Goal: Information Seeking & Learning: Find contact information

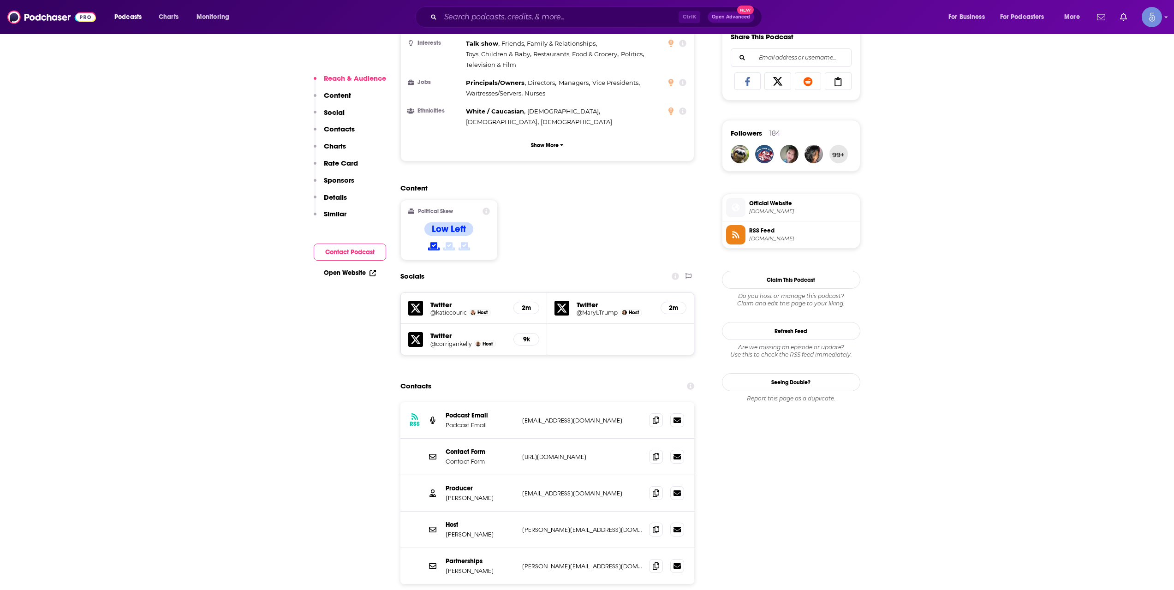
scroll to position [615, 0]
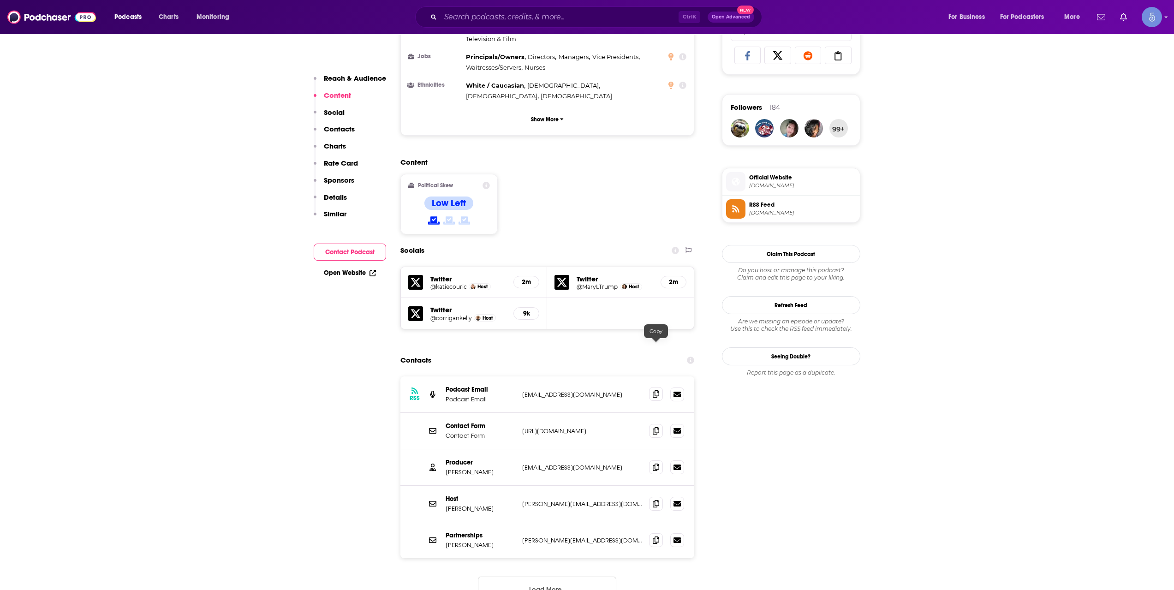
click at [659, 390] on icon at bounding box center [656, 393] width 6 height 7
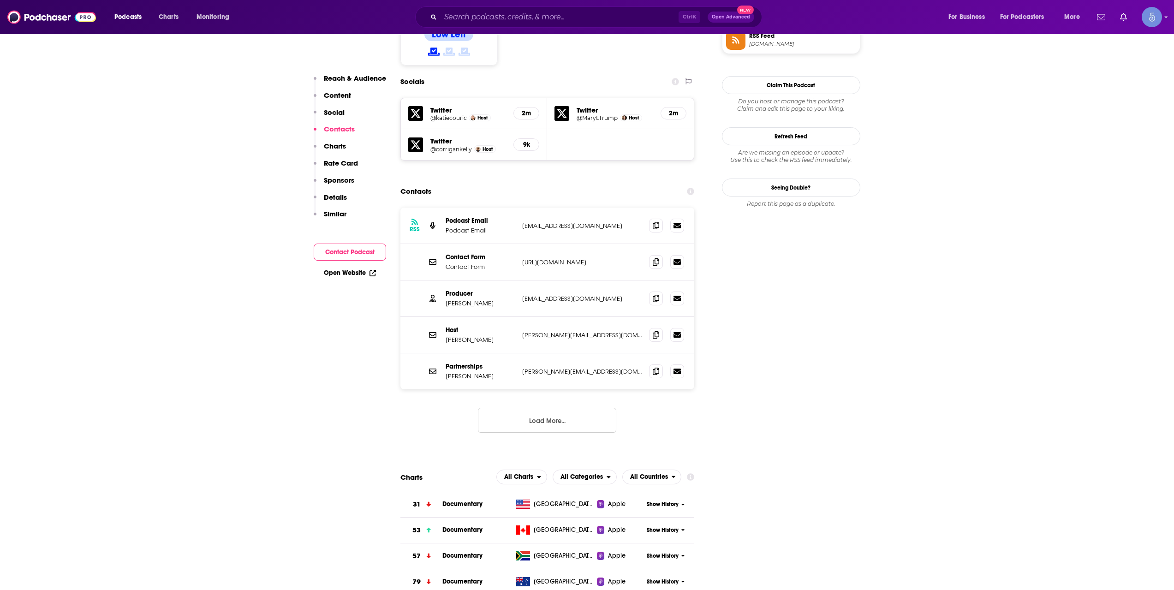
scroll to position [769, 0]
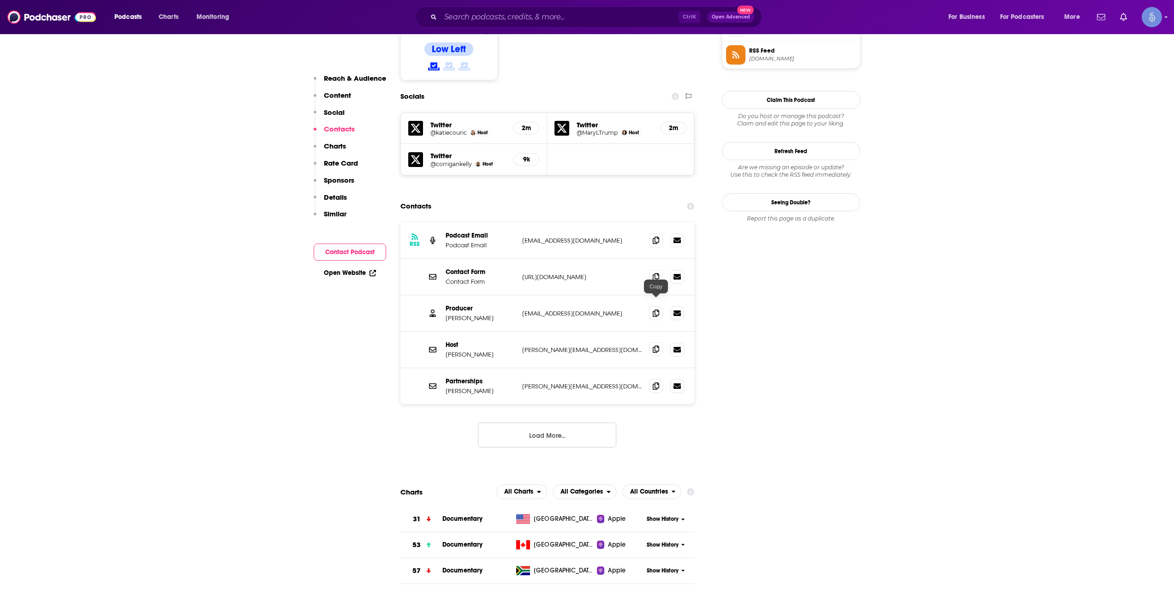
click at [653, 345] on icon at bounding box center [656, 348] width 6 height 7
click at [657, 345] on icon at bounding box center [656, 348] width 6 height 7
drag, startPoint x: 502, startPoint y: 270, endPoint x: 444, endPoint y: 276, distance: 58.9
click at [444, 295] on div "Producer Marcy Thompson markaythomp@yahoo.com markaythomp@yahoo.com" at bounding box center [547, 313] width 294 height 36
copy p "Marcy Thompson"
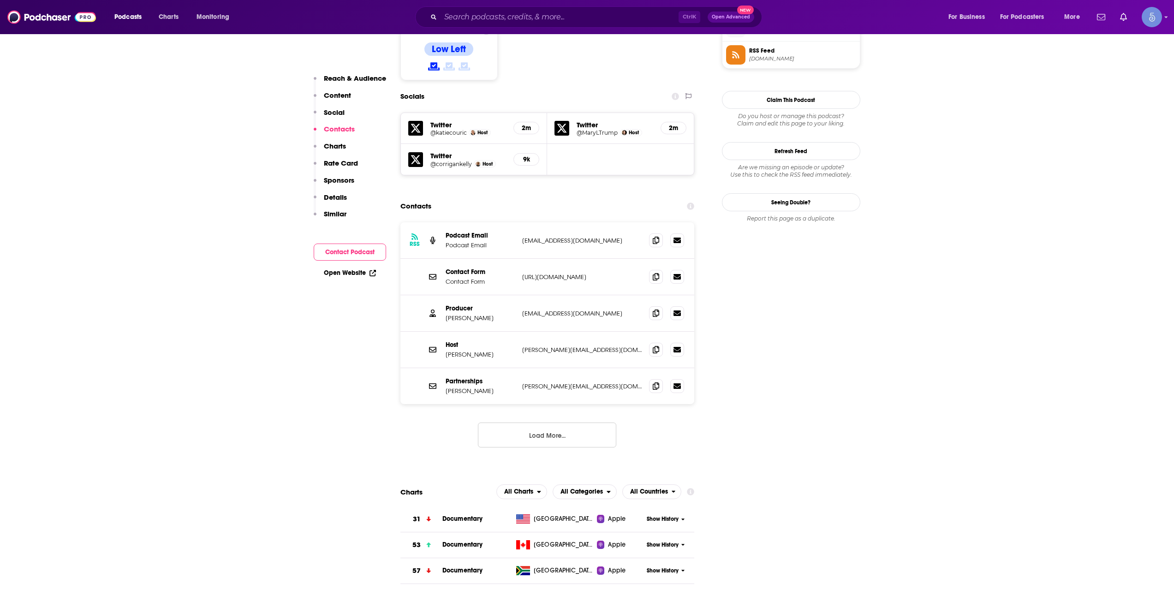
click at [571, 422] on button "Load More..." at bounding box center [547, 434] width 138 height 25
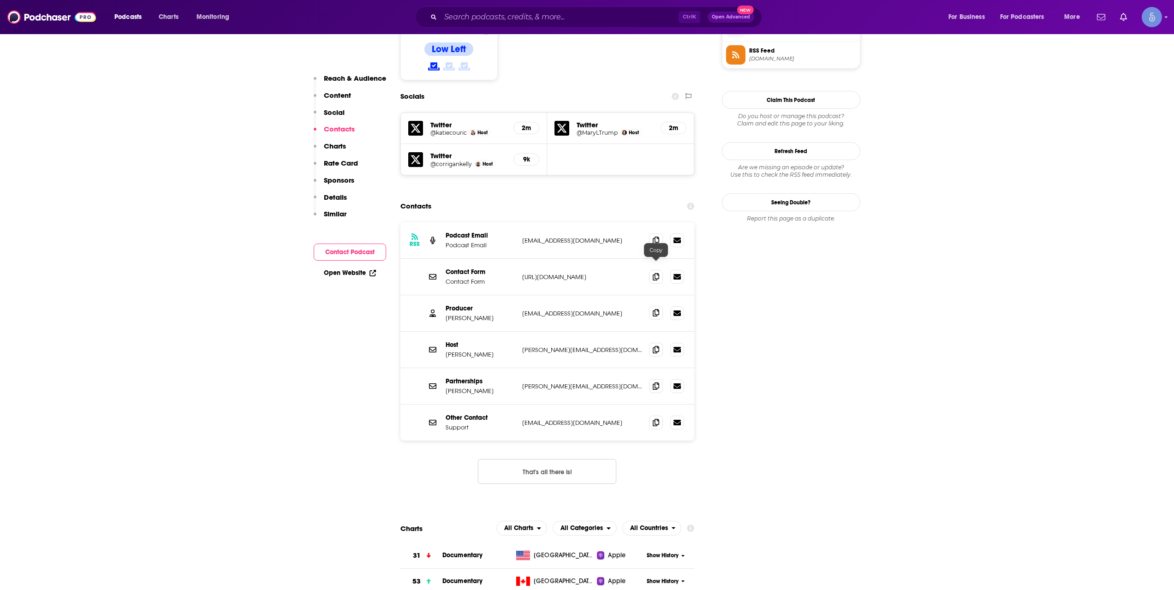
click at [654, 306] on span at bounding box center [656, 313] width 14 height 14
click at [546, 30] on div "Podcasts Charts Monitoring Ctrl K Open Advanced New For Business For Podcasters…" at bounding box center [587, 17] width 1174 height 34
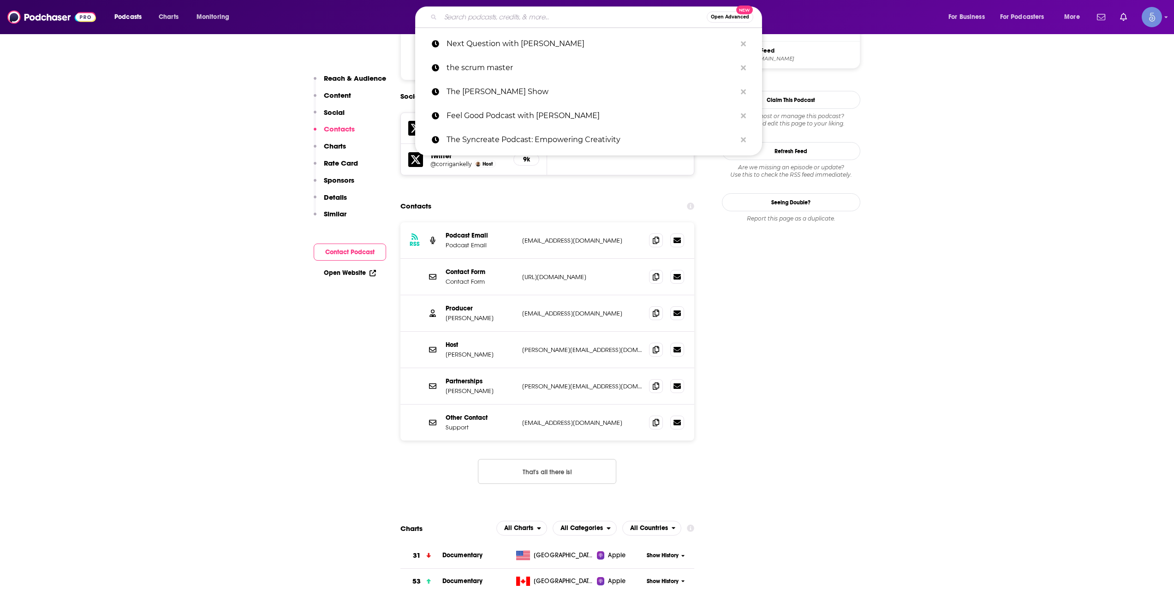
click at [554, 15] on input "Search podcasts, credits, & more..." at bounding box center [573, 17] width 266 height 15
paste input "Don't Be Sour"
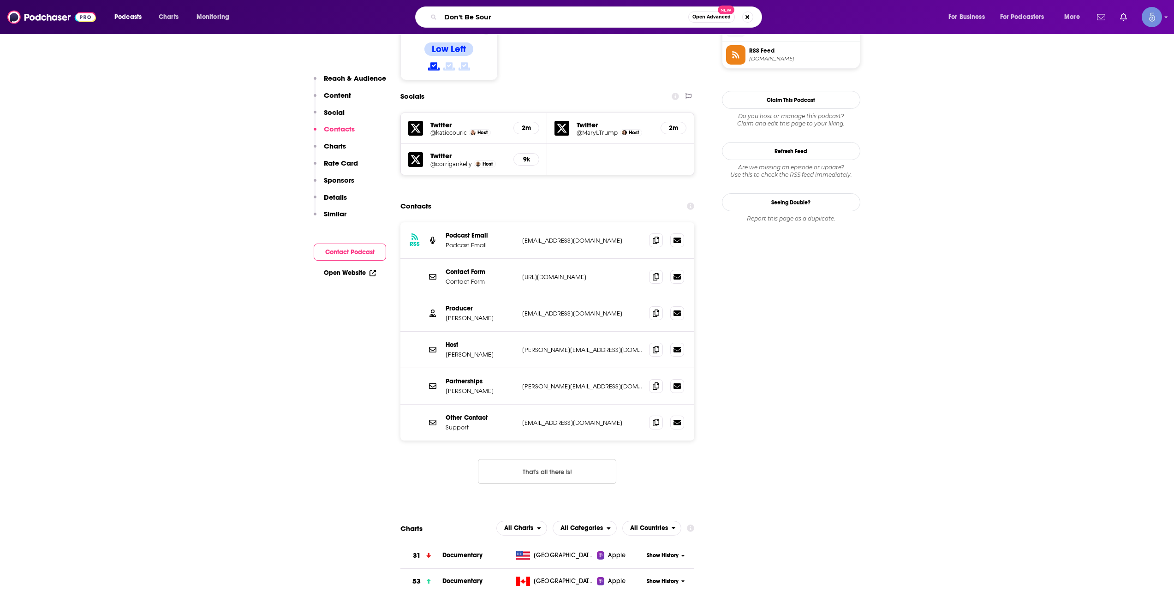
type input "Don't Be Sour"
click at [556, 22] on input "Don't Be Sour" at bounding box center [564, 17] width 248 height 15
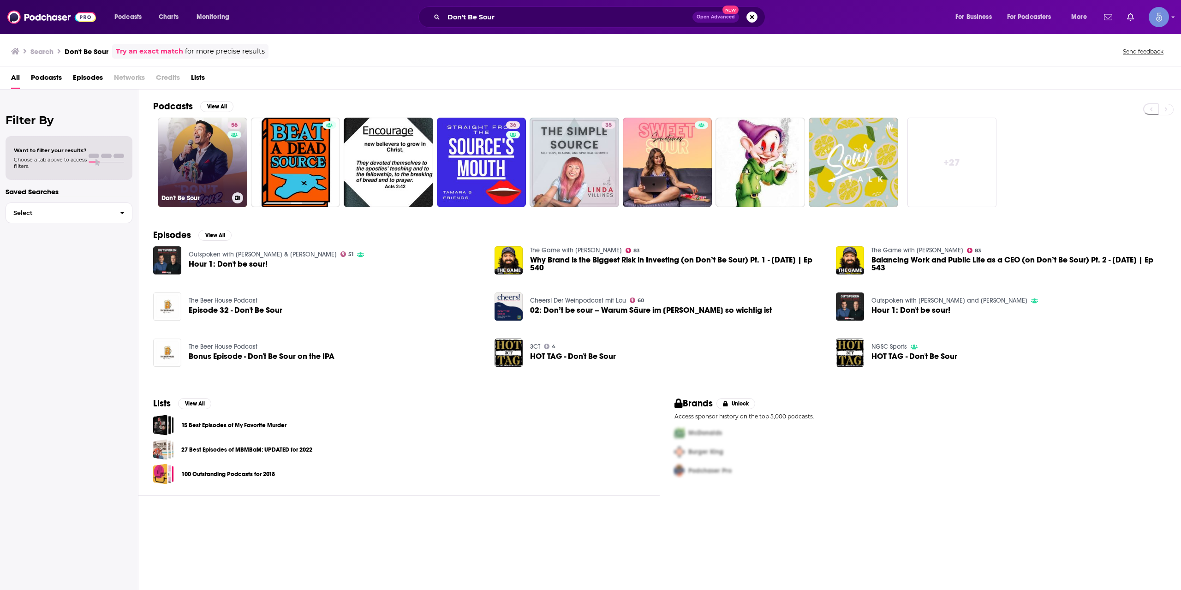
click at [187, 174] on link "56 Don't Be Sour" at bounding box center [202, 162] width 89 height 89
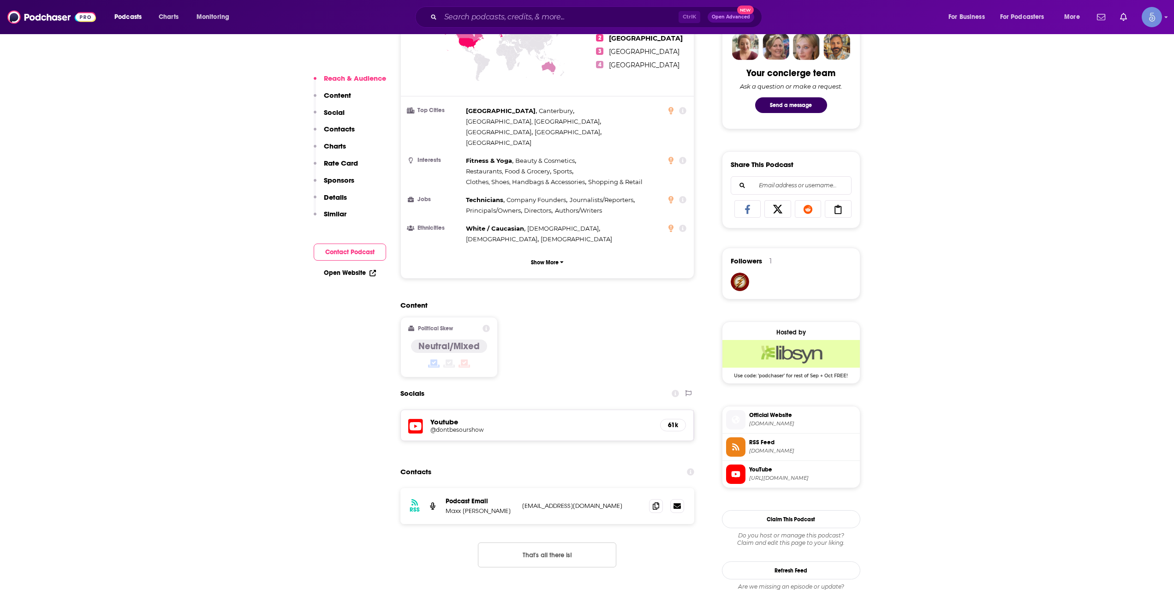
scroll to position [615, 0]
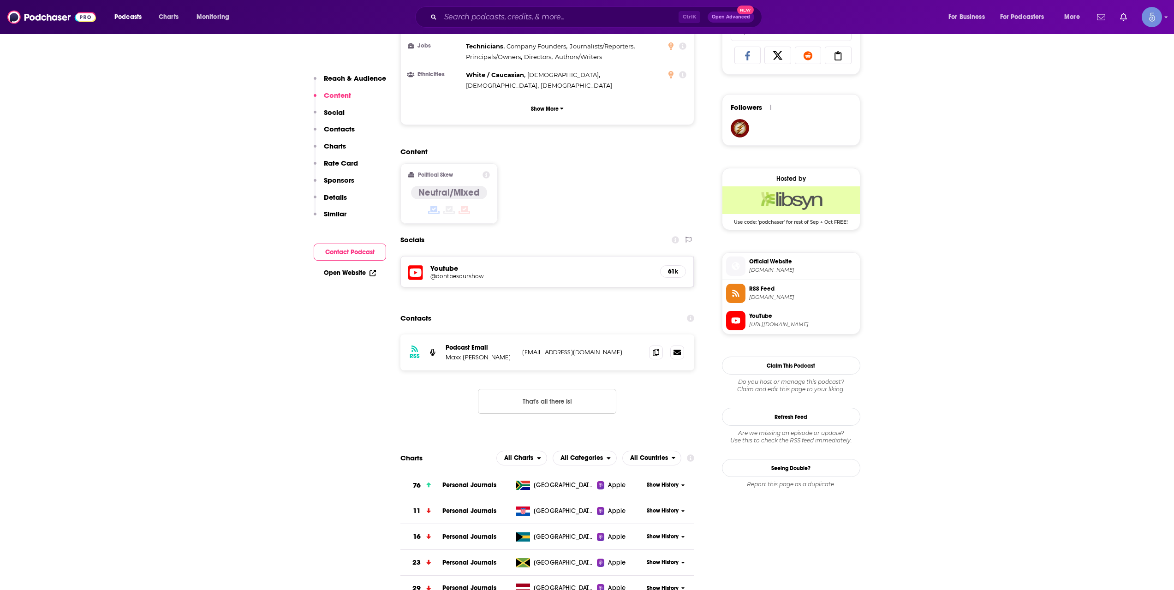
click at [476, 273] on h5 "@dontbesourshow" at bounding box center [504, 276] width 148 height 7
drag, startPoint x: 538, startPoint y: 316, endPoint x: 581, endPoint y: 316, distance: 42.9
click at [581, 348] on p "info@sourstrips.com" at bounding box center [582, 352] width 120 height 8
copy p "sourstrips.com"
click at [599, 5] on div "Podcasts Charts Monitoring Ctrl K Open Advanced New For Business For Podcasters…" at bounding box center [587, 17] width 1174 height 34
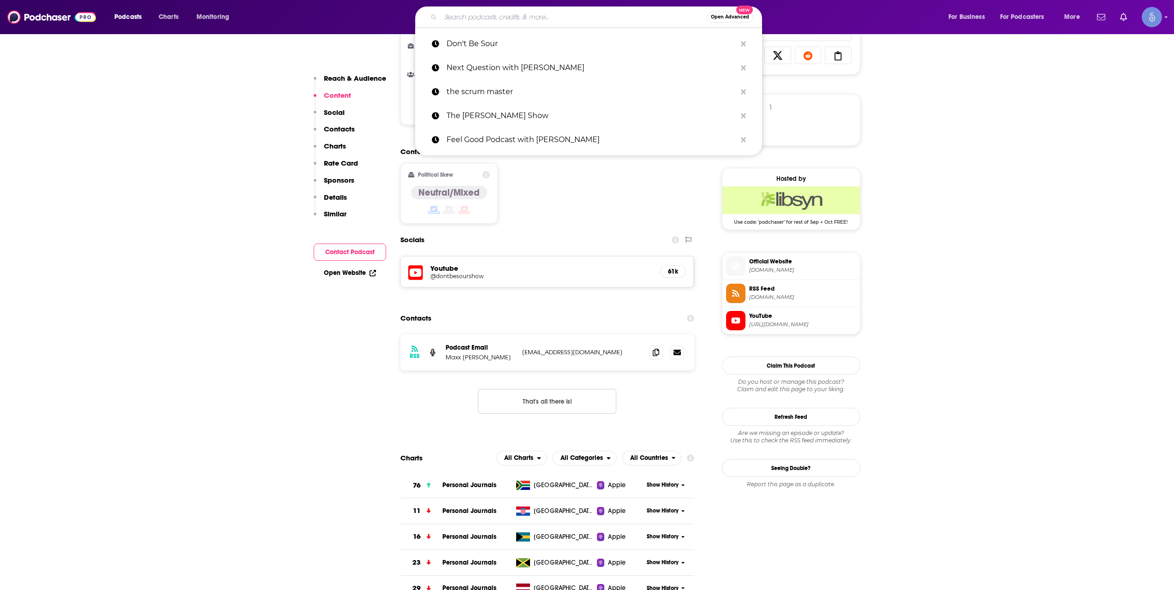
click at [590, 10] on input "Search podcasts, credits, & more..." at bounding box center [573, 17] width 266 height 15
paste input "The Friday Podcast"
type input "The Friday Podcast"
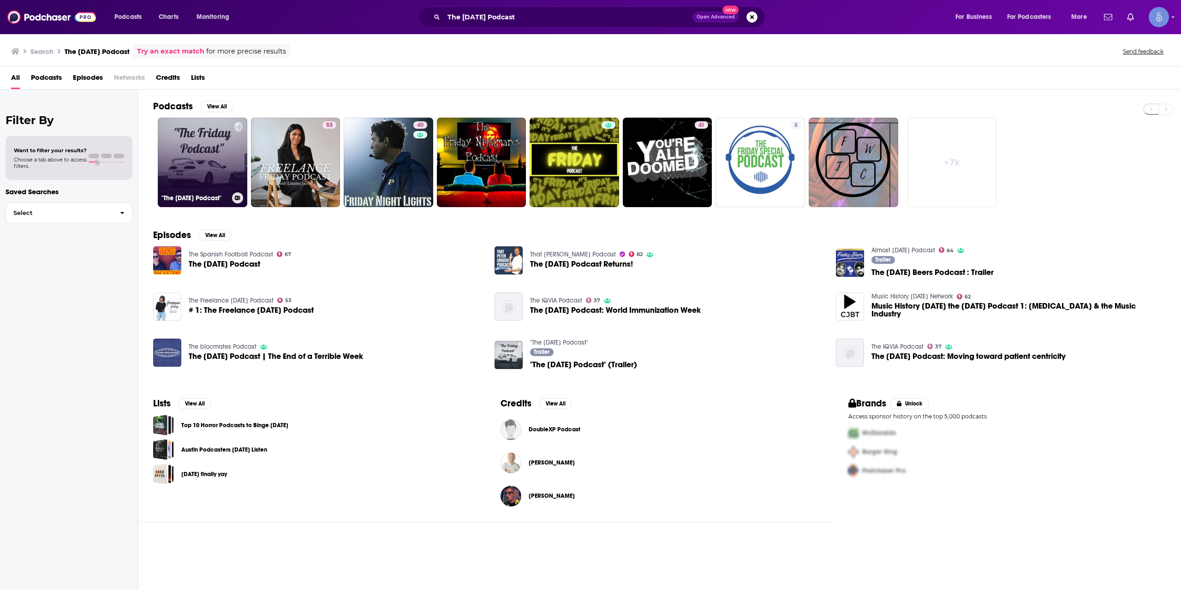
click at [232, 144] on link ""The Friday Podcast"" at bounding box center [202, 162] width 89 height 89
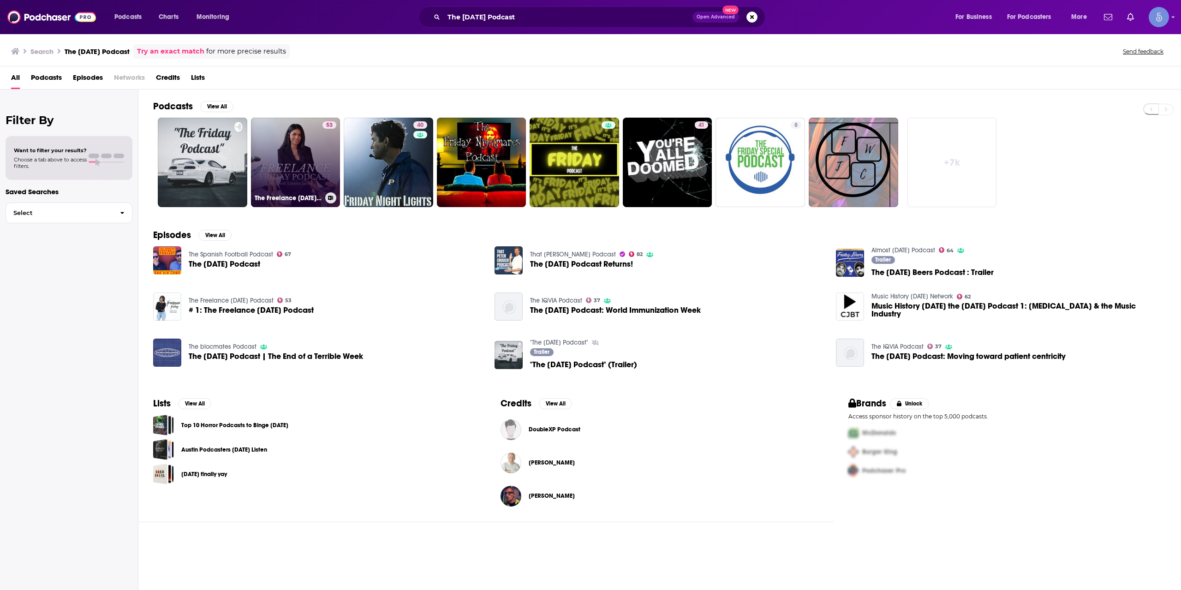
click at [340, 166] on link "53 The Freelance Friday Podcast" at bounding box center [295, 162] width 89 height 89
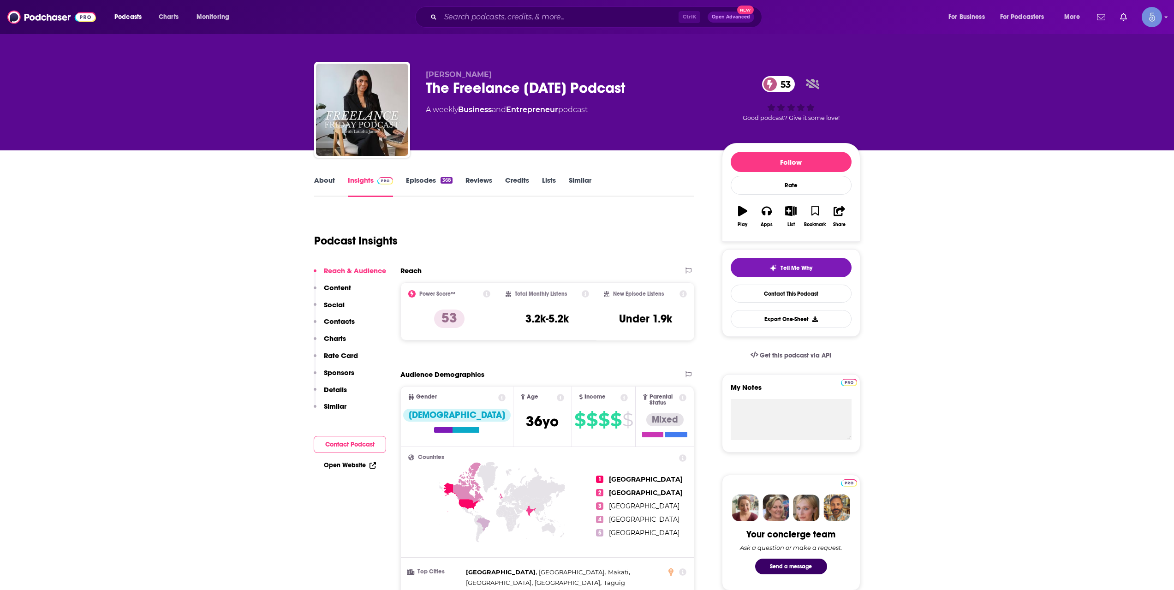
click at [429, 186] on link "Episodes 368" at bounding box center [429, 186] width 46 height 21
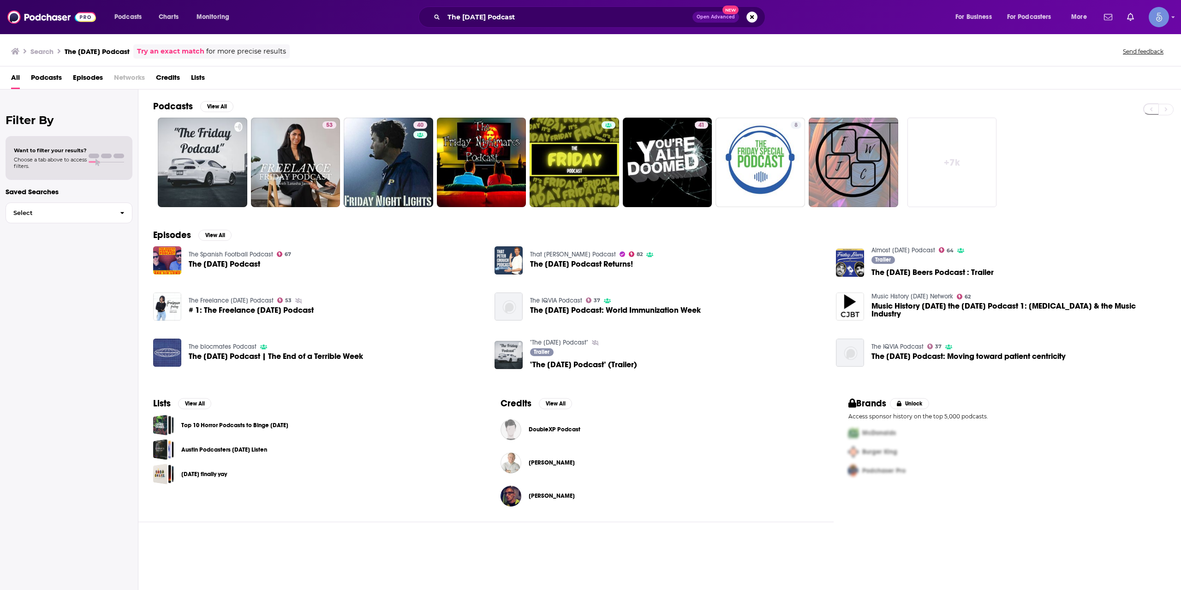
click at [948, 146] on link "+ 7k" at bounding box center [951, 162] width 89 height 89
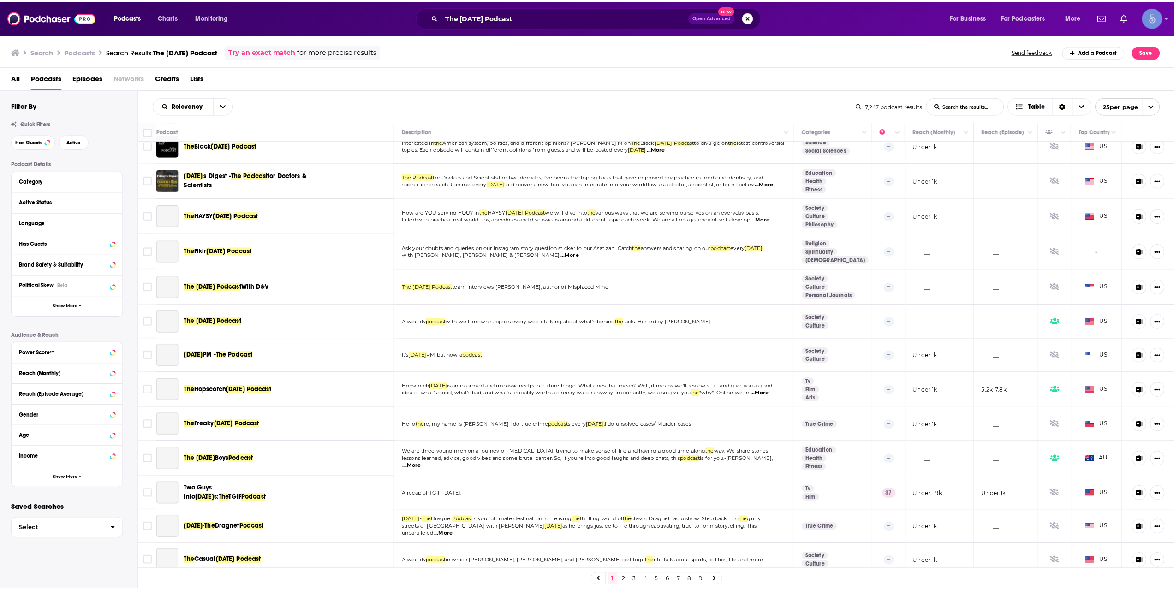
scroll to position [429, 0]
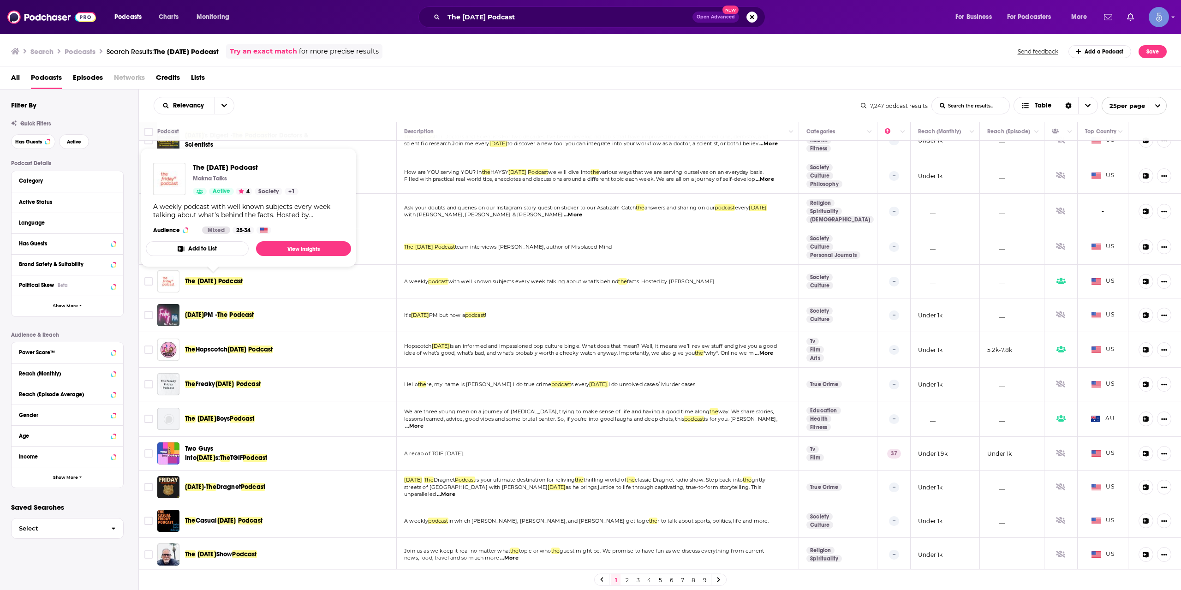
click at [214, 279] on span "The Friday Podcast" at bounding box center [214, 281] width 58 height 8
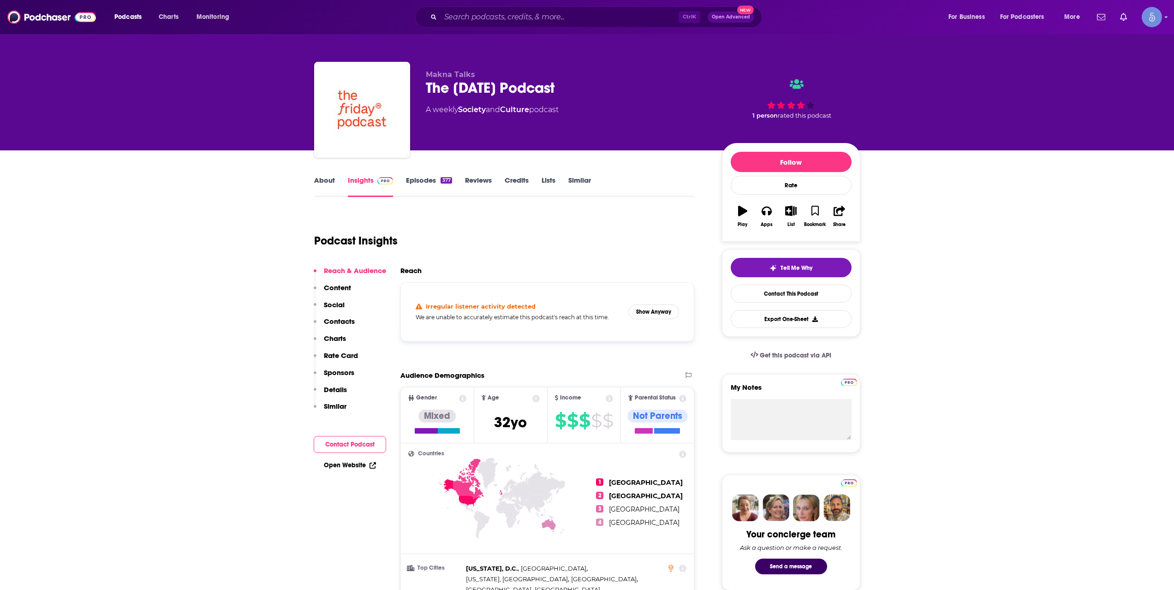
click at [653, 302] on div "Irregular listener activity detected We are unable to accurately estimate this …" at bounding box center [547, 311] width 279 height 43
click at [655, 310] on button "Show Anyway" at bounding box center [653, 311] width 51 height 15
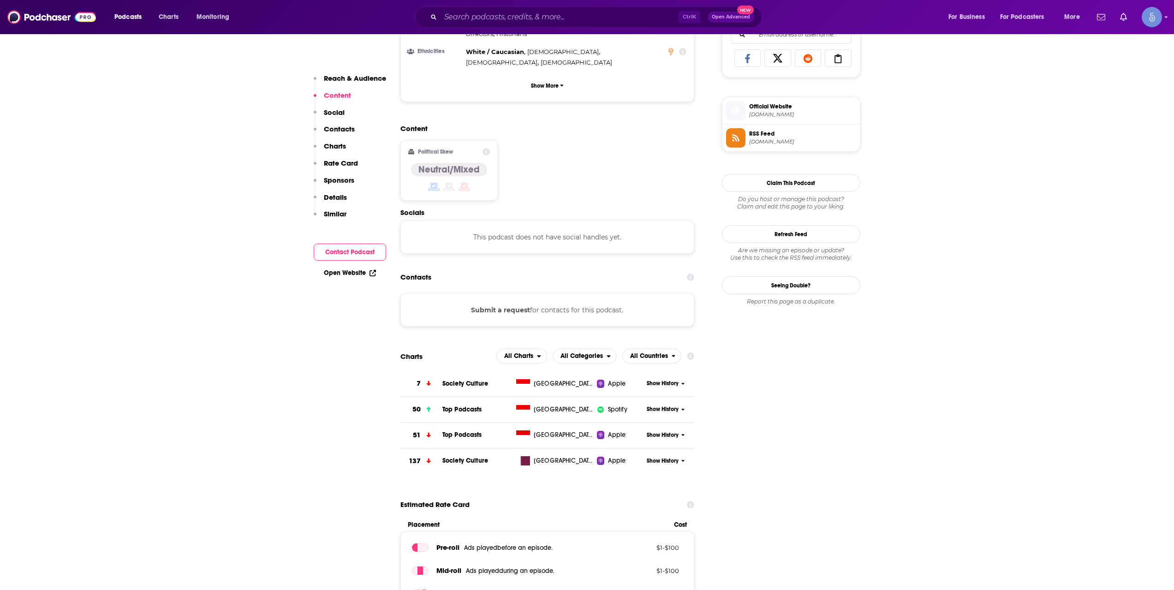
scroll to position [615, 0]
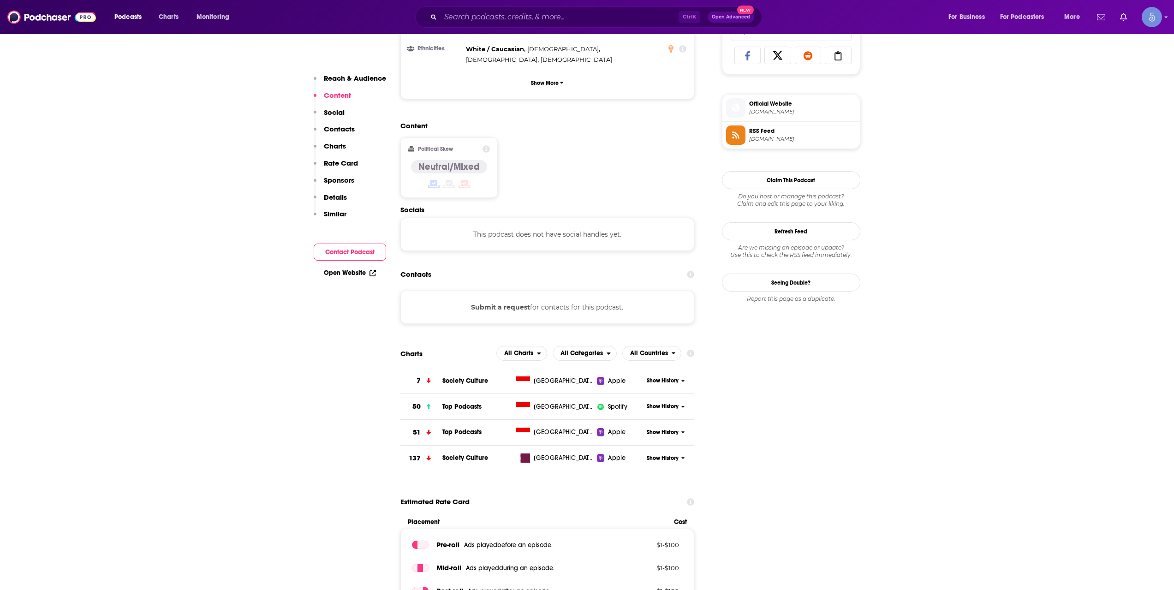
drag, startPoint x: 682, startPoint y: 169, endPoint x: 744, endPoint y: 76, distance: 111.7
click at [686, 160] on div "Content Political Skew Neutral/Mixed" at bounding box center [547, 163] width 294 height 84
click at [694, 129] on div "Content Political Skew Neutral/Mixed" at bounding box center [547, 163] width 294 height 84
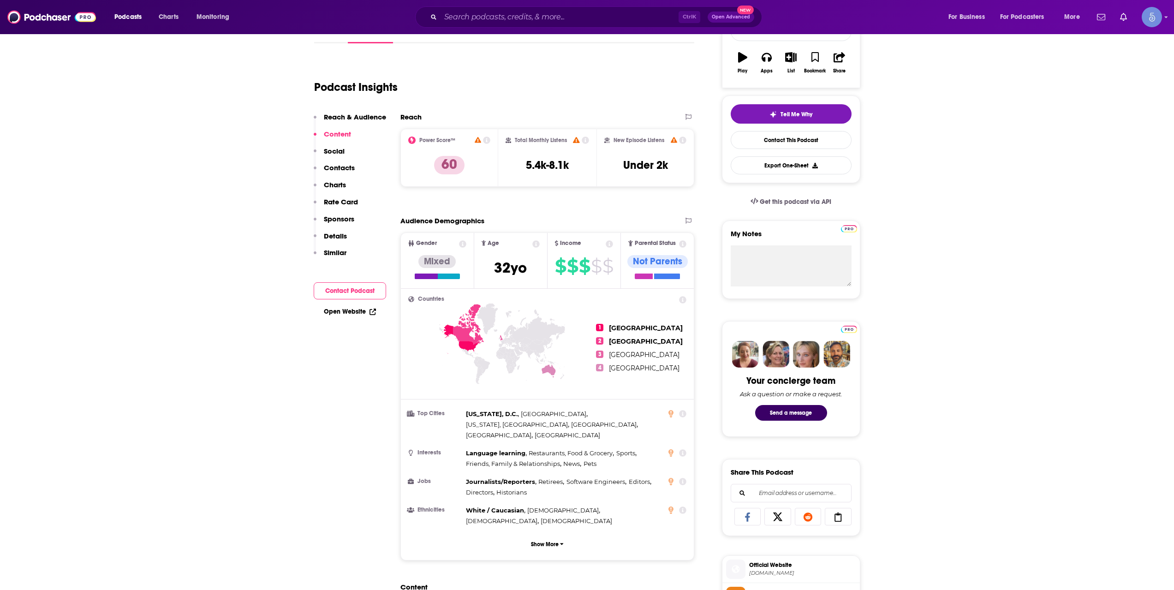
scroll to position [0, 0]
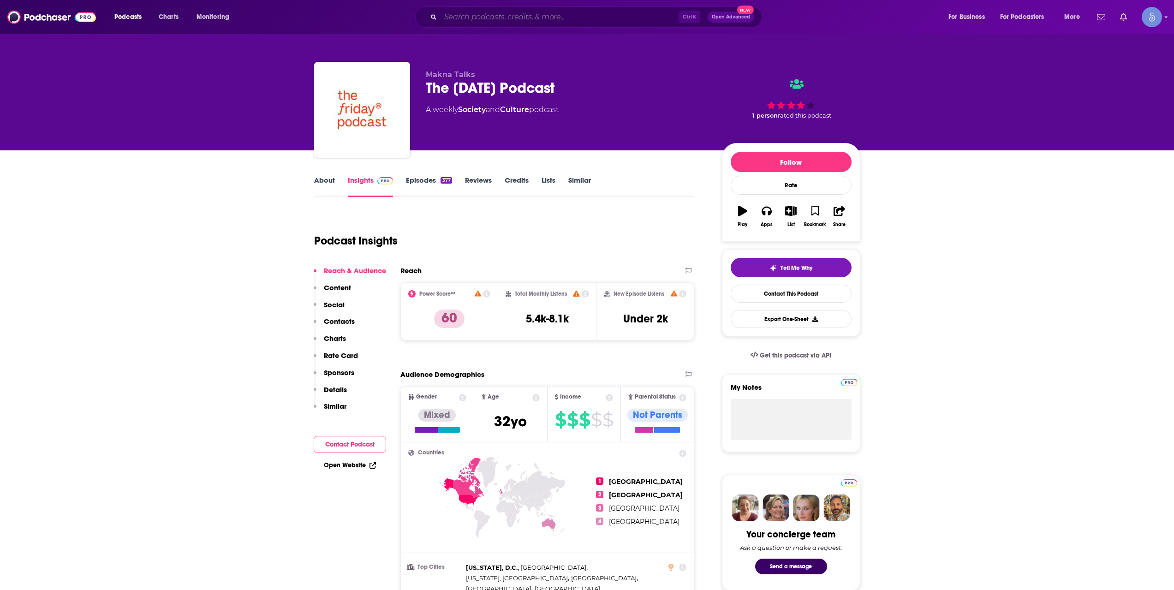
click at [534, 14] on input "Search podcasts, credits, & more..." at bounding box center [559, 17] width 238 height 15
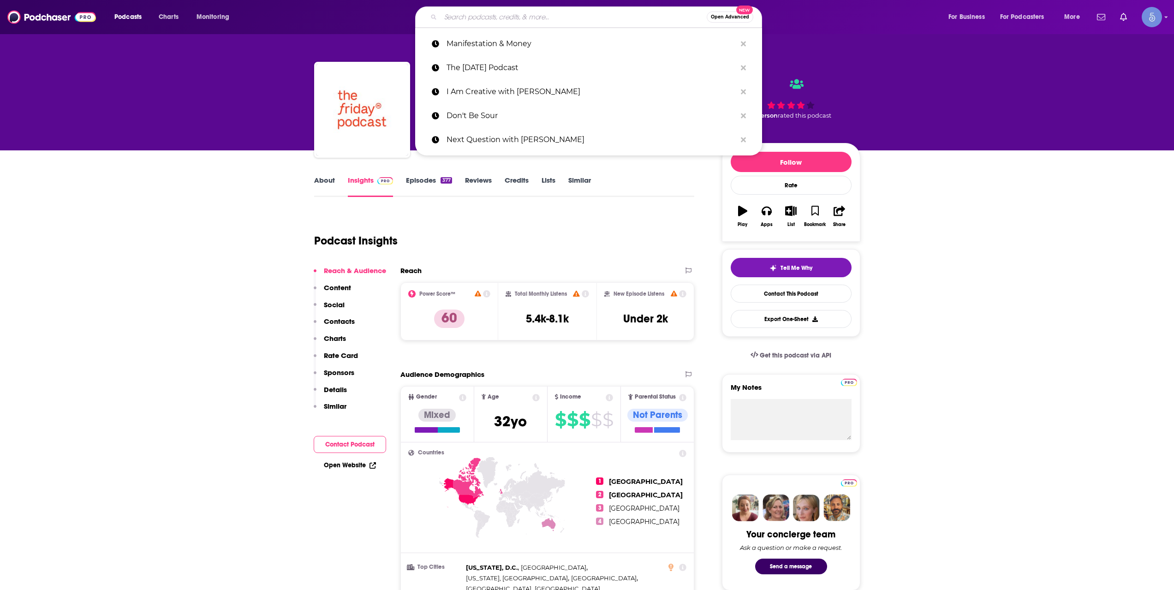
paste input "Angie Martinez IRL"
type input "Angie Martinez IRL"
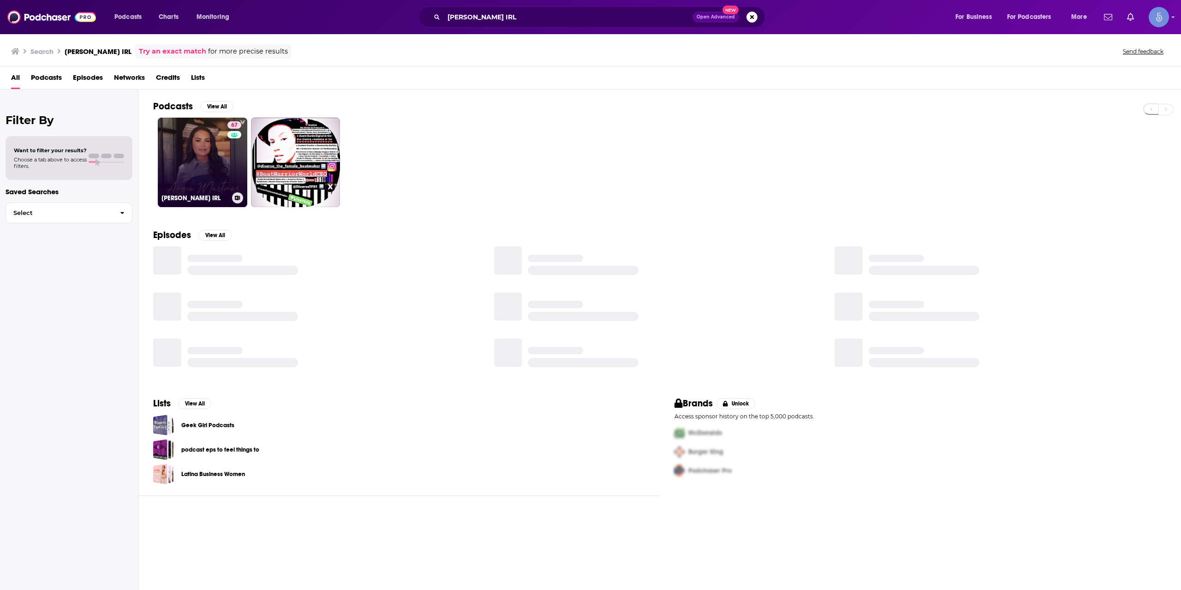
click at [190, 174] on link "67 Angie Martinez IRL" at bounding box center [202, 162] width 89 height 89
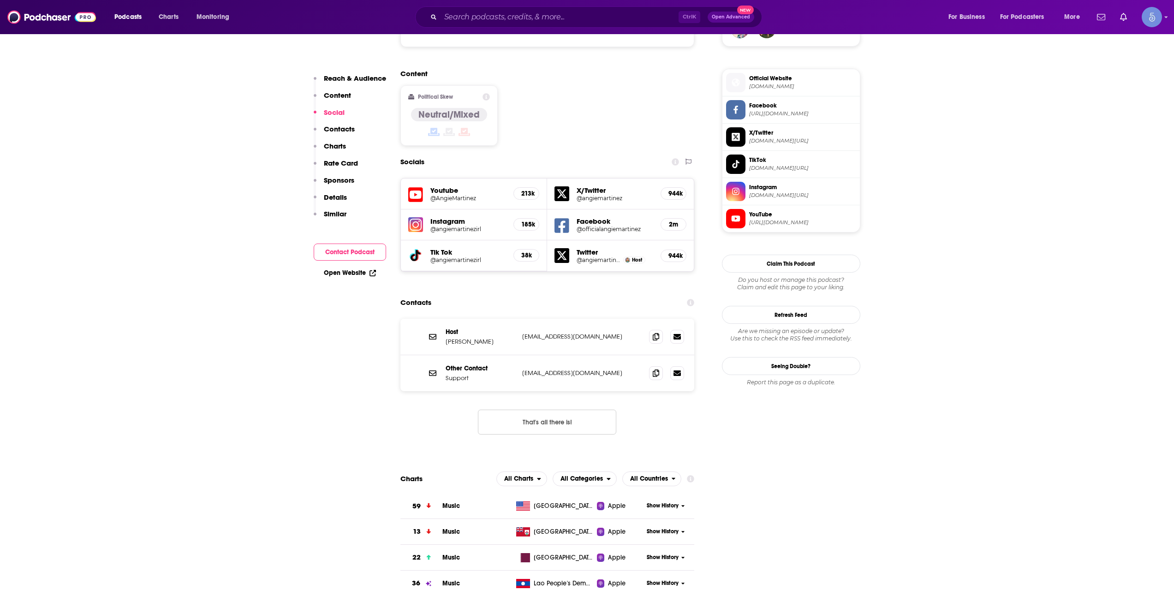
scroll to position [769, 0]
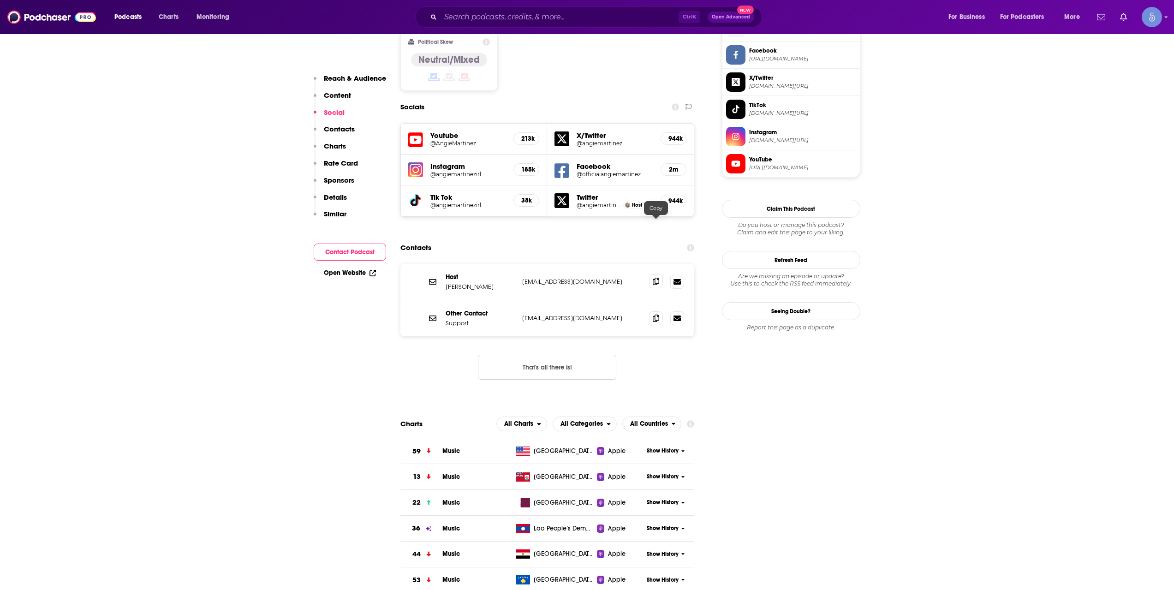
click at [653, 274] on span at bounding box center [656, 281] width 14 height 14
click at [606, 7] on div "Ctrl K Open Advanced New" at bounding box center [588, 16] width 347 height 21
click at [608, 16] on input "Search podcasts, credits, & more..." at bounding box center [559, 17] width 238 height 15
paste input "Mentally Stronger with Therapist Amy Morin"
type input "Mentally Stronger with Therapist Amy Morin"
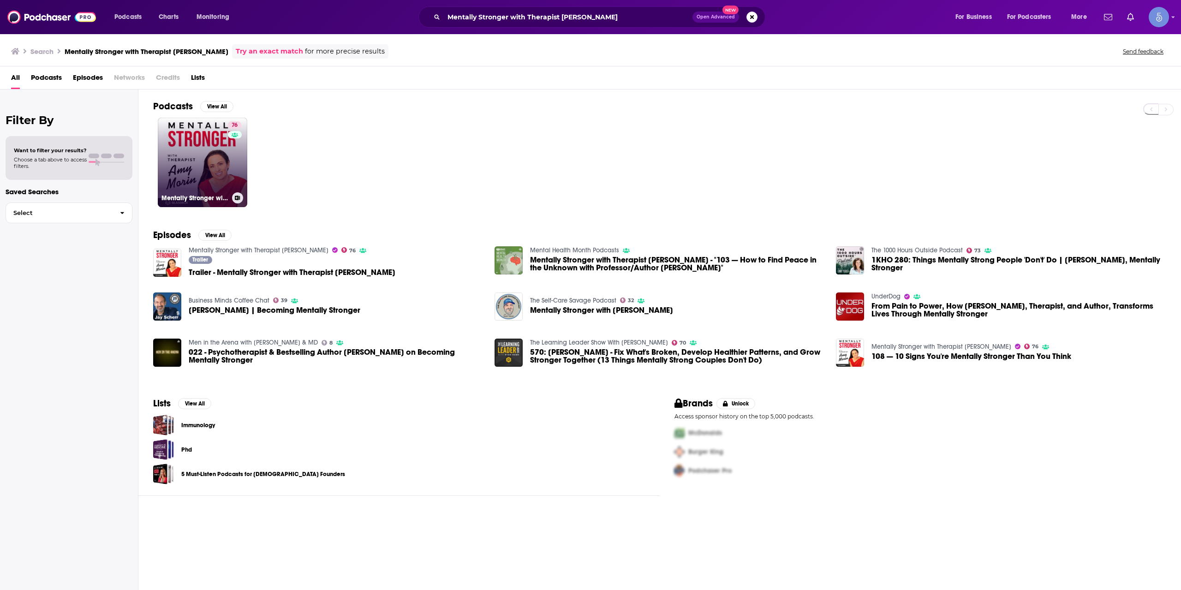
click at [196, 169] on link "76 Mentally Stronger with Therapist Amy Morin" at bounding box center [202, 162] width 89 height 89
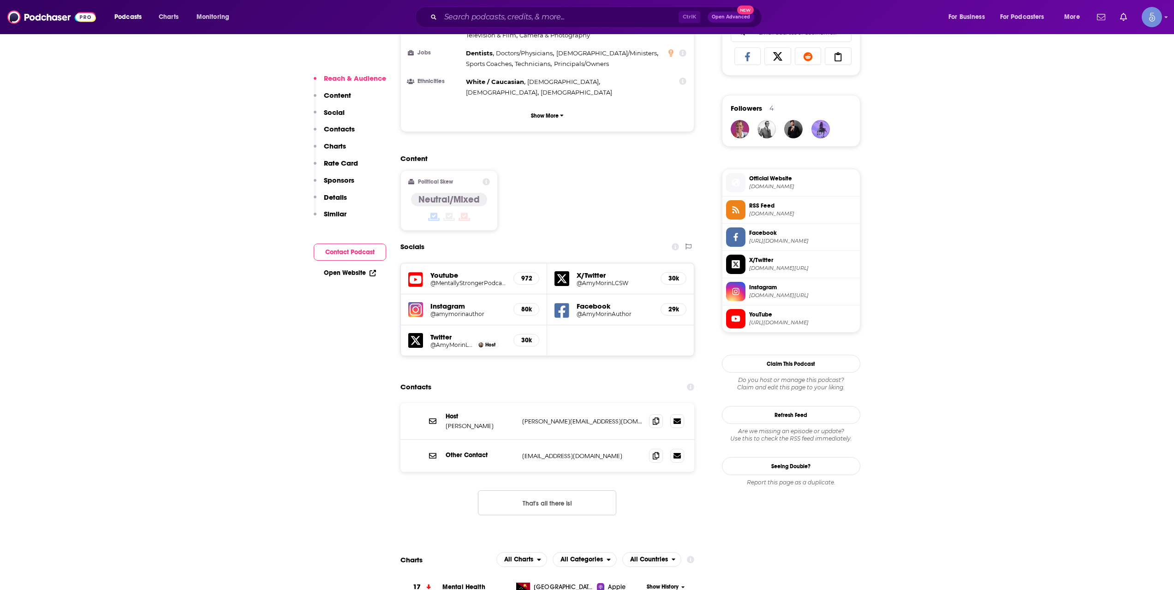
scroll to position [615, 0]
click at [656, 416] on icon at bounding box center [656, 419] width 6 height 7
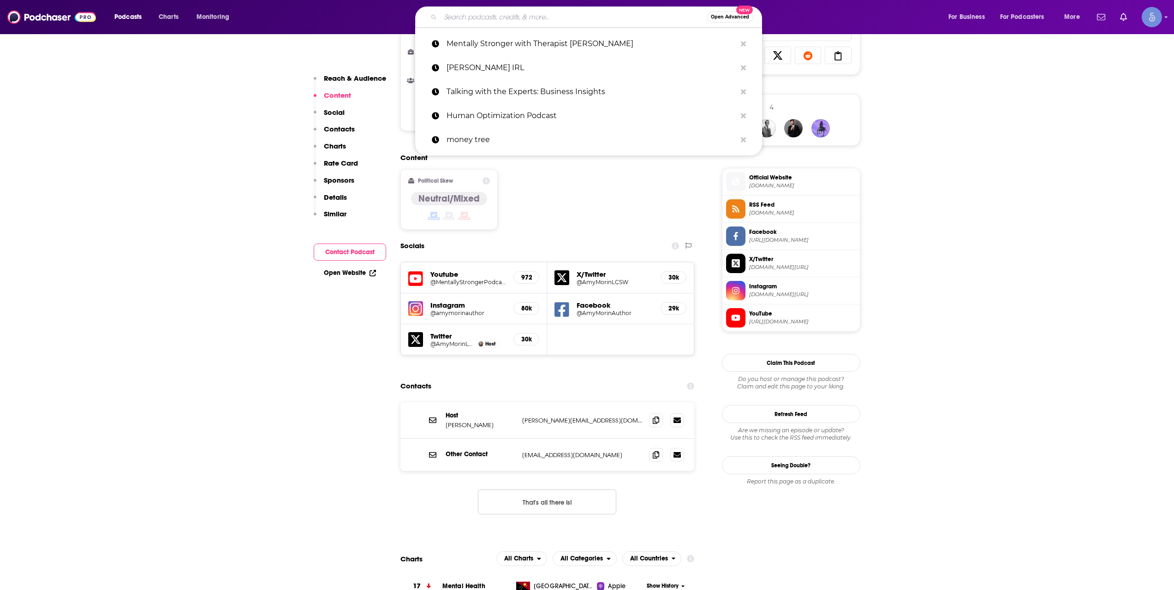
click at [537, 15] on input "Search podcasts, credits, & more..." at bounding box center [573, 17] width 266 height 15
paste input "MID"
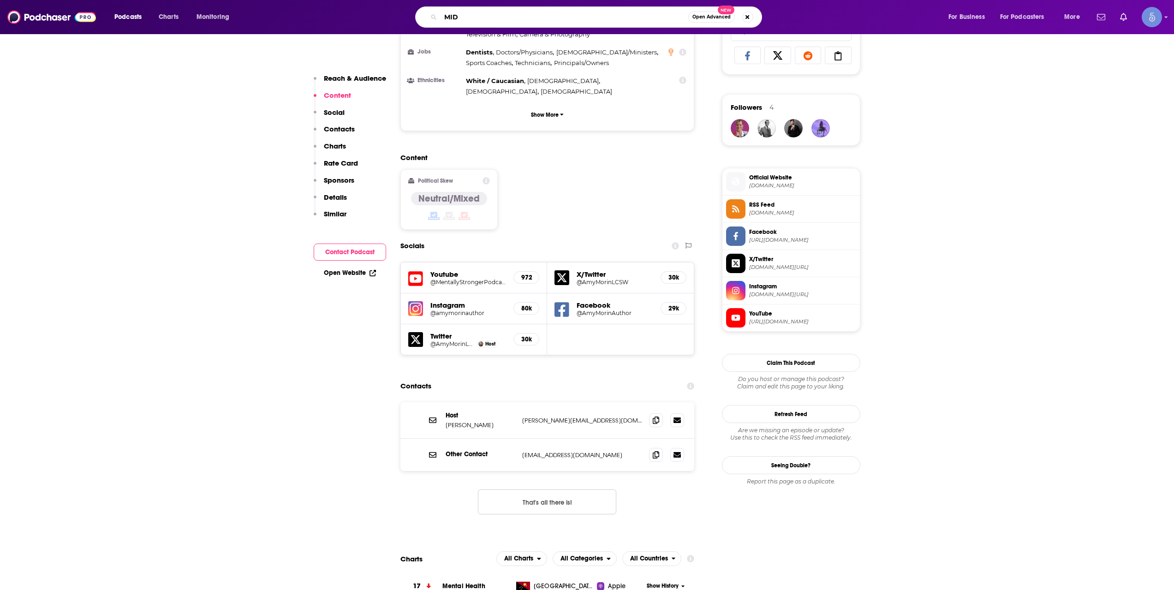
type input "MID"
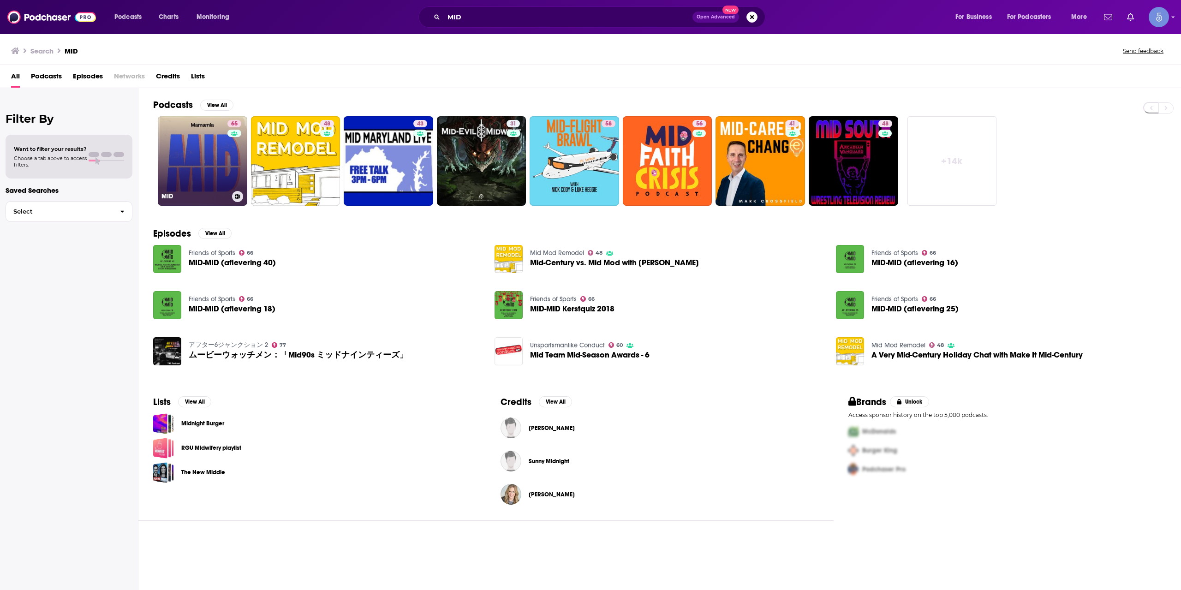
click at [196, 182] on link "65 MID" at bounding box center [202, 160] width 89 height 89
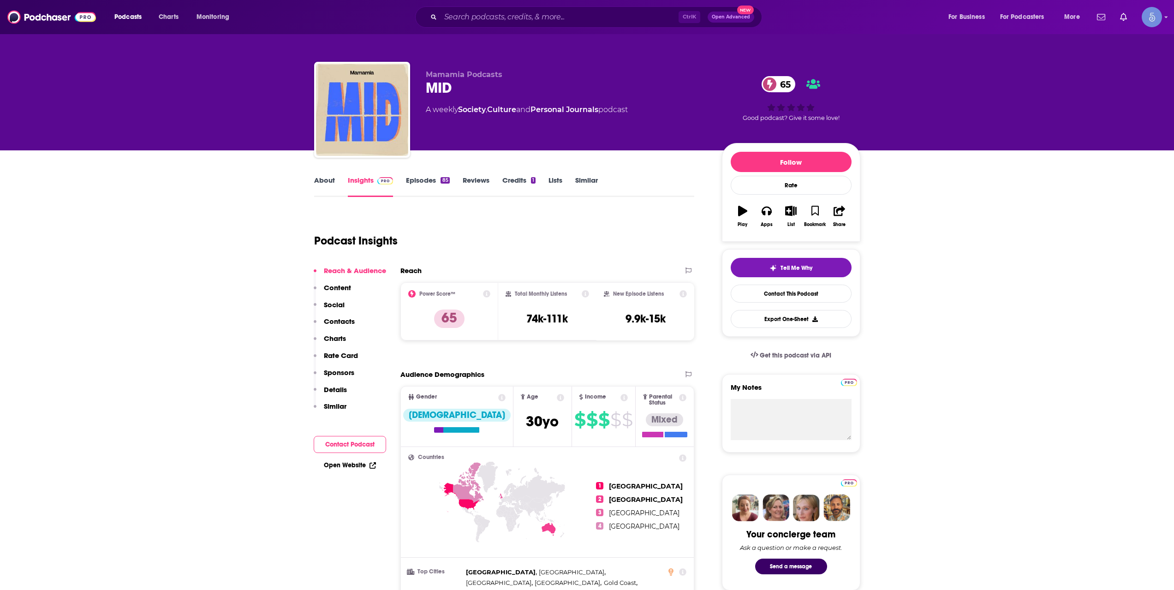
click at [333, 190] on link "About" at bounding box center [324, 186] width 21 height 21
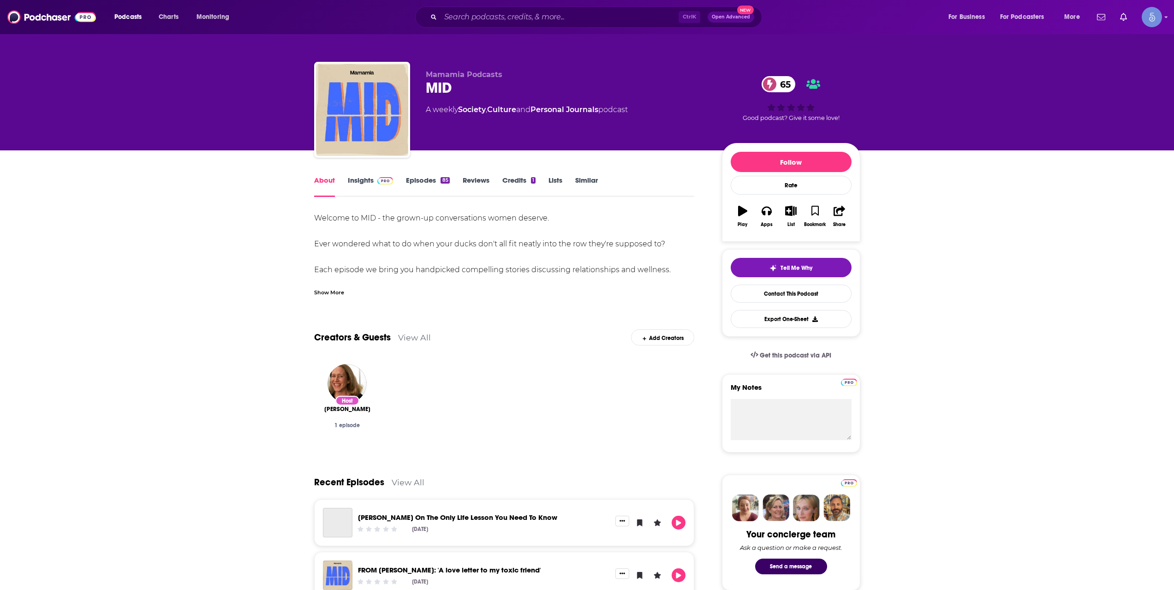
click at [431, 183] on link "Episodes 85" at bounding box center [427, 186] width 43 height 21
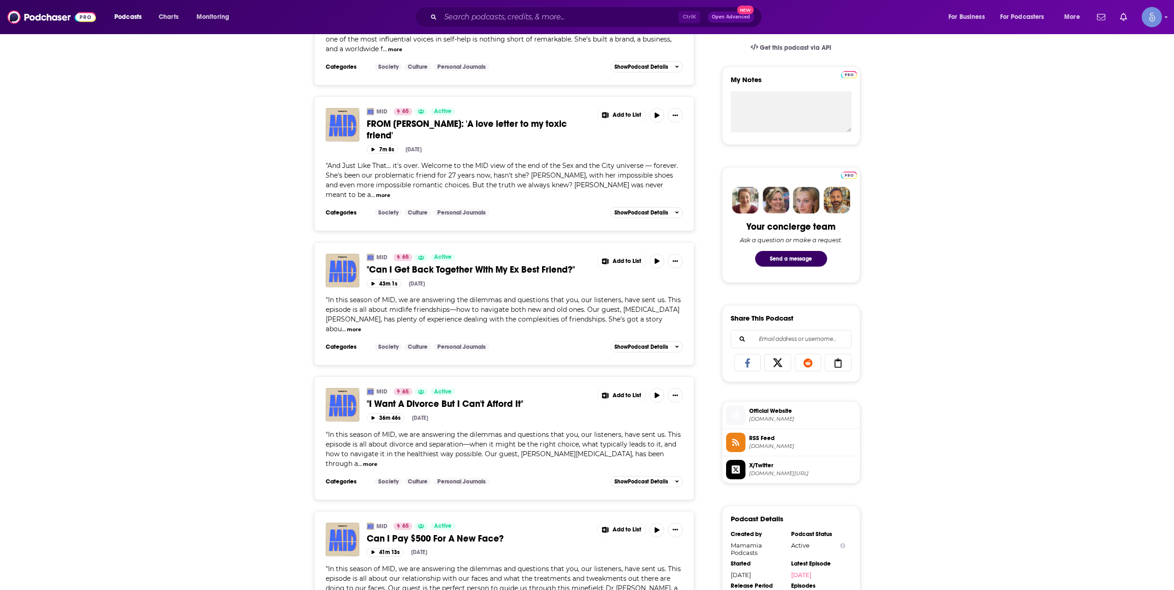
scroll to position [461, 0]
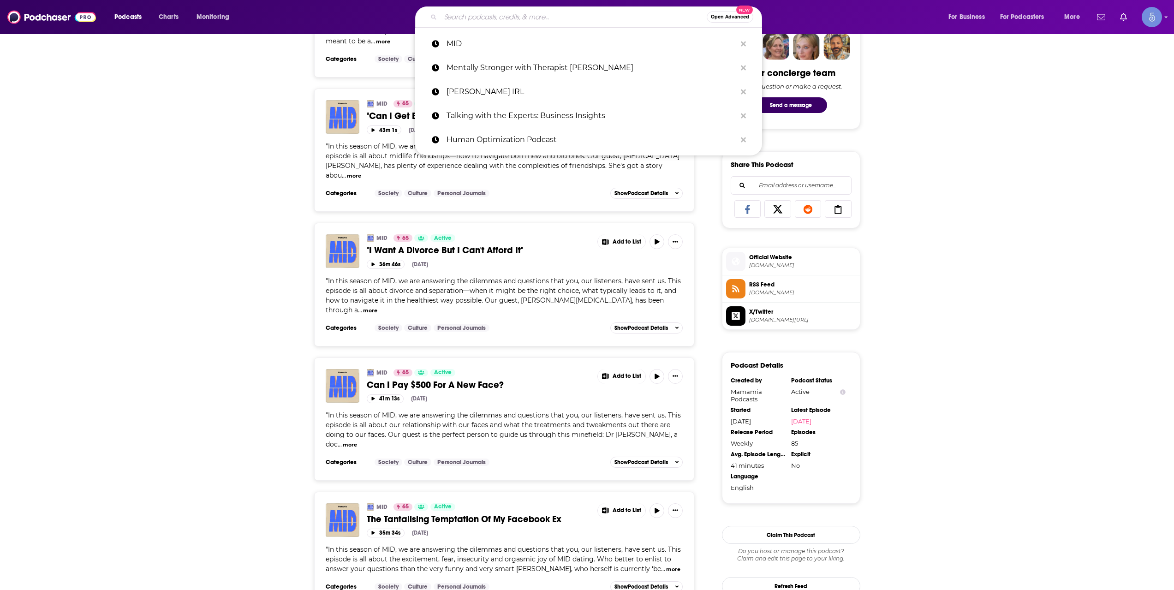
click at [564, 17] on input "Search podcasts, credits, & more..." at bounding box center [573, 17] width 266 height 15
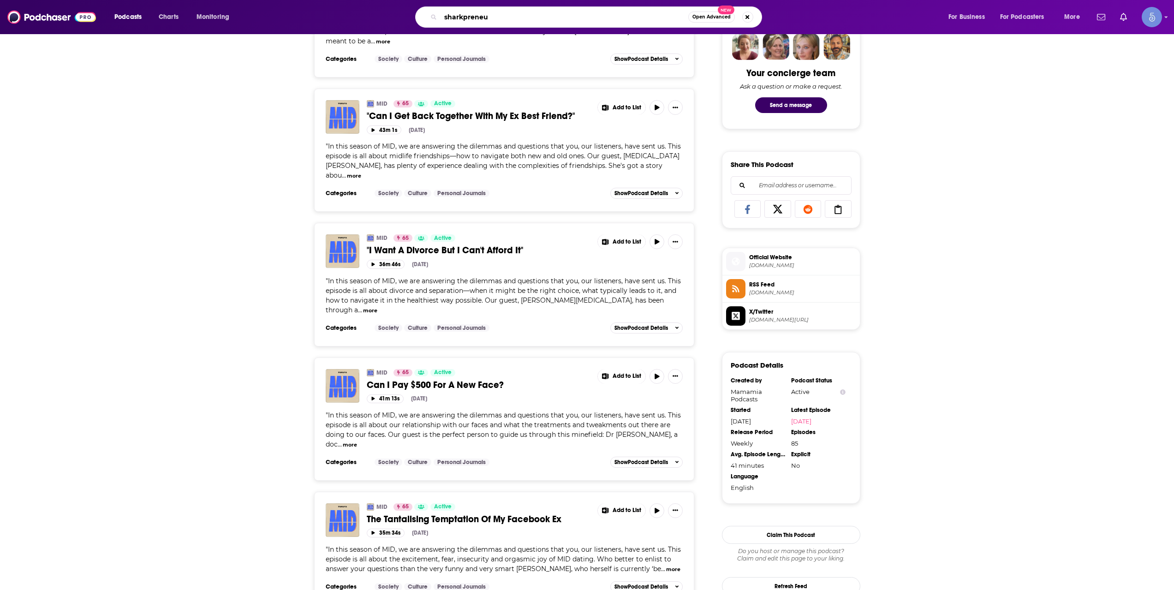
type input "sharkpreneur"
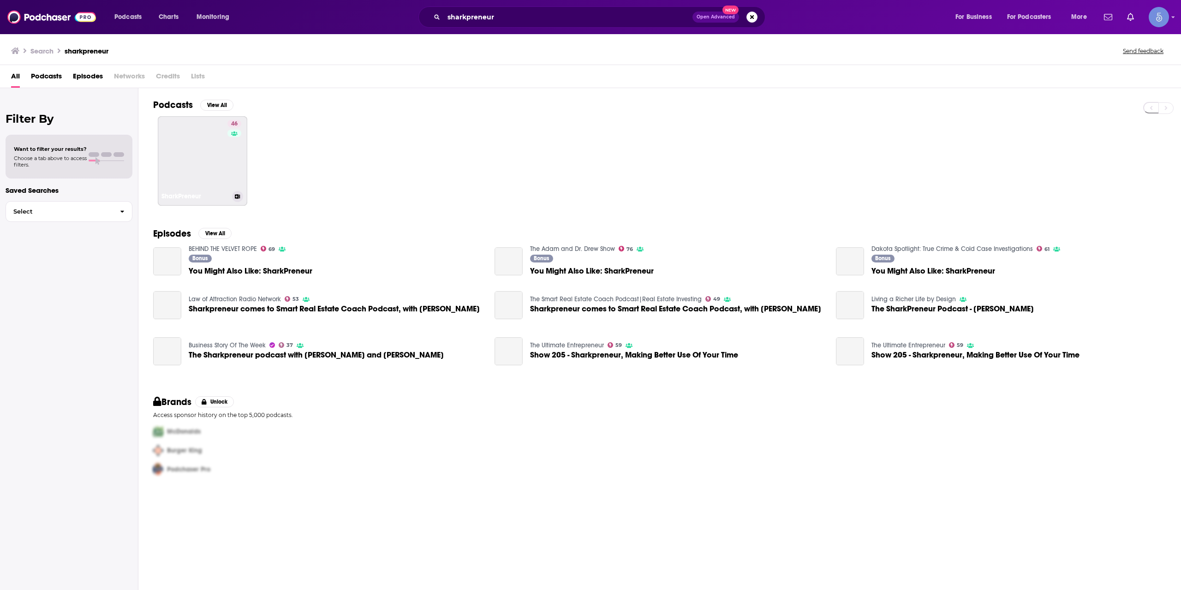
click at [226, 152] on link "46 SharkPreneur" at bounding box center [202, 160] width 89 height 89
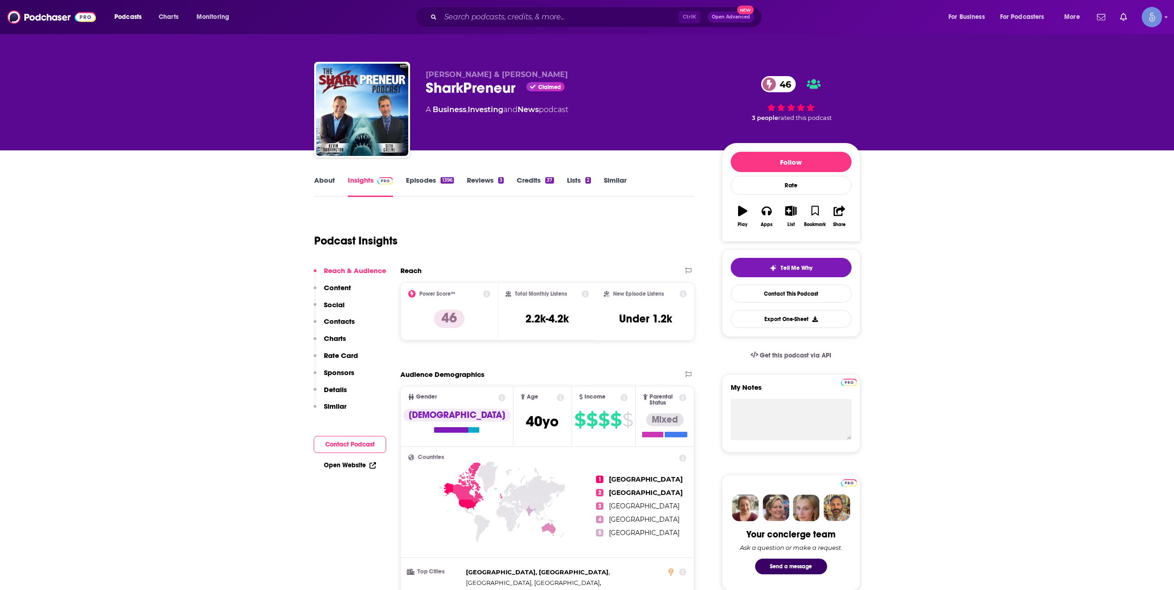
click at [325, 181] on link "About" at bounding box center [324, 186] width 21 height 21
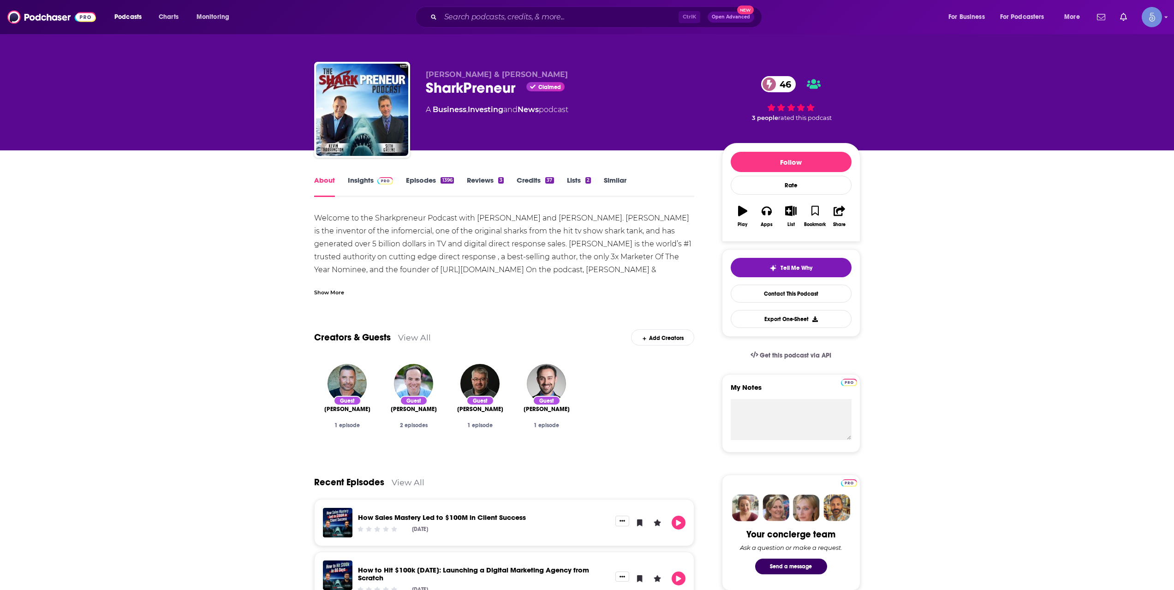
click at [419, 180] on link "Episodes 1396" at bounding box center [429, 186] width 47 height 21
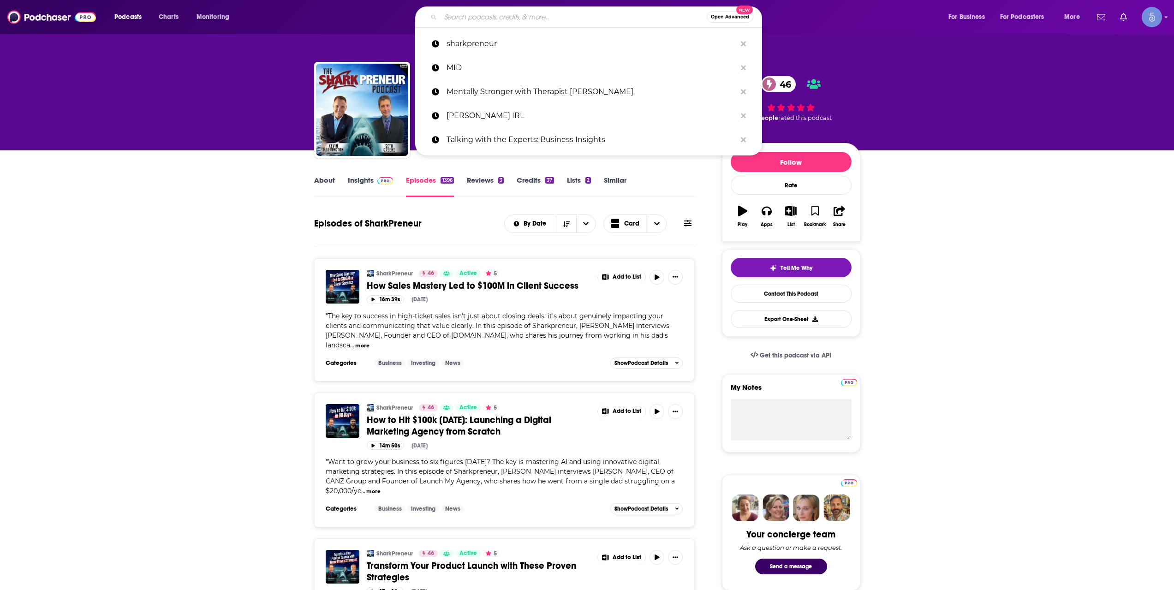
click at [579, 10] on input "Search podcasts, credits, & more..." at bounding box center [573, 17] width 266 height 15
click at [329, 181] on link "About" at bounding box center [324, 186] width 21 height 21
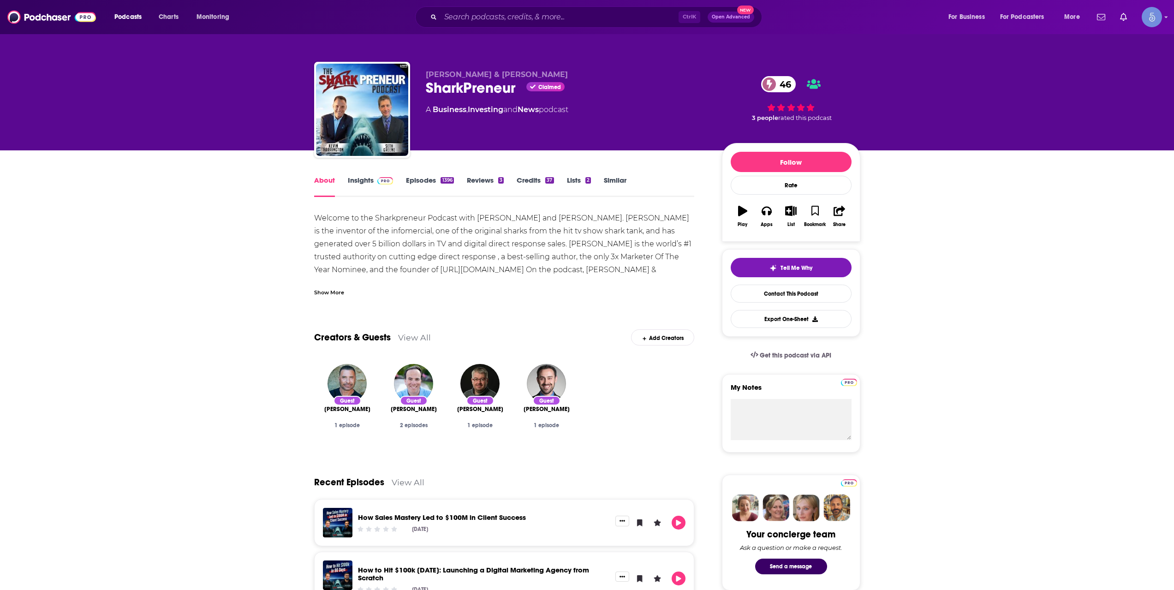
click at [335, 288] on div "Show More" at bounding box center [329, 291] width 30 height 9
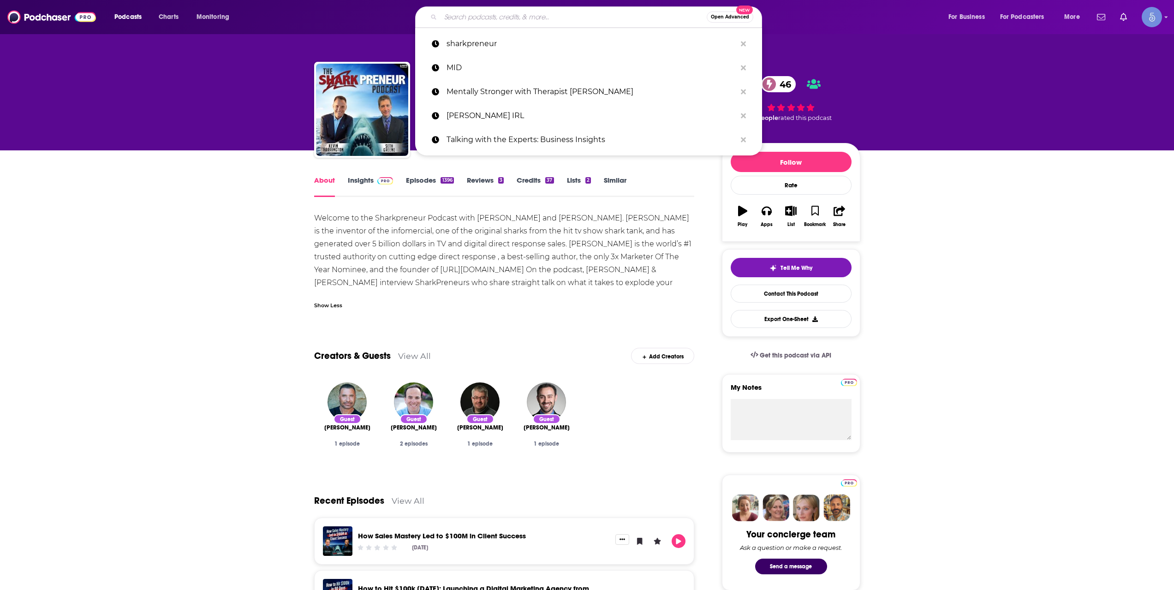
click at [568, 15] on input "Search podcasts, credits, & more..." at bounding box center [573, 17] width 266 height 15
paste input "The Baggage Reclaim Sessions"
type input "The Baggage Reclaim Sessions"
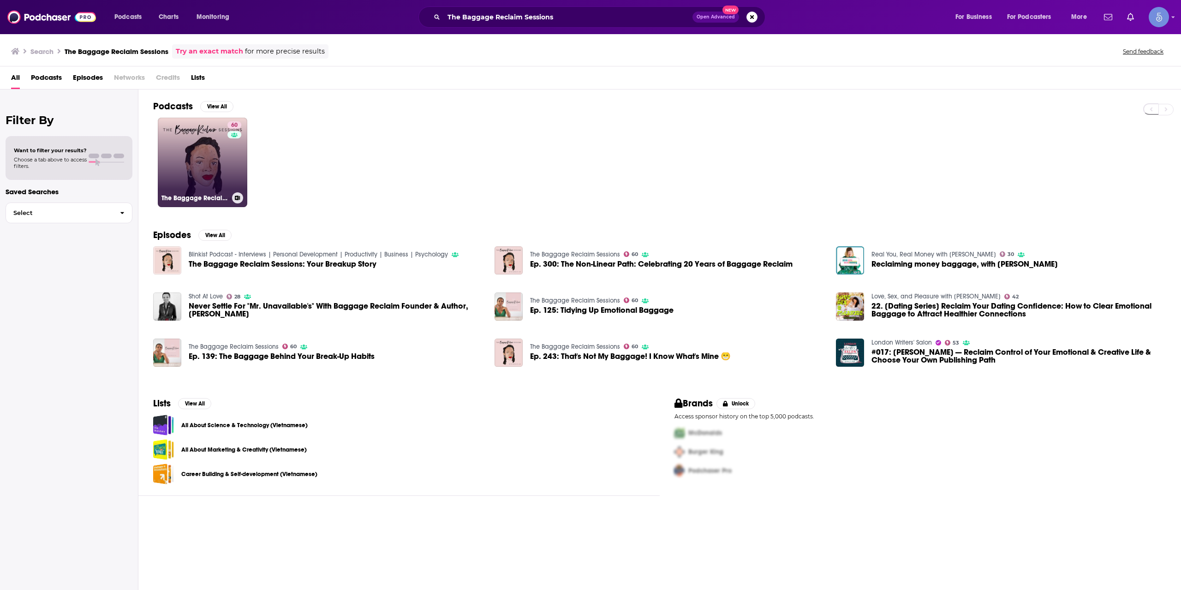
click at [190, 182] on link "60 The Baggage Reclaim Sessions" at bounding box center [202, 162] width 89 height 89
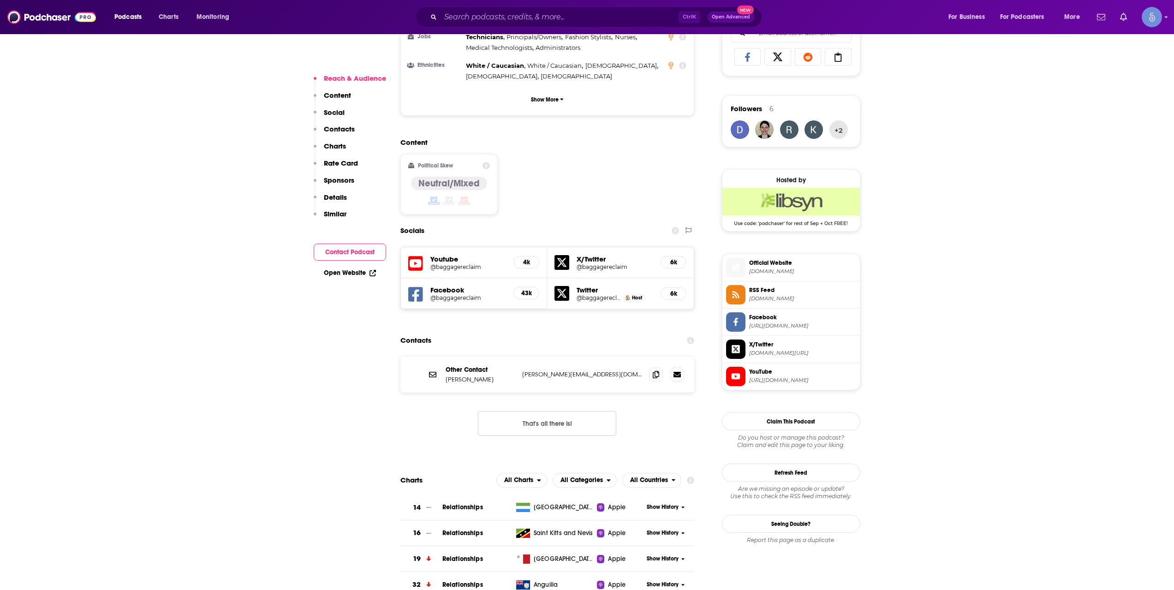
scroll to position [615, 0]
click at [461, 262] on h5 "@baggagereclaim" at bounding box center [468, 265] width 76 height 7
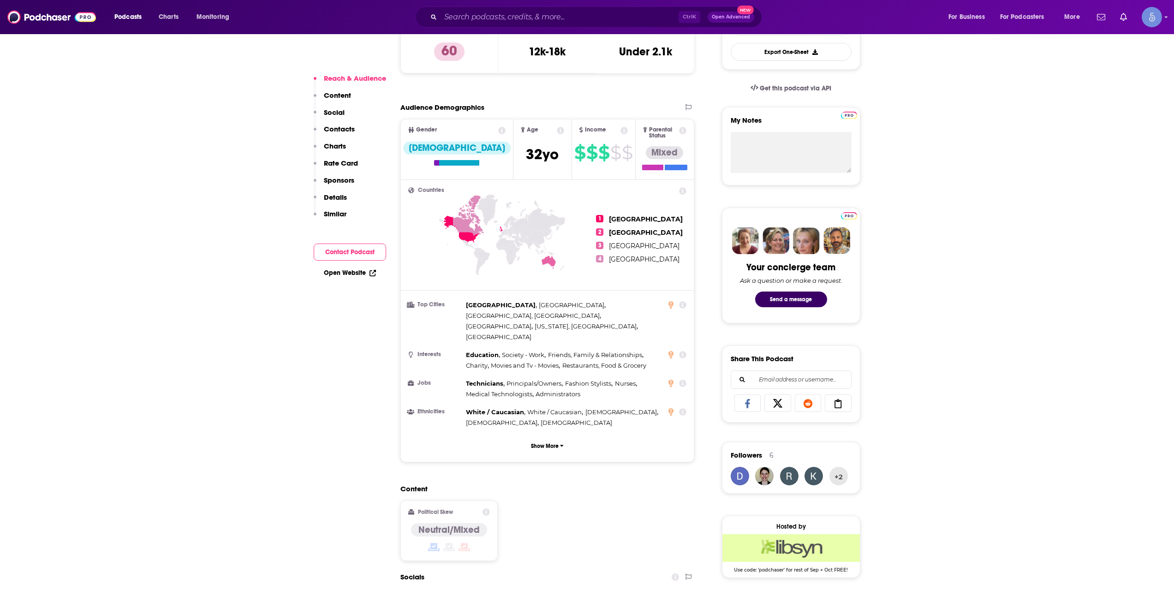
scroll to position [308, 0]
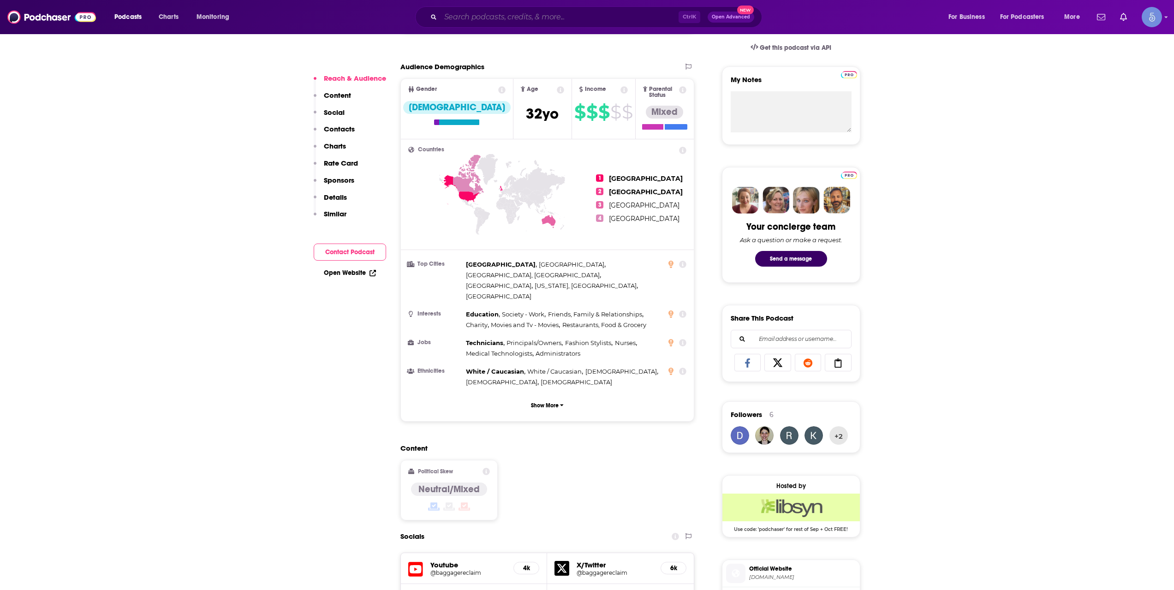
click at [556, 13] on input "Search podcasts, credits, & more..." at bounding box center [559, 17] width 238 height 15
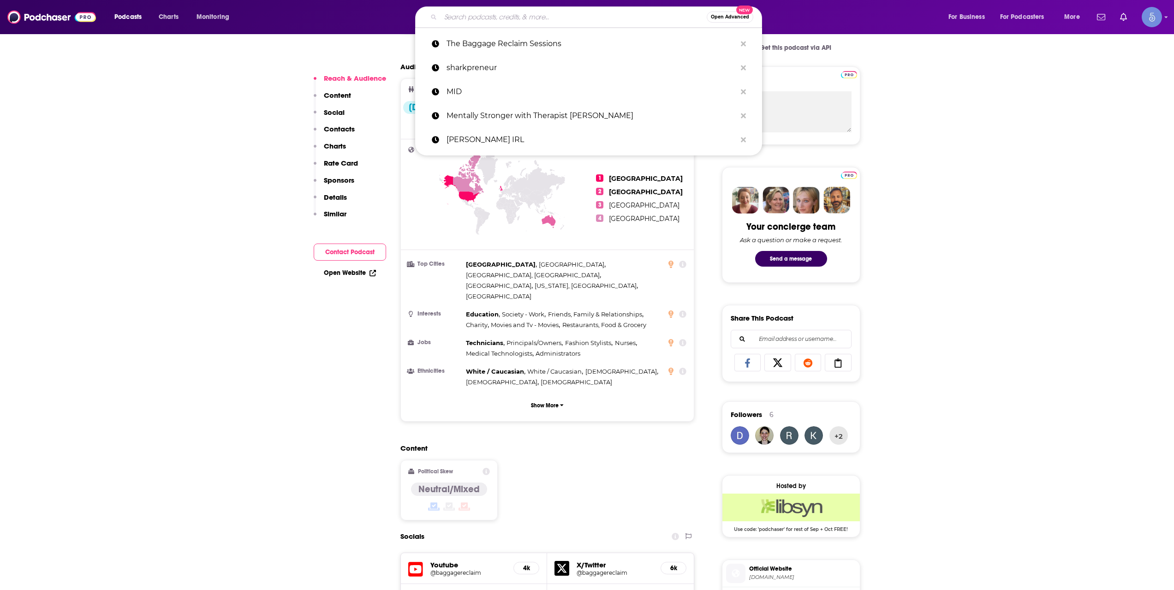
paste input "Aspire with Emma Grede"
type input "Aspire with Emma Grede"
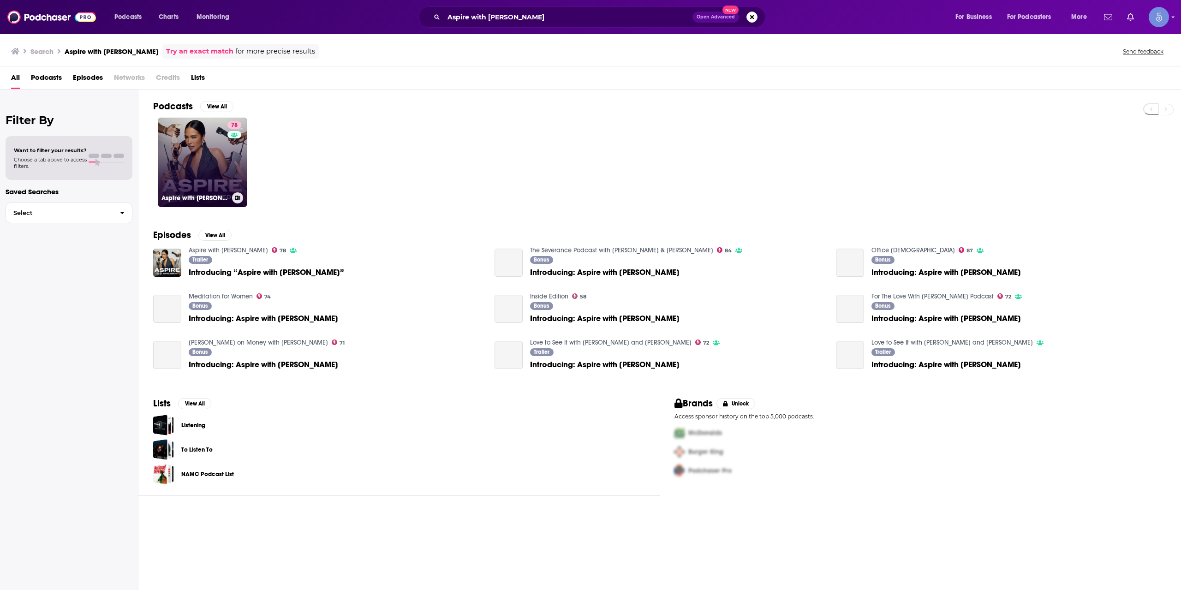
click at [208, 160] on link "78 Aspire with Emma Grede" at bounding box center [202, 162] width 89 height 89
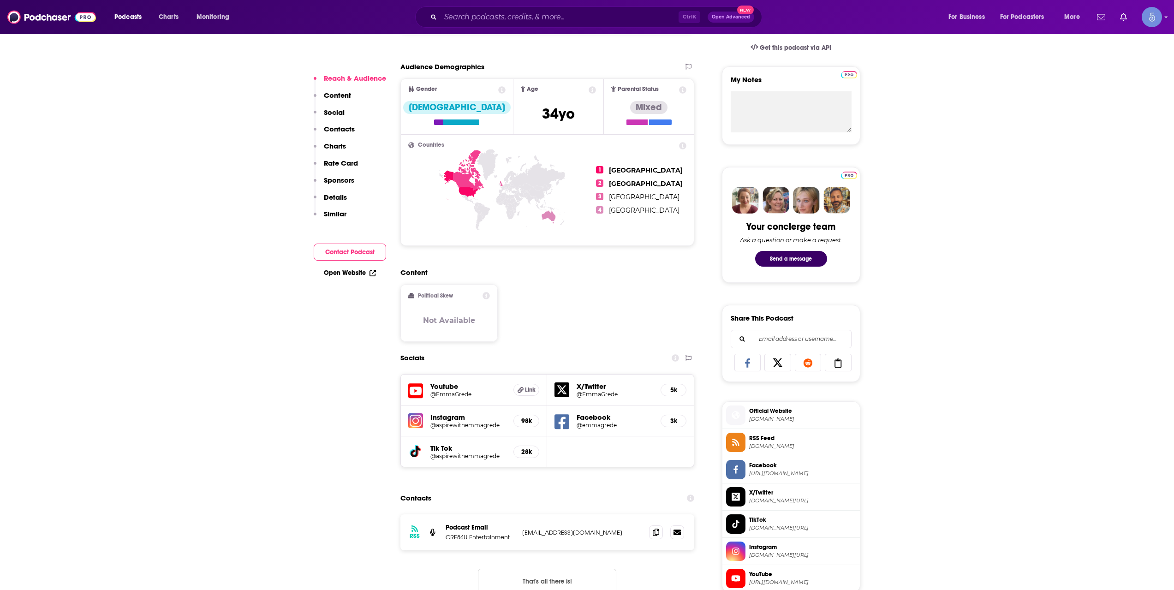
scroll to position [461, 0]
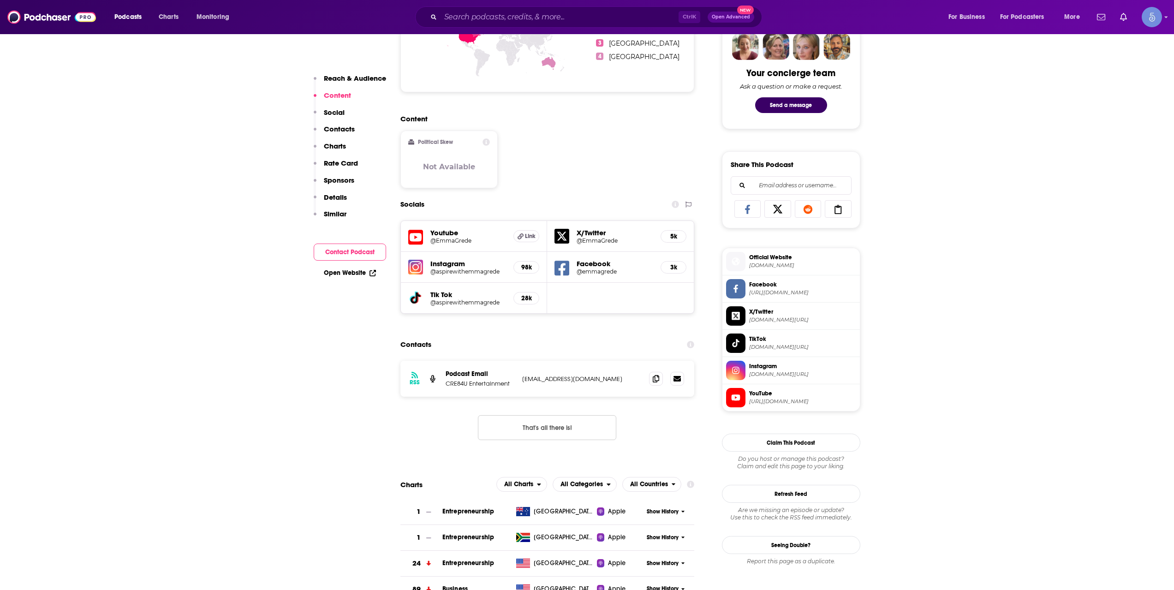
click at [467, 272] on h5 "@aspirewithemmagrede" at bounding box center [468, 271] width 76 height 7
click at [568, 19] on input "Search podcasts, credits, & more..." at bounding box center [559, 17] width 238 height 15
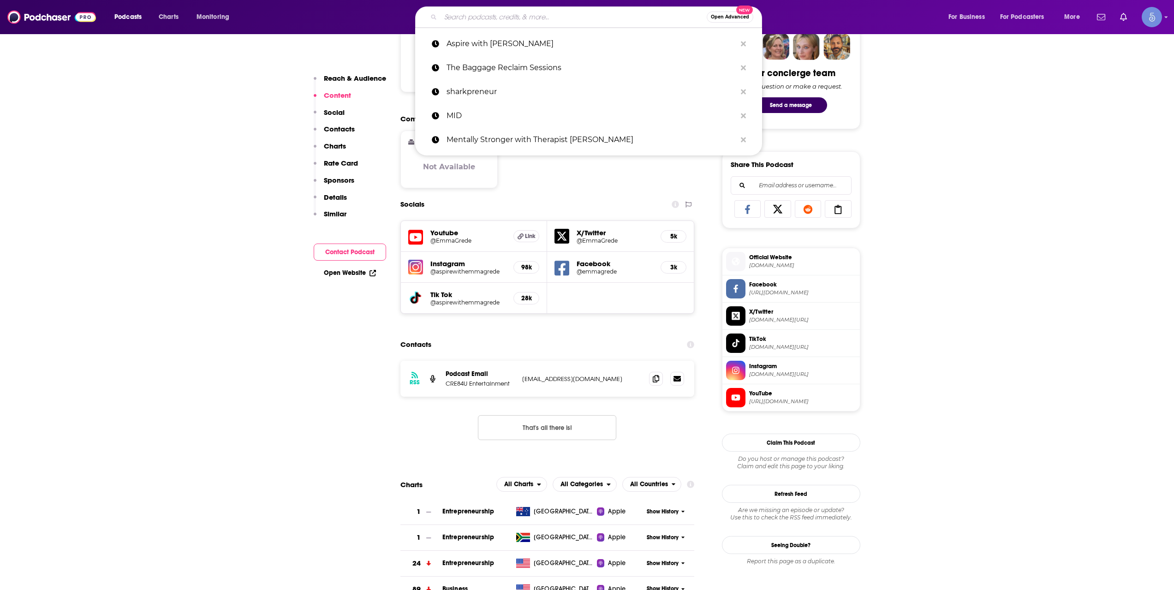
paste input "Wisdom From The Top with Guy Raz"
type input "Wisdom From The Top with Guy Raz"
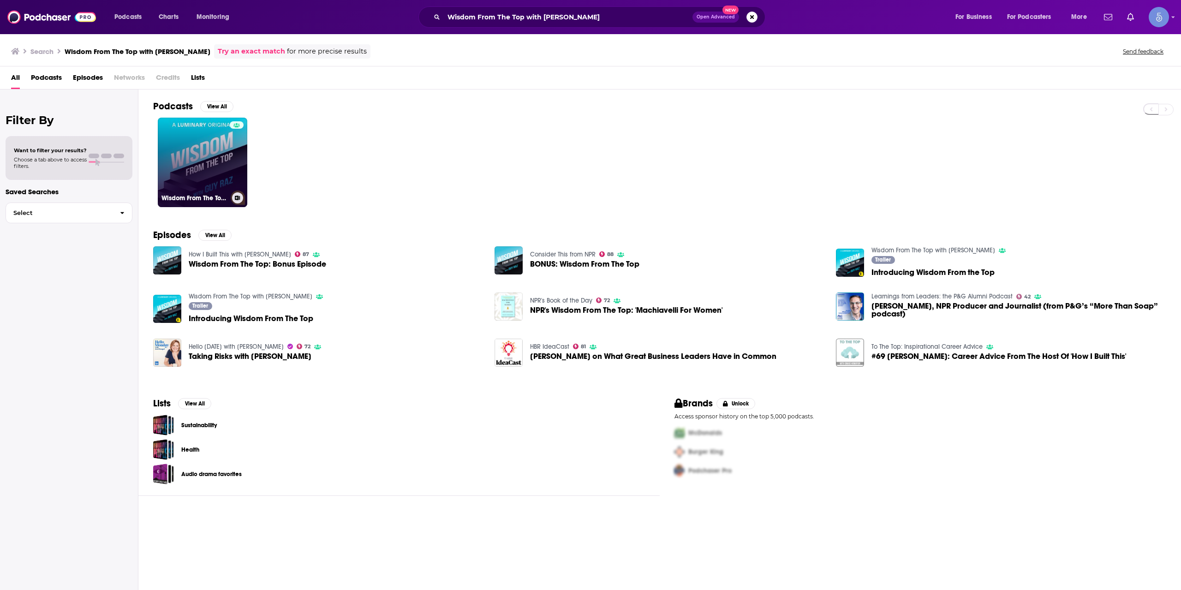
click at [237, 177] on div at bounding box center [237, 156] width 14 height 71
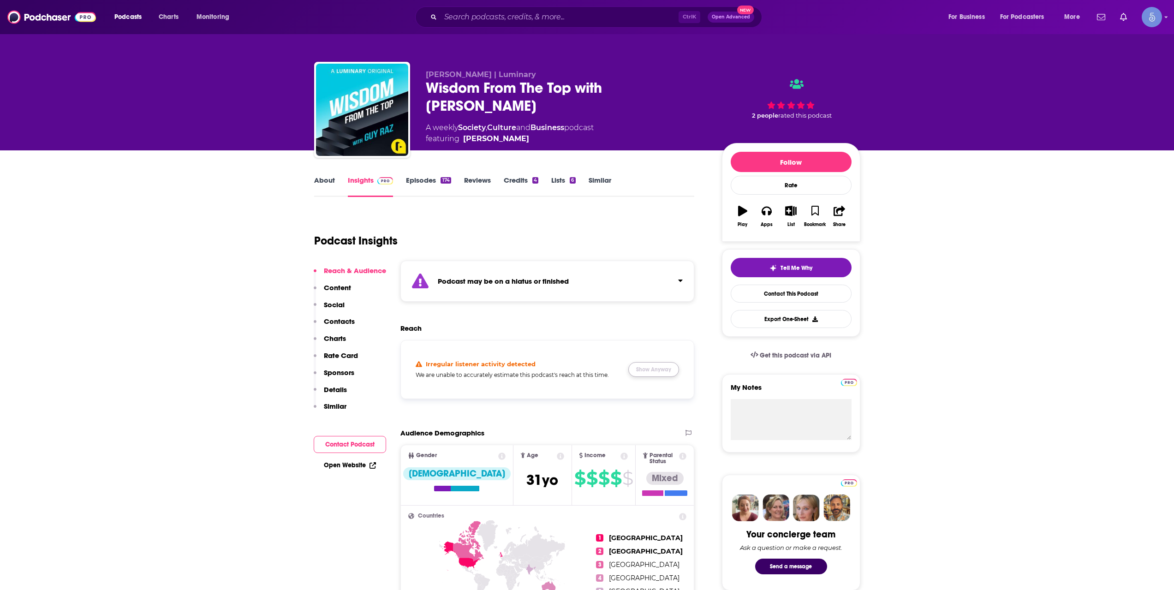
click at [637, 369] on button "Show Anyway" at bounding box center [653, 369] width 51 height 15
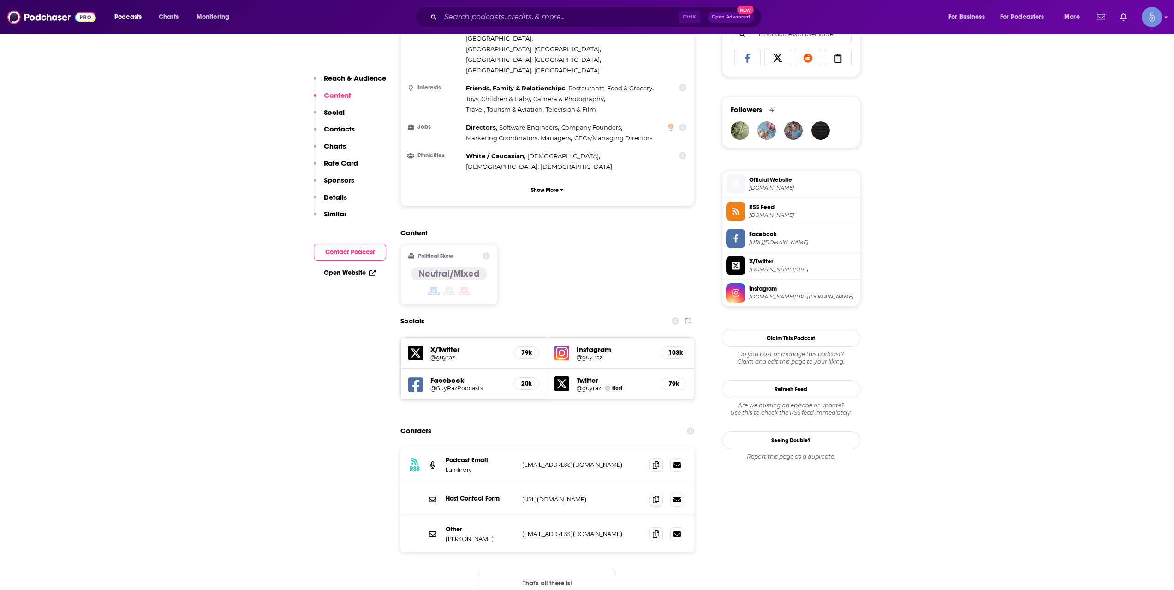
scroll to position [615, 0]
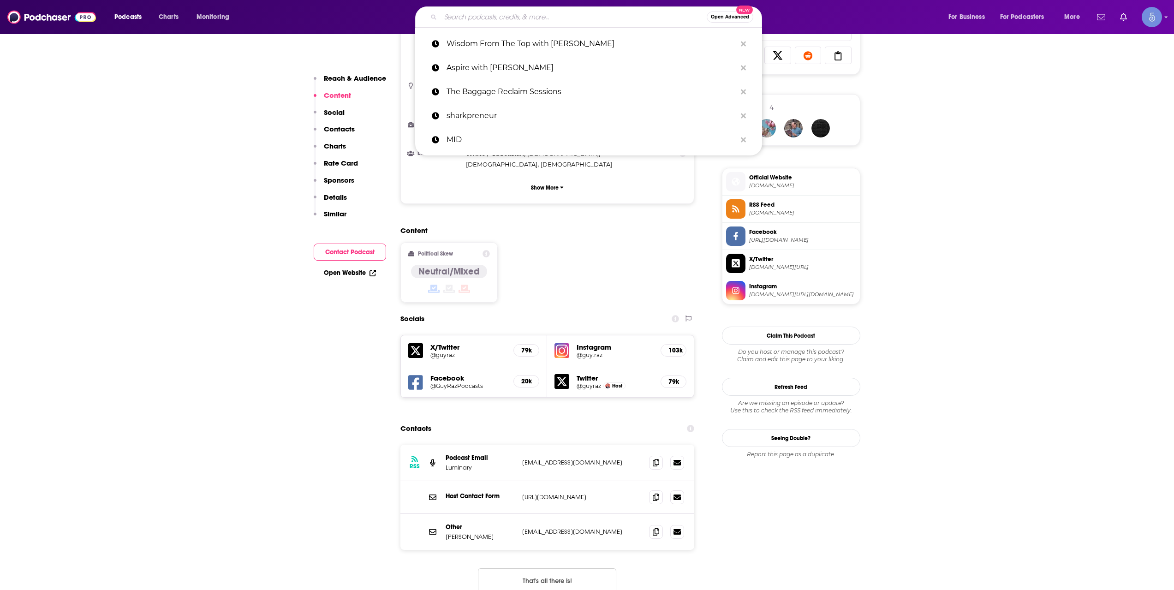
click at [537, 13] on input "Search podcasts, credits, & more..." at bounding box center [573, 17] width 266 height 15
paste input "Tell Me Your Story"
type input "Tell Me Your Story"
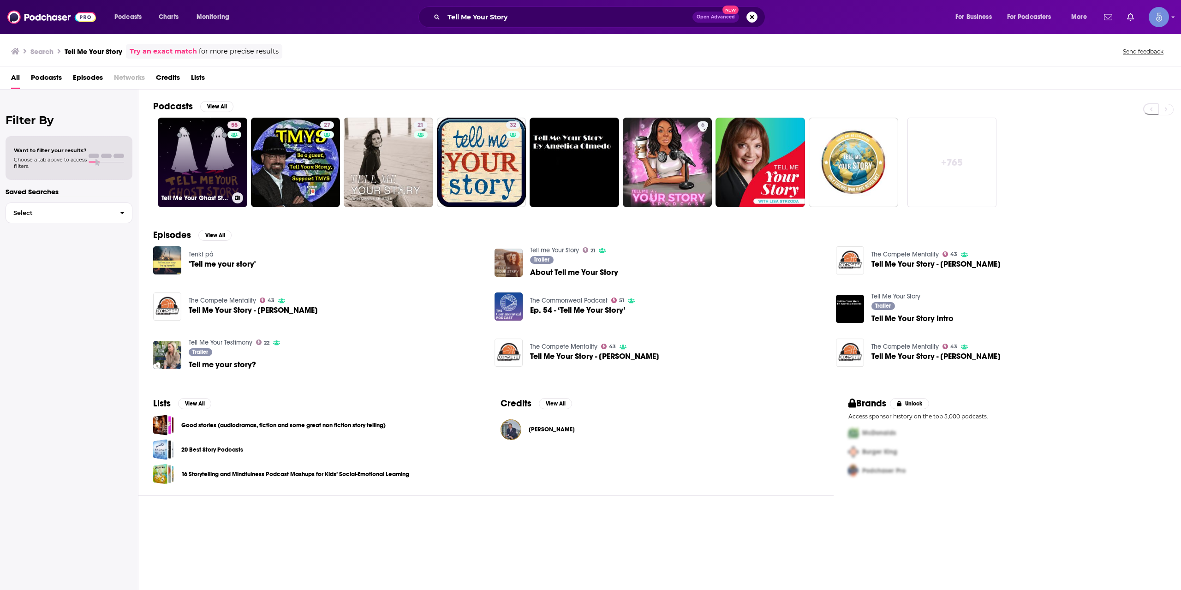
click at [171, 129] on link "55 Tell Me Your Ghost Story" at bounding box center [202, 162] width 89 height 89
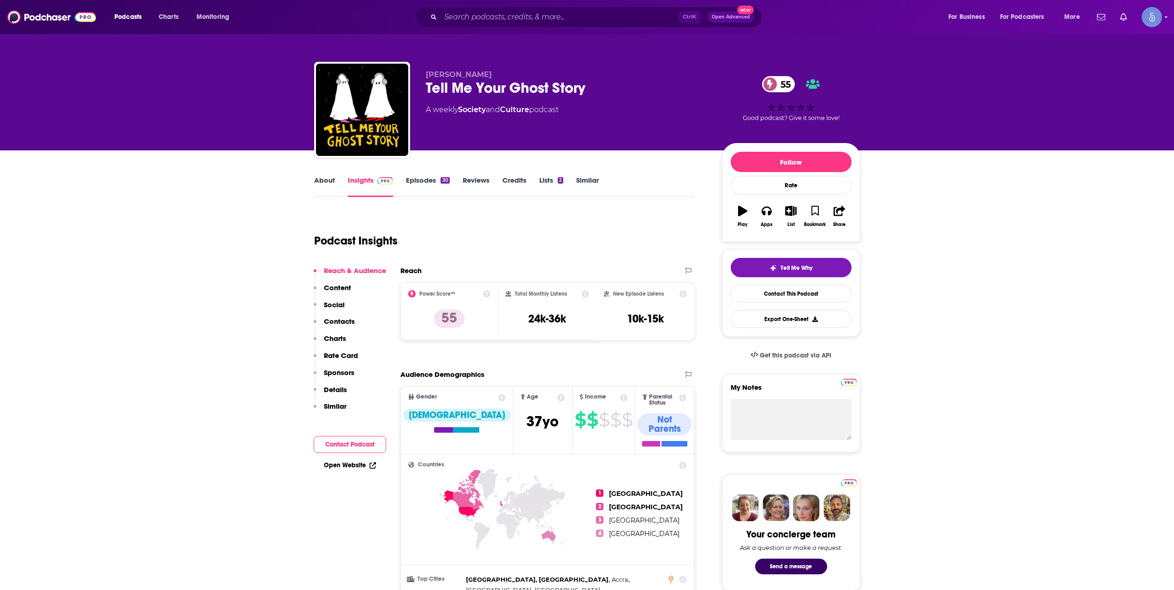
click at [316, 184] on link "About" at bounding box center [324, 186] width 21 height 21
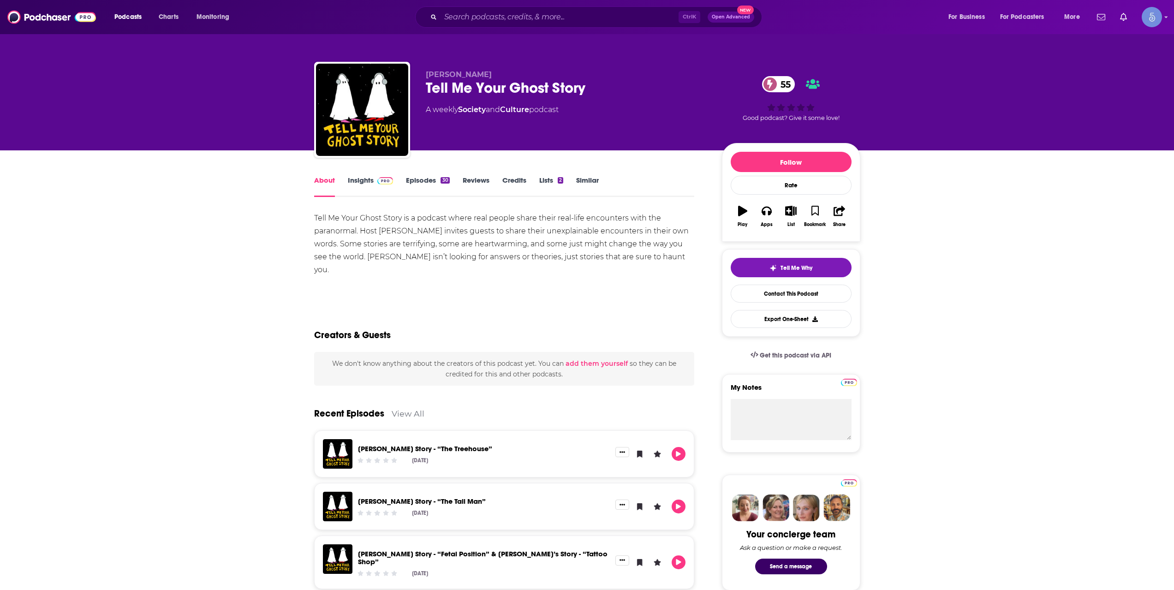
click at [408, 183] on link "Episodes 30" at bounding box center [427, 186] width 43 height 21
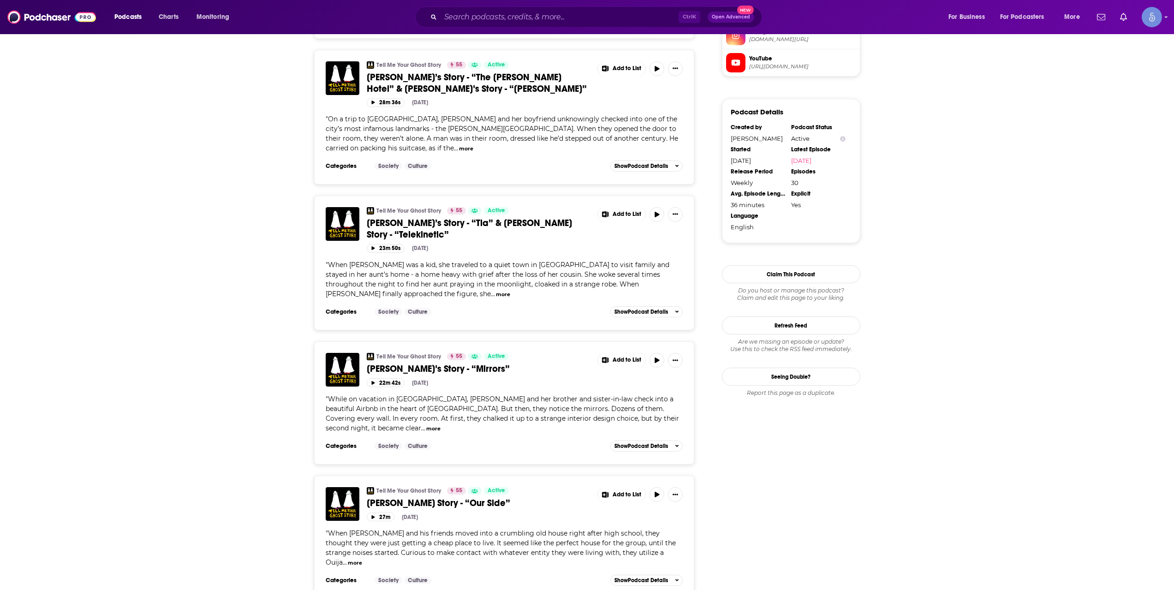
scroll to position [1076, 0]
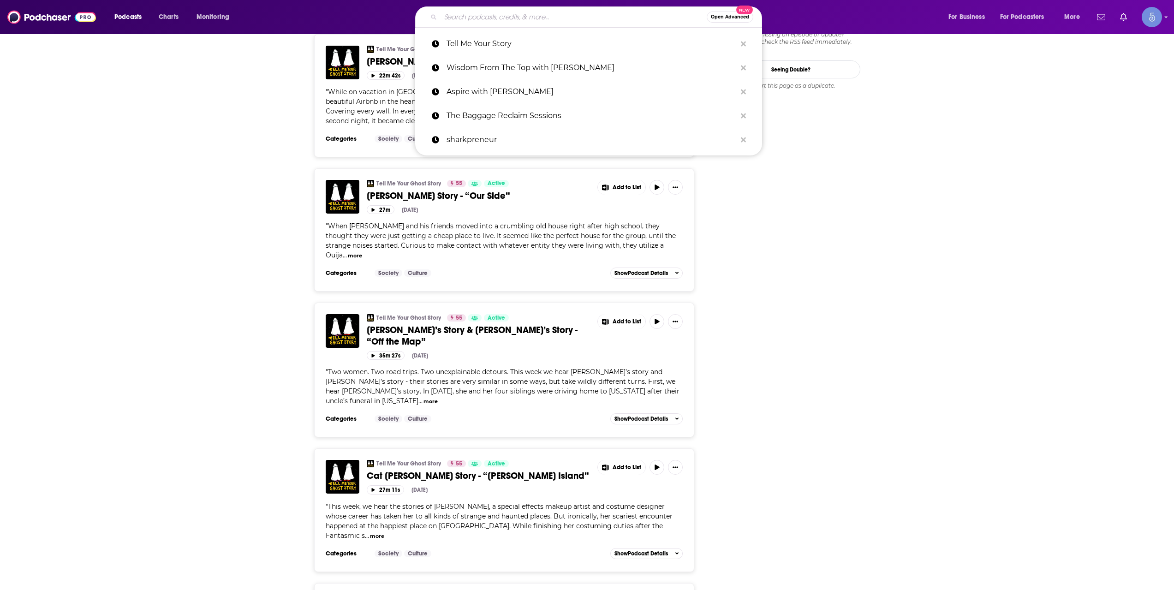
click at [526, 21] on input "Search podcasts, credits, & more..." at bounding box center [573, 17] width 266 height 15
paste input "The Chris Voss Show"
type input "The Chris Voss Show"
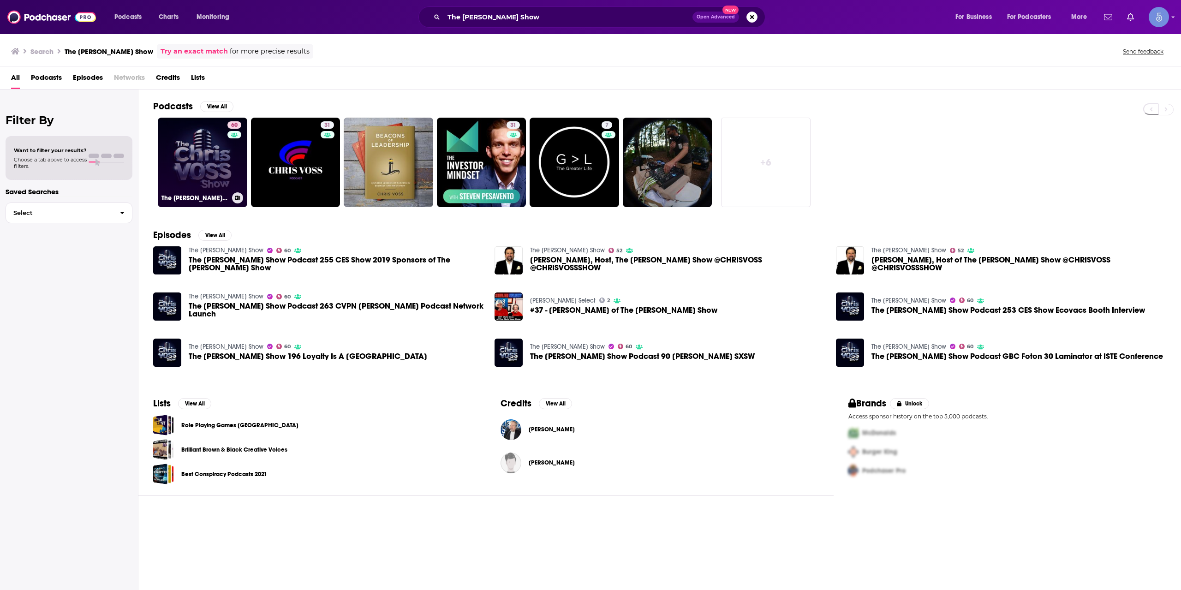
click at [218, 149] on link "60 The Chris Voss Show" at bounding box center [202, 162] width 89 height 89
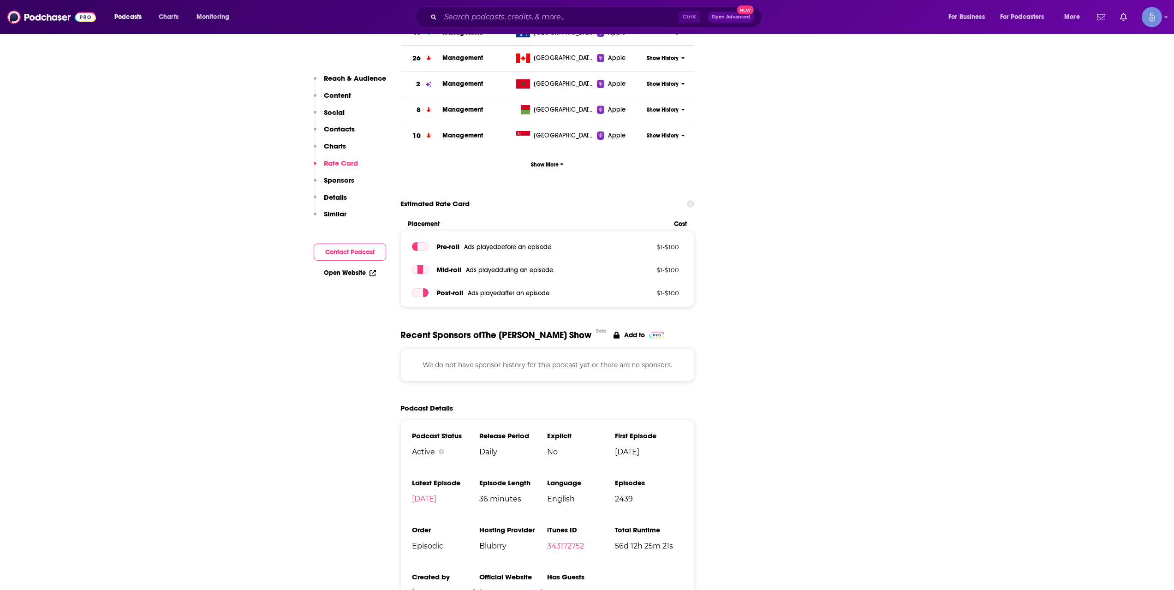
scroll to position [769, 0]
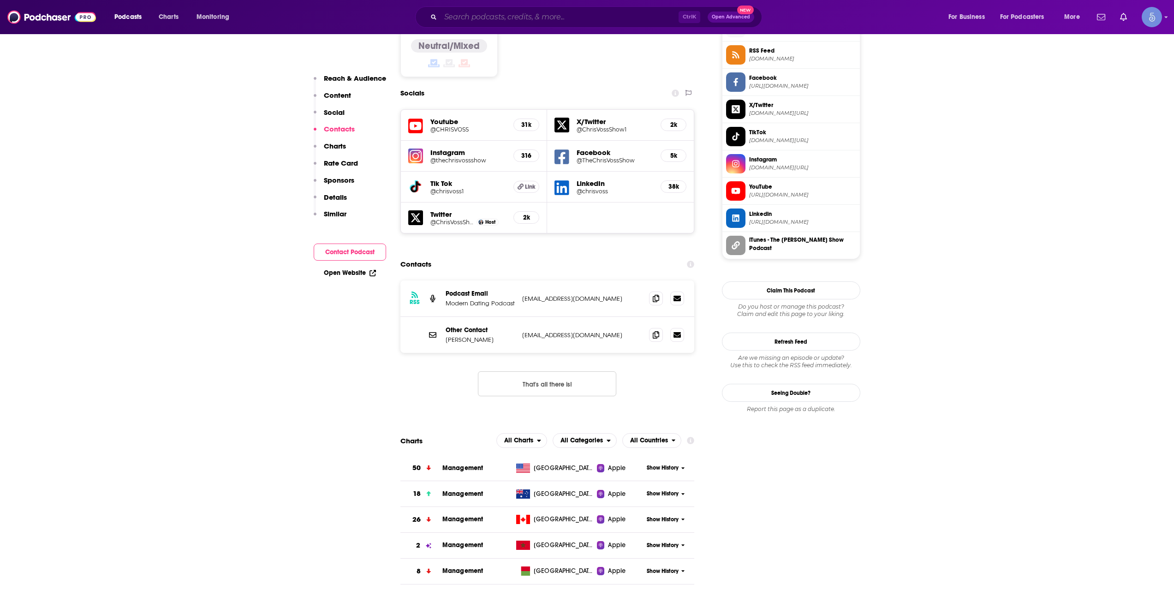
click at [558, 16] on input "Search podcasts, credits, & more..." at bounding box center [559, 17] width 238 height 15
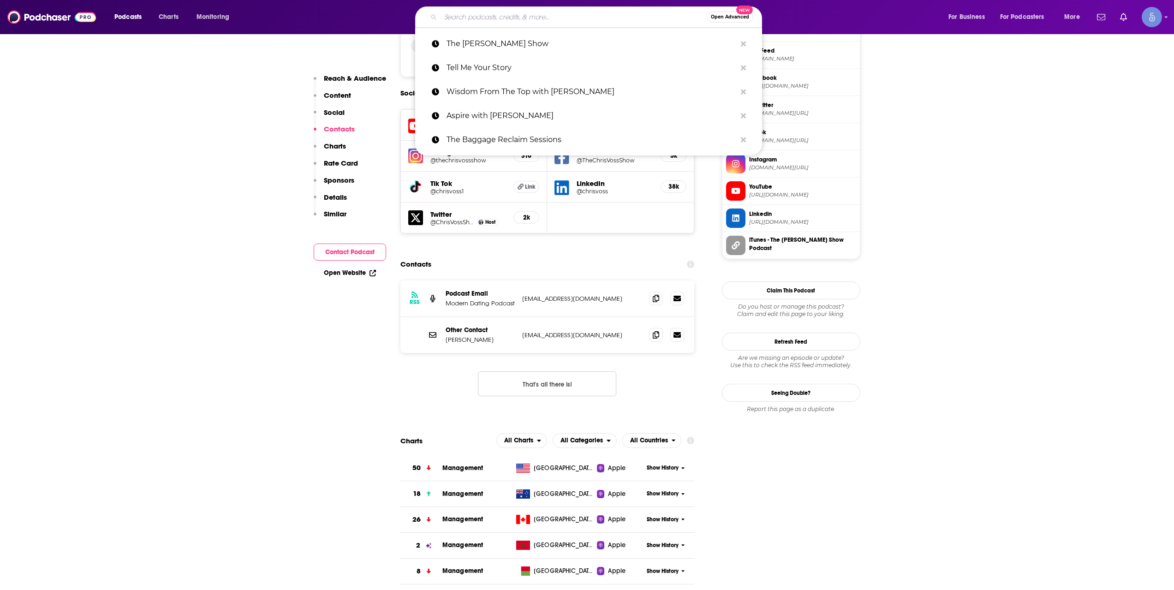
paste input "Creating Confidence with Heather Monahan"
type input "Creating Confidence with Heather Monahan"
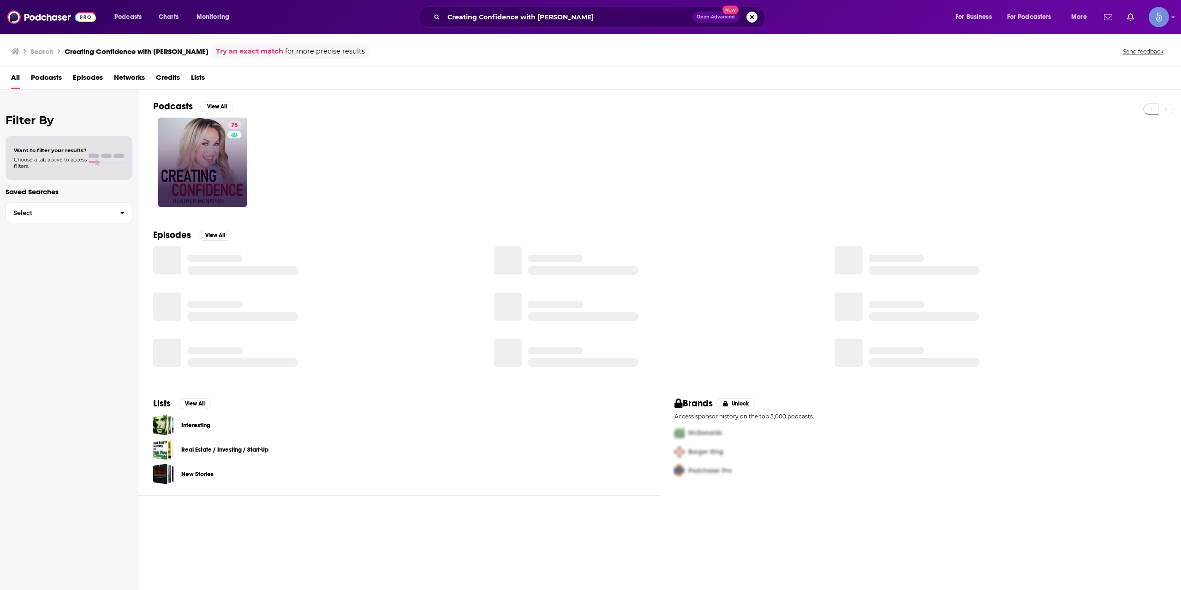
click at [237, 160] on div "75" at bounding box center [235, 162] width 16 height 82
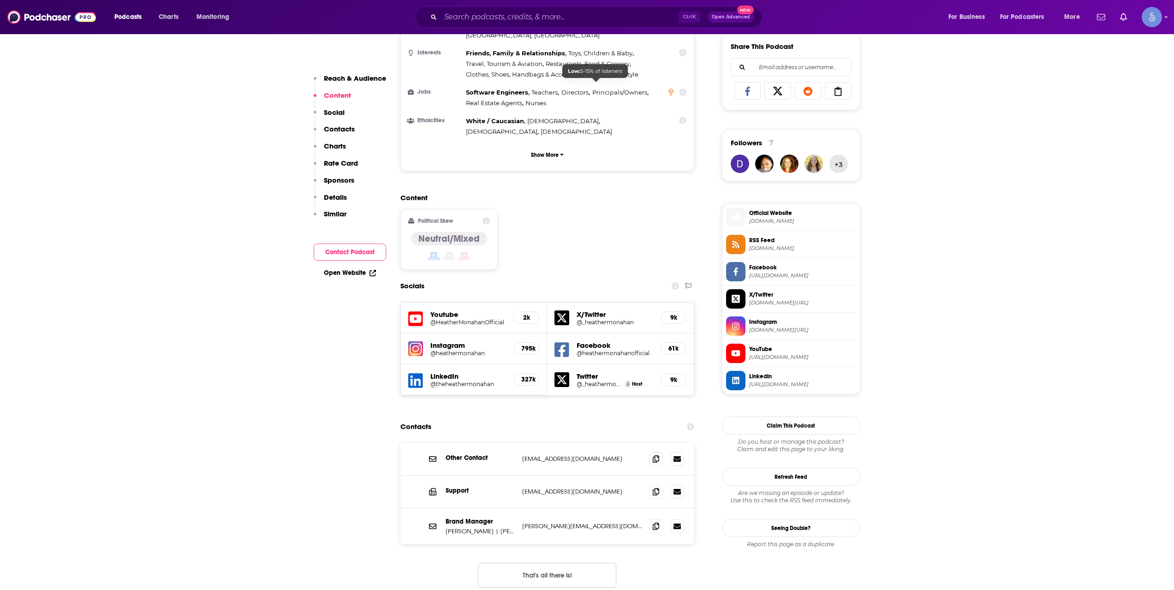
scroll to position [615, 0]
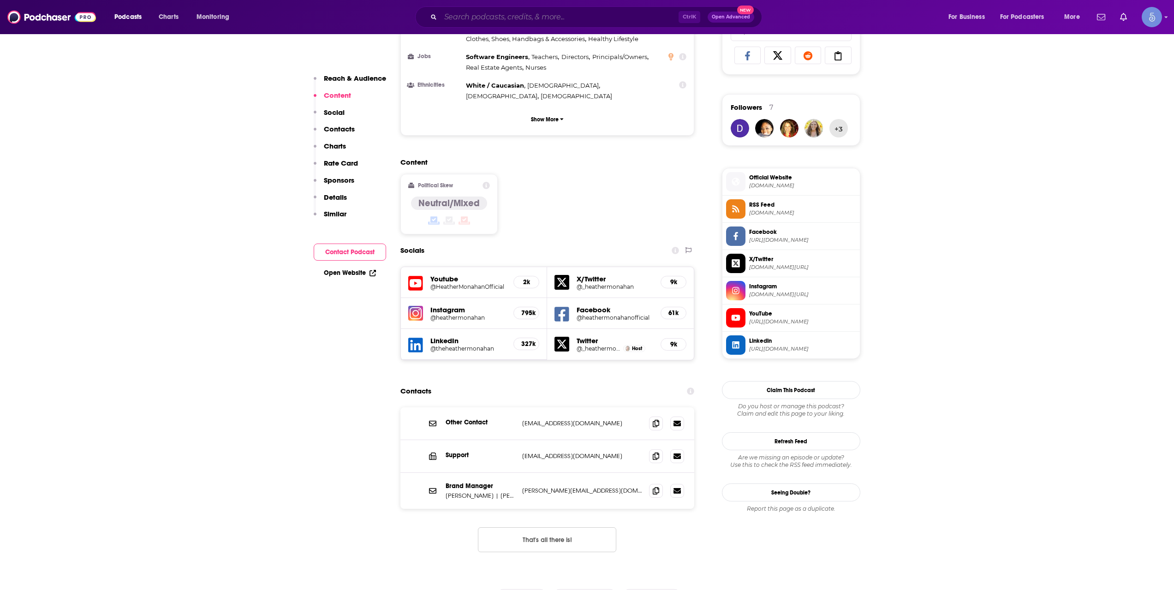
click at [575, 22] on input "Search podcasts, credits, & more..." at bounding box center [559, 17] width 238 height 15
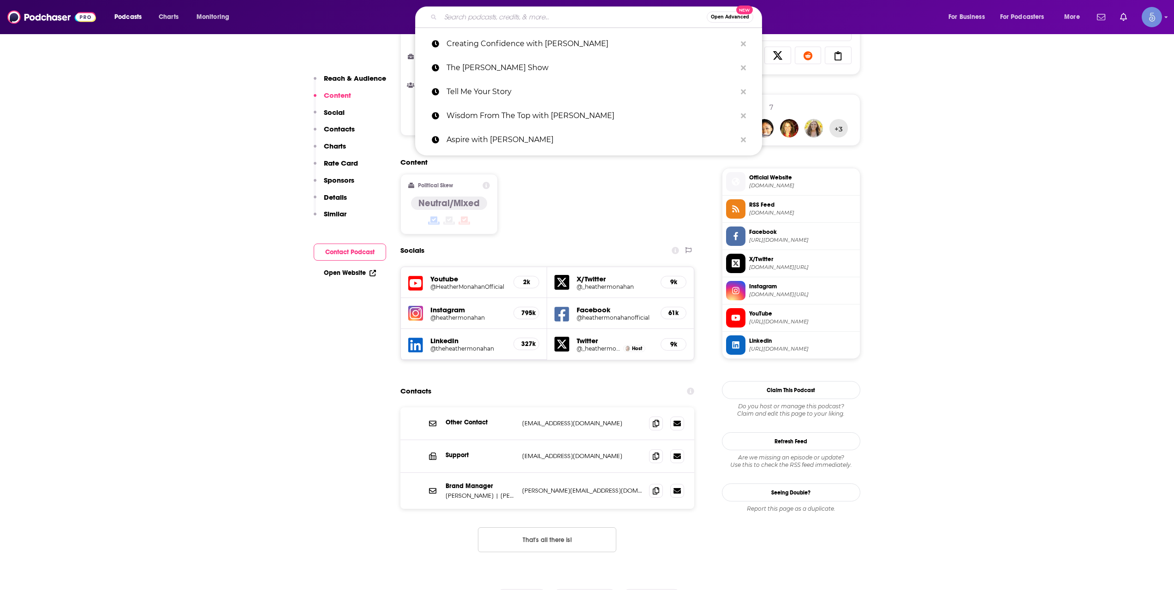
paste input "LET IT OUT"
type input "LET IT OUT"
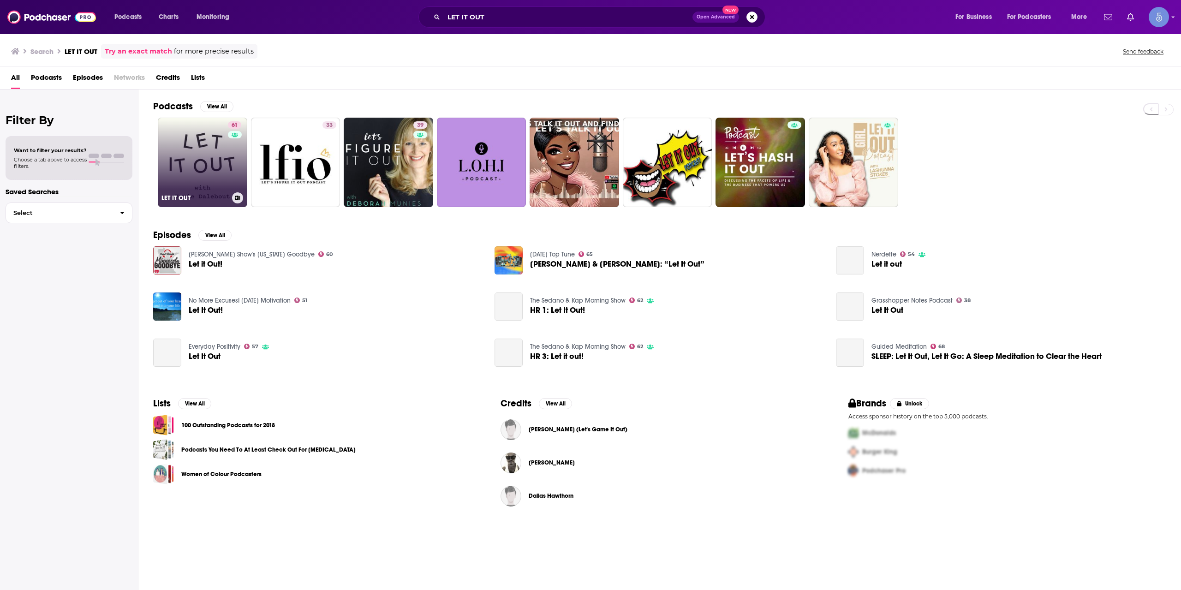
click at [186, 149] on link "61 LET IT OUT" at bounding box center [202, 162] width 89 height 89
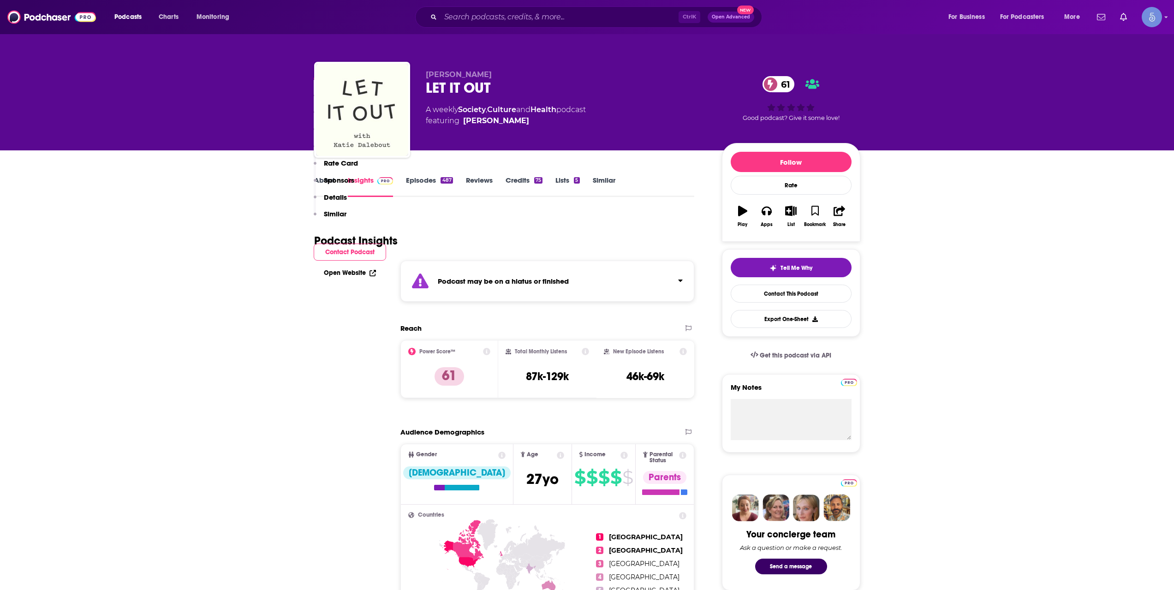
scroll to position [615, 0]
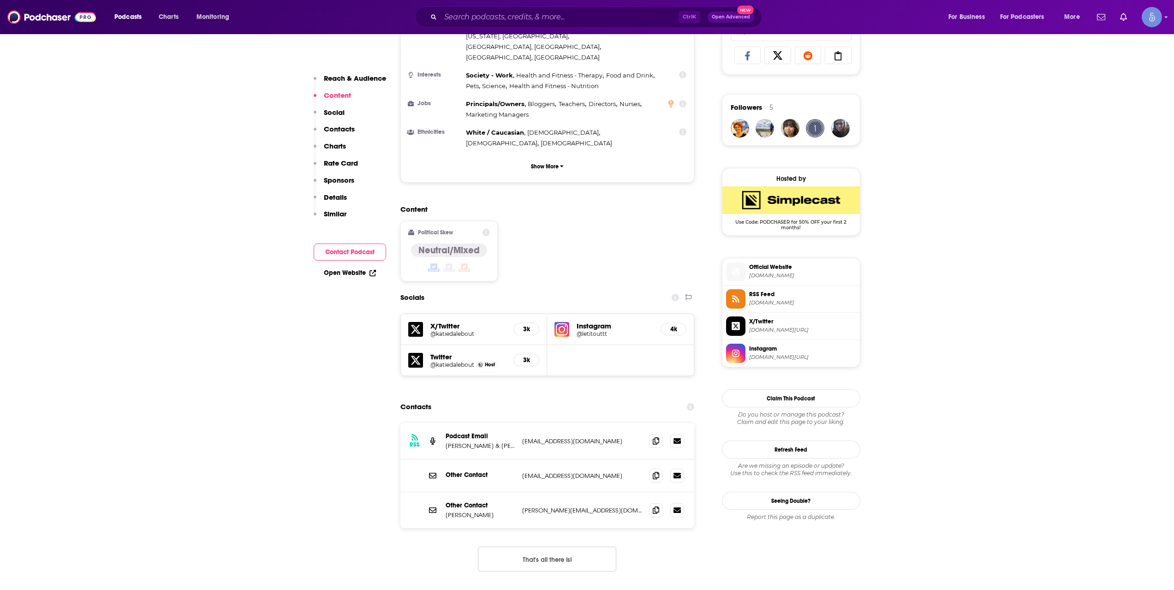
click at [652, 468] on span at bounding box center [656, 475] width 14 height 14
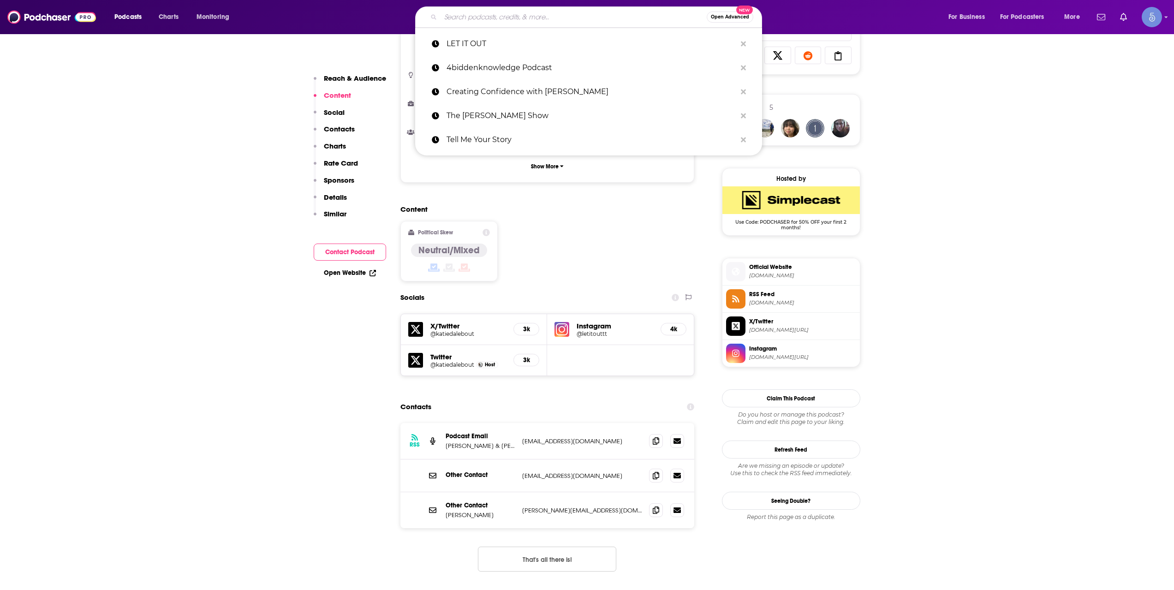
click at [548, 11] on input "Search podcasts, credits, & more..." at bounding box center [573, 17] width 266 height 15
paste input "Money Making Conversations Master Class"
type input "Money Making Conversations Master Class"
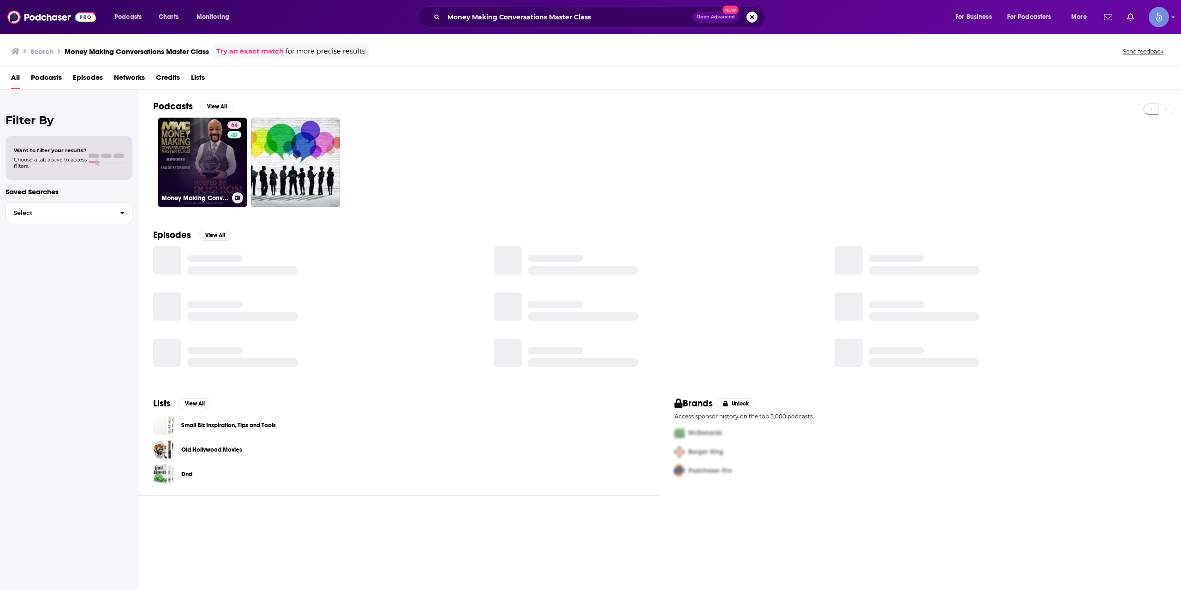
click at [185, 164] on link "64 Money Making Conversations Master Class" at bounding box center [202, 162] width 89 height 89
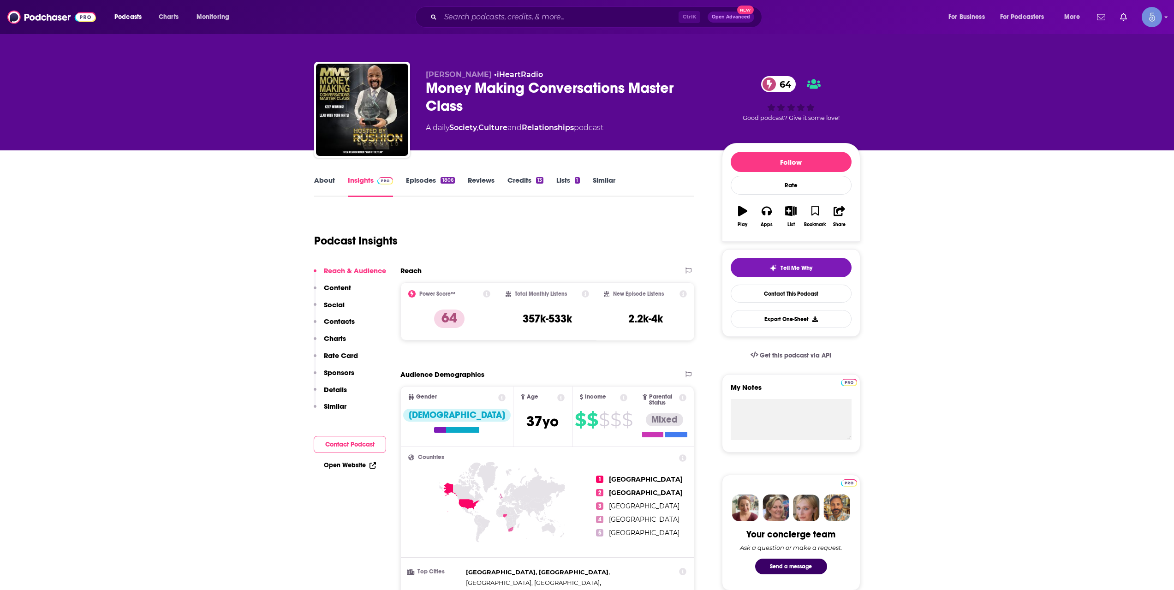
click at [328, 178] on link "About" at bounding box center [324, 186] width 21 height 21
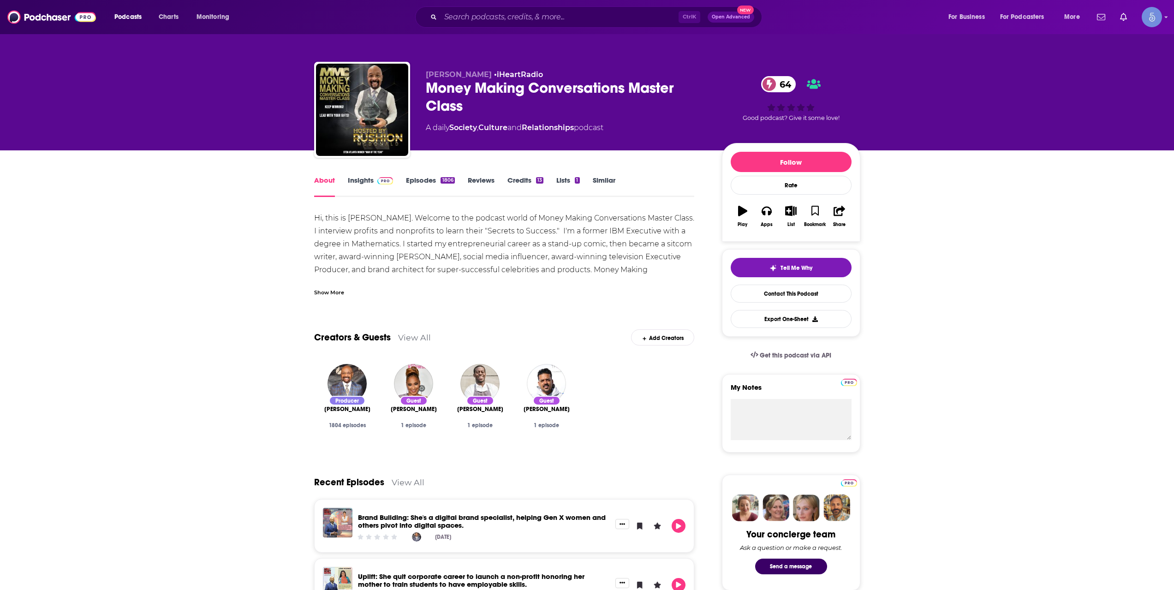
click at [343, 293] on div "Show More" at bounding box center [329, 291] width 30 height 9
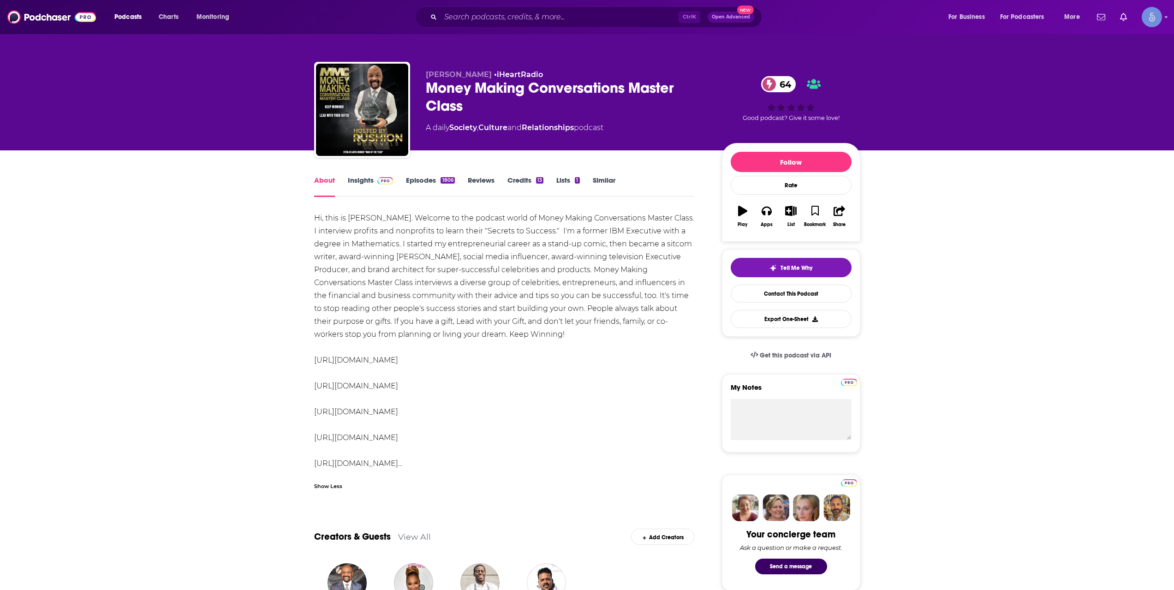
click at [374, 180] on span at bounding box center [384, 180] width 20 height 9
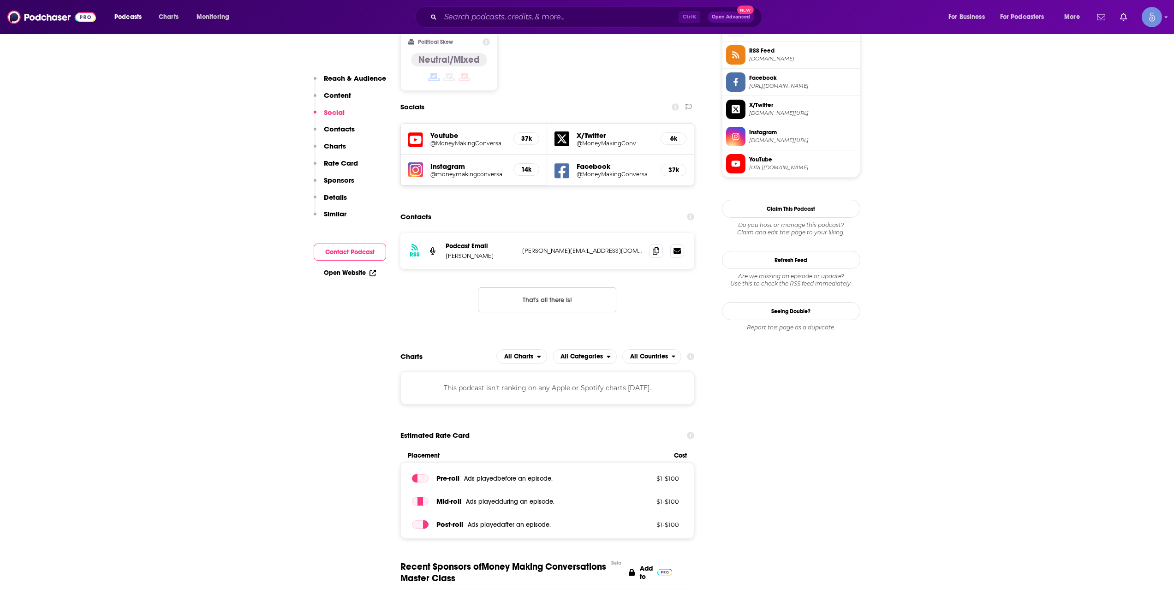
scroll to position [615, 0]
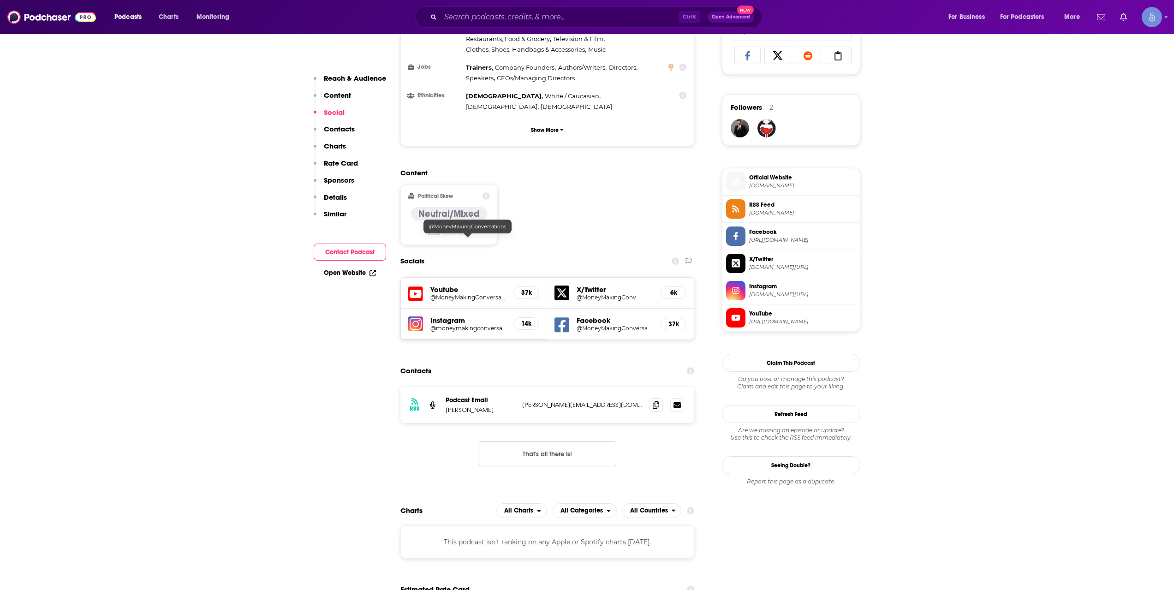
click at [458, 294] on h5 "@MoneyMakingConversations" at bounding box center [468, 297] width 76 height 7
click at [549, 19] on input "Search podcasts, credits, & more..." at bounding box center [559, 17] width 238 height 15
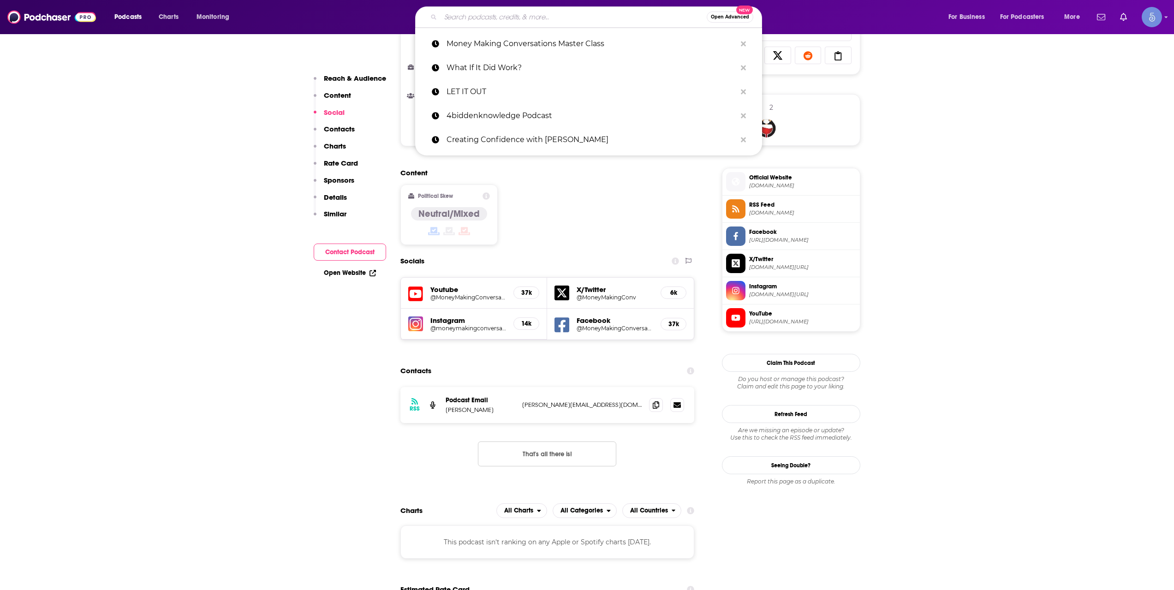
paste input "Achieve Your Goals with Hal Elrod"
type input "Achieve Your Goals with Hal Elrod"
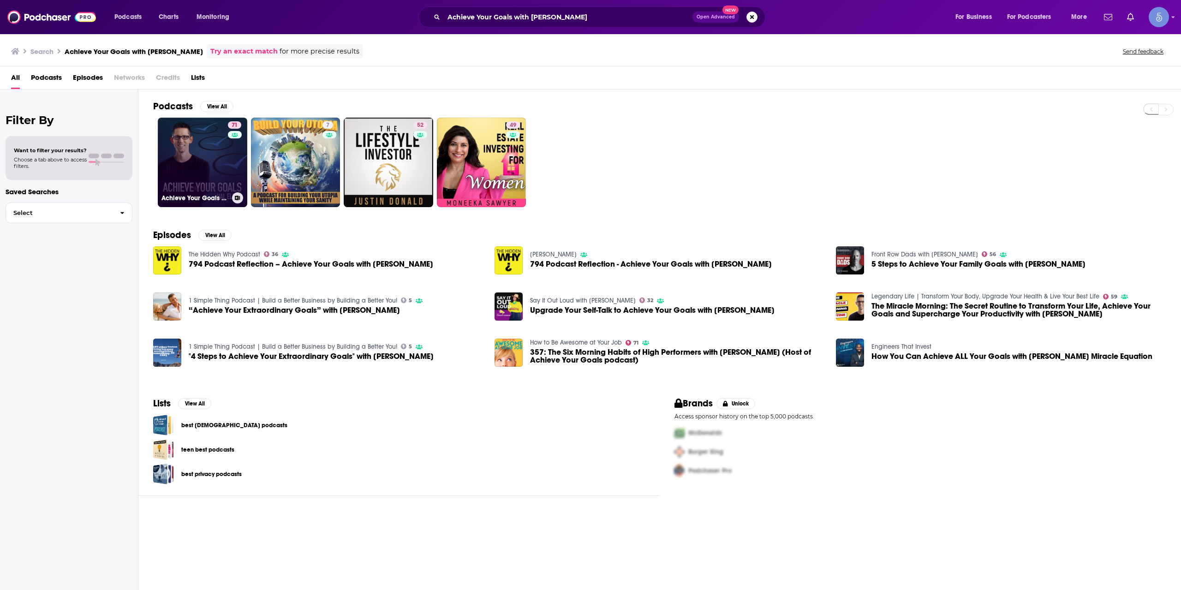
click at [188, 164] on link "71 Achieve Your Goals with Hal Elrod" at bounding box center [202, 162] width 89 height 89
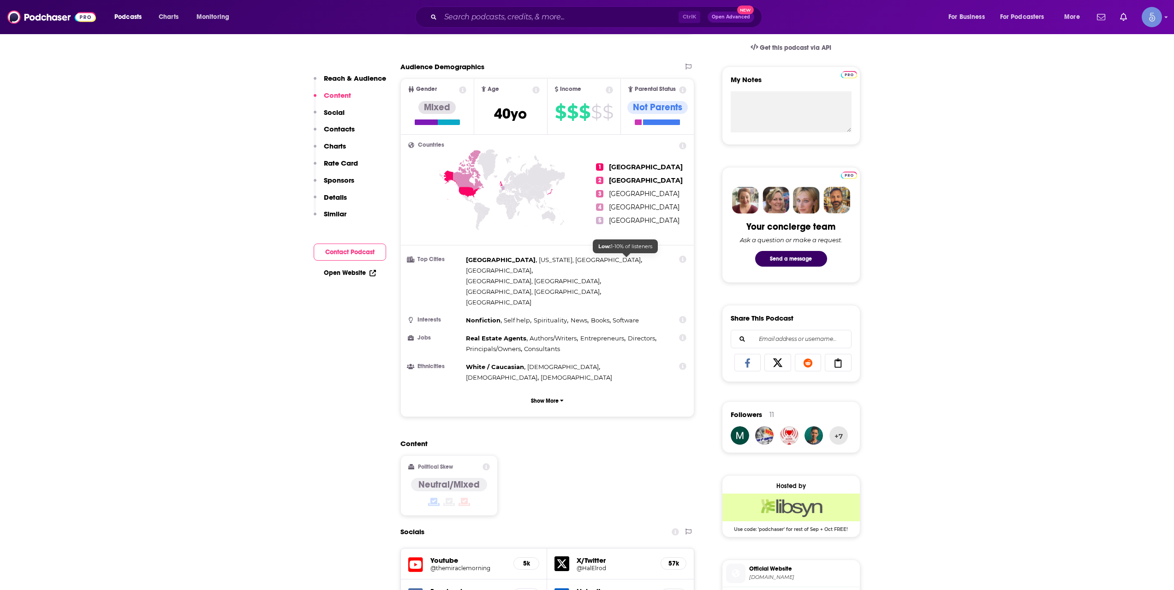
scroll to position [615, 0]
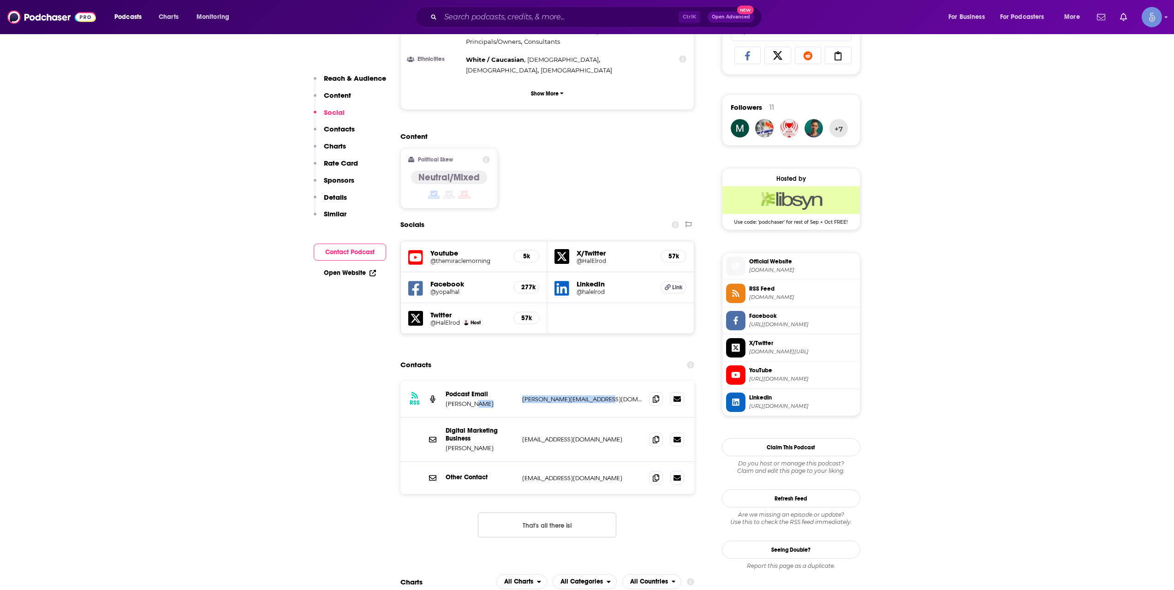
drag, startPoint x: 605, startPoint y: 357, endPoint x: 494, endPoint y: 338, distance: 112.8
click at [517, 381] on div "RSS Podcast Email Hal Elrod tiffany@miraclemorning.com tiffany@miraclemorning.c…" at bounding box center [547, 399] width 294 height 36
click at [458, 257] on h5 "@themiraclemorning" at bounding box center [468, 260] width 76 height 7
click at [786, 262] on span "Official Website" at bounding box center [802, 261] width 107 height 8
click at [655, 462] on div "Other Contact support@halelrod.com support@halelrod.com" at bounding box center [547, 478] width 294 height 32
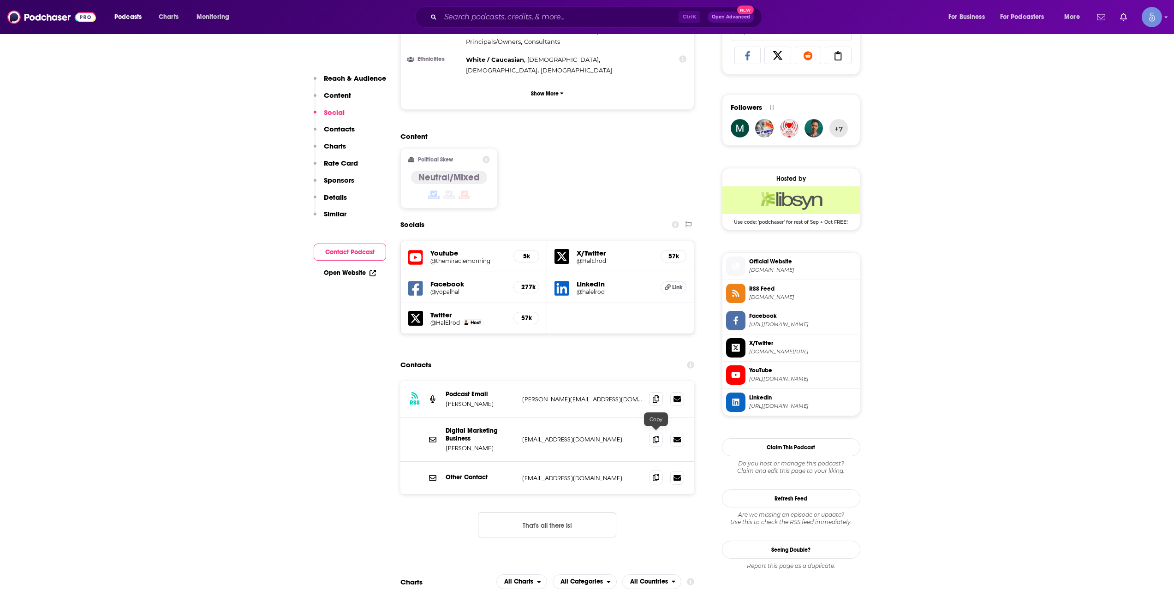
click at [658, 474] on icon at bounding box center [656, 477] width 6 height 7
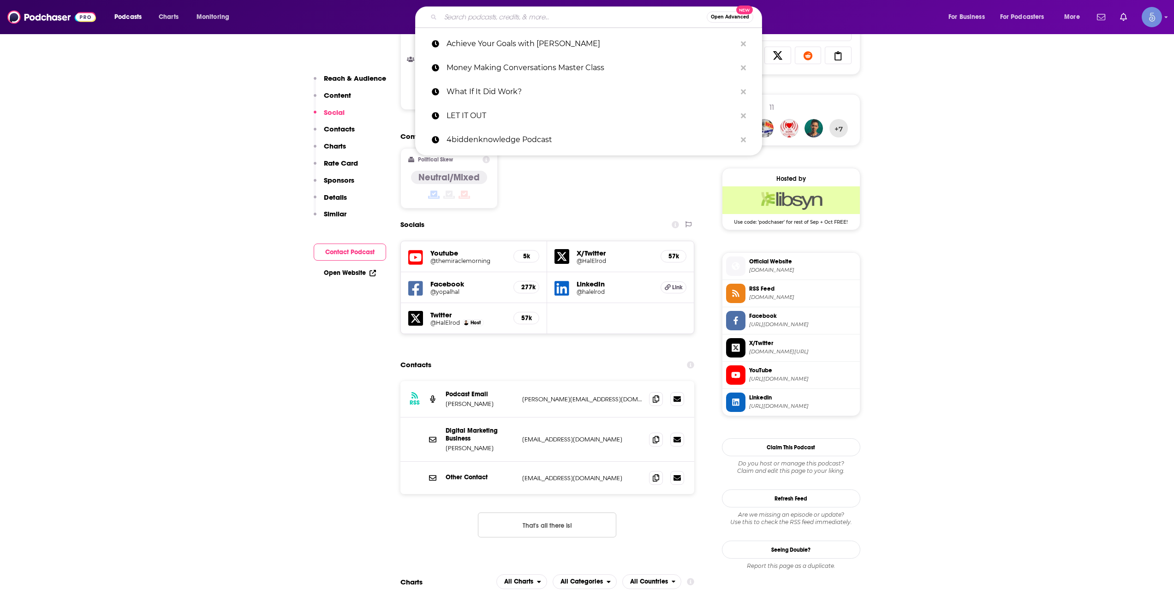
click at [595, 12] on input "Search podcasts, credits, & more..." at bounding box center [573, 17] width 266 height 15
paste input "T is for Transformation"
type input "T is for Transformation"
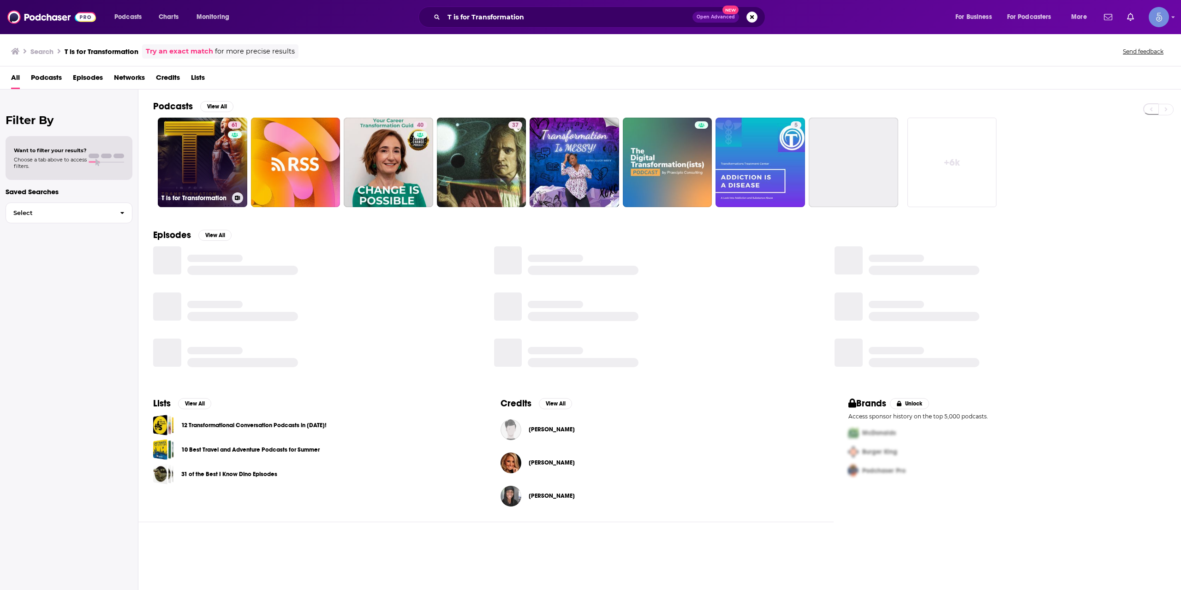
click at [209, 144] on link "61 T is for Transformation" at bounding box center [202, 162] width 89 height 89
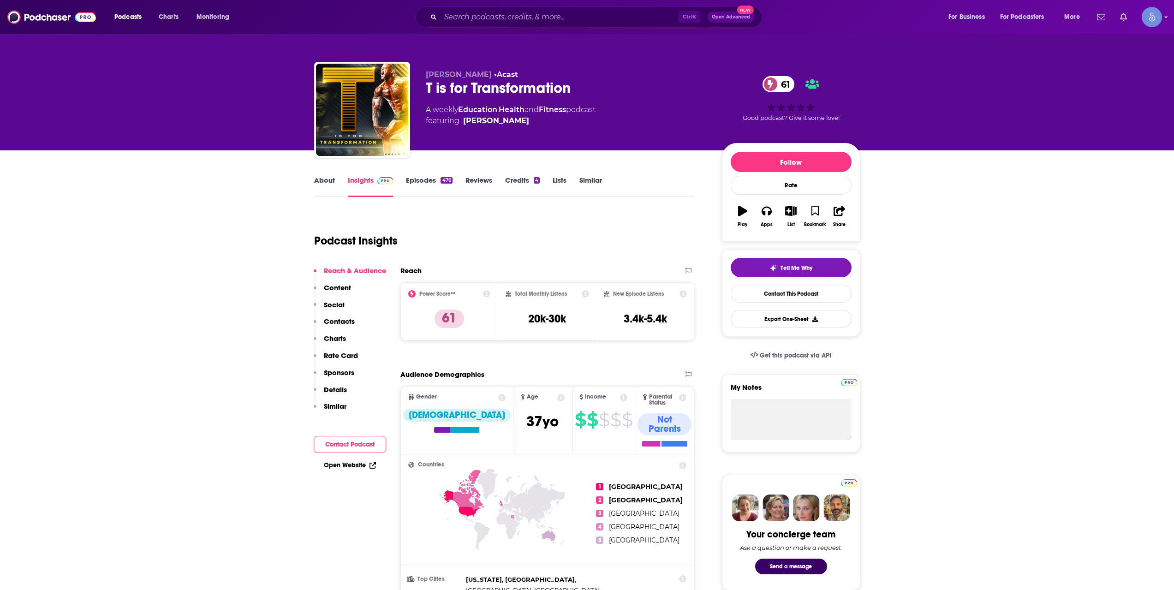
click at [427, 178] on link "Episodes 476" at bounding box center [429, 186] width 46 height 21
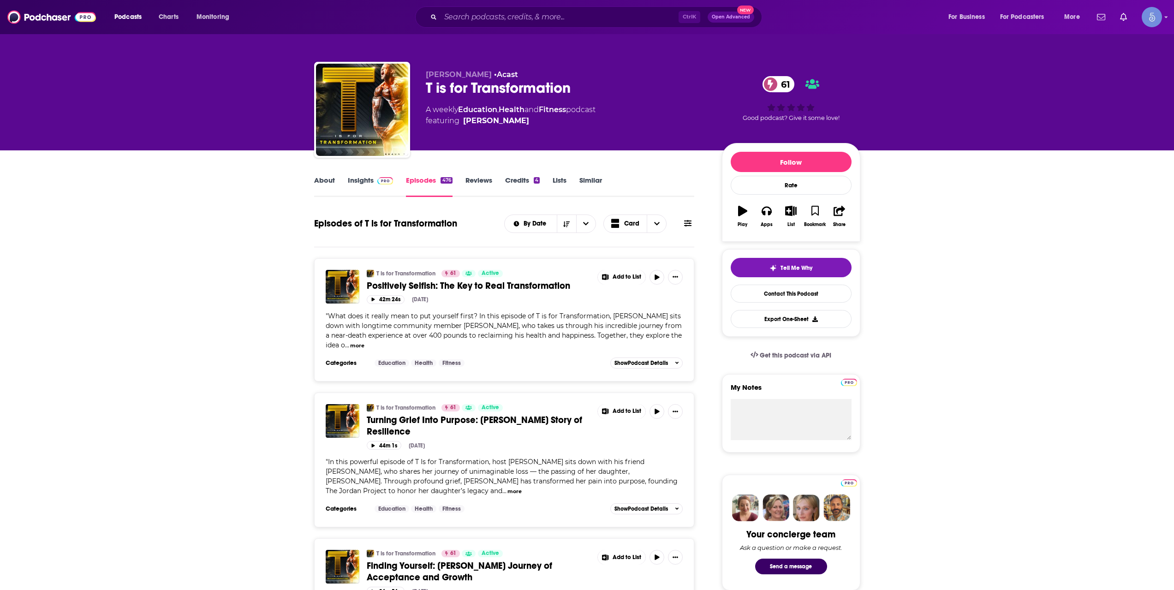
click at [368, 185] on link "Insights" at bounding box center [371, 186] width 46 height 21
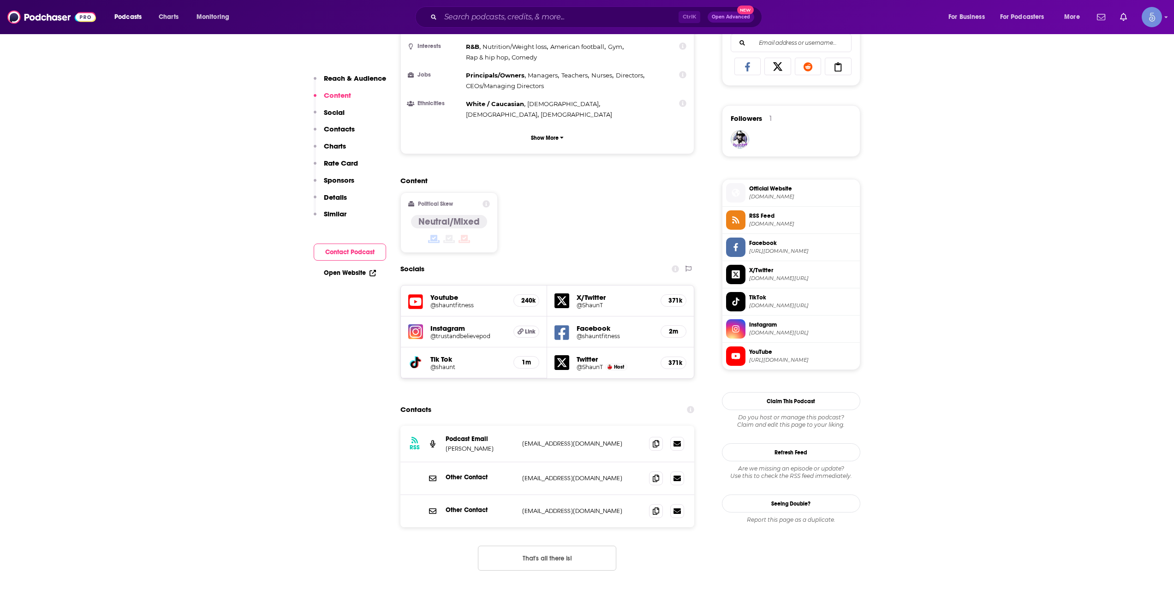
scroll to position [615, 0]
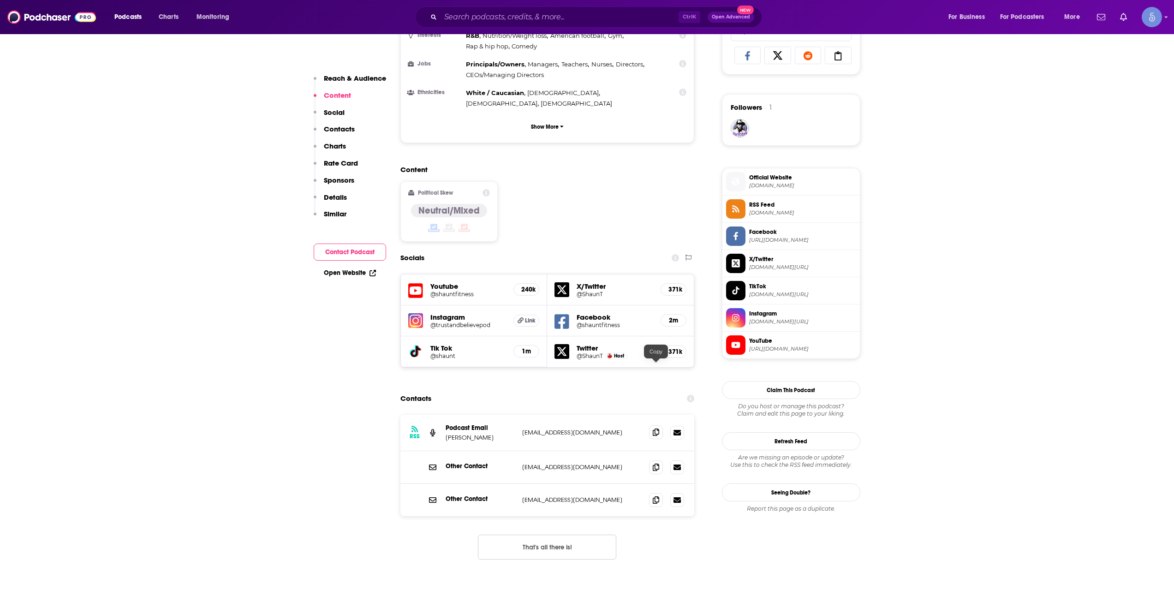
click at [653, 428] on icon at bounding box center [656, 431] width 6 height 7
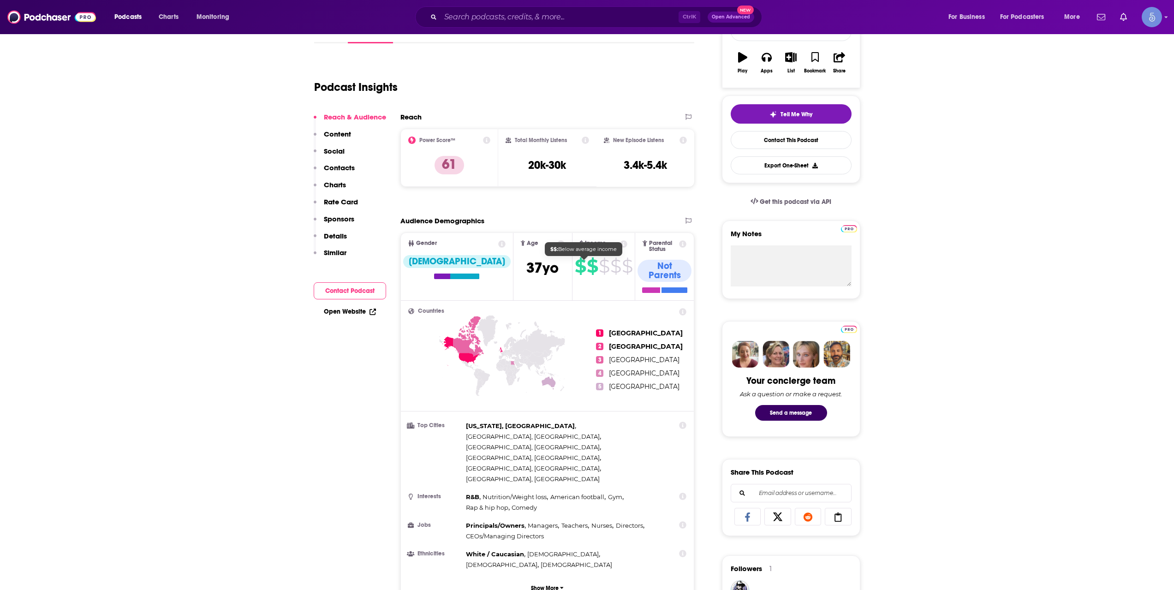
scroll to position [0, 0]
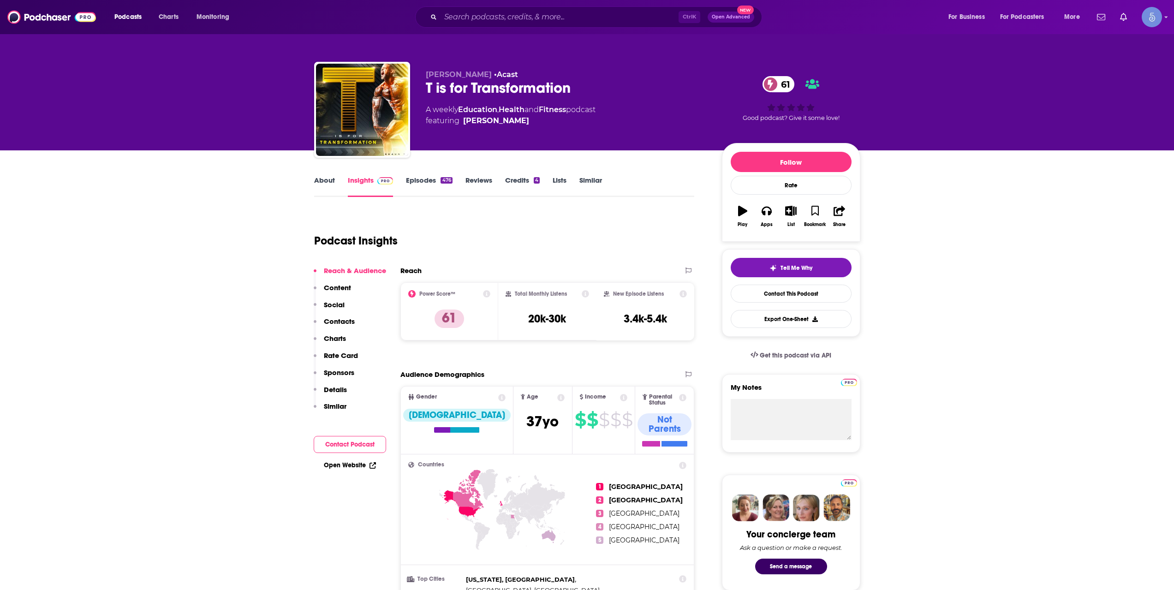
click at [444, 174] on div "About Insights Episodes 476 Reviews Credits 4 Lists Similar" at bounding box center [504, 185] width 380 height 23
click at [439, 184] on link "Episodes 476" at bounding box center [429, 186] width 46 height 21
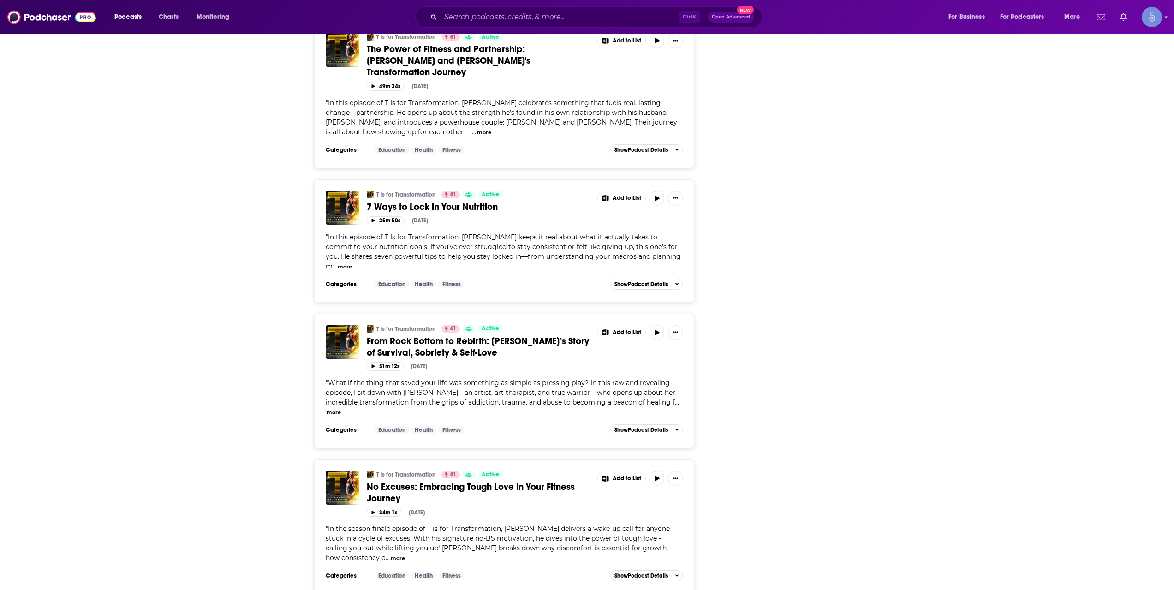
scroll to position [1691, 0]
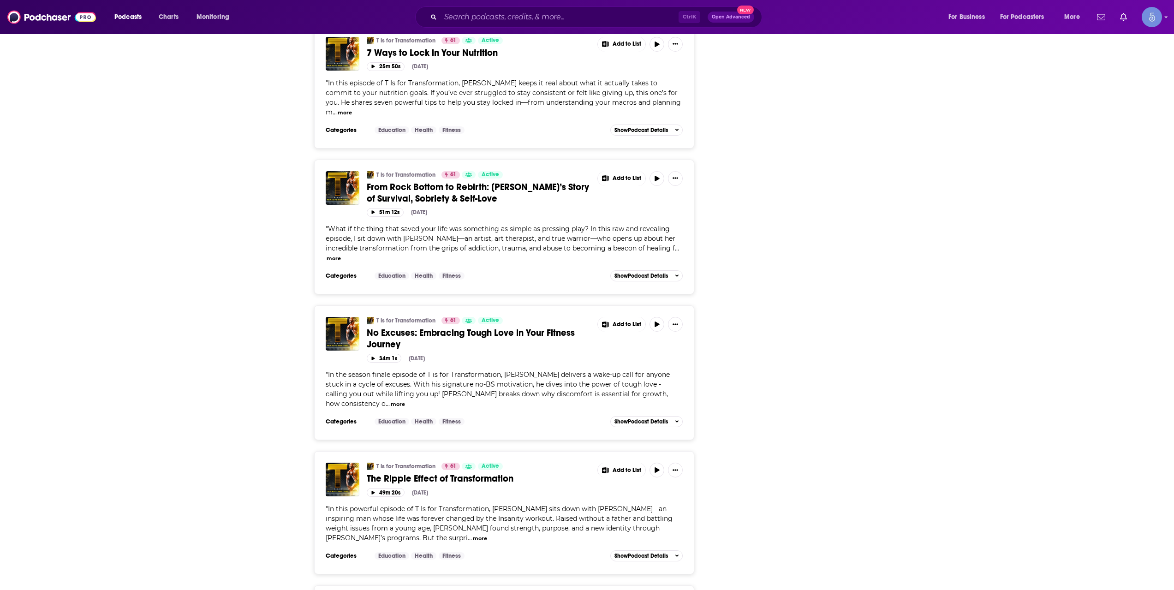
click at [549, 9] on div "Ctrl K Open Advanced New" at bounding box center [588, 16] width 347 height 21
click at [562, 14] on input "Search podcasts, credits, & more..." at bounding box center [559, 17] width 238 height 15
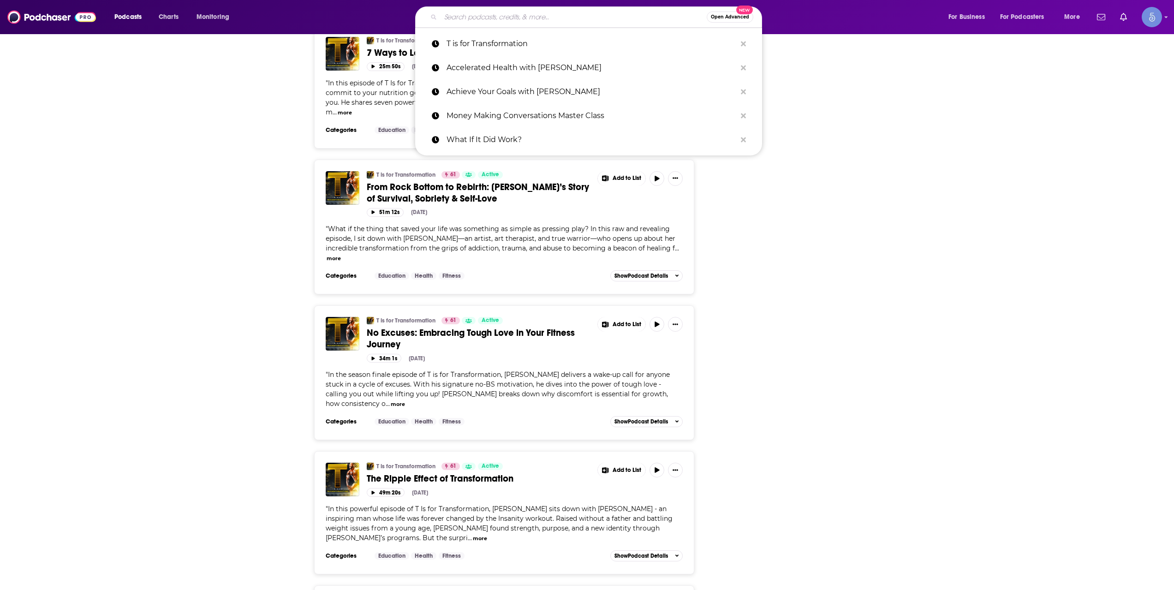
paste input "Win Make Give with Ben Kinney"
type input "Win Make Give with Ben Kinney"
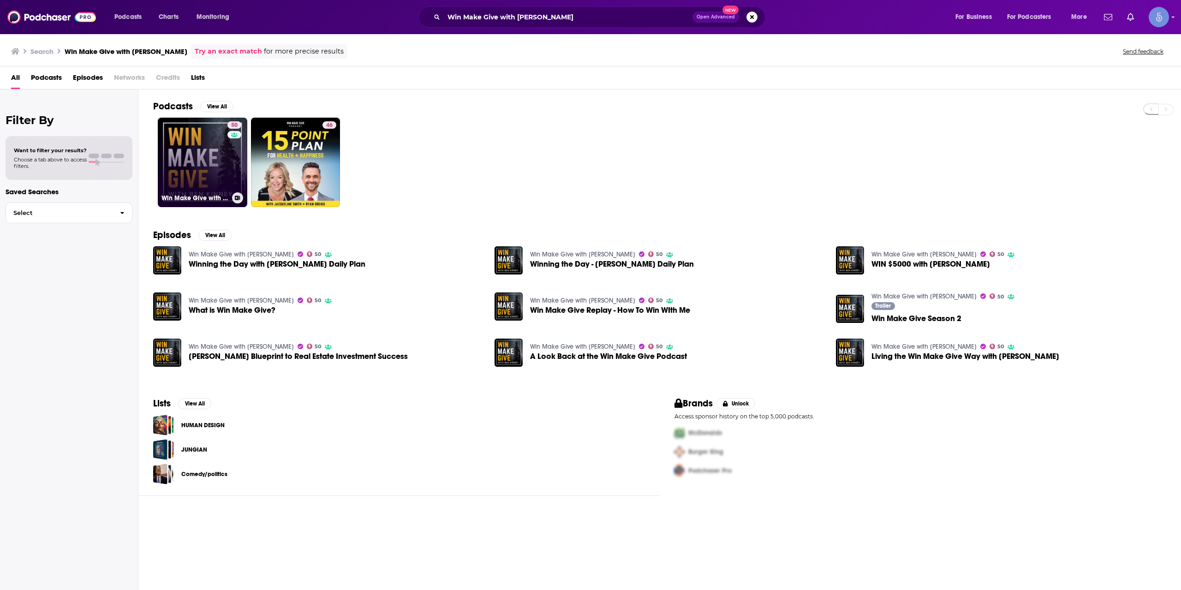
click at [209, 165] on link "50 Win Make Give with Ben Kinney" at bounding box center [202, 162] width 89 height 89
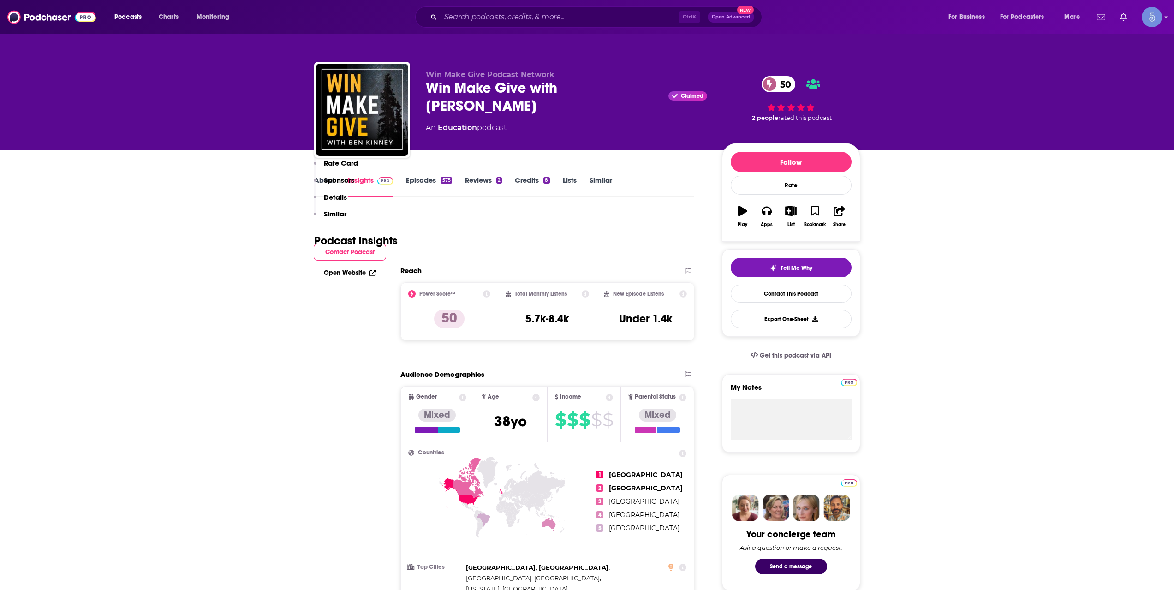
scroll to position [461, 0]
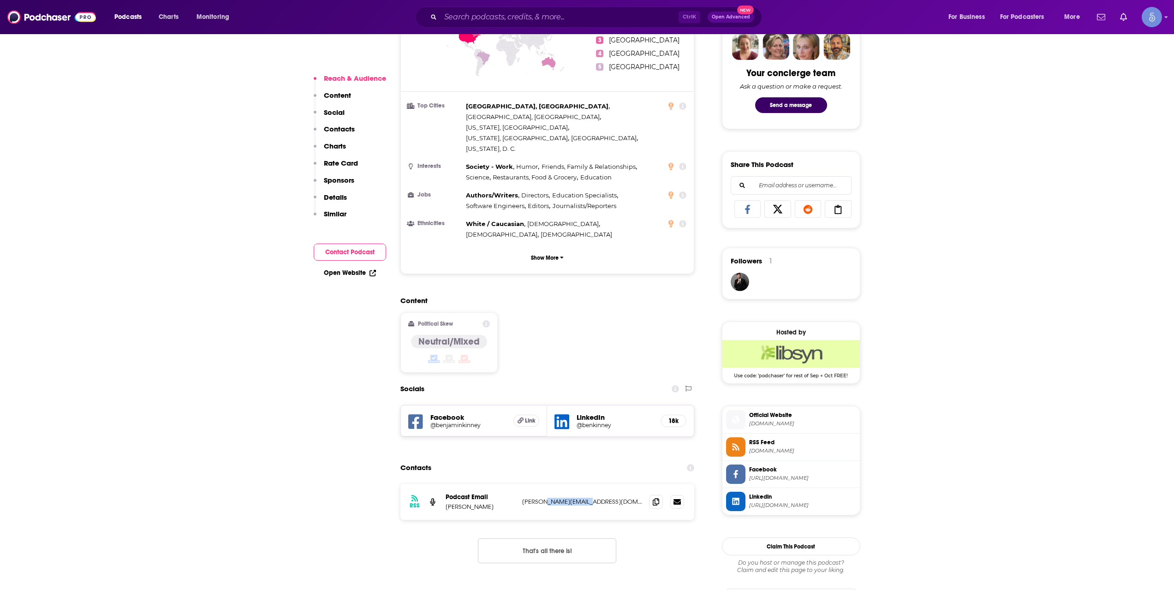
drag, startPoint x: 549, startPoint y: 458, endPoint x: 602, endPoint y: 459, distance: 53.0
click at [602, 498] on p "weldon@benkinney.com" at bounding box center [582, 502] width 120 height 8
copy p "benkinney.com"
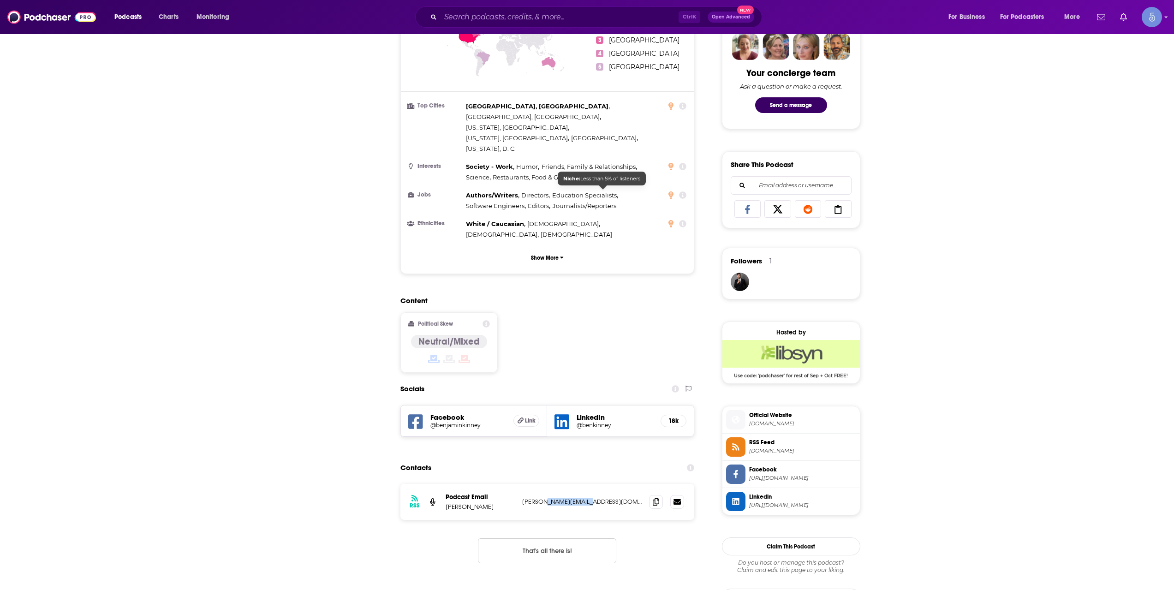
scroll to position [0, 0]
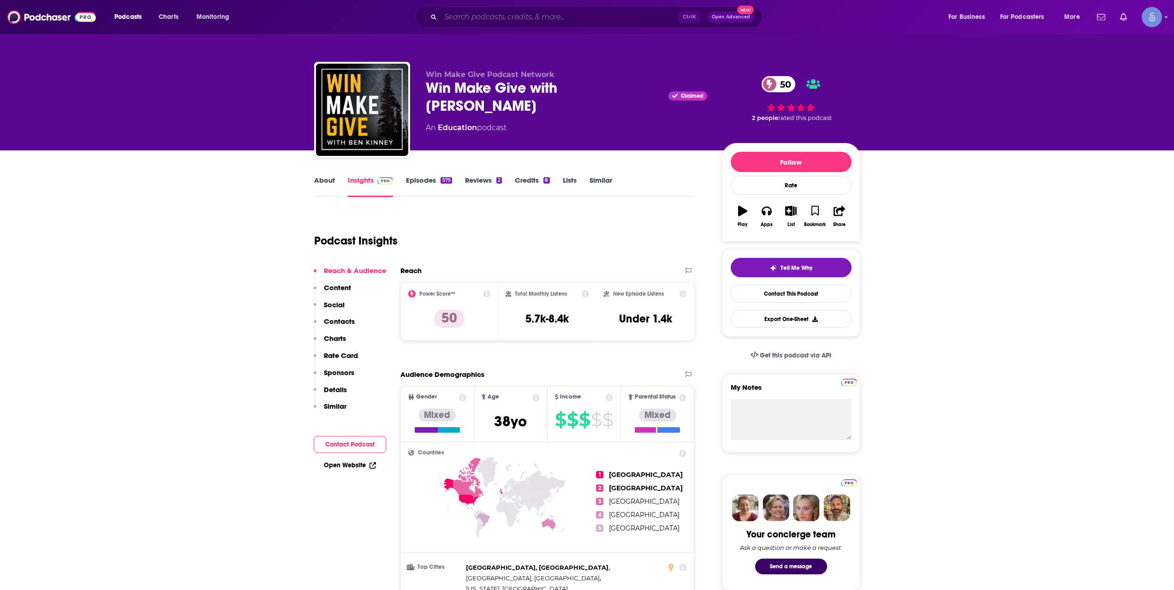
click at [581, 16] on input "Search podcasts, credits, & more..." at bounding box center [559, 17] width 238 height 15
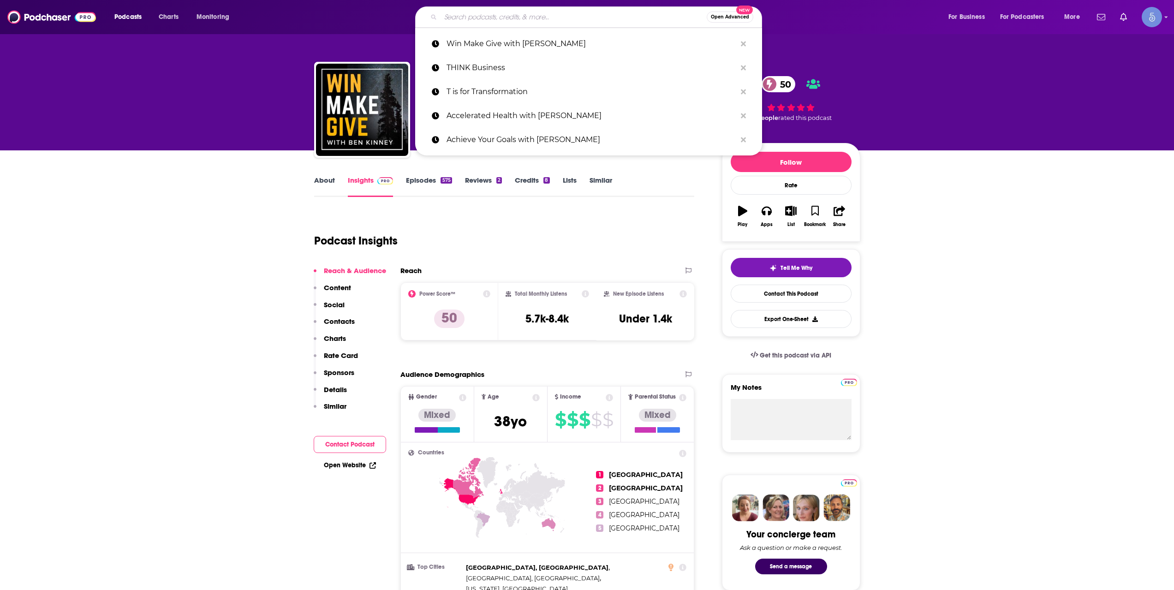
paste input "In Search Of Excellence"
type input "In Search Of Excellence"
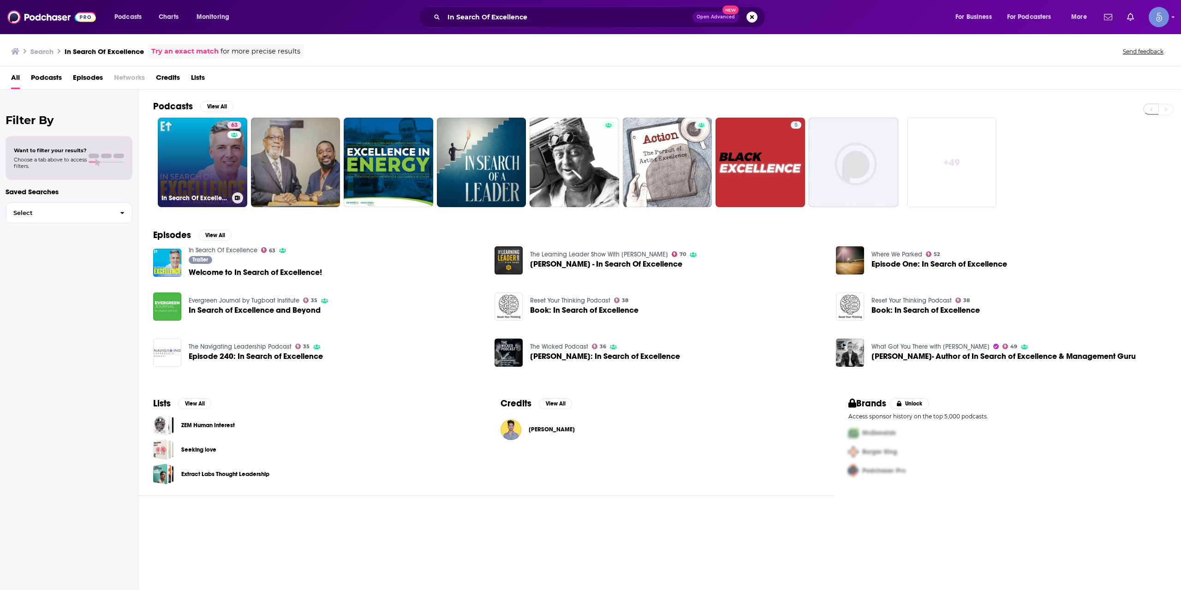
click at [178, 175] on link "63 In Search Of Excellence" at bounding box center [202, 162] width 89 height 89
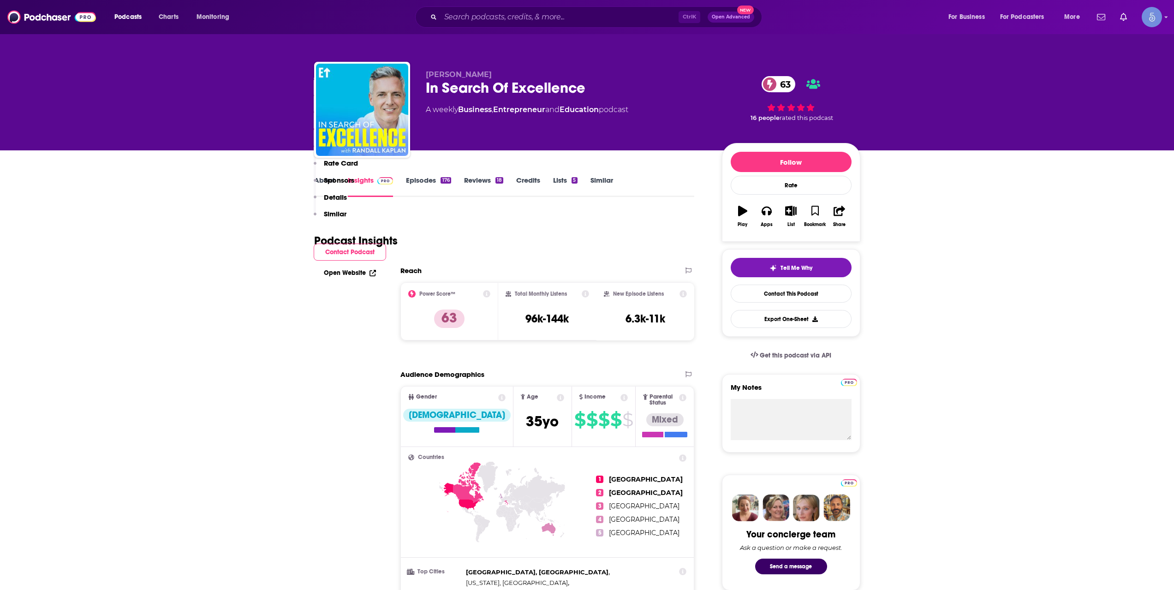
scroll to position [769, 0]
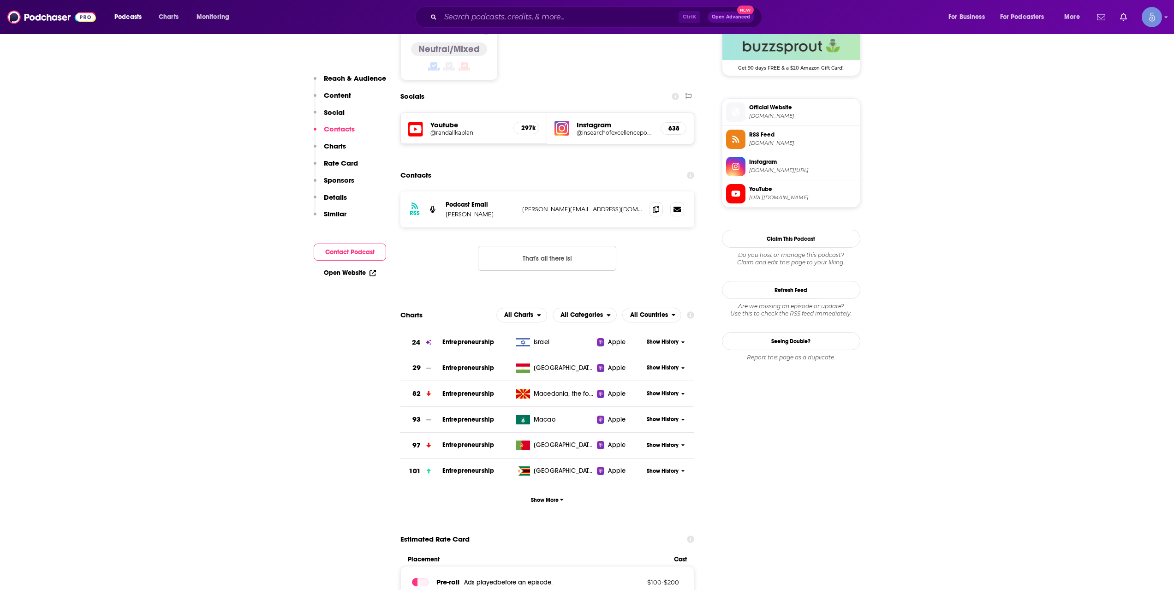
click at [462, 129] on h5 "@randallkaplan" at bounding box center [468, 132] width 76 height 7
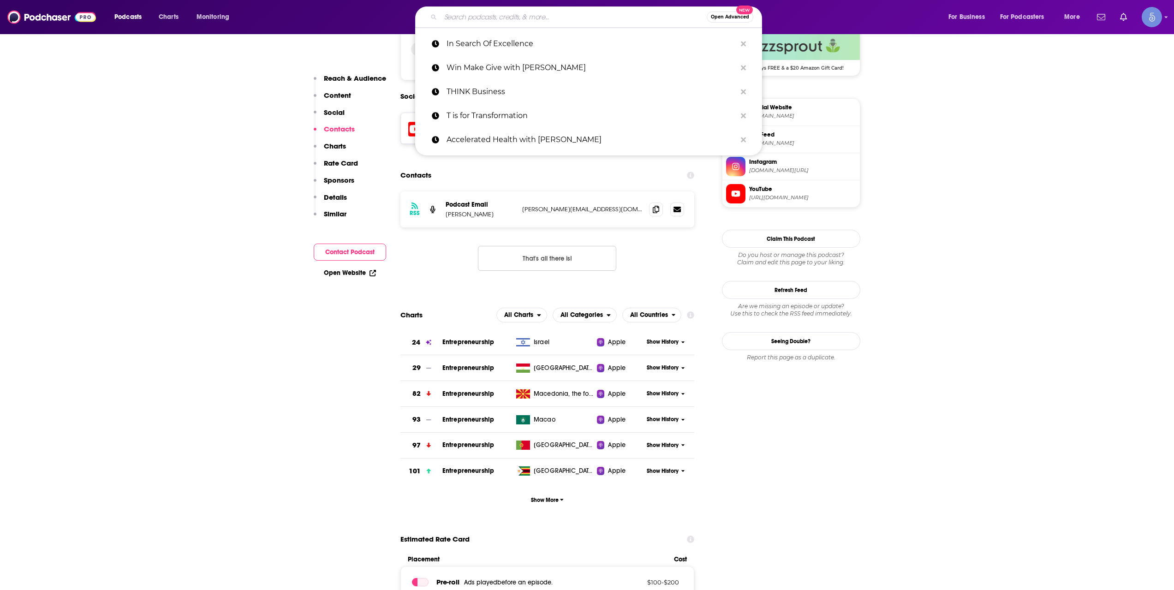
click at [570, 19] on input "Search podcasts, credits, & more..." at bounding box center [573, 17] width 266 height 15
paste input "Think Unbroken with Michael Unbroken | Childhood Trauma, CPTSD, and Mental Heal…"
type input "Think Unbroken with Michael Unbroken | Childhood Trauma, CPTSD, and Mental Heal…"
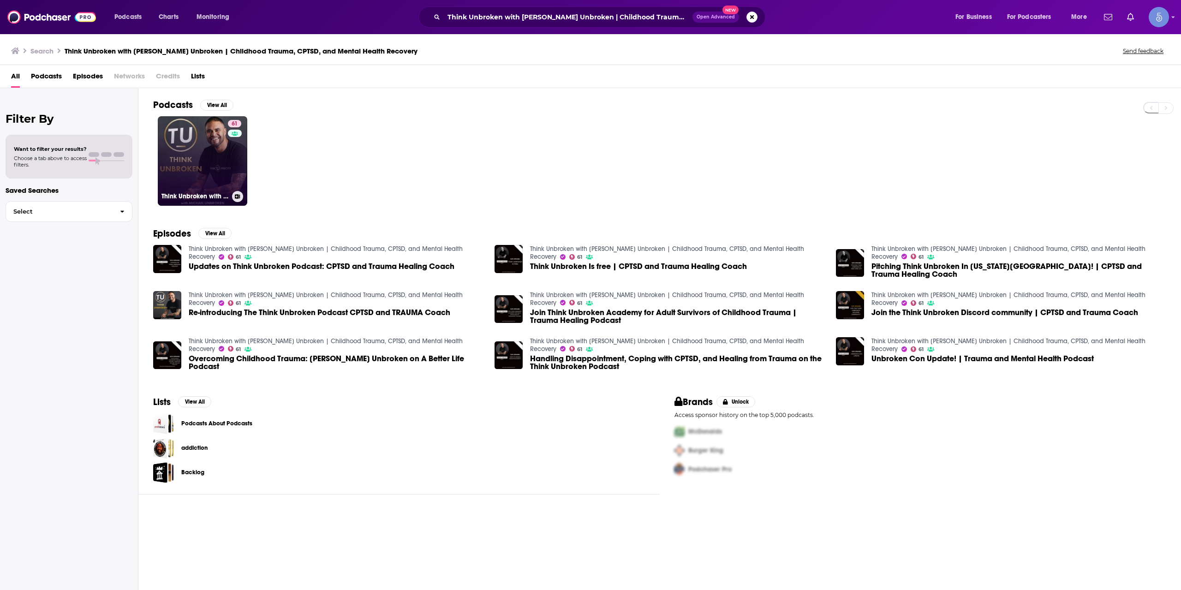
click at [232, 160] on div "61" at bounding box center [236, 155] width 16 height 71
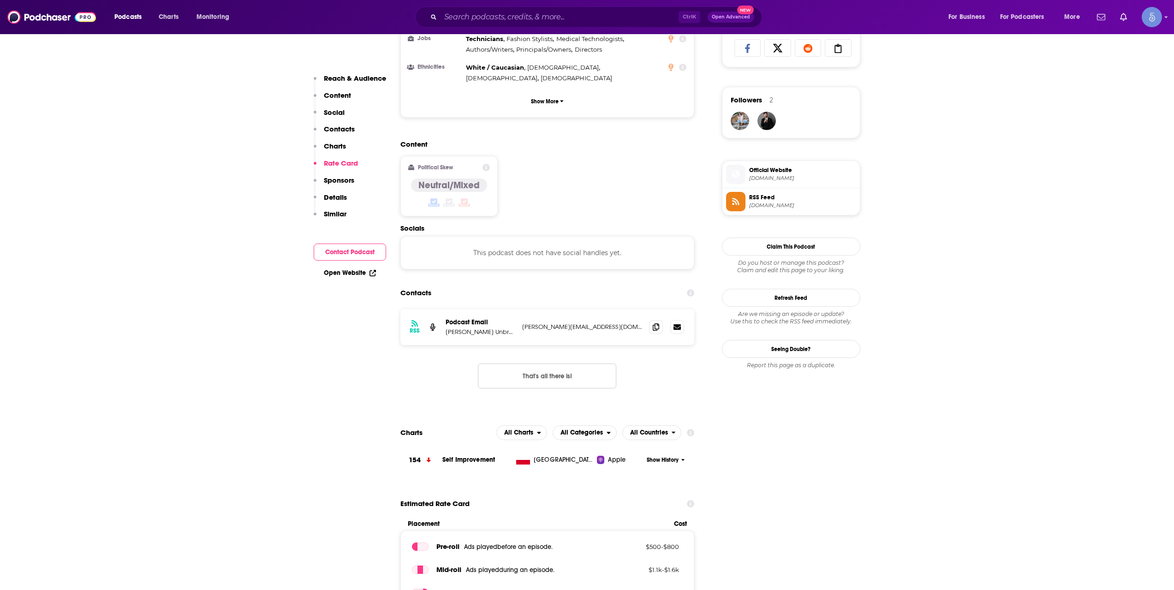
scroll to position [461, 0]
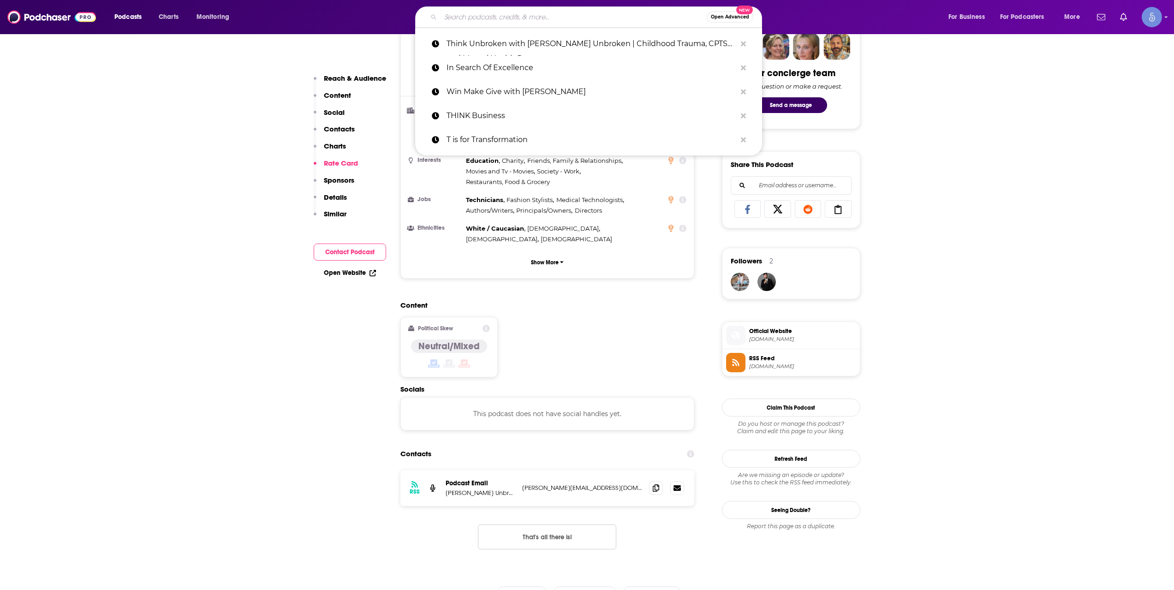
click at [579, 12] on input "Search podcasts, credits, & more..." at bounding box center [573, 17] width 266 height 15
paste input "SISTERHOOD OF SWEAT - Motivation, Inspiration, Health, Wealth, Fitness, Authent…"
type input "SISTERHOOD OF SWEAT - Motivation, Inspiration, Health, Wealth, Fitness, Authent…"
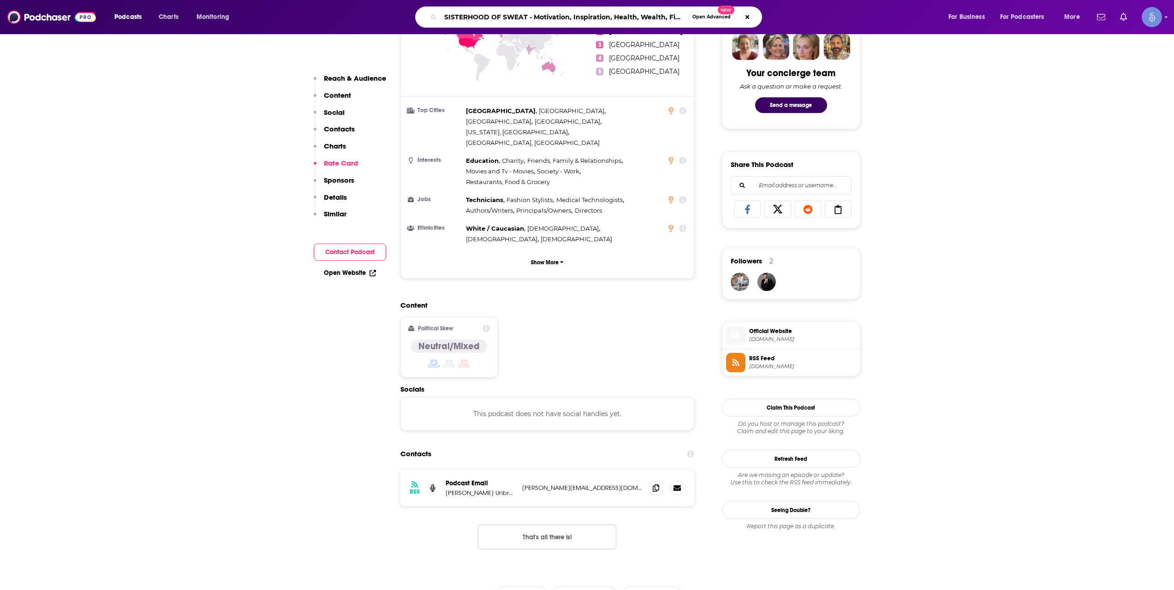
scroll to position [0, 163]
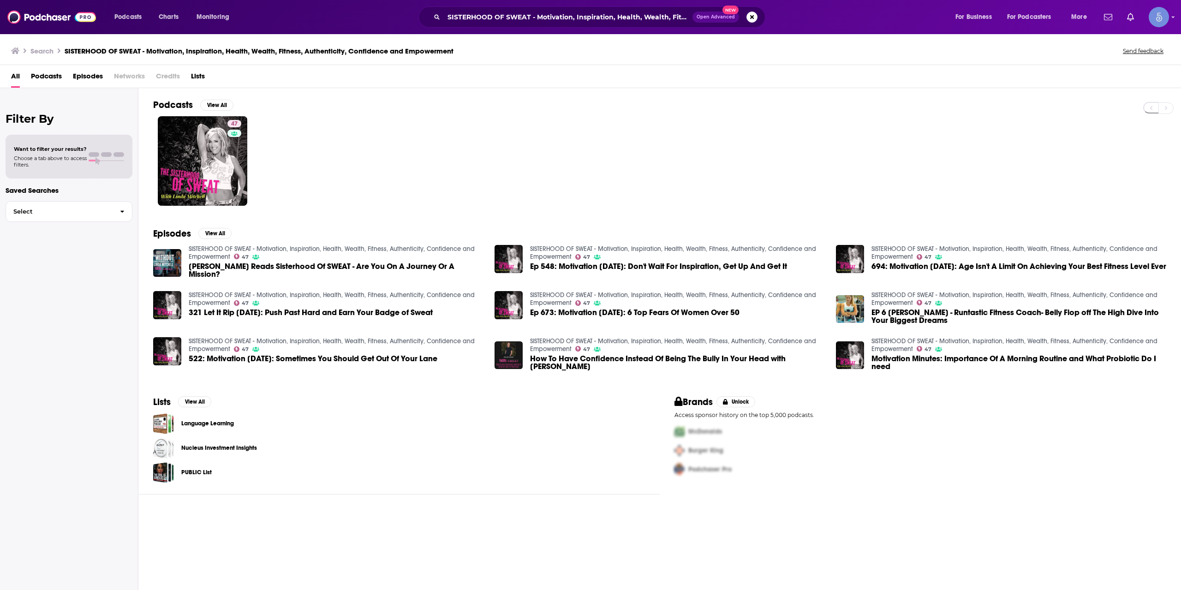
click at [196, 115] on div "Podcasts View All" at bounding box center [666, 107] width 1027 height 17
click at [199, 120] on link "47 SISTERHOOD OF SWEAT - Motivation, Inspiration, Health, Wealth, Fitness, Auth…" at bounding box center [202, 160] width 89 height 89
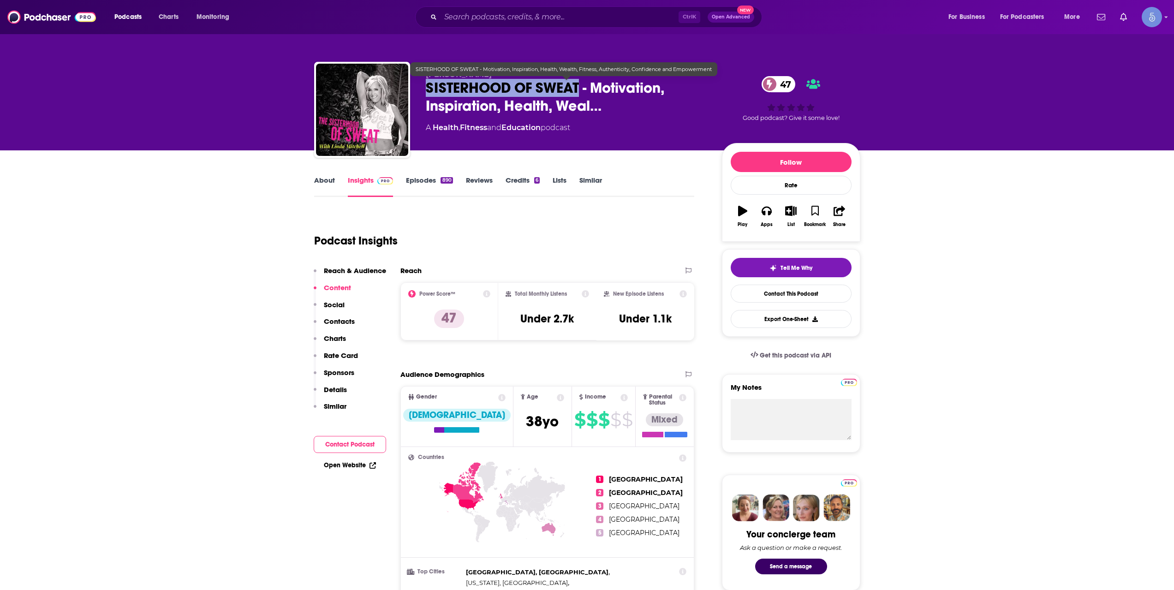
drag, startPoint x: 416, startPoint y: 83, endPoint x: 581, endPoint y: 88, distance: 164.2
click at [581, 88] on div "Linda Mitchell SISTERHOOD OF SWEAT - Motivation, Inspiration, Health, Weal… 47 …" at bounding box center [587, 112] width 546 height 100
copy h2 "SISTERHOOD OF SWEAT"
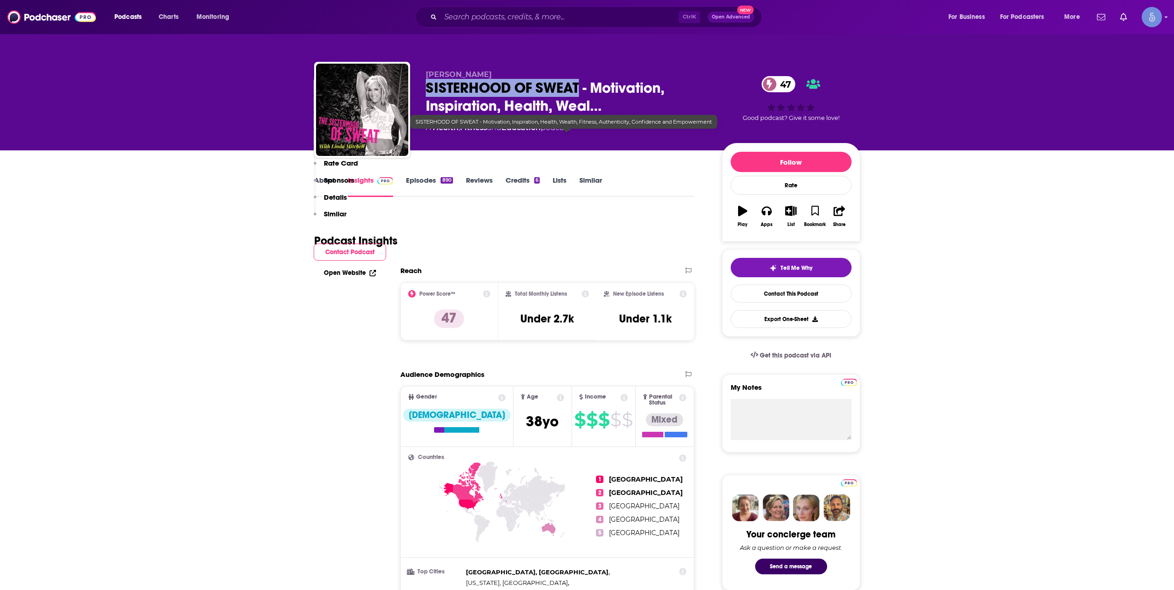
scroll to position [615, 0]
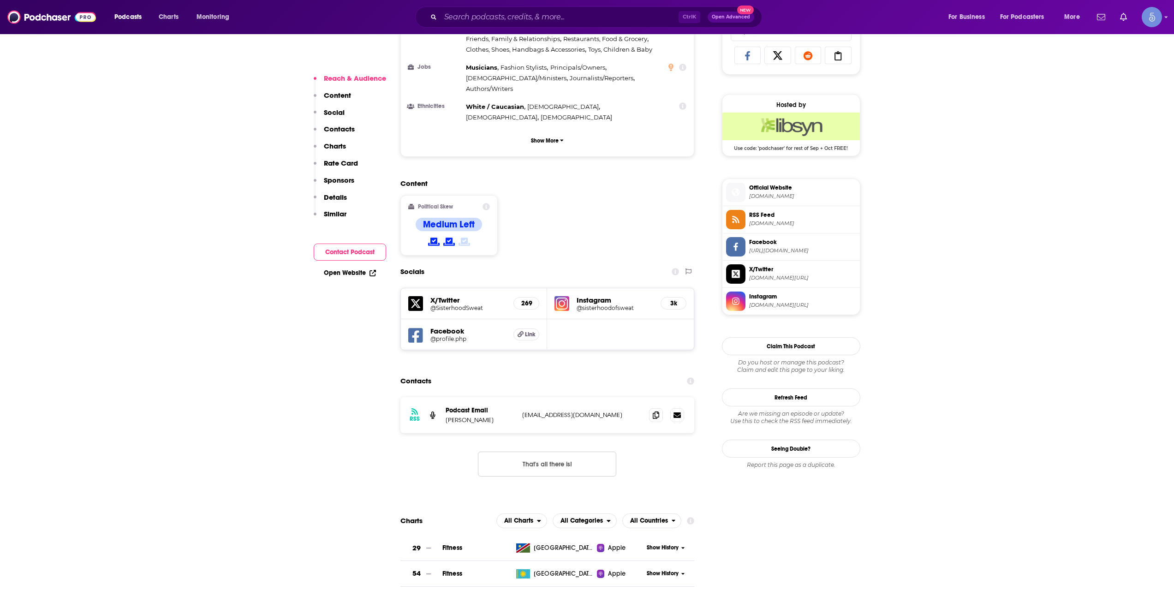
click at [818, 306] on span "instagram.com/sisterhoodofsweat" at bounding box center [802, 305] width 107 height 7
click at [510, 14] on input "Search podcasts, credits, & more..." at bounding box center [559, 17] width 238 height 15
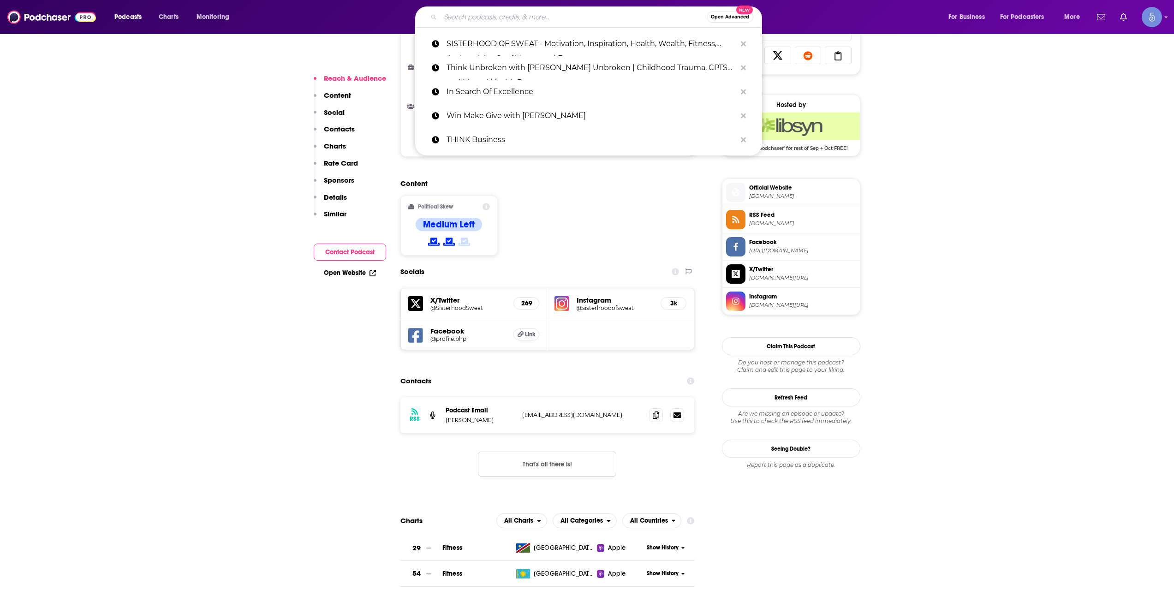
paste input "The Journey Podcast"
type input "The Journey Podcast"
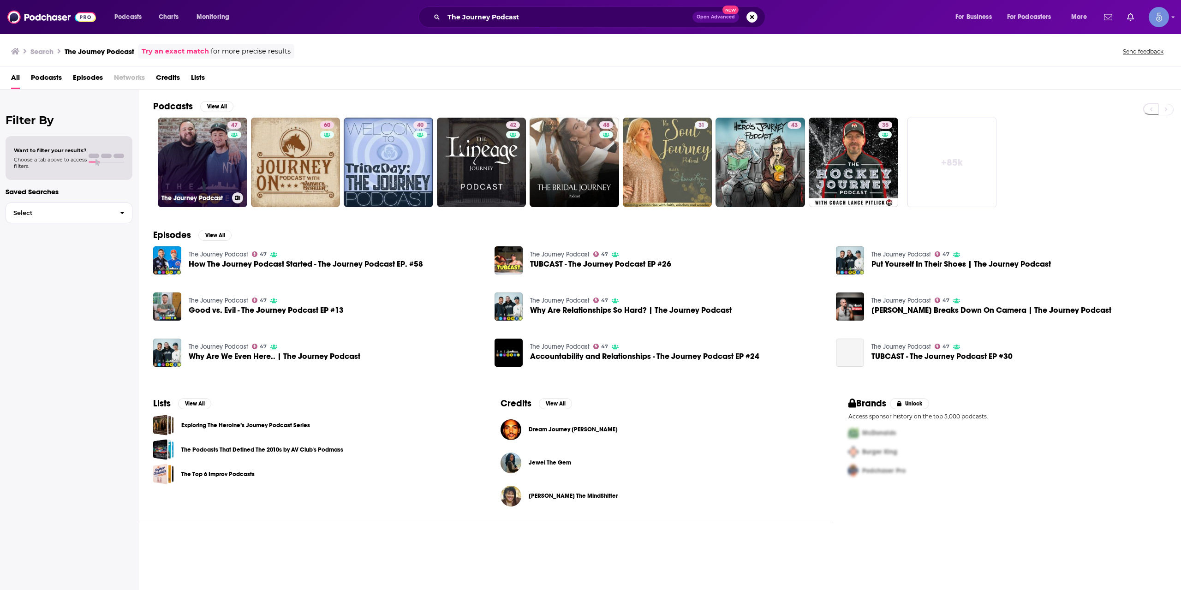
click at [230, 180] on div "47" at bounding box center [235, 156] width 16 height 71
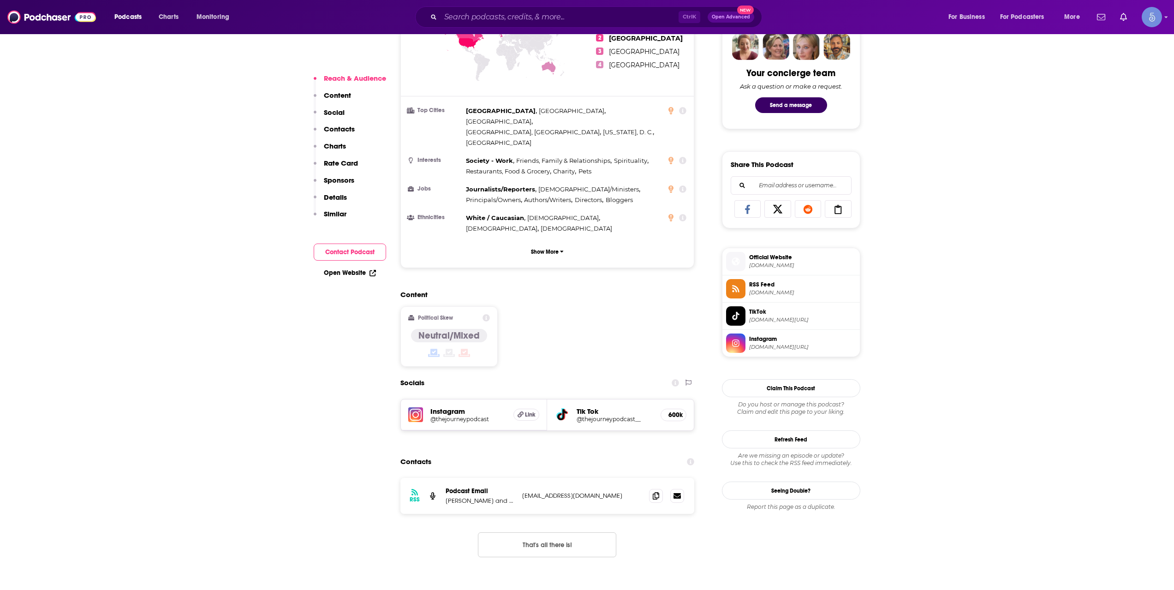
scroll to position [615, 0]
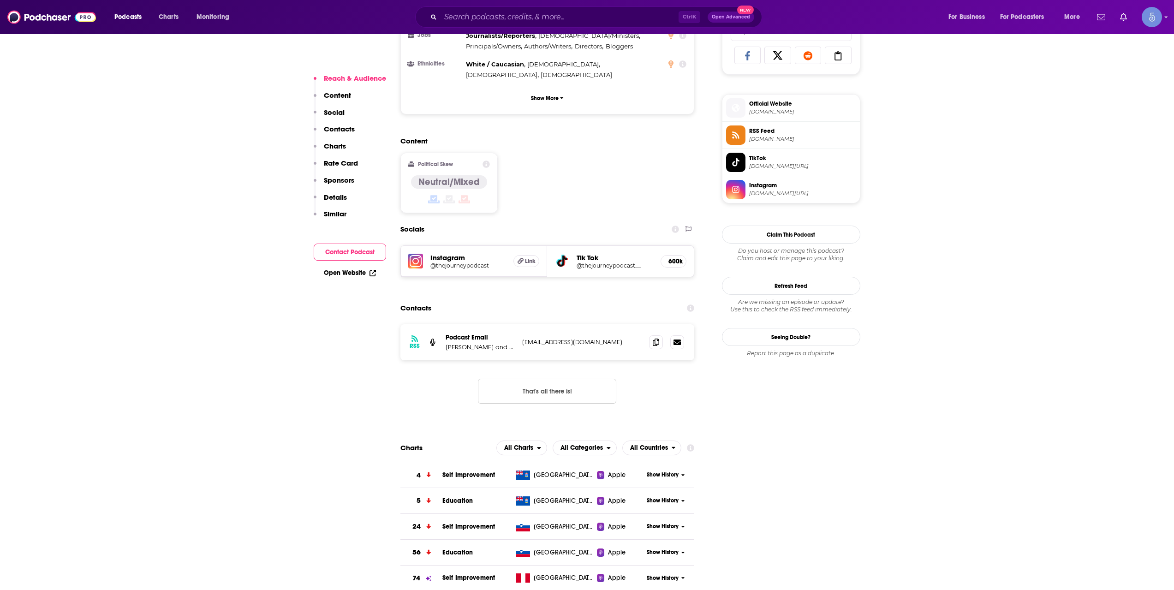
click at [486, 4] on div "Podcasts Charts Monitoring Ctrl K Open Advanced New For Business For Podcasters…" at bounding box center [587, 17] width 1174 height 34
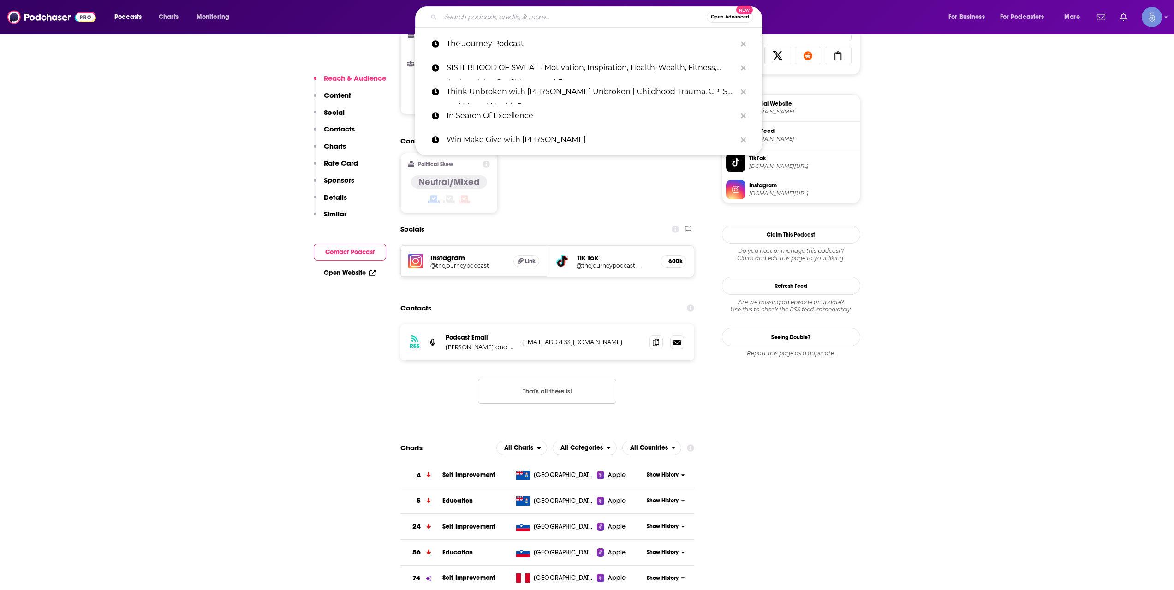
click at [496, 15] on input "Search podcasts, credits, & more..." at bounding box center [573, 17] width 266 height 15
paste input "Label Free: ”To live your best life, live label free.”"
type input "Label Free: ”To live your best life, live label free.”"
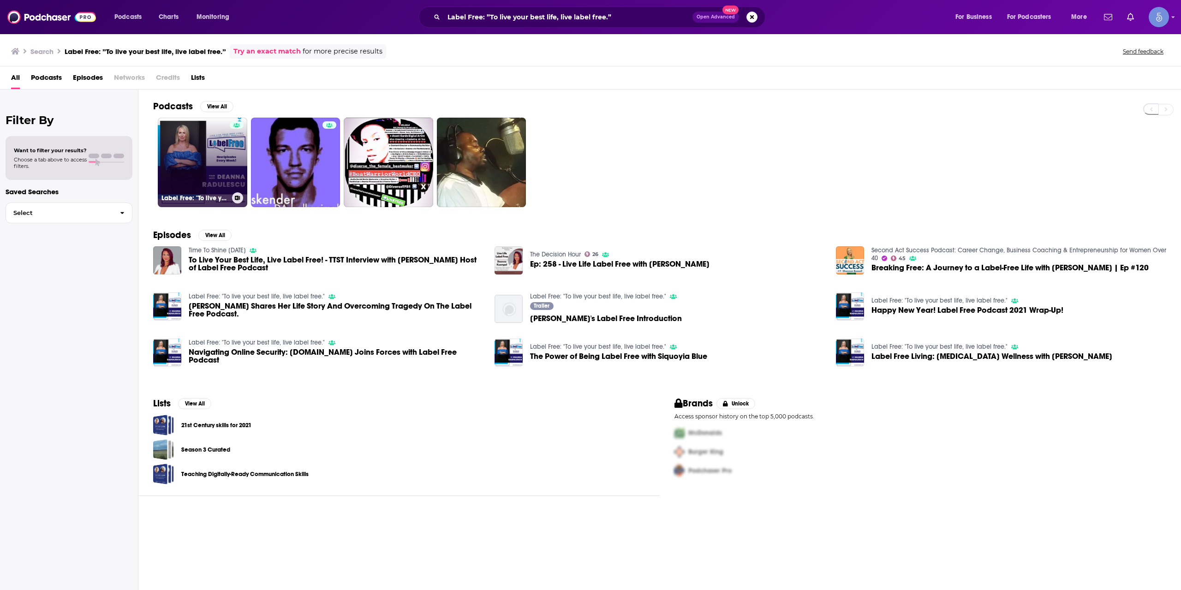
click at [219, 168] on link "Label Free: "To live your best life, live label free."" at bounding box center [202, 162] width 89 height 89
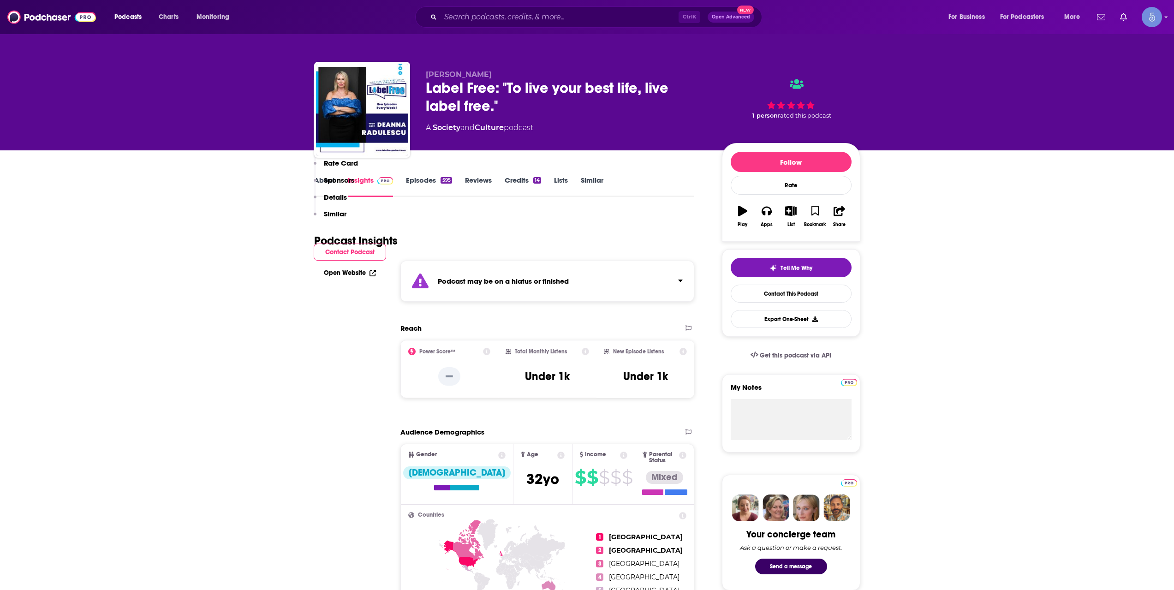
scroll to position [769, 0]
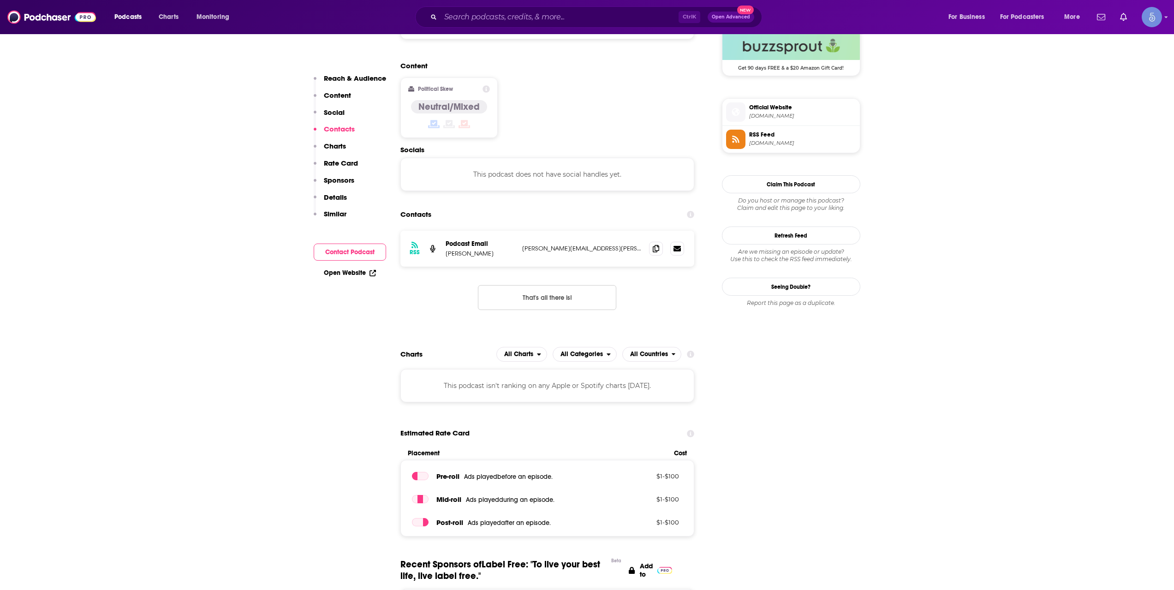
click at [776, 112] on span "Official Website labelfreepodcast.com" at bounding box center [800, 111] width 111 height 18
click at [521, 6] on div "Podcasts Charts Monitoring Ctrl K Open Advanced New For Business For Podcasters…" at bounding box center [587, 17] width 1174 height 34
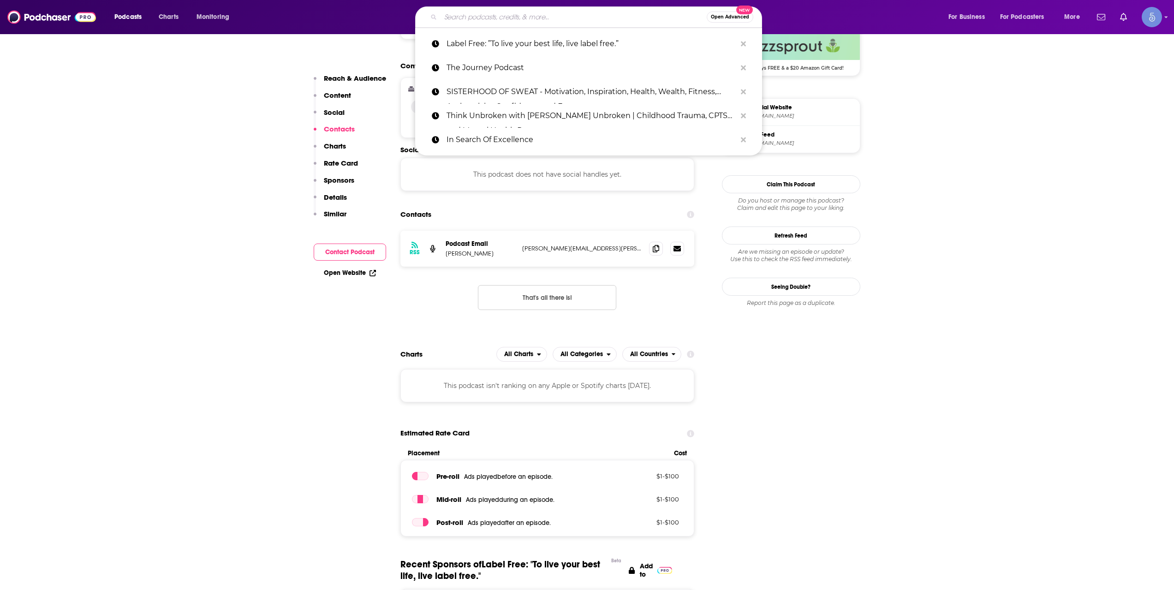
click at [509, 15] on input "Search podcasts, credits, & more..." at bounding box center [573, 17] width 266 height 15
paste input "Elevation Nation"
type input "Elevation Nation"
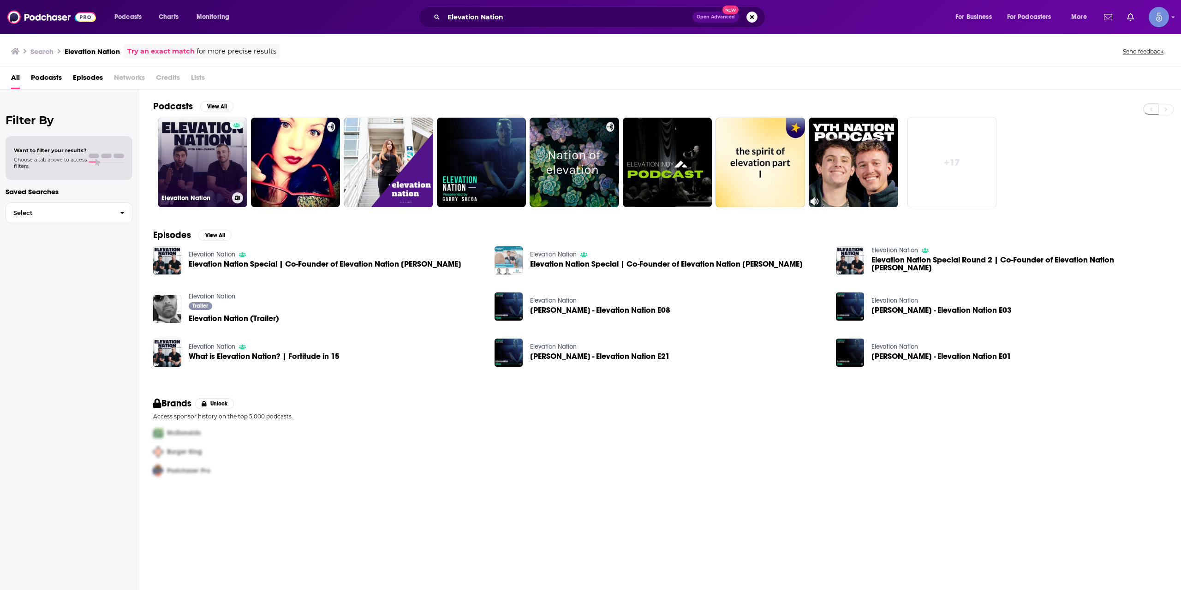
click at [175, 188] on link "Elevation Nation" at bounding box center [202, 162] width 89 height 89
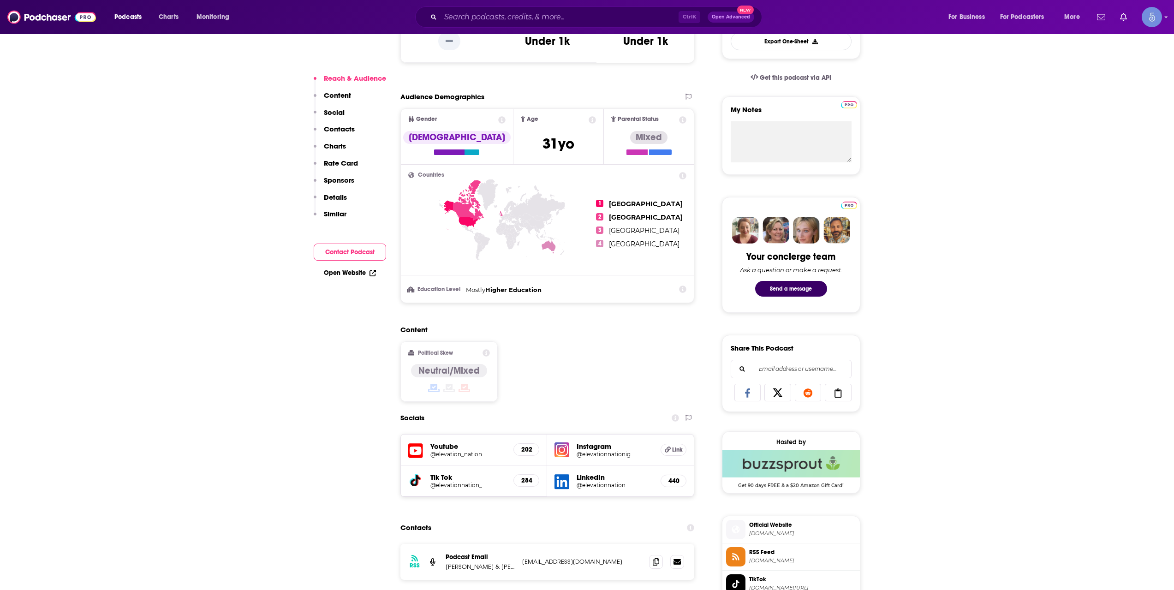
scroll to position [615, 0]
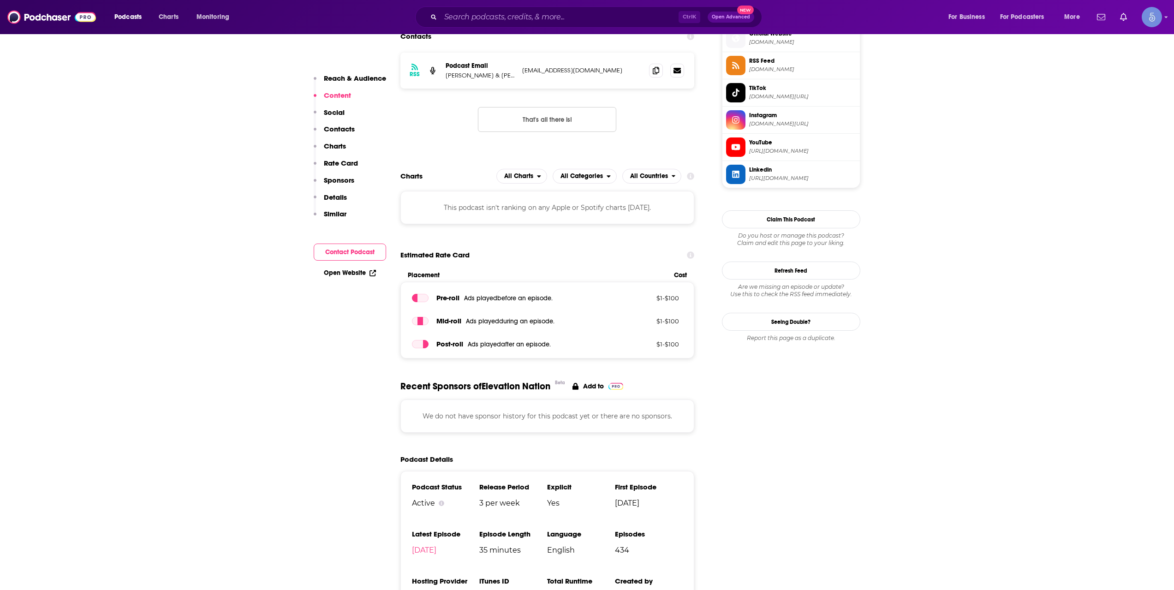
scroll to position [461, 0]
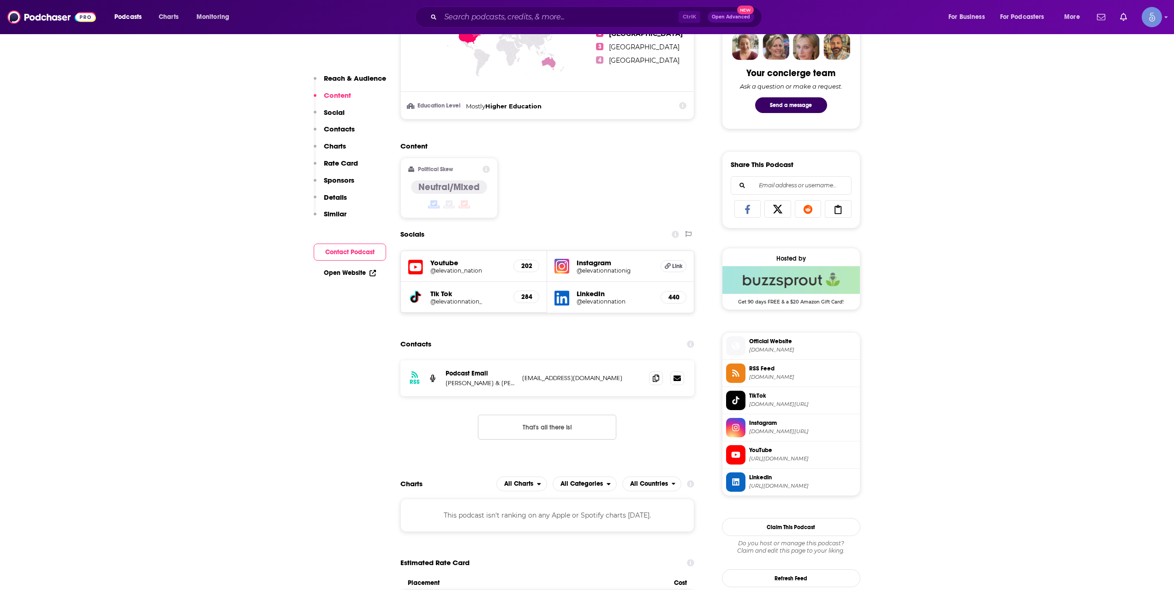
click at [469, 268] on h5 "@elevation_nation" at bounding box center [468, 270] width 76 height 7
click at [516, 9] on div "Ctrl K Open Advanced New" at bounding box center [588, 16] width 347 height 21
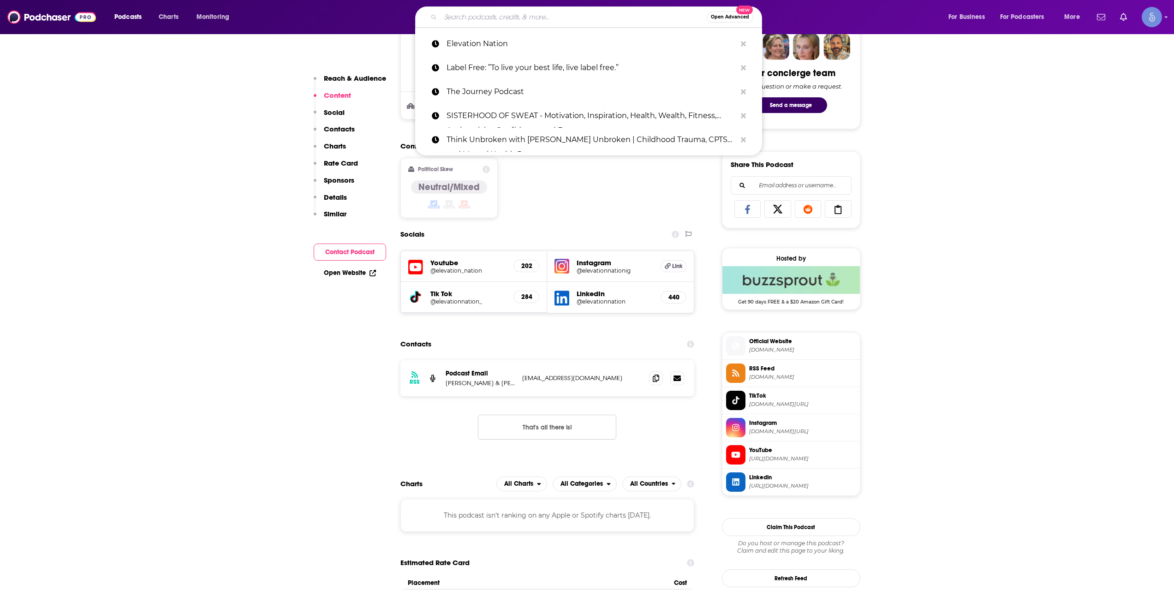
click at [518, 10] on input "Search podcasts, credits, & more..." at bounding box center [573, 17] width 266 height 15
paste input "Tough Girl Podcast"
type input "Tough Girl Podcast"
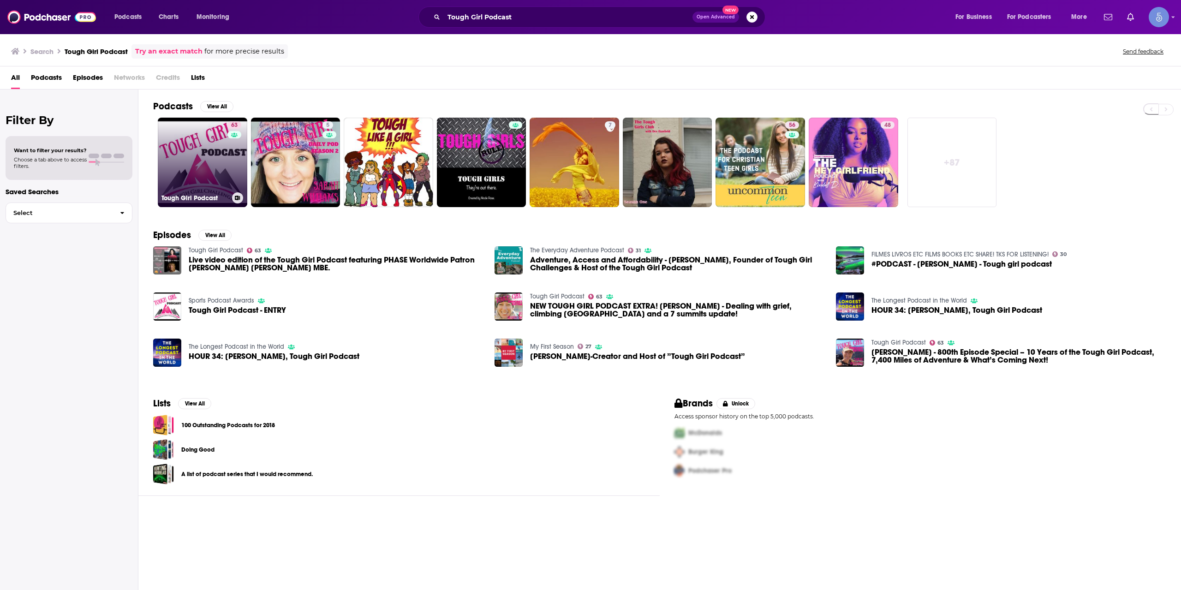
click at [210, 187] on link "63 Tough Girl Podcast" at bounding box center [202, 162] width 89 height 89
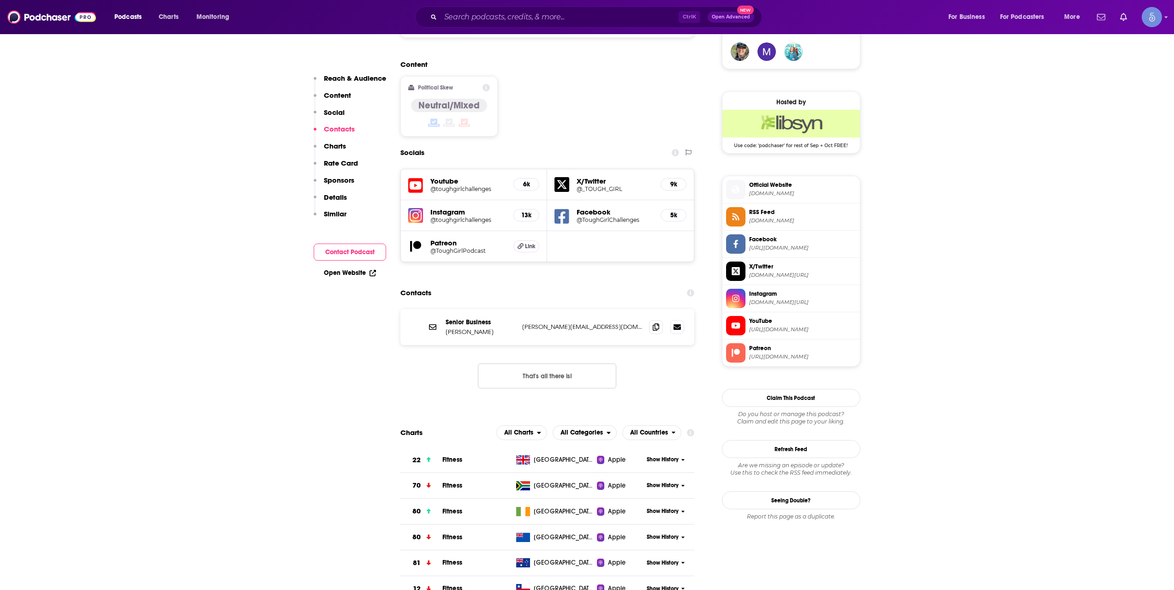
scroll to position [615, 0]
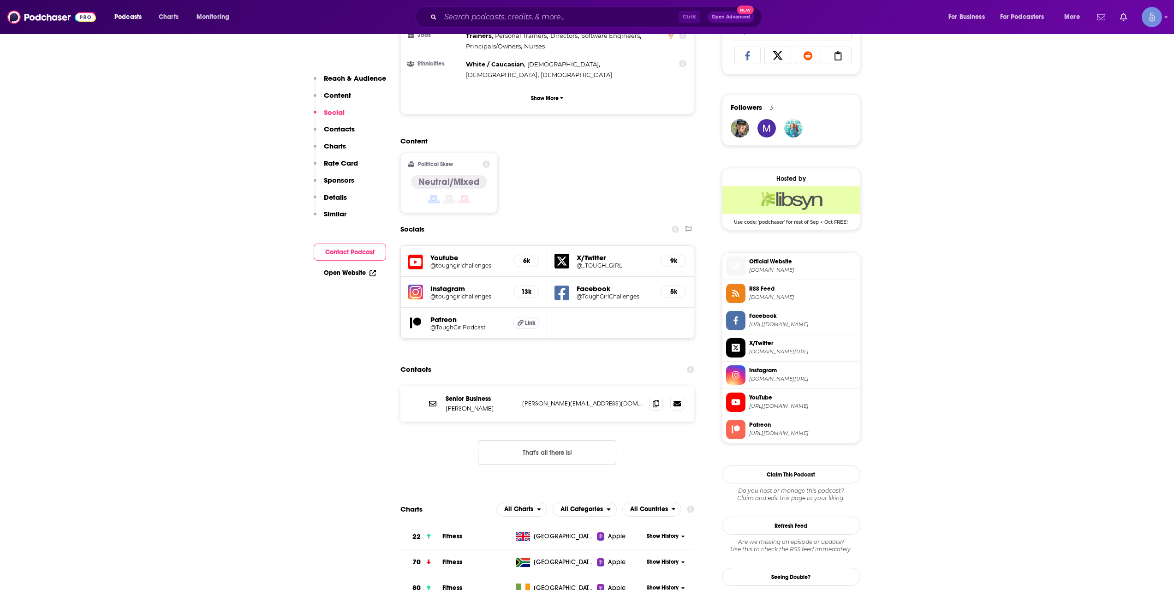
click at [460, 246] on div "Youtube @toughgirlchallenges 6k" at bounding box center [474, 261] width 147 height 31
click at [460, 262] on h5 "@toughgirlchallenges" at bounding box center [468, 265] width 76 height 7
click at [548, 12] on input "Search podcasts, credits, & more..." at bounding box center [559, 17] width 238 height 15
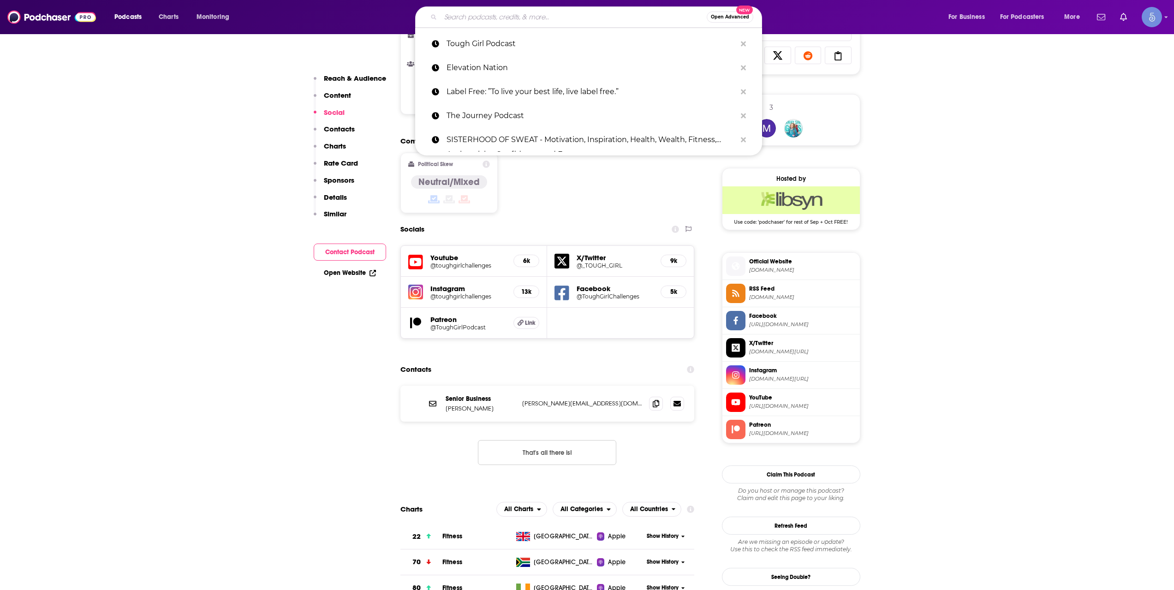
paste input "Live on Purpose Radio"
type input "Live on Purpose Radio"
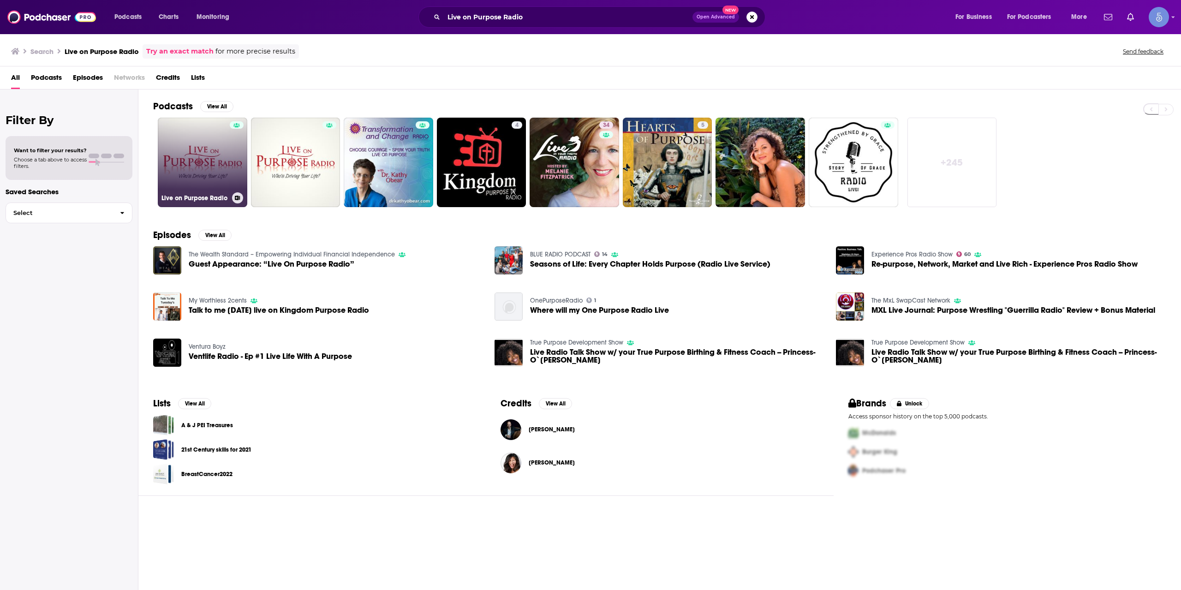
click at [202, 182] on link "Live on Purpose Radio" at bounding box center [202, 162] width 89 height 89
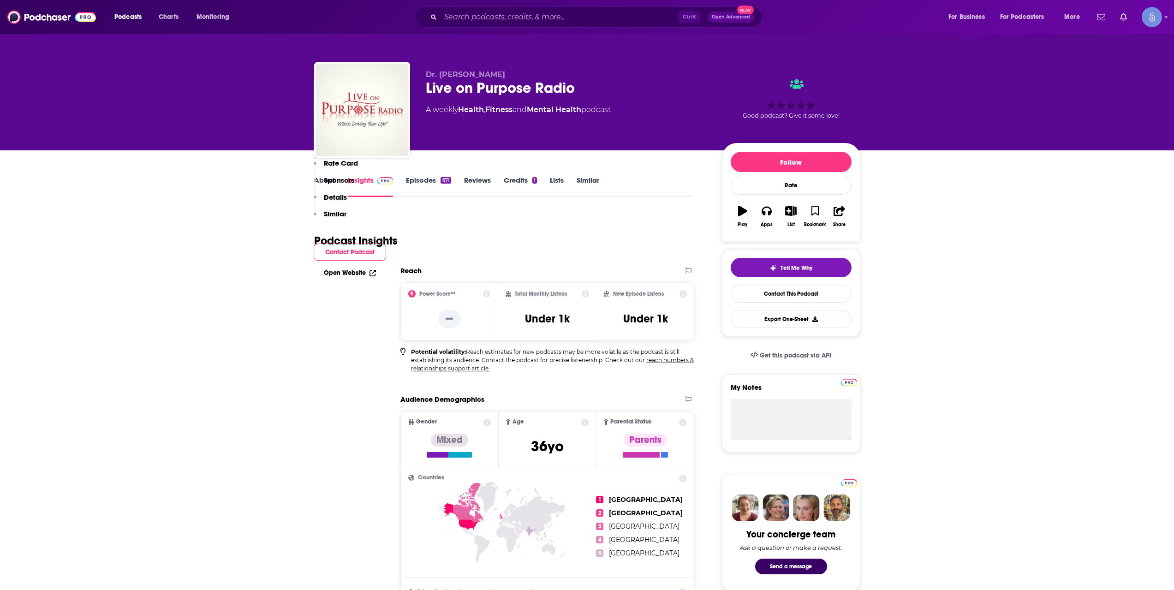
scroll to position [461, 0]
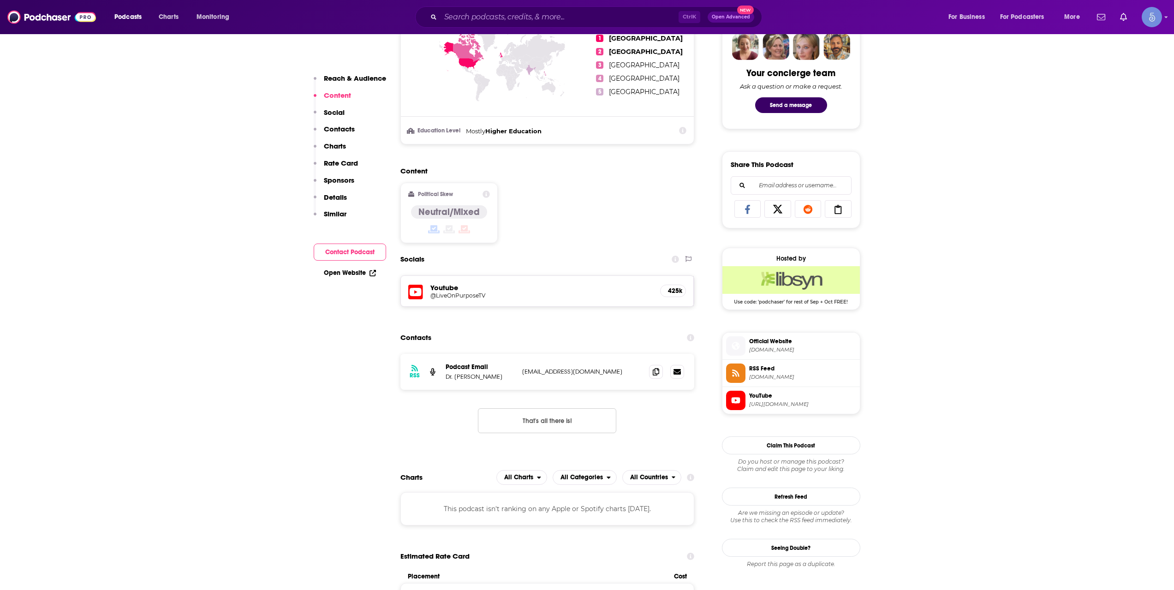
click at [472, 294] on h5 "@LiveOnPurposeTV" at bounding box center [504, 295] width 148 height 7
click at [471, 296] on h5 "@LiveOnPurposeTV" at bounding box center [504, 295] width 148 height 7
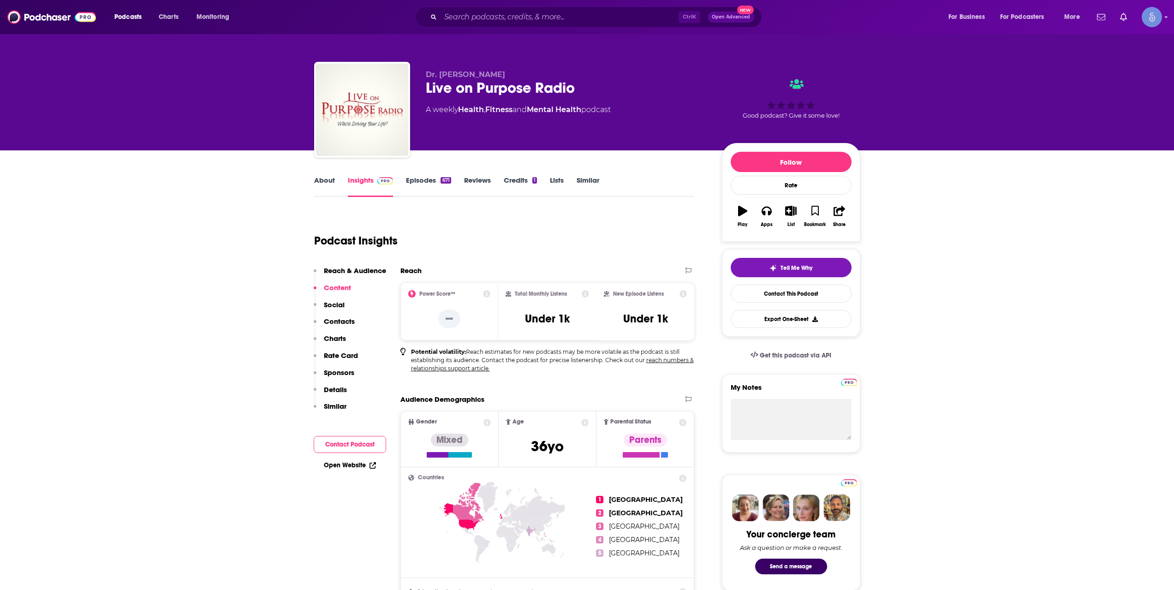
click at [431, 186] on link "Episodes 671" at bounding box center [428, 186] width 45 height 21
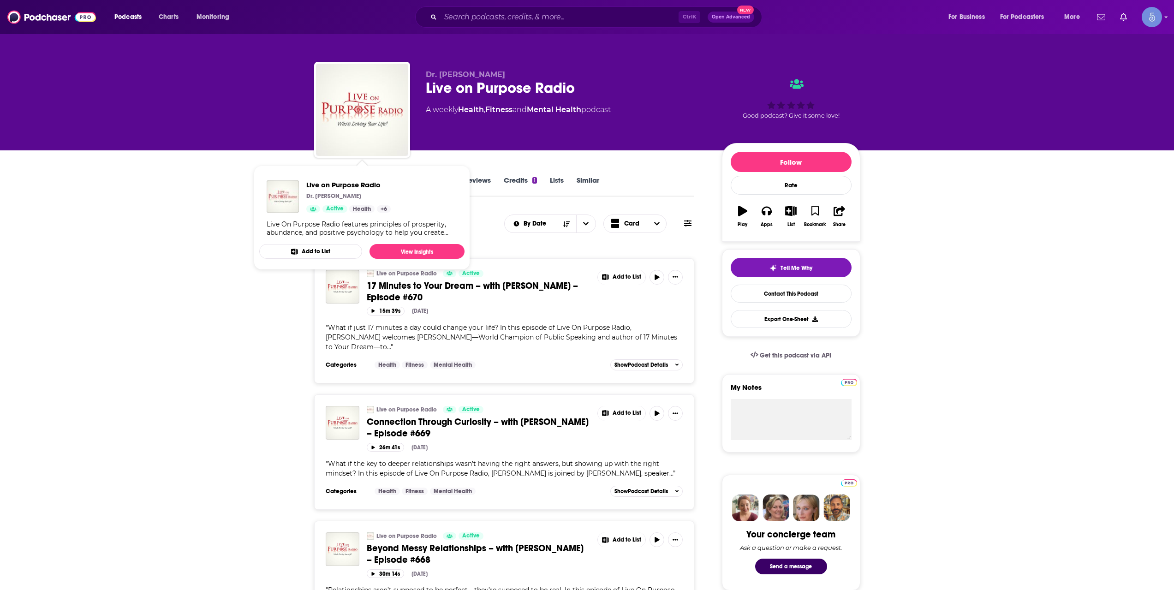
click at [466, 163] on span "Live on Purpose Radio Dr. Paul Jenkins Active Health + 6 Live On Purpose Radio …" at bounding box center [362, 217] width 216 height 115
click at [540, 174] on div "About Insights Episodes 671 Reviews Credits 1 Lists Similar" at bounding box center [504, 185] width 380 height 23
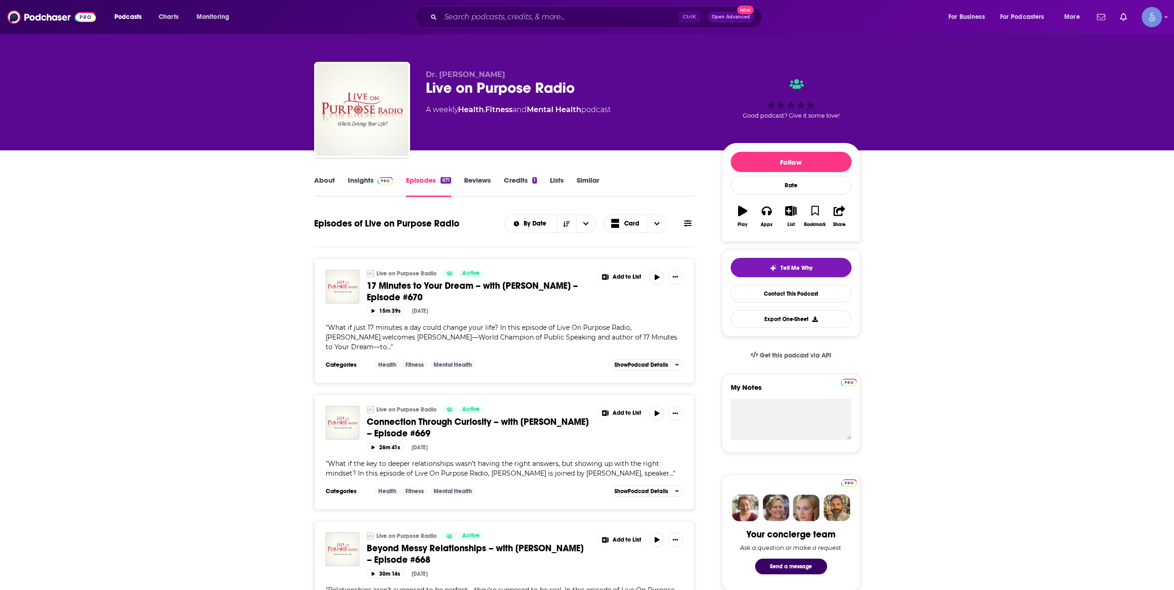
click at [378, 188] on link "Insights" at bounding box center [371, 186] width 46 height 21
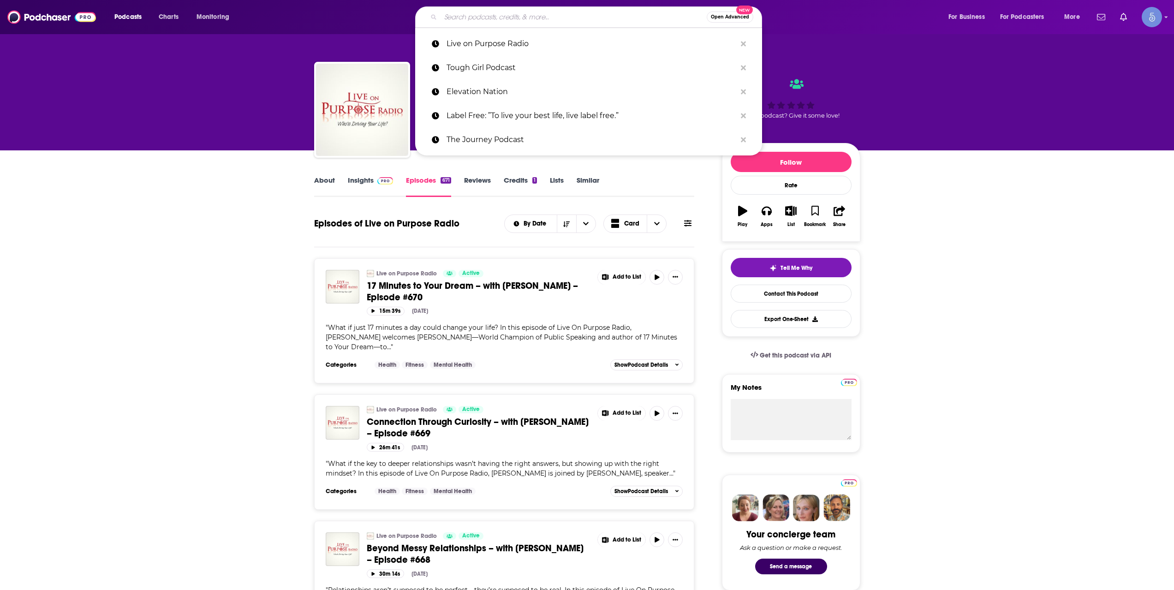
click at [528, 16] on input "Search podcasts, credits, & more..." at bounding box center [573, 17] width 266 height 15
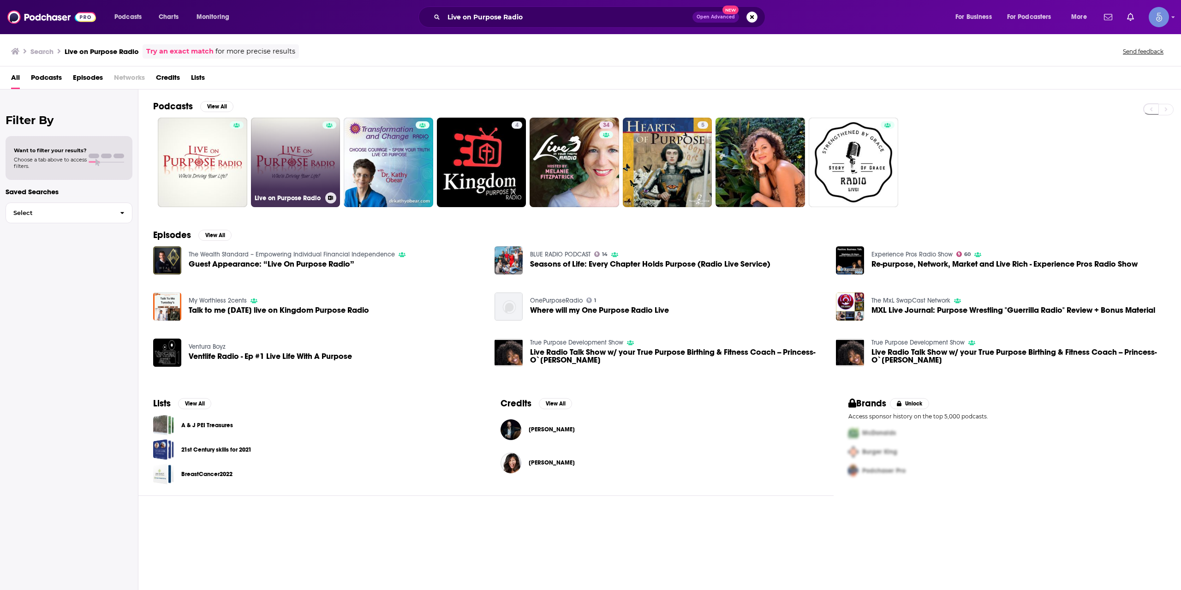
click at [332, 155] on div at bounding box center [329, 156] width 14 height 71
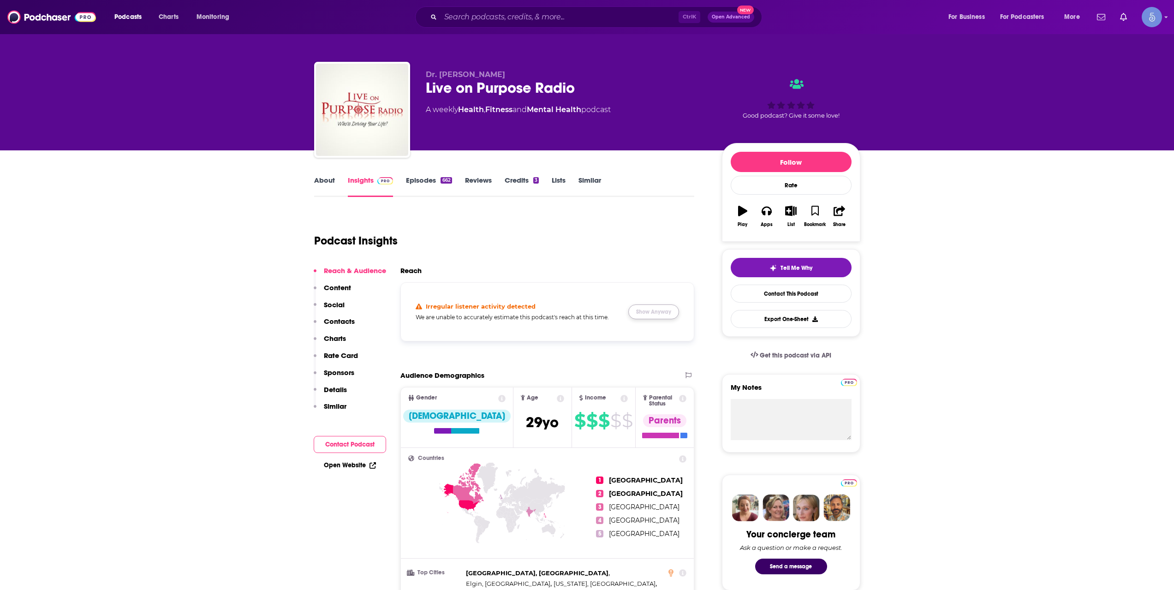
click at [638, 316] on button "Show Anyway" at bounding box center [653, 311] width 51 height 15
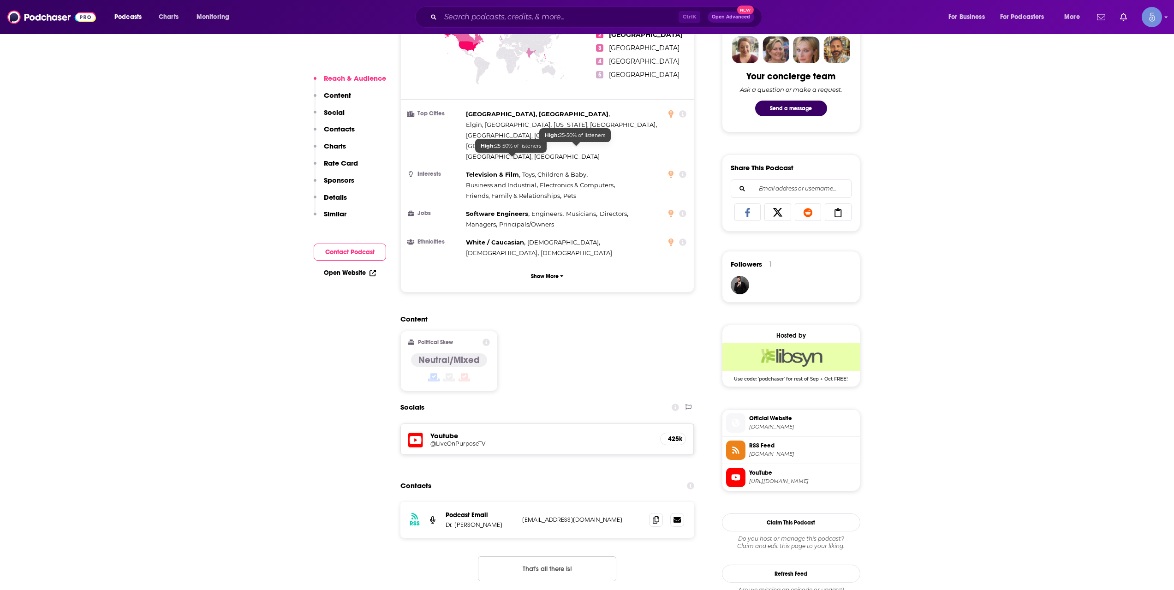
scroll to position [461, 0]
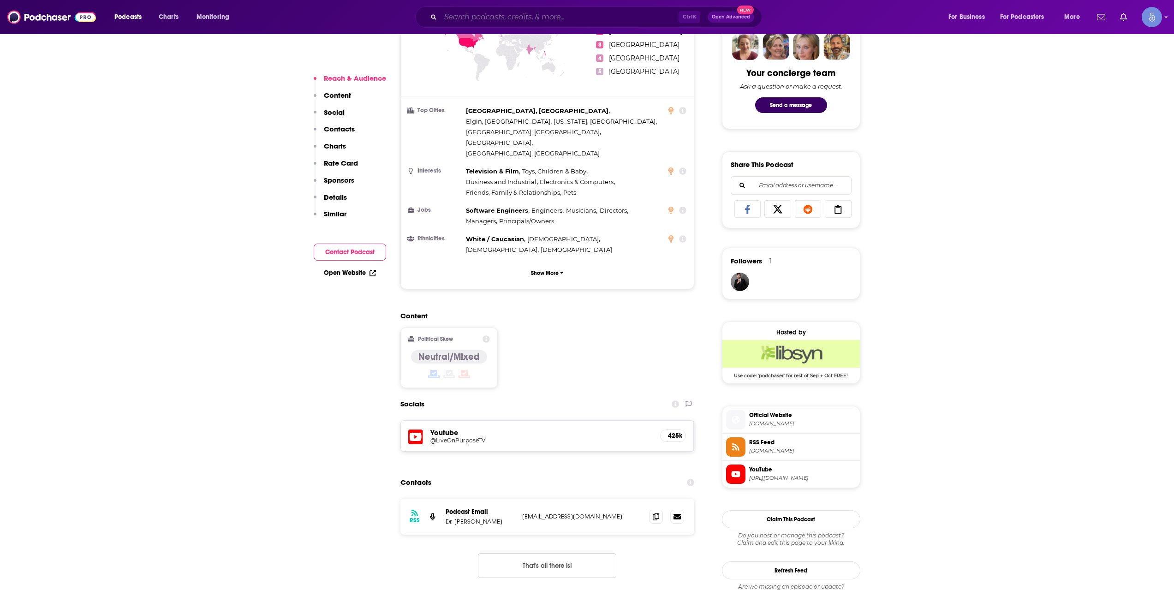
click at [499, 18] on input "Search podcasts, credits, & more..." at bounding box center [559, 17] width 238 height 15
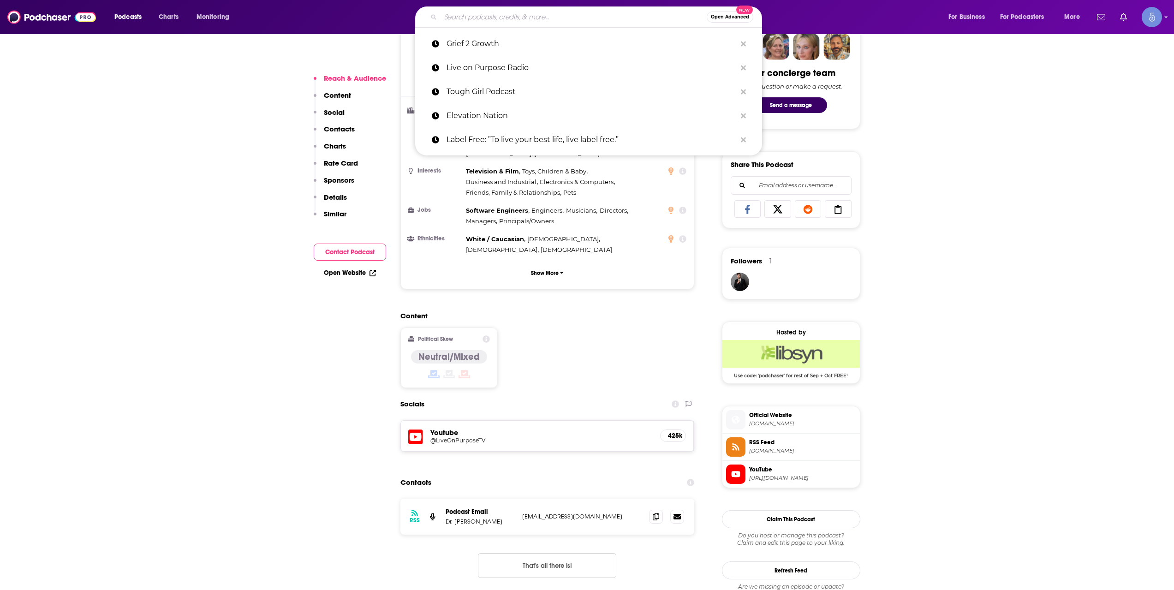
paste input "Empowerography"
type input "Empowerography"
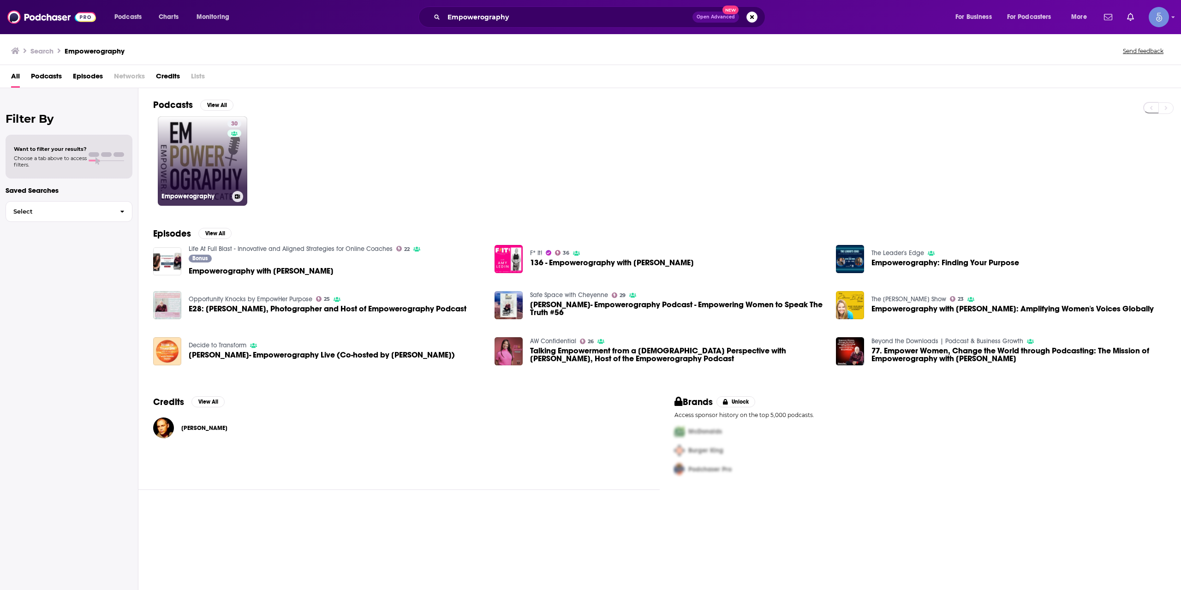
click at [201, 157] on link "30 Empowerography" at bounding box center [202, 160] width 89 height 89
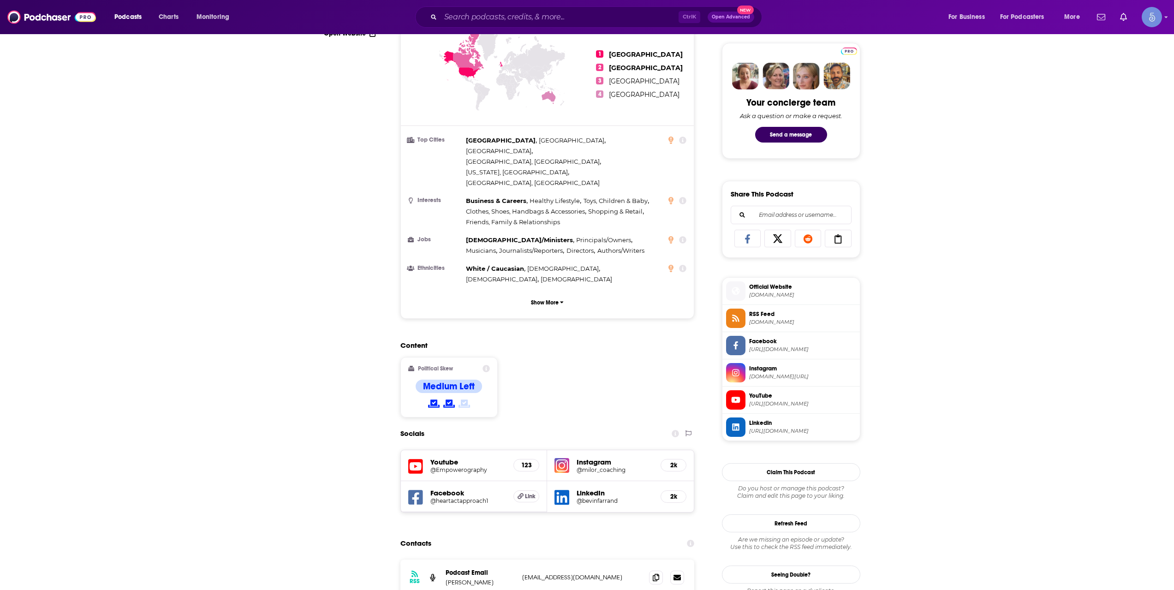
scroll to position [461, 0]
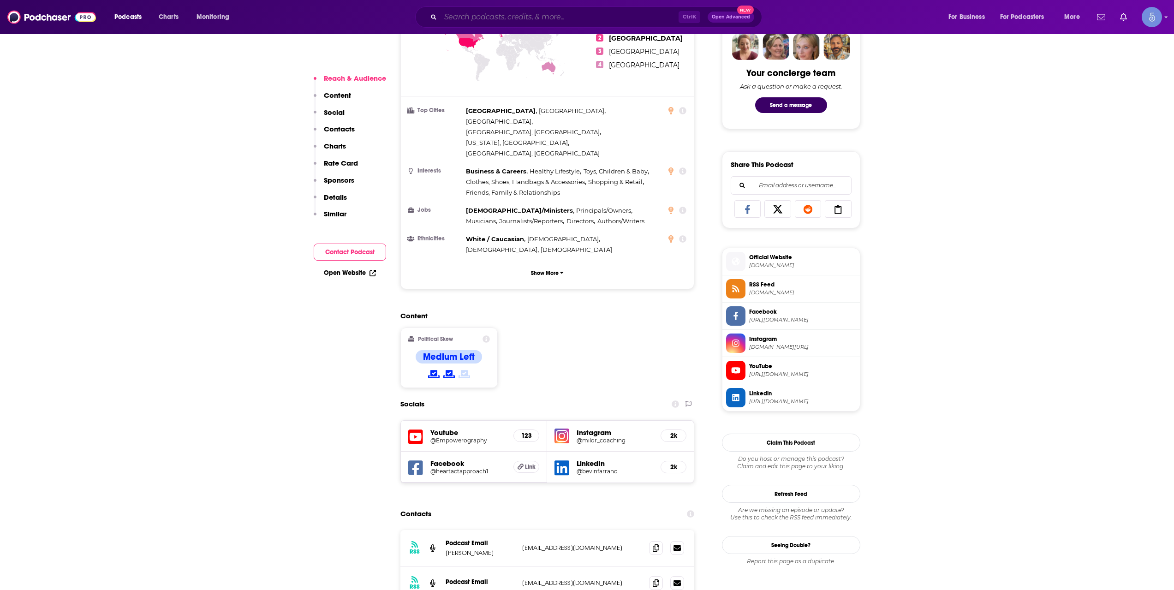
click at [505, 19] on input "Search podcasts, credits, & more..." at bounding box center [559, 17] width 238 height 15
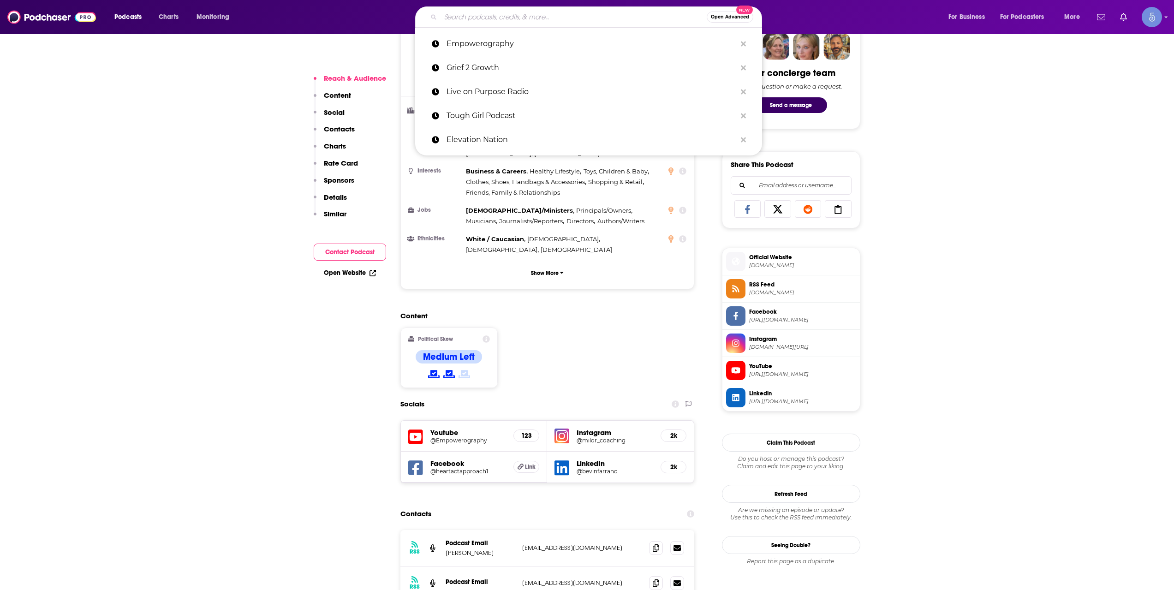
paste input "The VinnyRoc Podcast"
type input "The VinnyRoc Podcast"
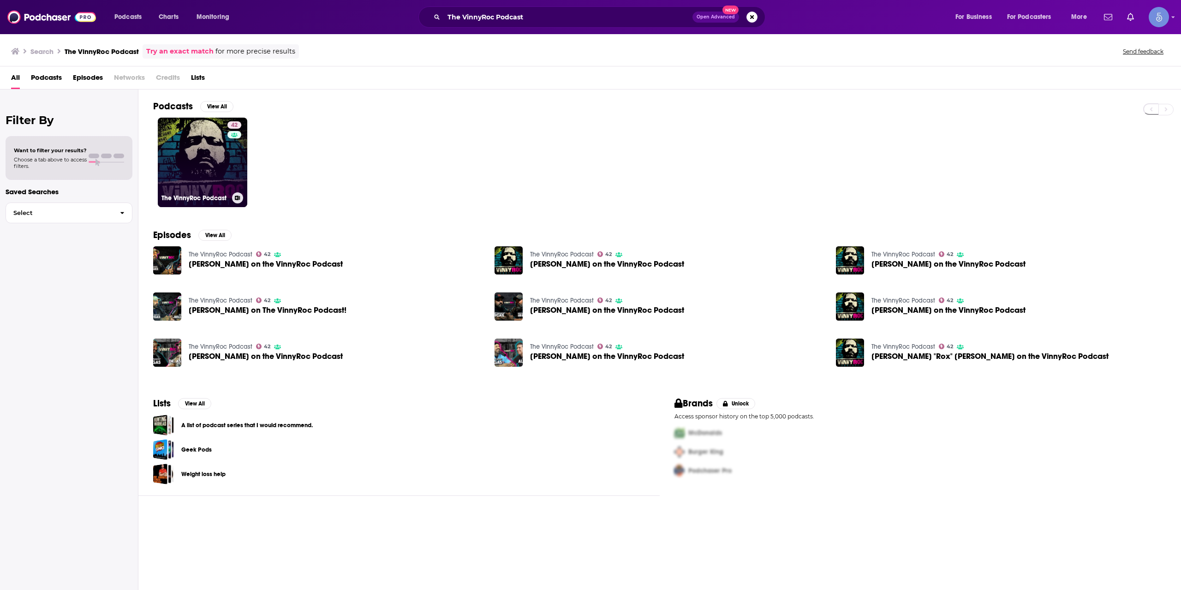
click at [230, 171] on div "42" at bounding box center [235, 156] width 16 height 71
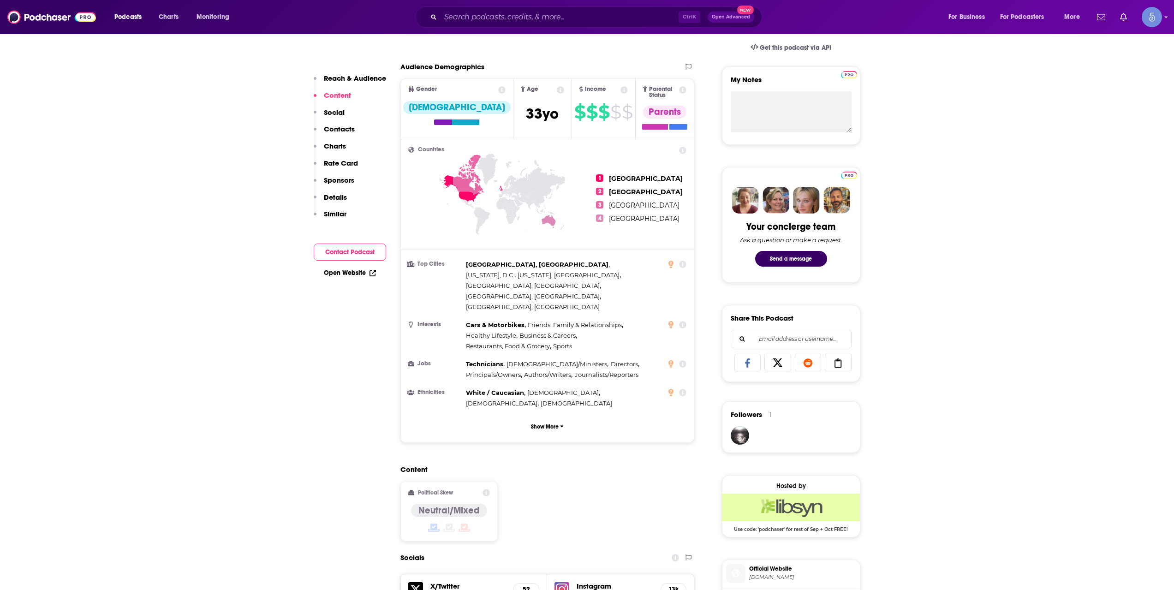
scroll to position [615, 0]
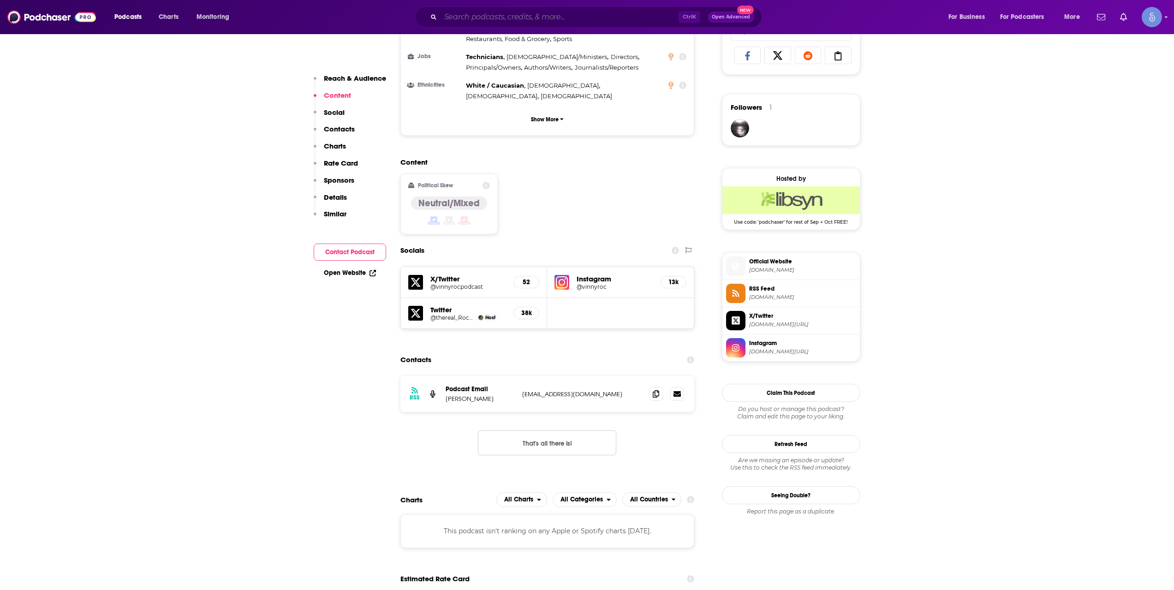
click at [481, 14] on input "Search podcasts, credits, & more..." at bounding box center [559, 17] width 238 height 15
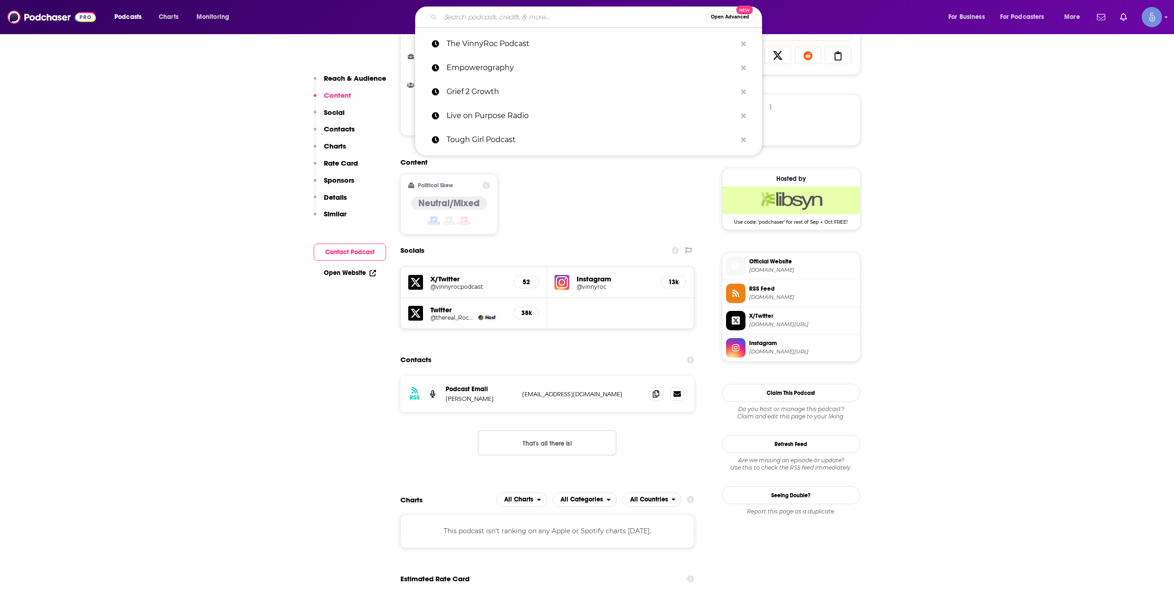
paste input "High Performance Mindset | Learn from World-Class Leaders, Consultants, Athlete…"
type input "High Performance Mindset | Learn from World-Class Leaders, Consultants, Athlete…"
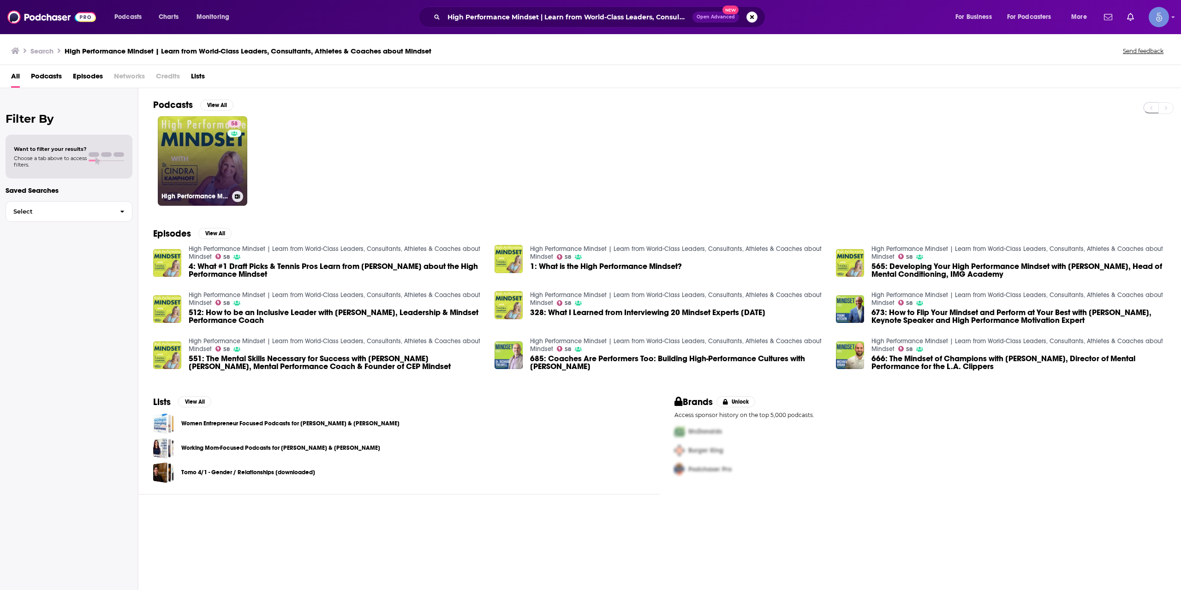
click at [204, 150] on link "58 High Performance Mindset | Learn from World-Class Leaders, Consultants, Athl…" at bounding box center [202, 160] width 89 height 89
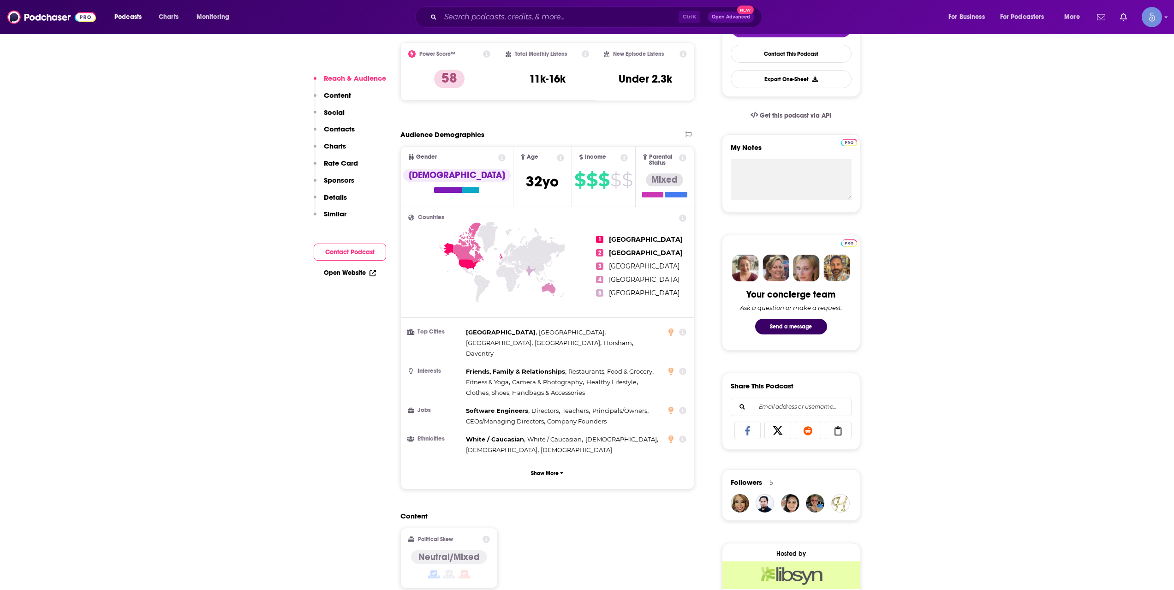
scroll to position [461, 0]
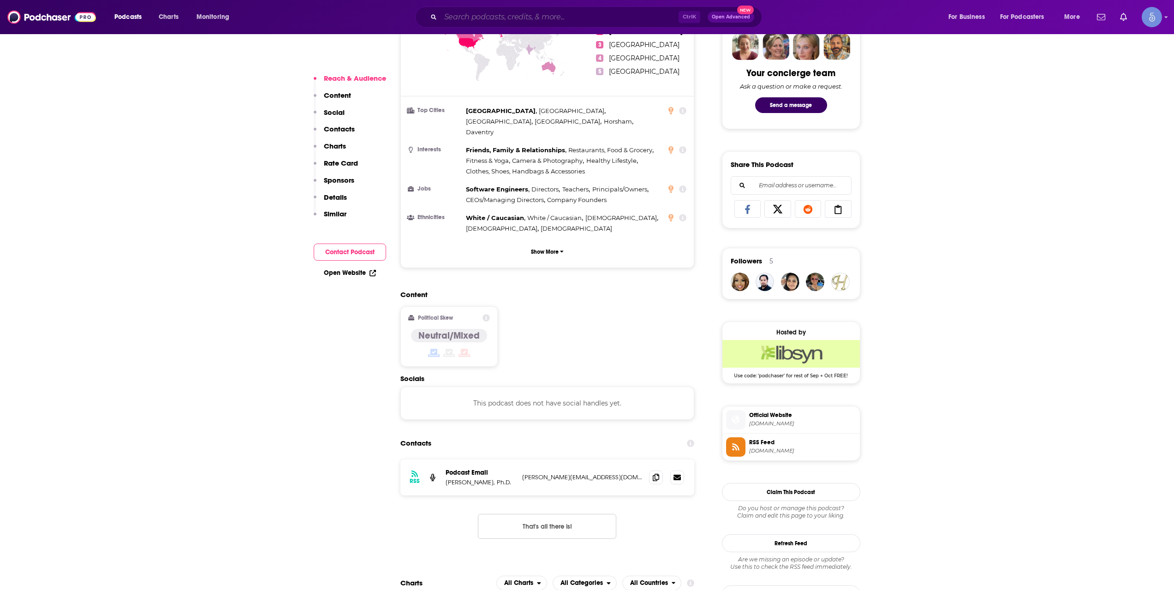
click at [512, 13] on input "Search podcasts, credits, & more..." at bounding box center [559, 17] width 238 height 15
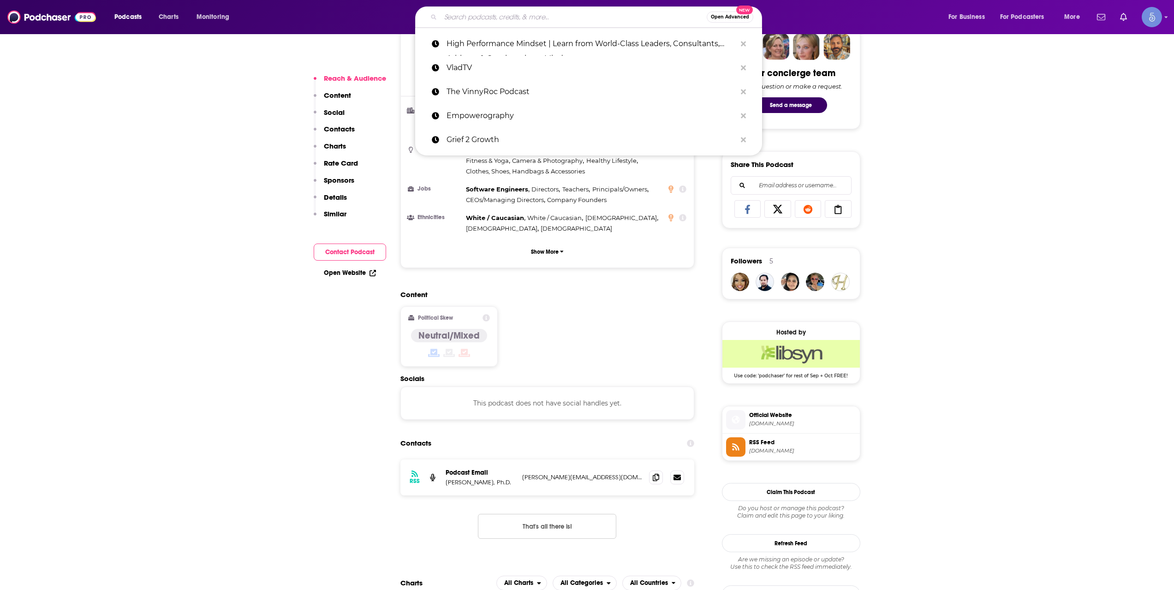
paste input "COACHED with Coach [PERSON_NAME]"
type input "COACHED with Coach [PERSON_NAME]"
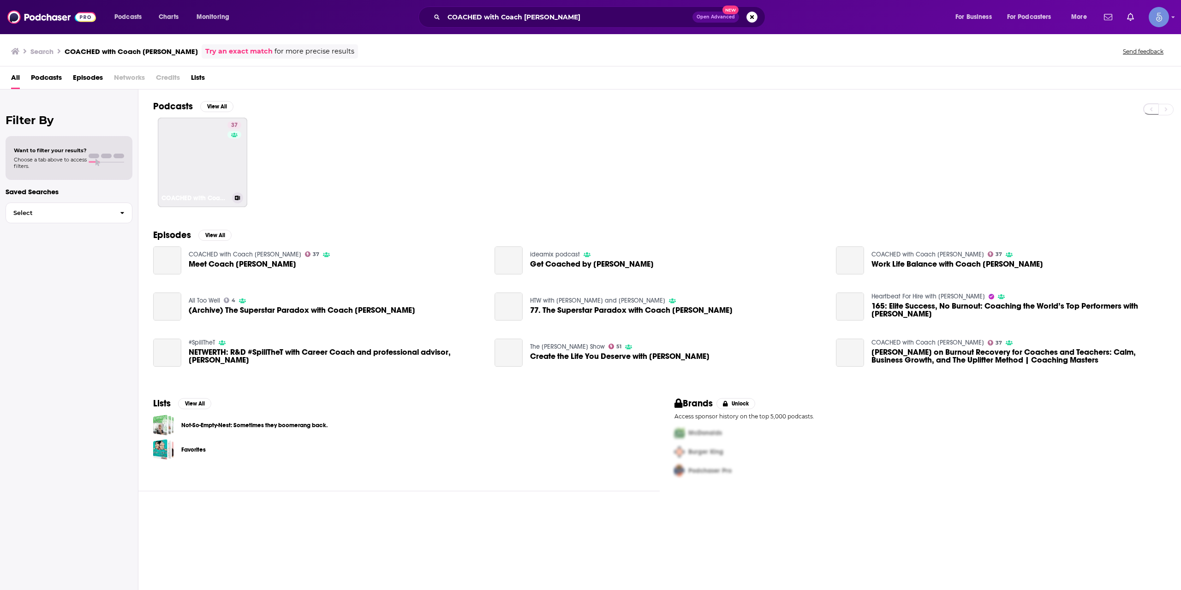
click at [224, 141] on link "37 COACHED with Coach Keren" at bounding box center [202, 162] width 89 height 89
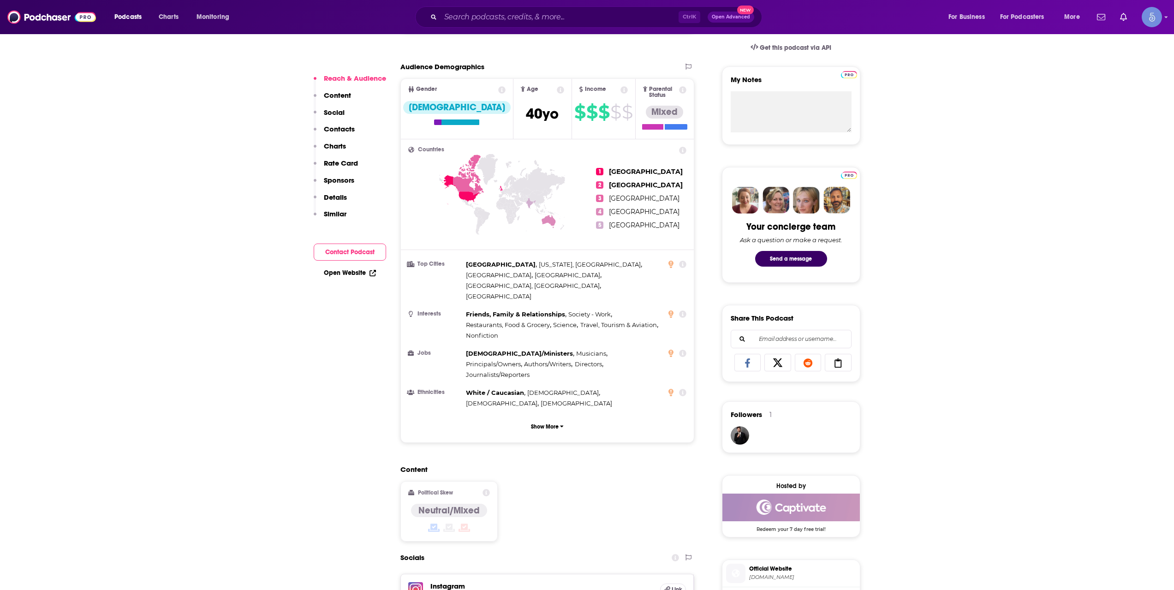
scroll to position [455, 0]
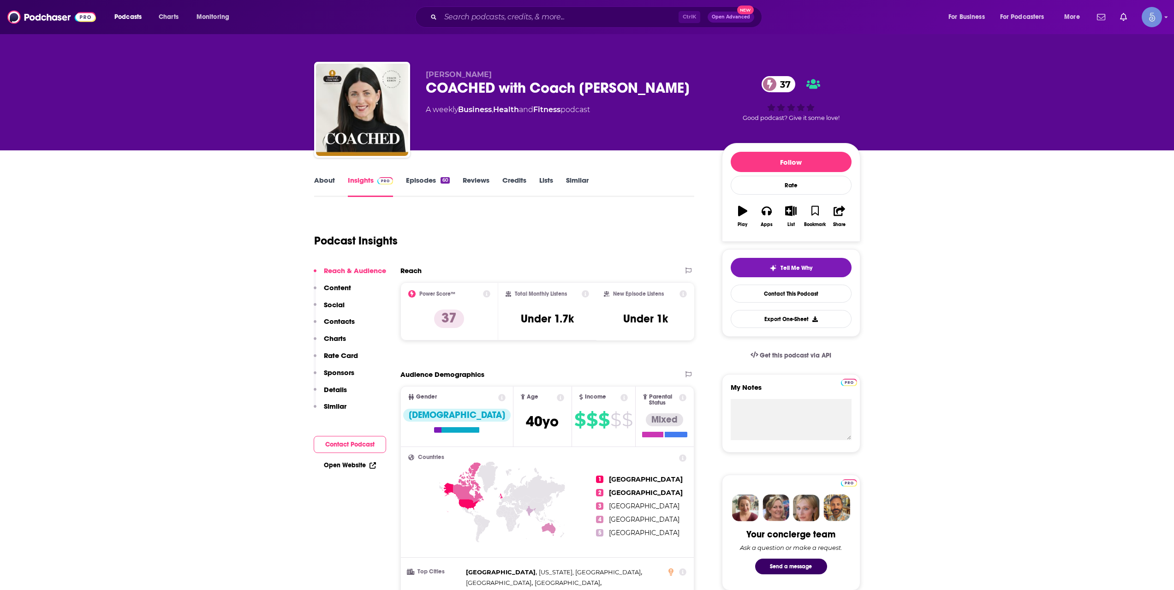
click at [415, 187] on link "Episodes 60" at bounding box center [427, 186] width 43 height 21
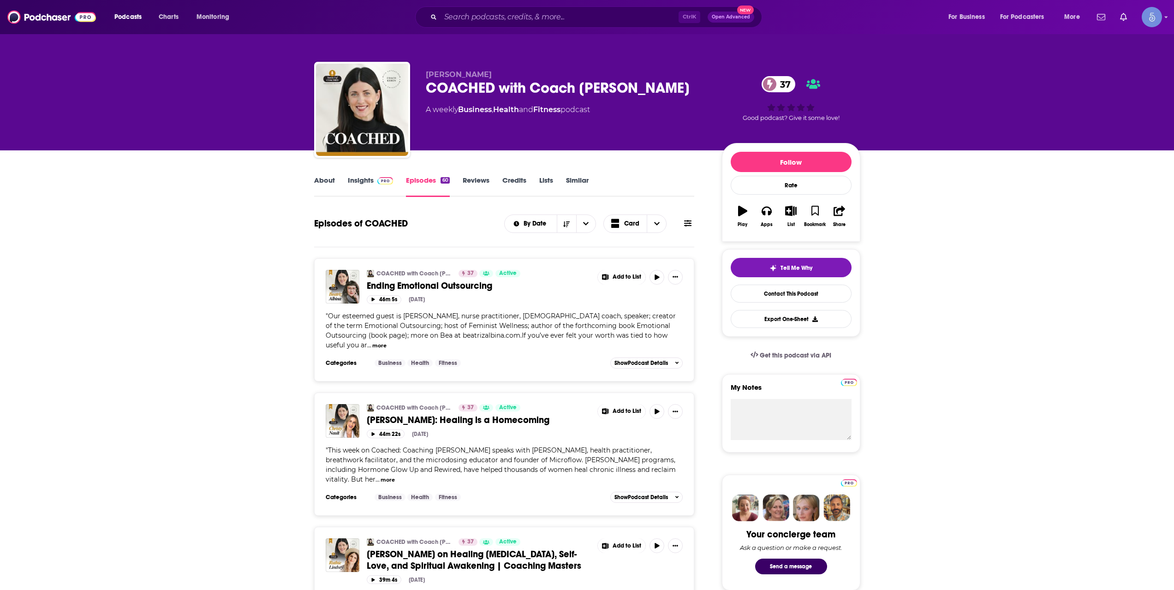
click at [363, 182] on link "Insights" at bounding box center [371, 186] width 46 height 21
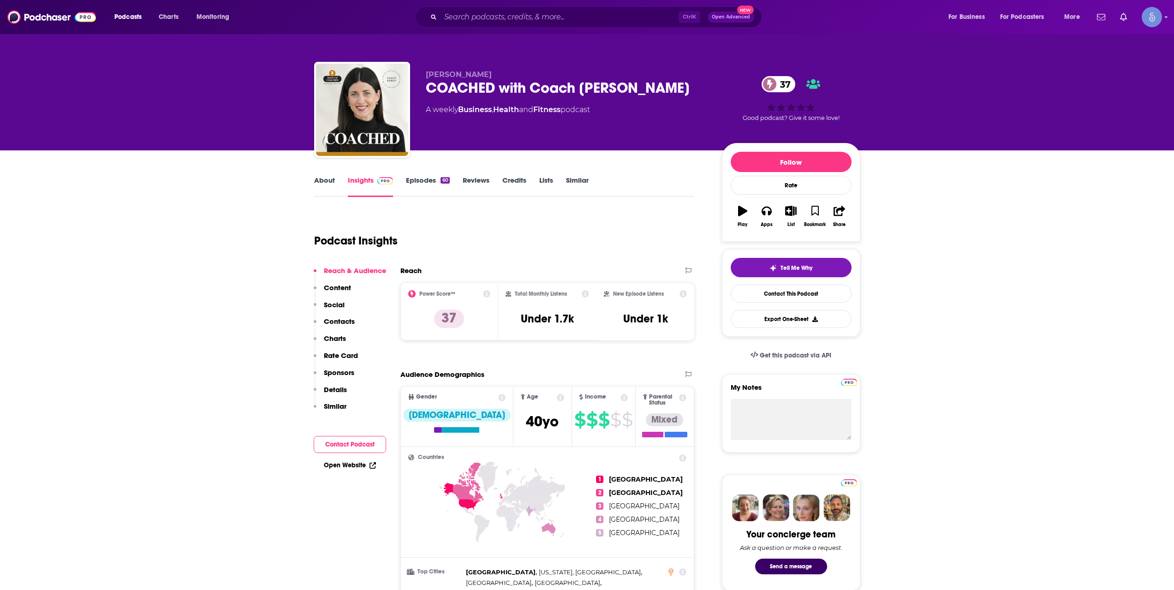
click at [439, 86] on div "COACHED with Coach [PERSON_NAME] 37" at bounding box center [566, 88] width 281 height 18
drag, startPoint x: 421, startPoint y: 84, endPoint x: 621, endPoint y: 92, distance: 200.8
click at [621, 92] on div "[PERSON_NAME] COACHED with Coach [PERSON_NAME] 37 A weekly Business , Health an…" at bounding box center [587, 112] width 546 height 100
copy h2 "COACHED with Coach [PERSON_NAME]"
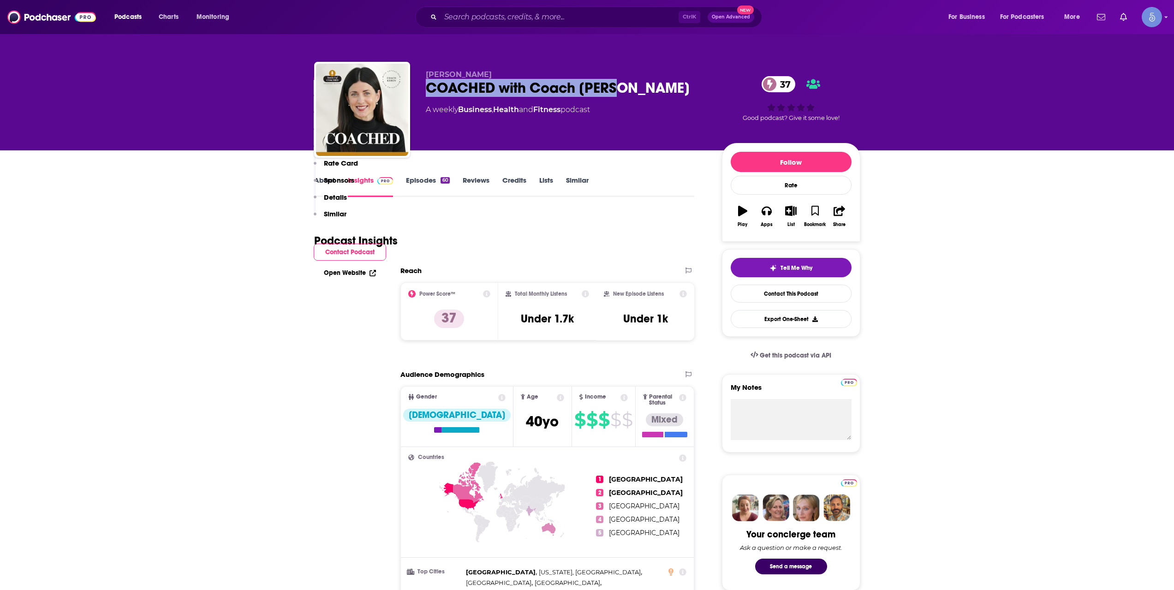
scroll to position [615, 0]
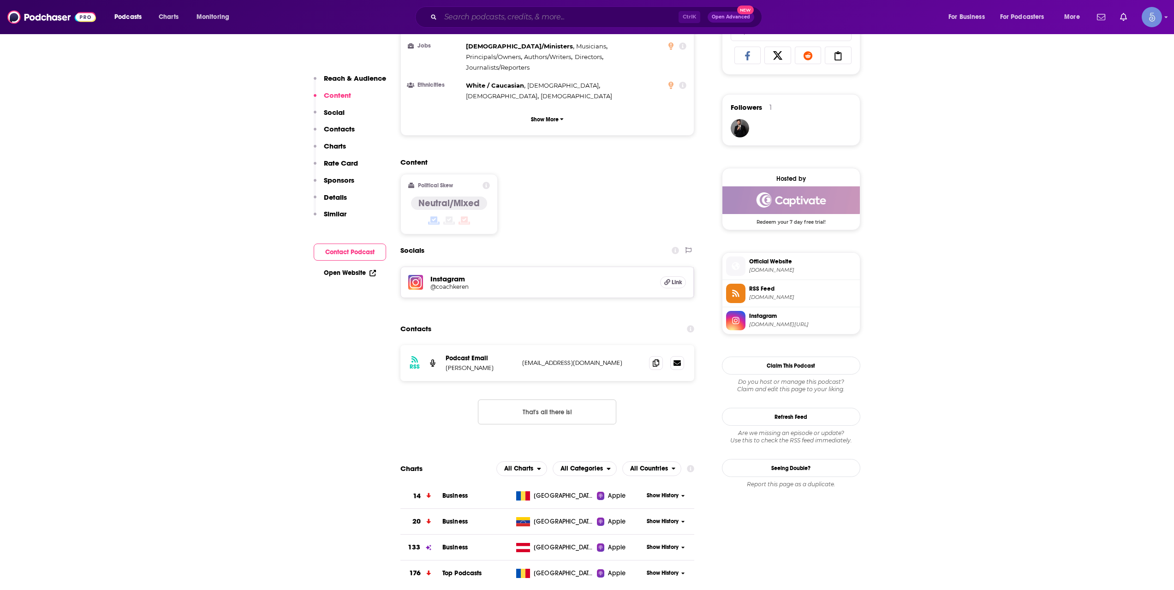
click at [481, 19] on input "Search podcasts, credits, & more..." at bounding box center [559, 17] width 238 height 15
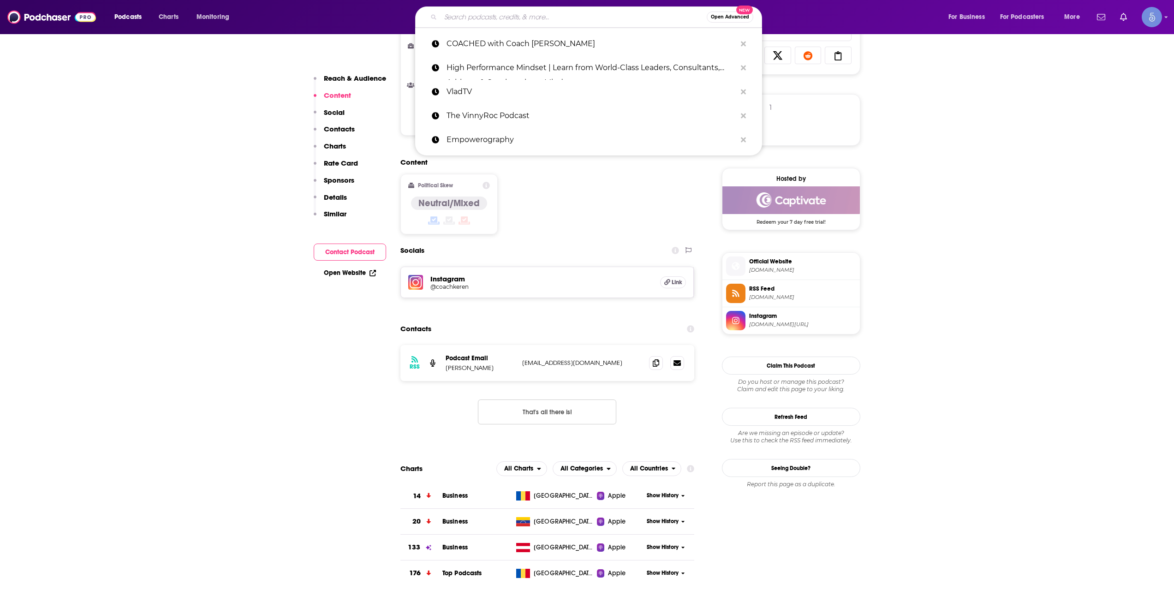
paste input "The CLS Experience with [PERSON_NAME]"
type input "The CLS Experience with [PERSON_NAME]"
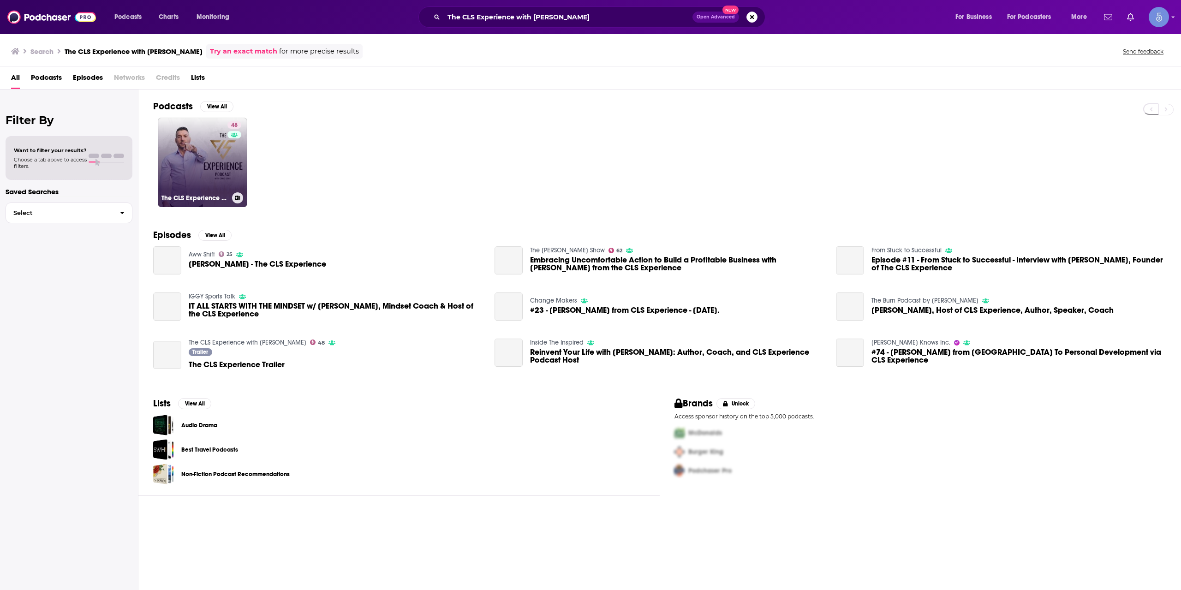
click at [228, 145] on div "48" at bounding box center [235, 156] width 16 height 71
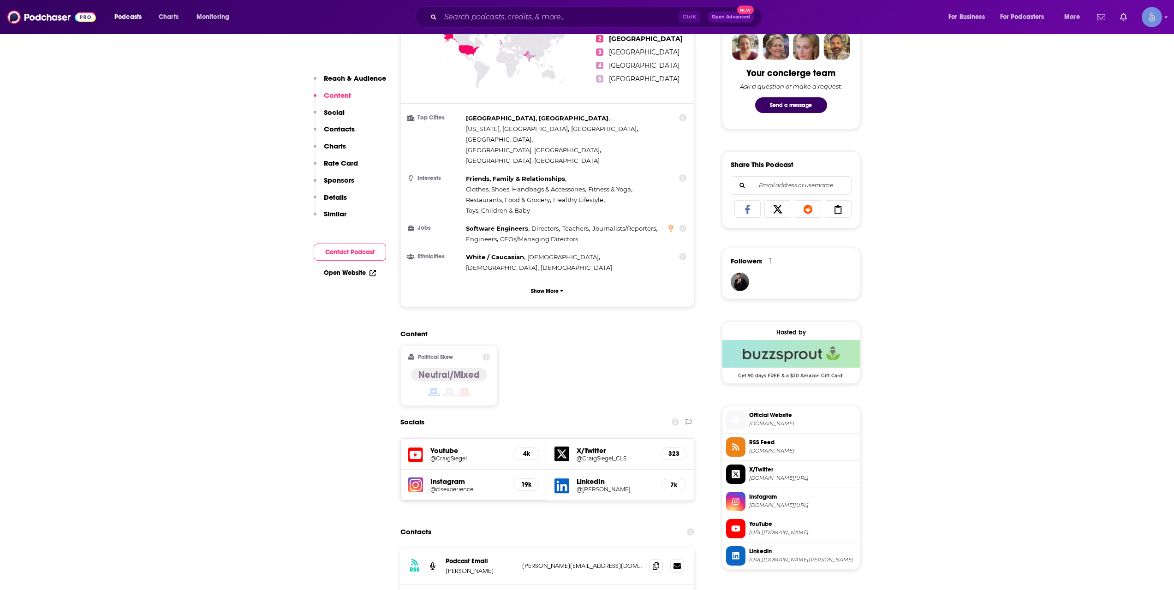
scroll to position [615, 0]
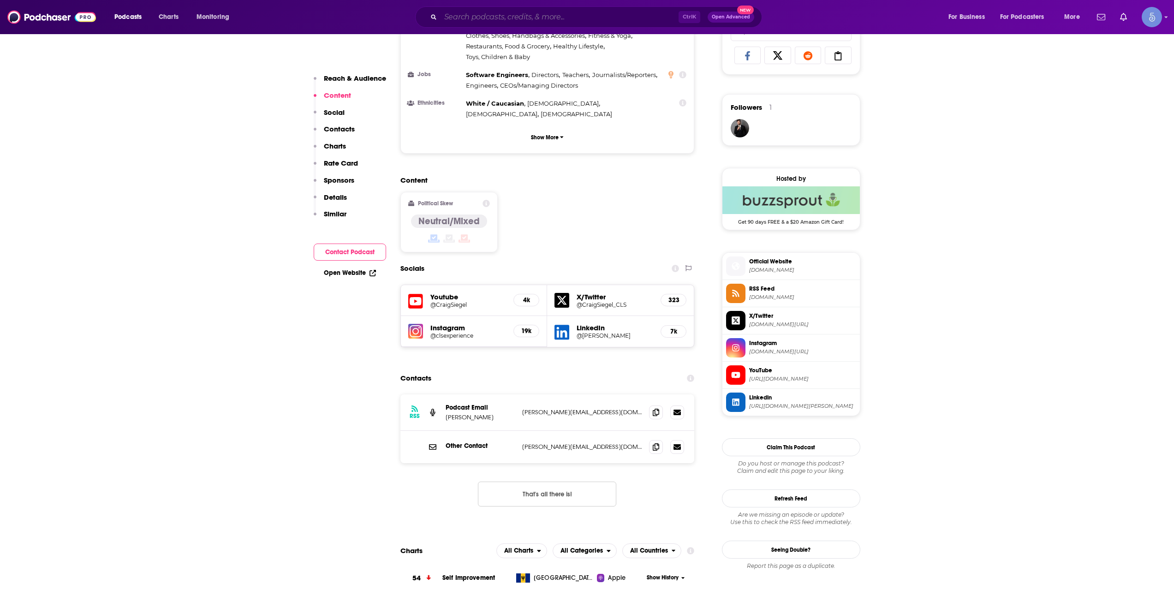
click at [479, 21] on input "Search podcasts, credits, & more..." at bounding box center [559, 17] width 238 height 15
paste input "Multispective"
type input "Multispective"
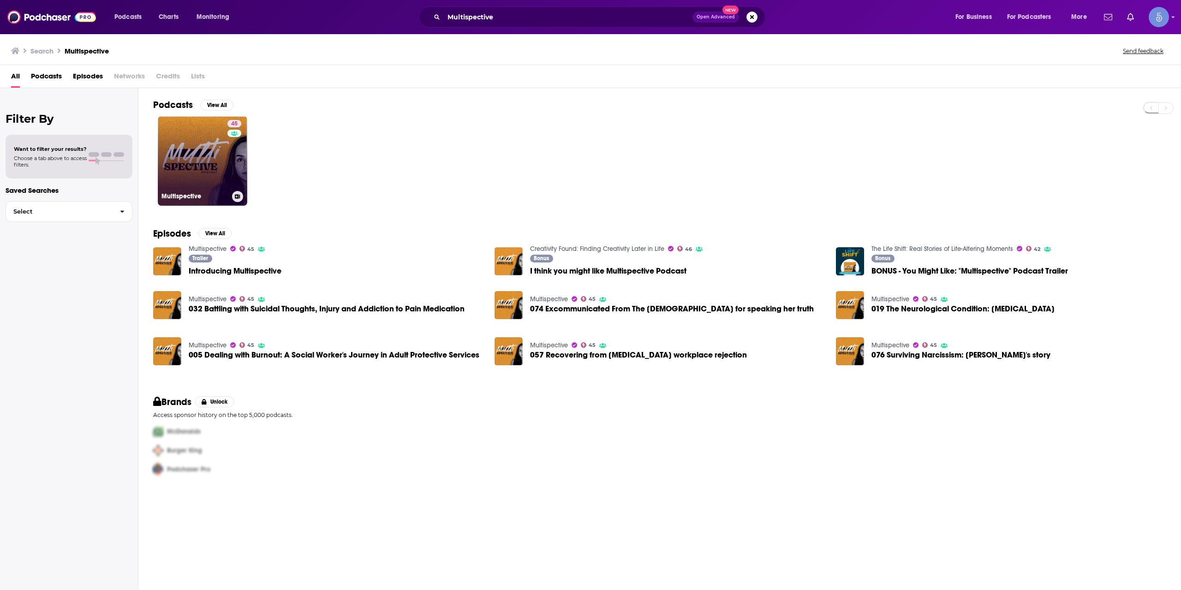
click at [210, 165] on link "45 Multispective" at bounding box center [202, 160] width 89 height 89
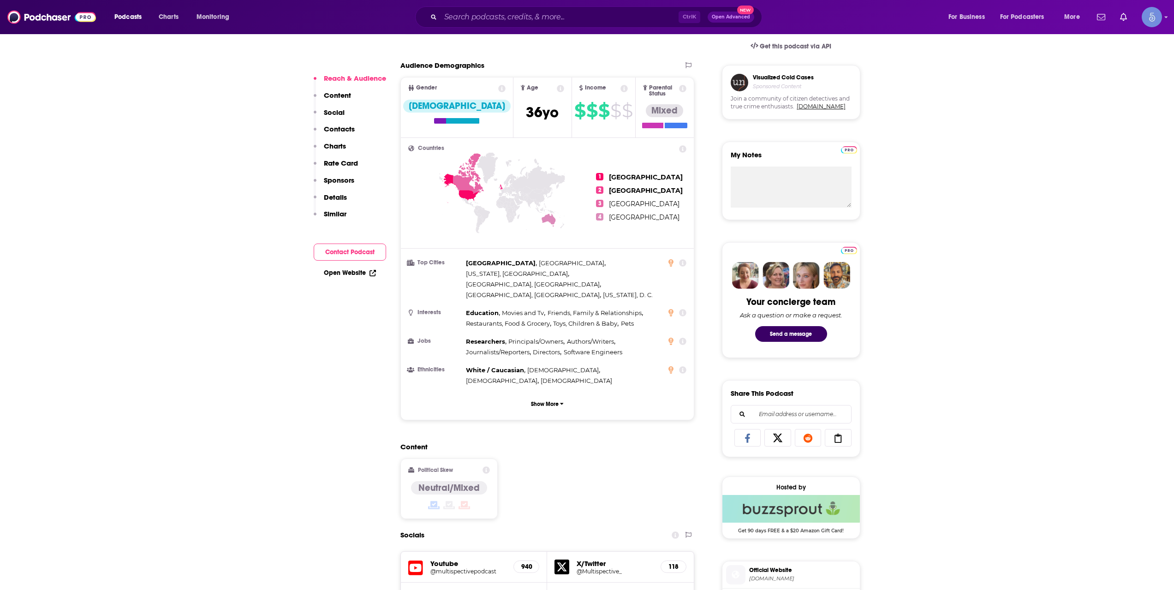
scroll to position [615, 0]
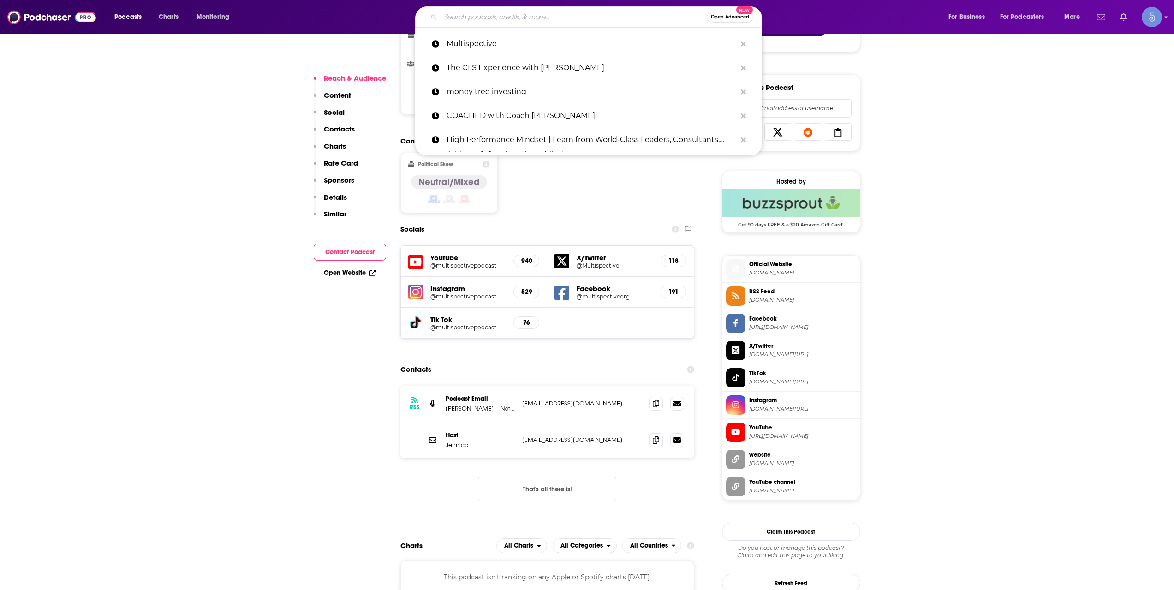
click at [476, 23] on input "Search podcasts, credits, & more..." at bounding box center [573, 17] width 266 height 15
paste input "ENHEARTENED with [PERSON_NAME]"
type input "ENHEARTENED with [PERSON_NAME]"
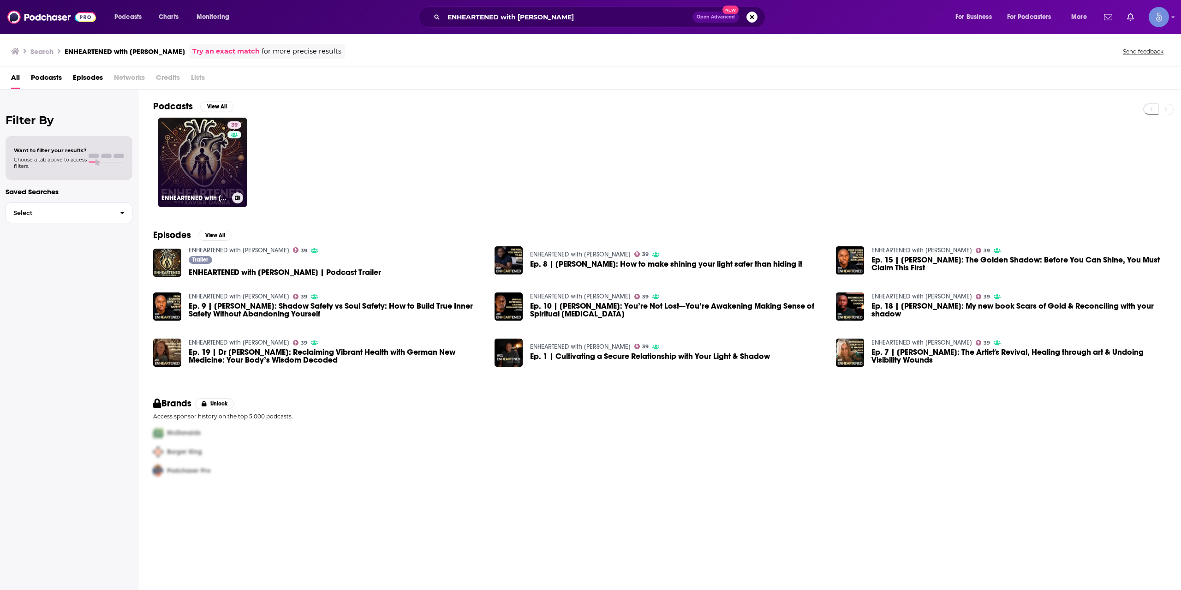
click at [202, 173] on link "39 ENHEARTENED with [PERSON_NAME]" at bounding box center [202, 162] width 89 height 89
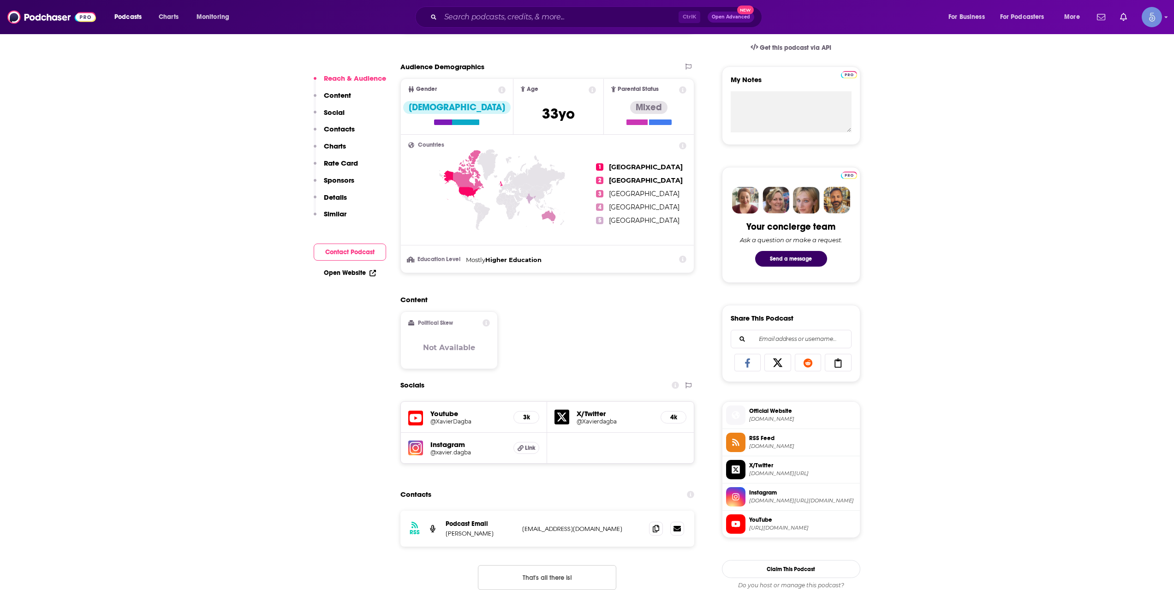
scroll to position [461, 0]
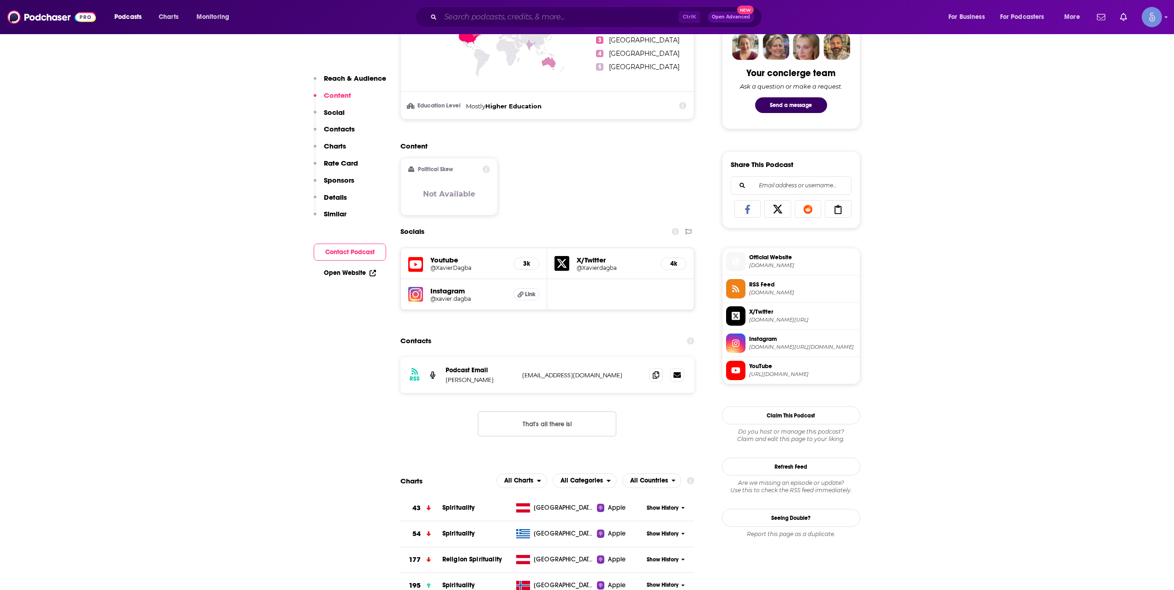
click at [454, 18] on input "Search podcasts, credits, & more..." at bounding box center [559, 17] width 238 height 15
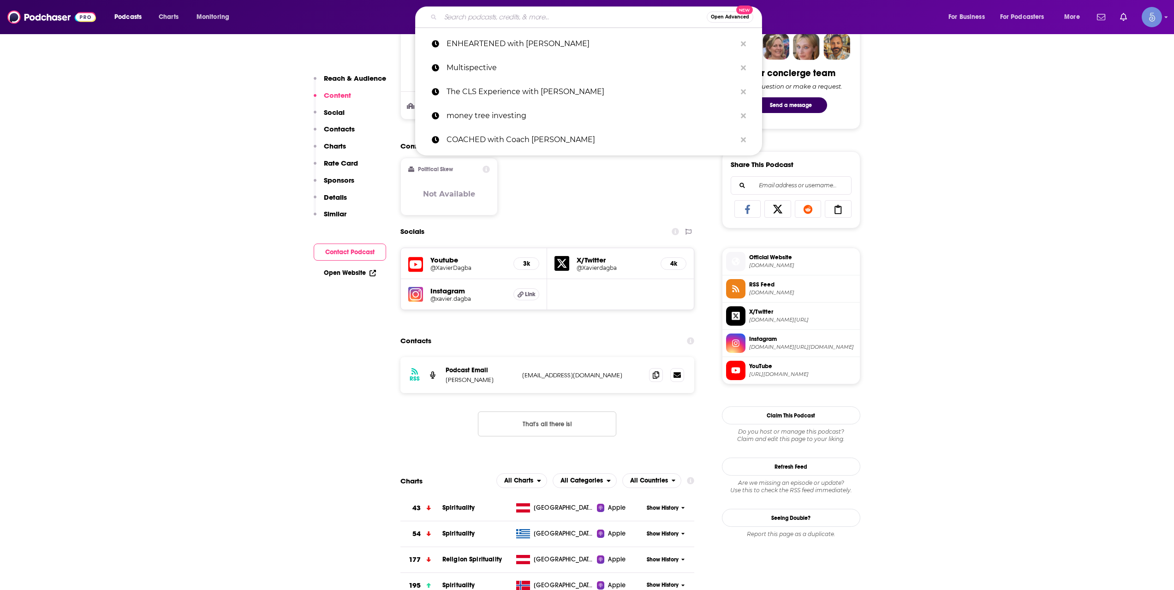
paste input "Stuck In My Mind Podcast"
type input "Stuck In My Mind Podcast"
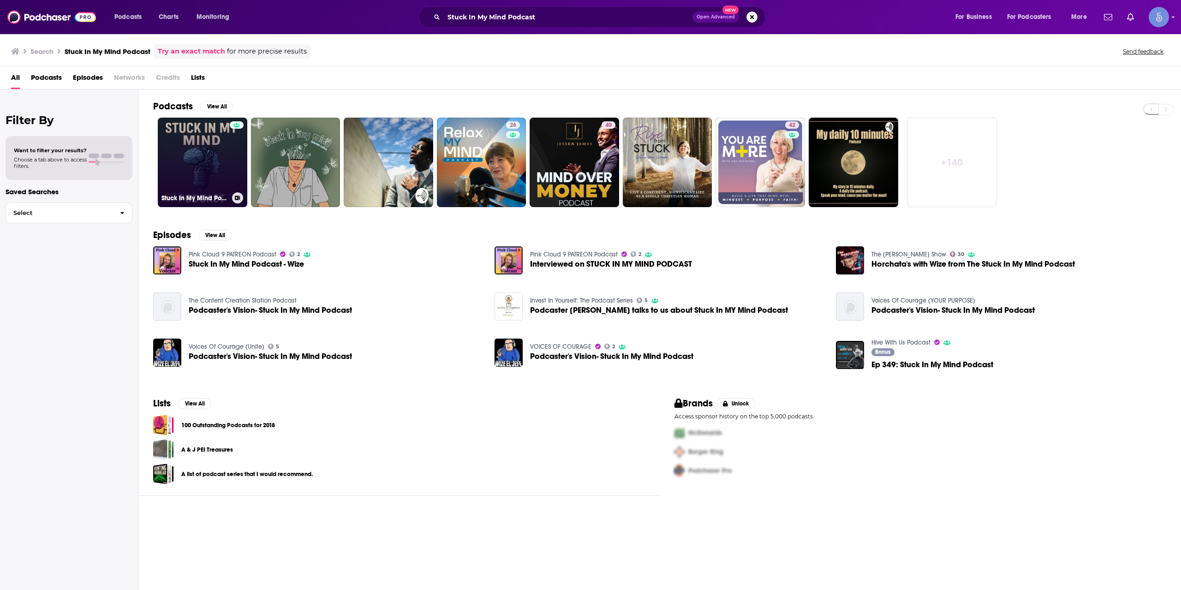
click at [201, 153] on link "Stuck In My Mind Podcast" at bounding box center [202, 162] width 89 height 89
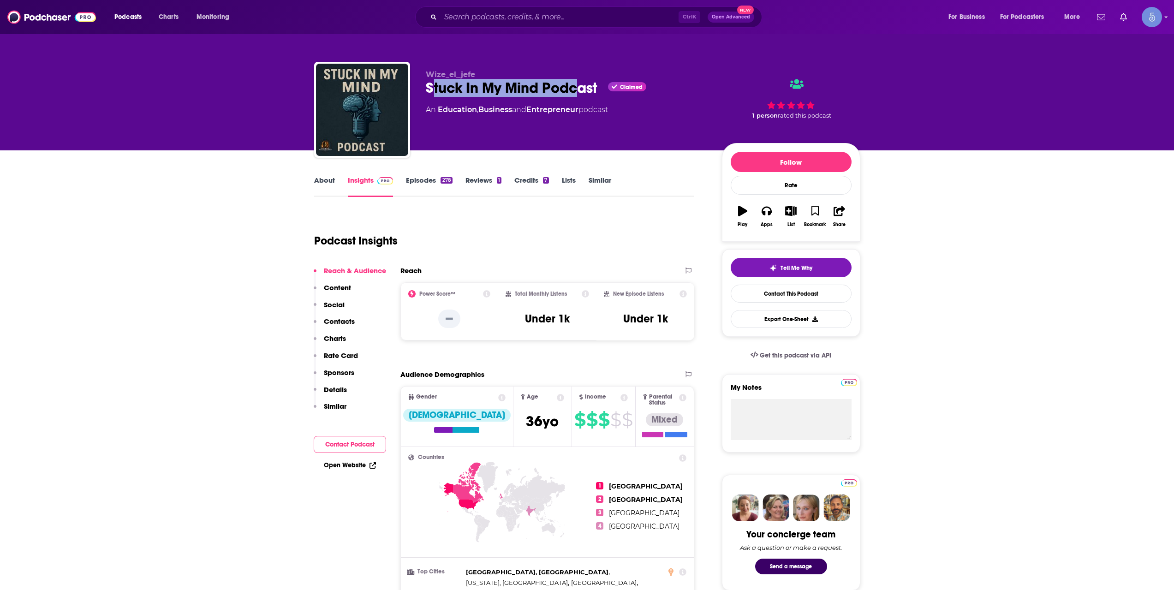
drag, startPoint x: 433, startPoint y: 89, endPoint x: 582, endPoint y: 89, distance: 148.0
click at [582, 89] on div "Stuck In My Mind Podcast Claimed" at bounding box center [566, 88] width 281 height 18
drag, startPoint x: 439, startPoint y: 87, endPoint x: 699, endPoint y: 88, distance: 260.1
click at [599, 92] on div "Wize_el_jefe [PERSON_NAME] In My Mind Podcast Claimed An Education , Business a…" at bounding box center [587, 112] width 546 height 100
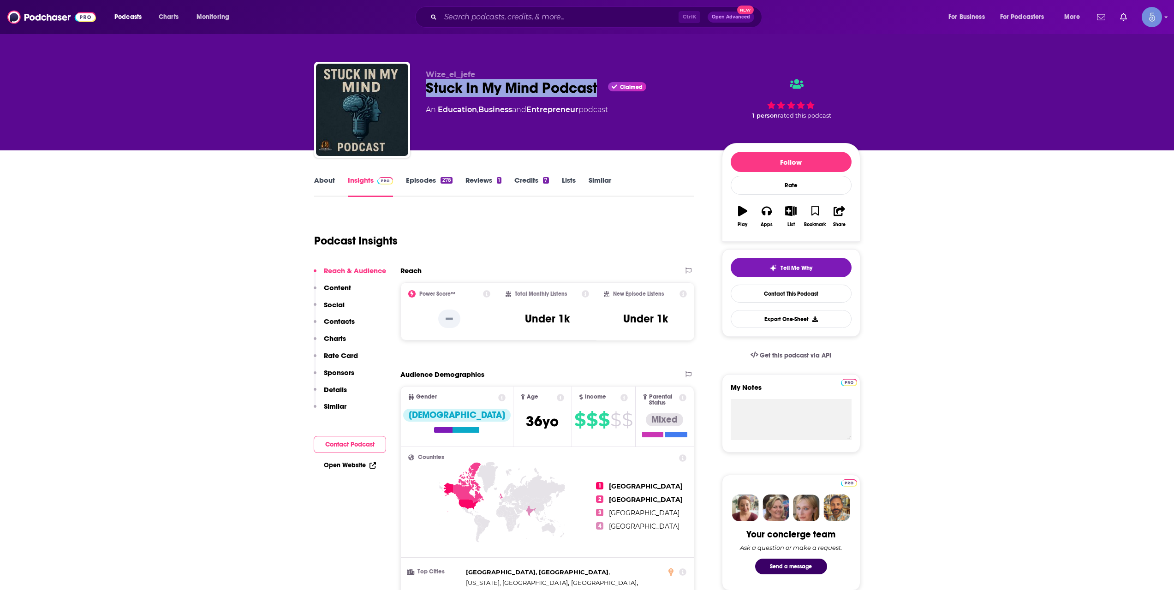
copy h2 "Stuck In My Mind Podcast"
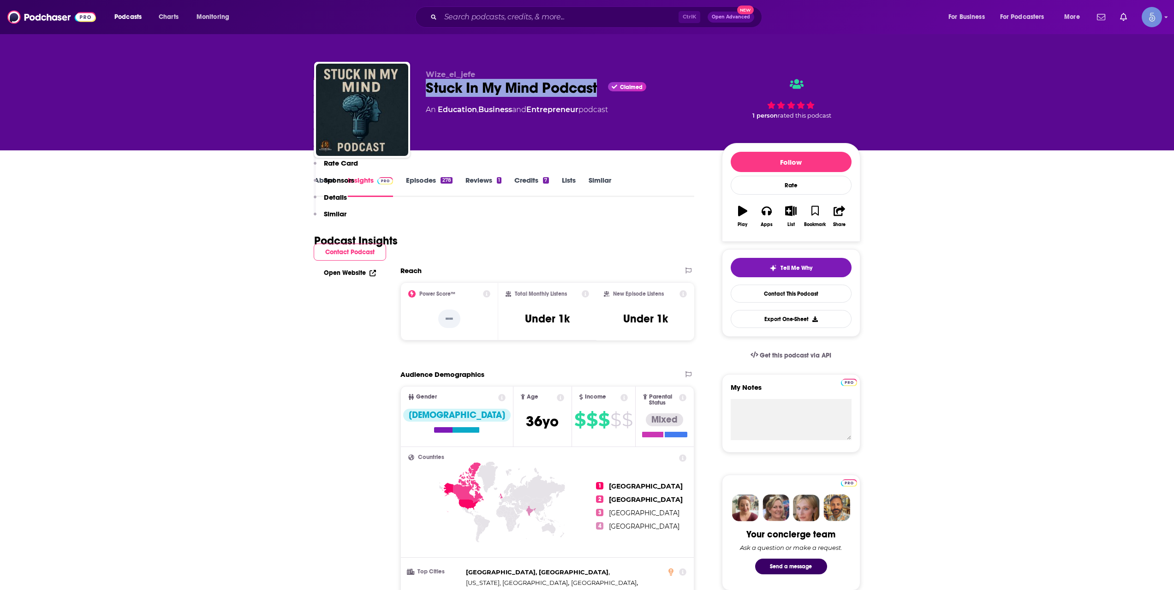
scroll to position [615, 0]
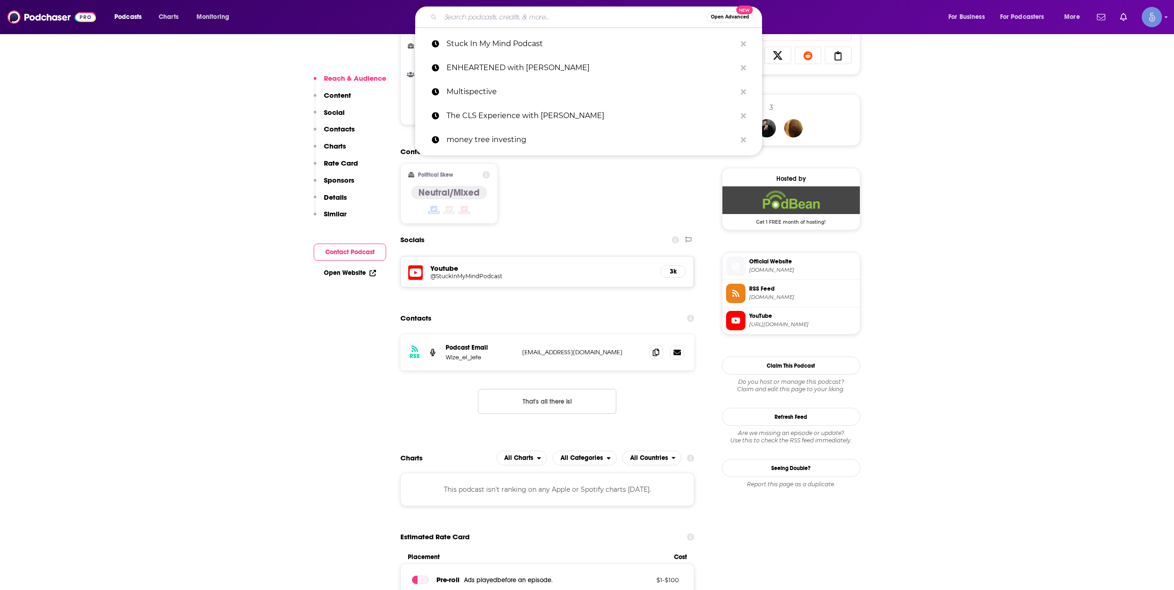
click at [487, 18] on input "Search podcasts, credits, & more..." at bounding box center [573, 17] width 266 height 15
paste input "Chatter that Matters"
type input "Chatter that Matters"
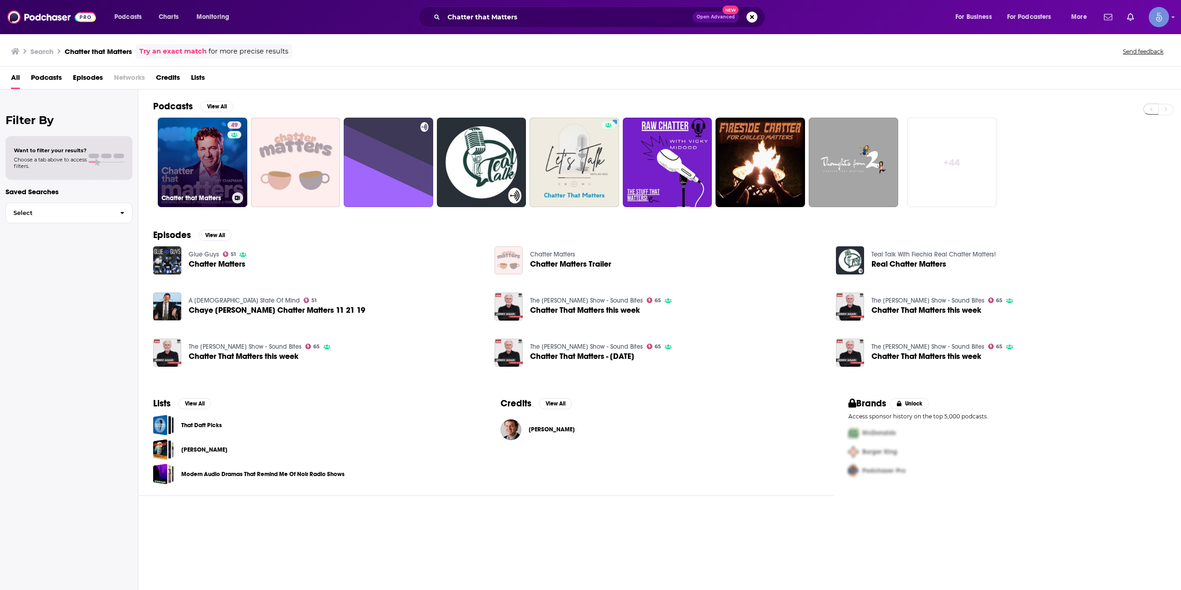
click at [220, 150] on link "49 Chatter that Matters" at bounding box center [202, 162] width 89 height 89
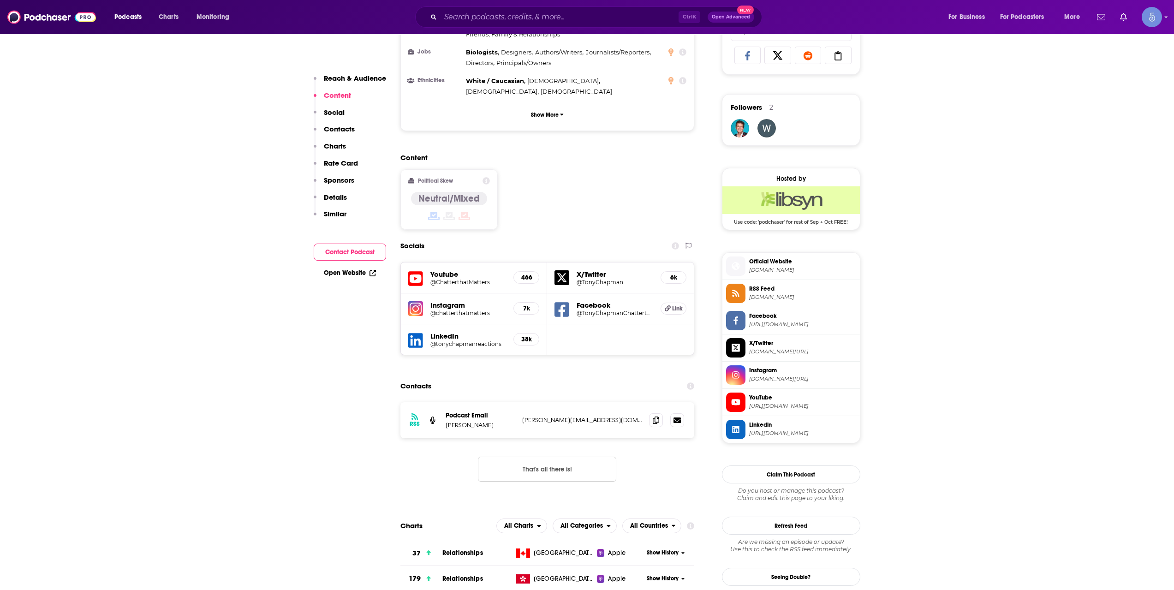
scroll to position [461, 0]
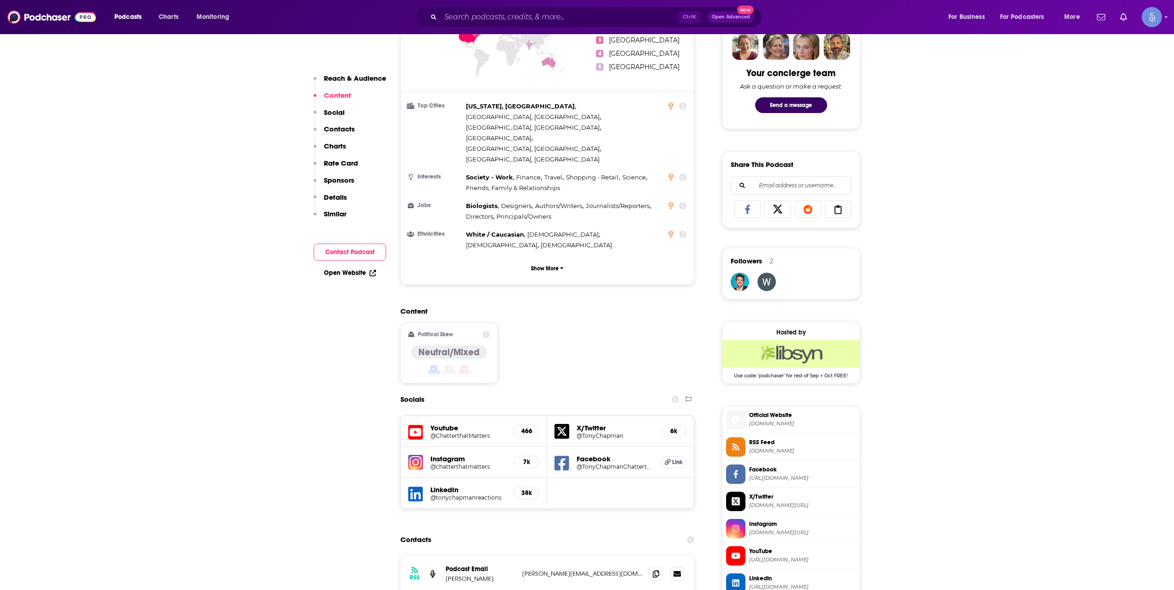
click at [456, 5] on div "Podcasts Charts Monitoring Ctrl K Open Advanced New For Business For Podcasters…" at bounding box center [587, 17] width 1174 height 34
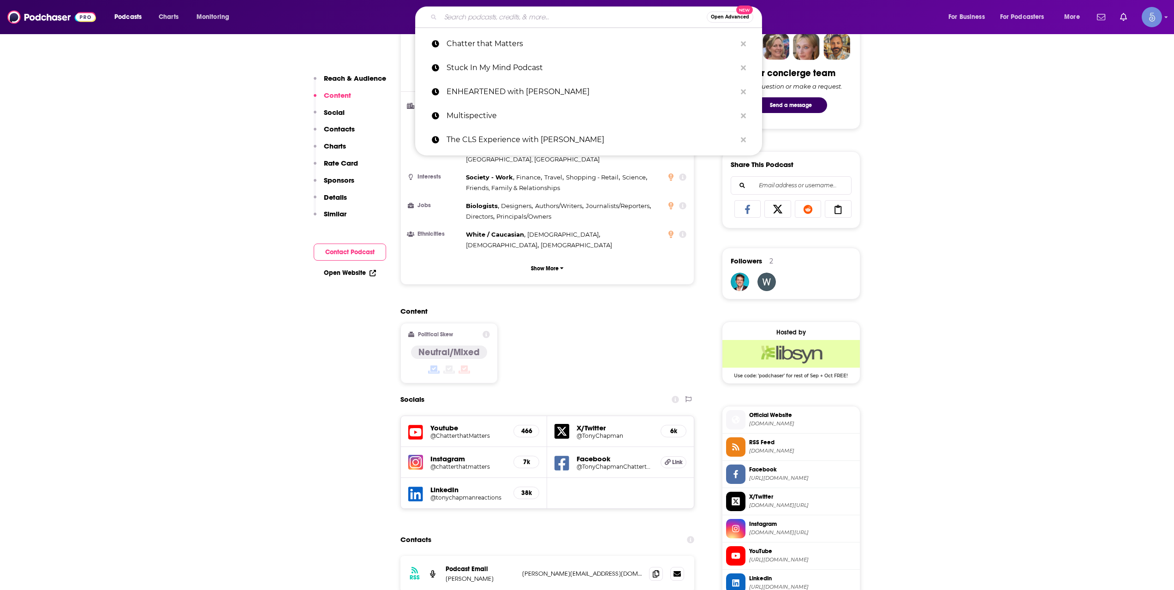
click at [472, 11] on input "Search podcasts, credits, & more..." at bounding box center [573, 17] width 266 height 15
paste input "The Wrong Advice Podcast"
type input "The Wrong Advice Podcast"
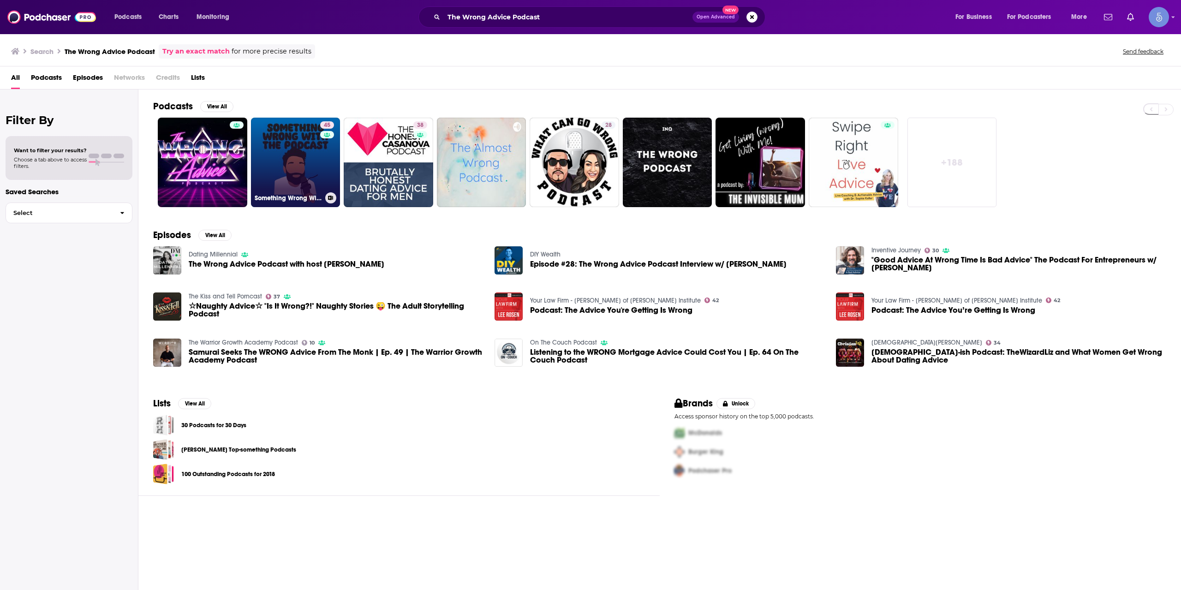
click at [316, 156] on link "45 Something Wrong With The Podcast" at bounding box center [295, 162] width 89 height 89
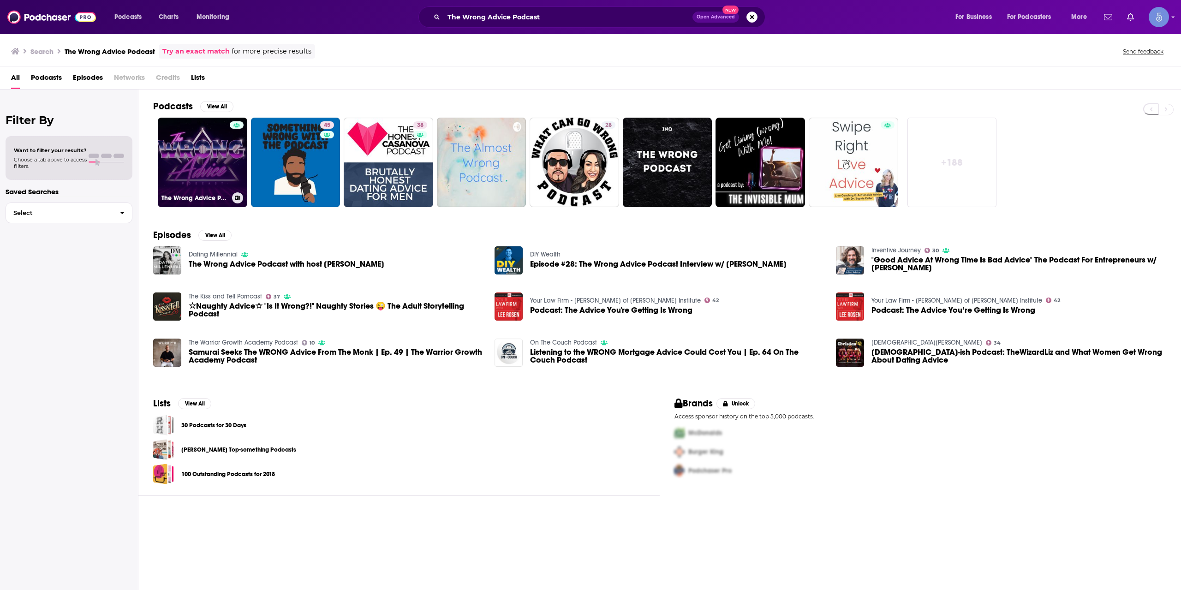
click at [219, 154] on link "The Wrong Advice Podcast" at bounding box center [202, 162] width 89 height 89
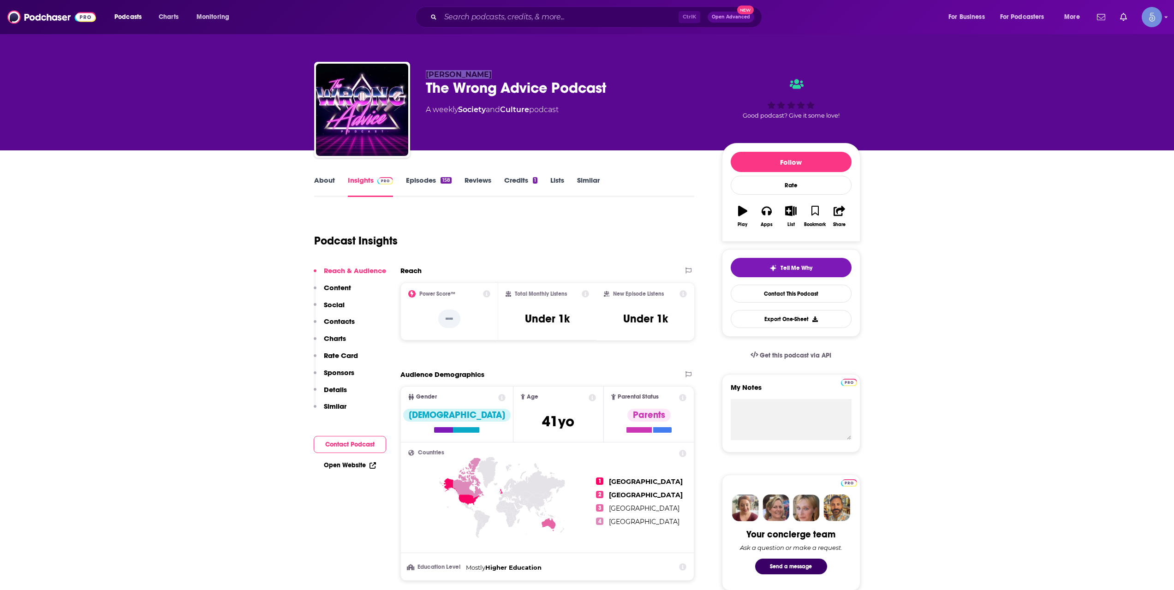
drag, startPoint x: 484, startPoint y: 71, endPoint x: 420, endPoint y: 74, distance: 63.7
click at [420, 74] on div "[PERSON_NAME] The Wrong Advice Podcast A weekly Society and Culture podcast Goo…" at bounding box center [587, 112] width 546 height 100
copy span "[PERSON_NAME]"
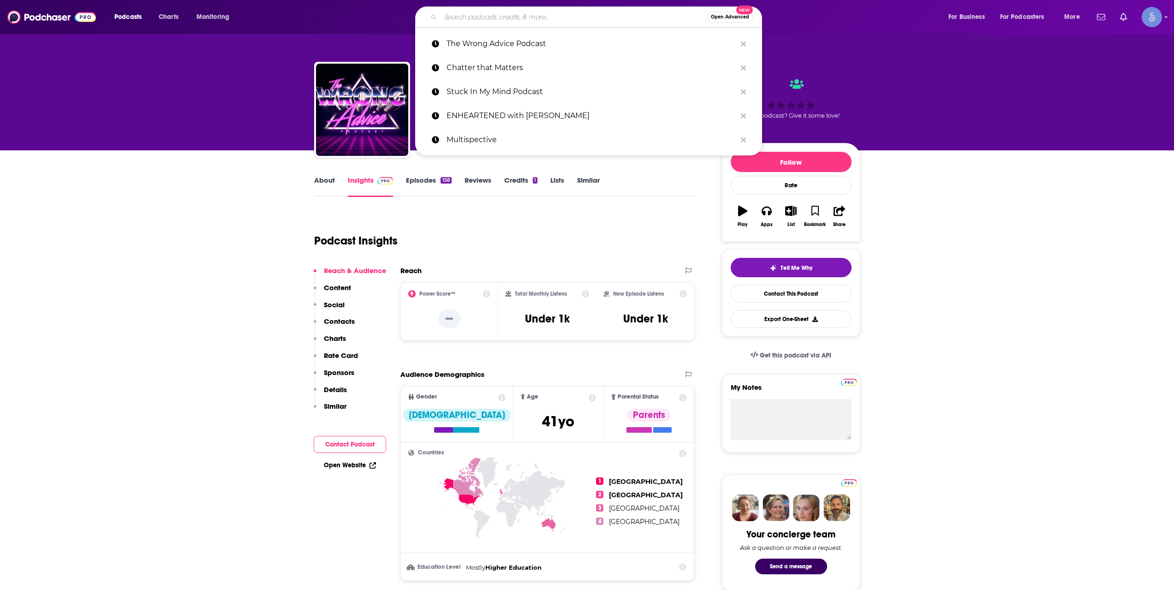
click at [537, 16] on input "Search podcasts, credits, & more..." at bounding box center [573, 17] width 266 height 15
paste input "Real Things Living"
type input "Real Things Living"
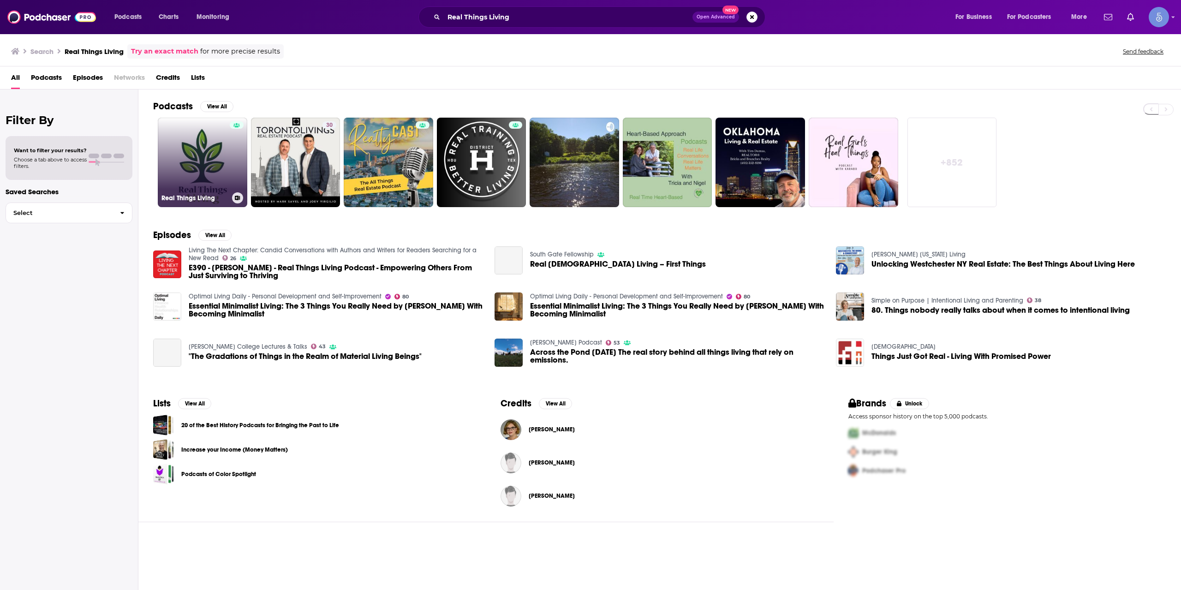
click at [190, 168] on link "Real Things Living" at bounding box center [202, 162] width 89 height 89
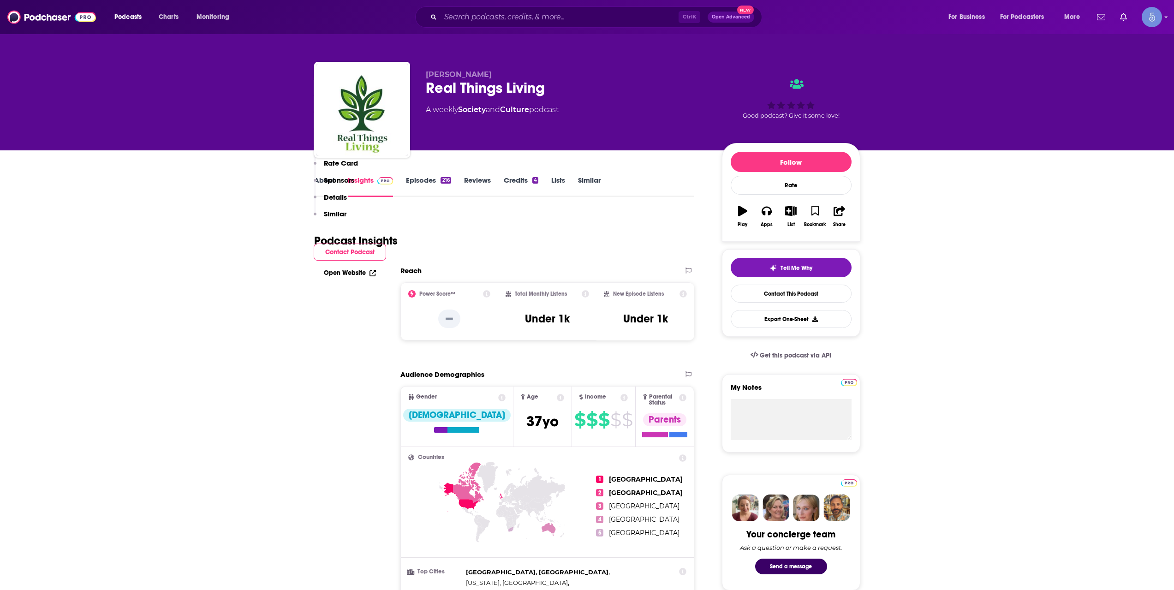
scroll to position [615, 0]
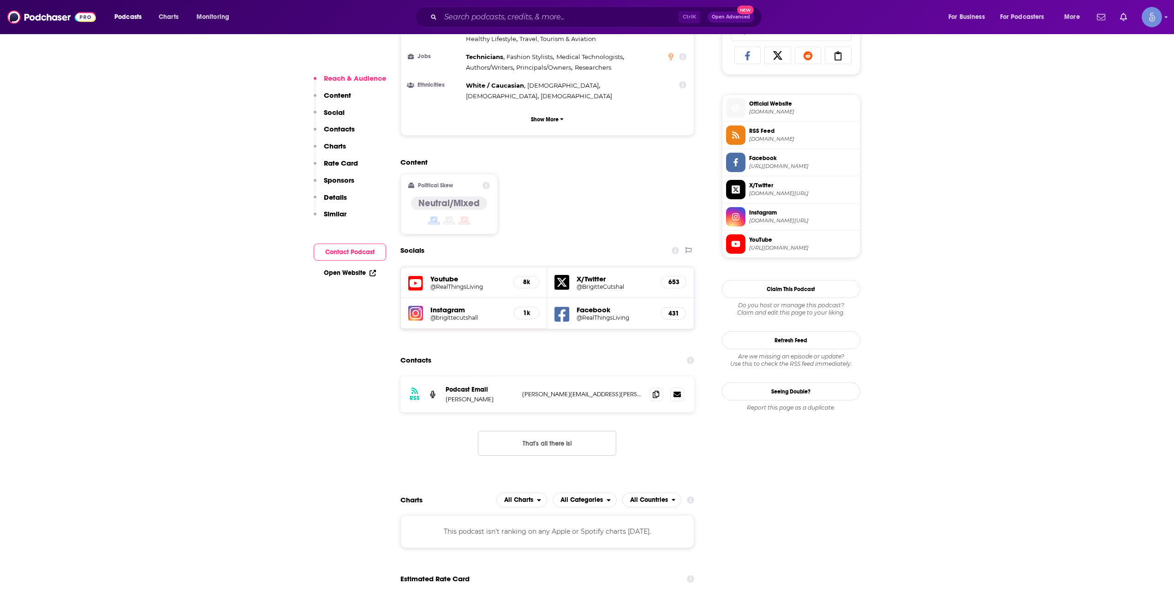
click at [478, 267] on div "Youtube @RealThingsLiving 8k" at bounding box center [474, 282] width 147 height 31
click at [474, 283] on h5 "@RealThingsLiving" at bounding box center [468, 286] width 76 height 7
click at [484, 12] on input "Search podcasts, credits, & more..." at bounding box center [559, 17] width 238 height 15
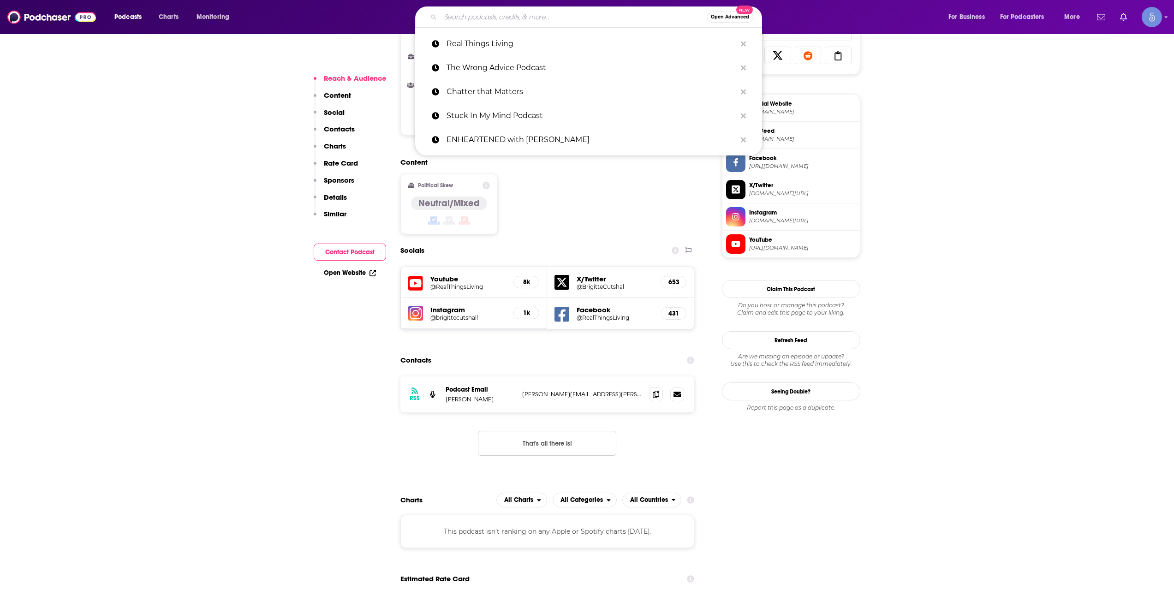
paste input "The Resilient Life"
type input "The Resilient Life"
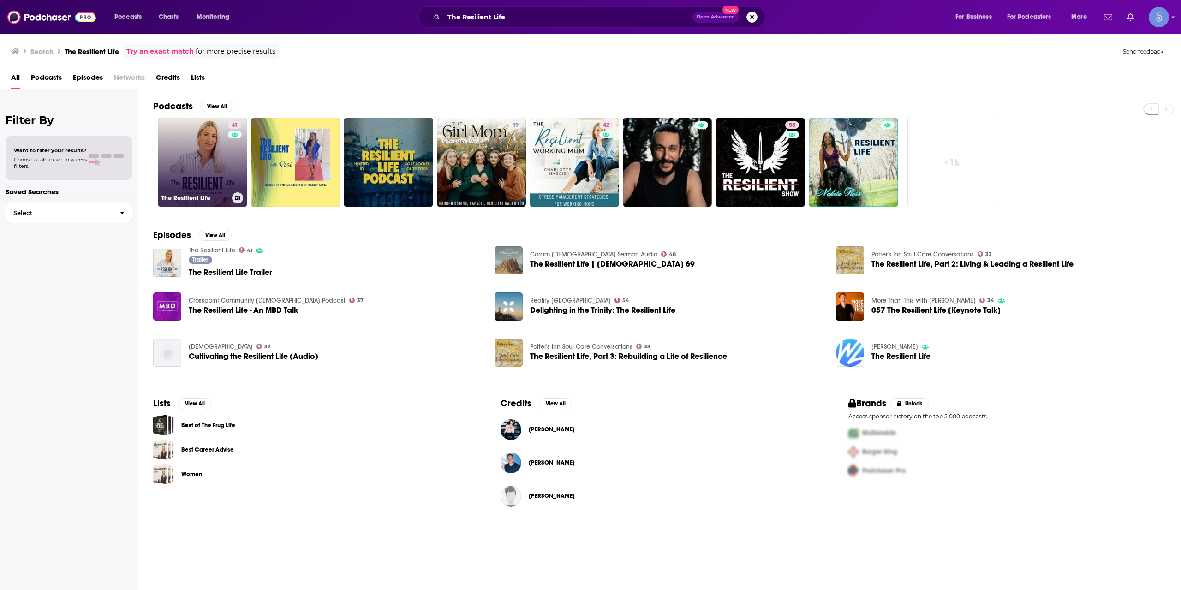
click at [228, 176] on div "41" at bounding box center [236, 156] width 16 height 71
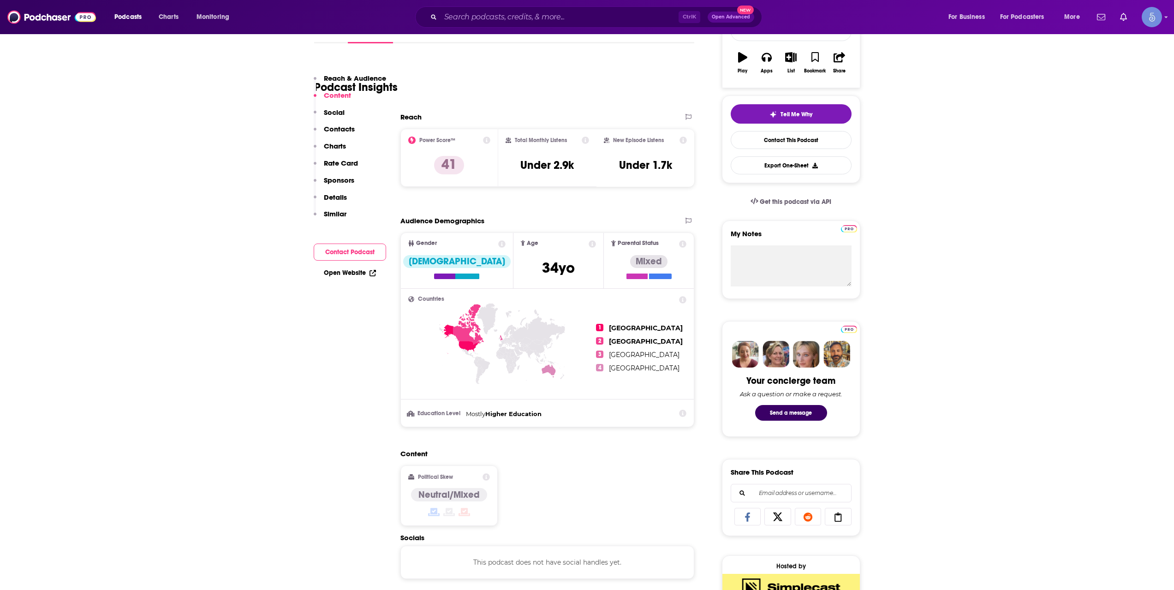
scroll to position [461, 0]
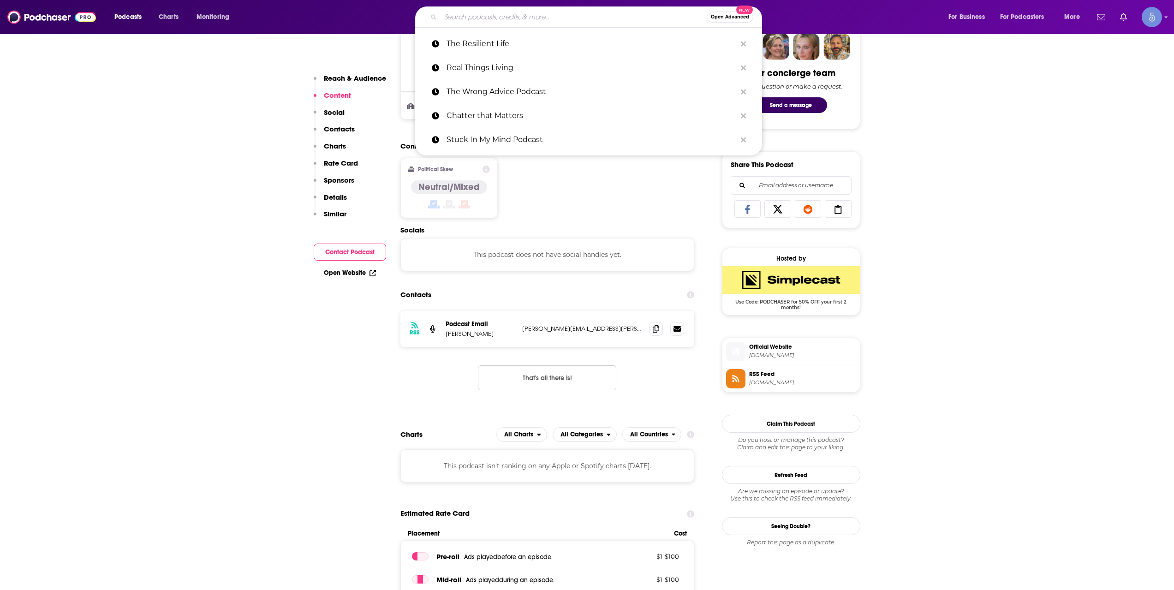
click at [505, 18] on input "Search podcasts, credits, & more..." at bounding box center [573, 17] width 266 height 15
paste input "The [PERSON_NAME] Podcast"
type input "The [PERSON_NAME] Podcast"
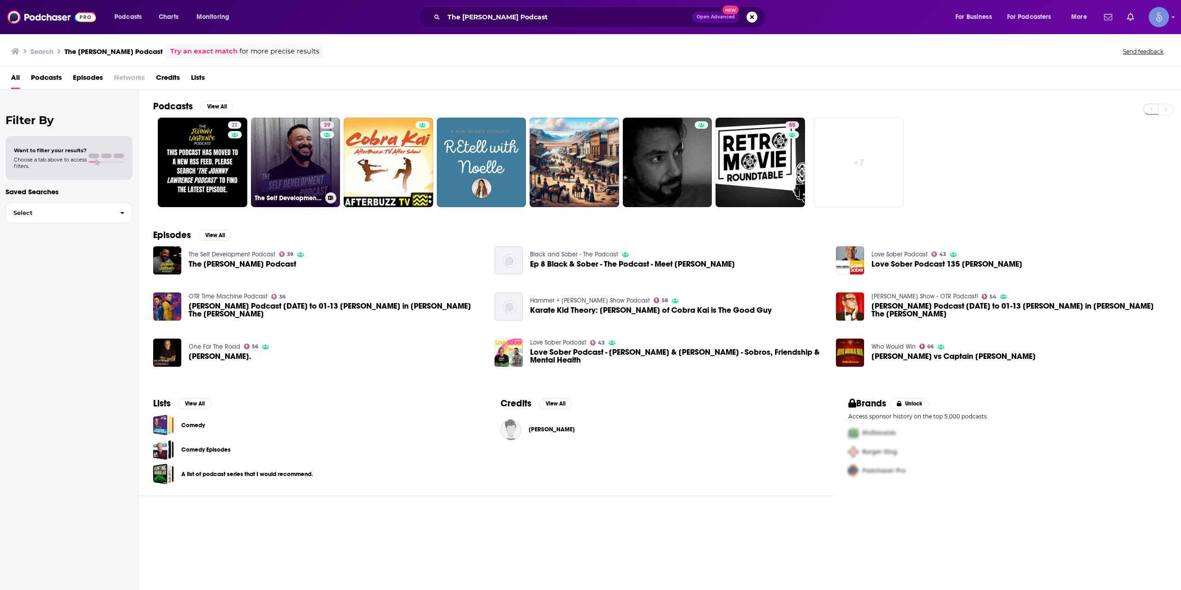
click at [308, 173] on link "39 The Self Development Podcast" at bounding box center [295, 162] width 89 height 89
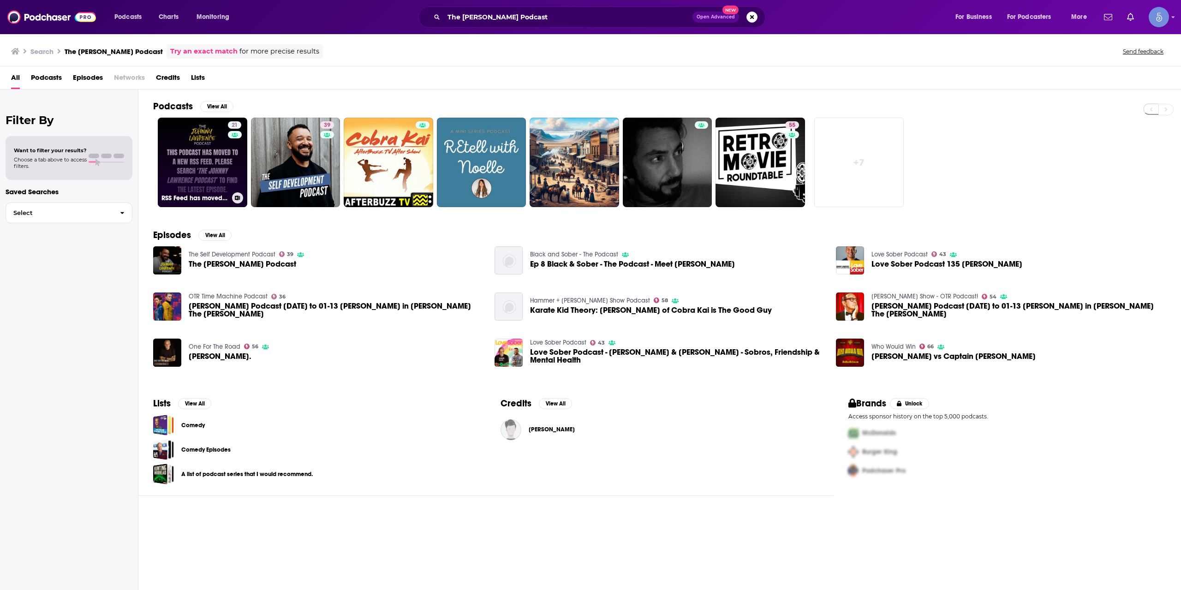
click at [164, 144] on link "21 RSS Feed has moved! - The [PERSON_NAME] Podcast" at bounding box center [202, 162] width 89 height 89
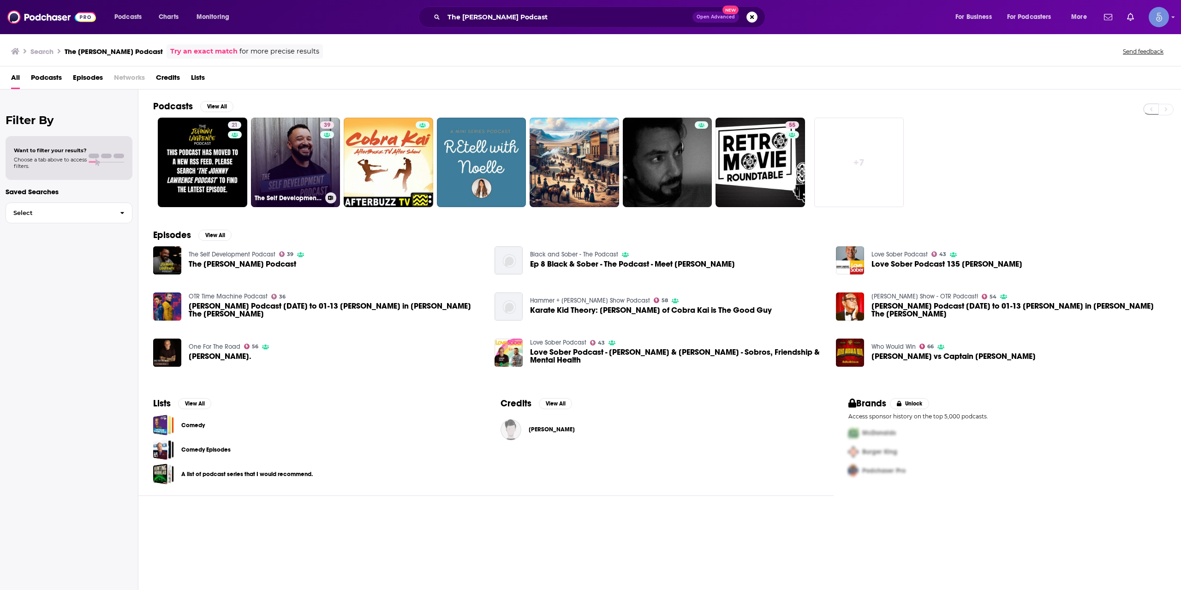
click at [301, 152] on link "39 The Self Development Podcast" at bounding box center [295, 162] width 89 height 89
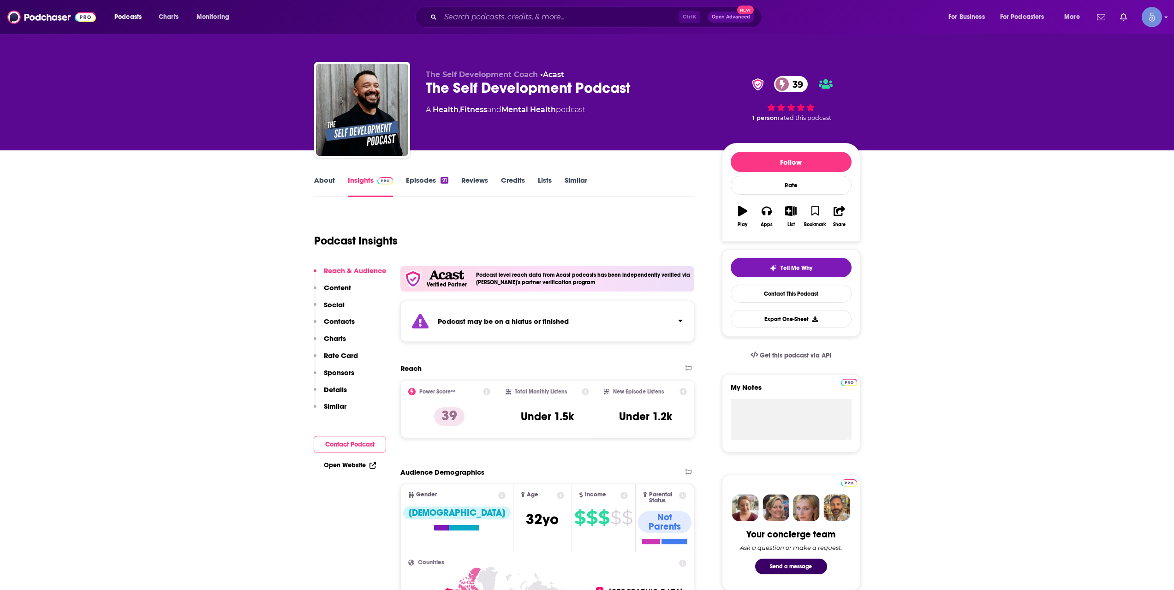
click at [555, 25] on div "Ctrl K Open Advanced New" at bounding box center [588, 16] width 347 height 21
click at [554, 15] on input "Search podcasts, credits, & more..." at bounding box center [559, 17] width 238 height 15
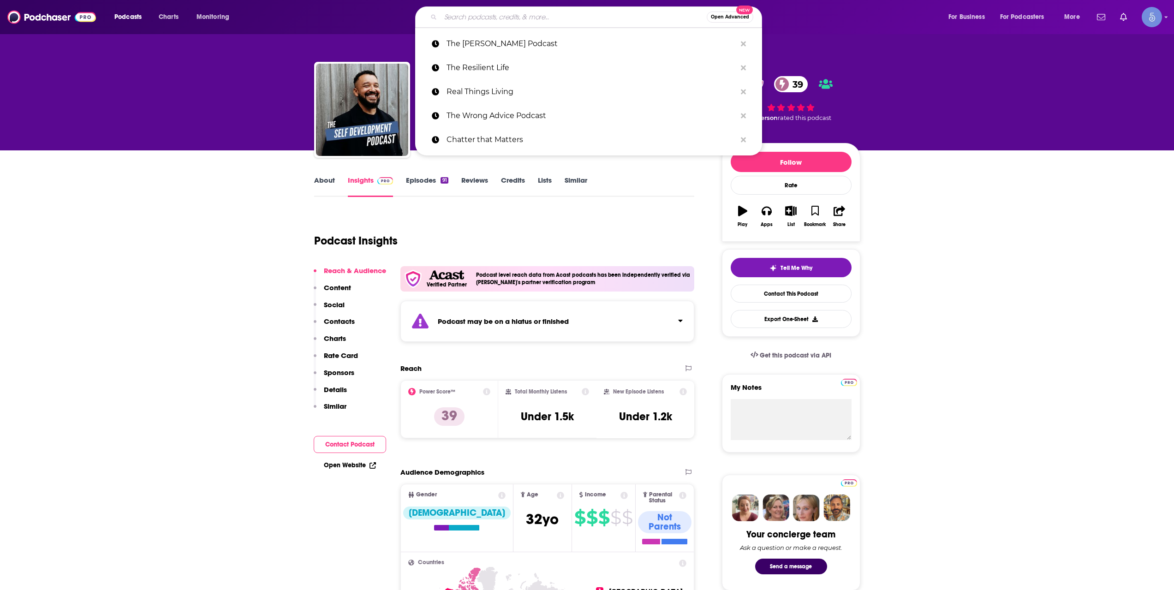
paste input "The [PERSON_NAME] Podcast"
type input "The [PERSON_NAME] Podcast"
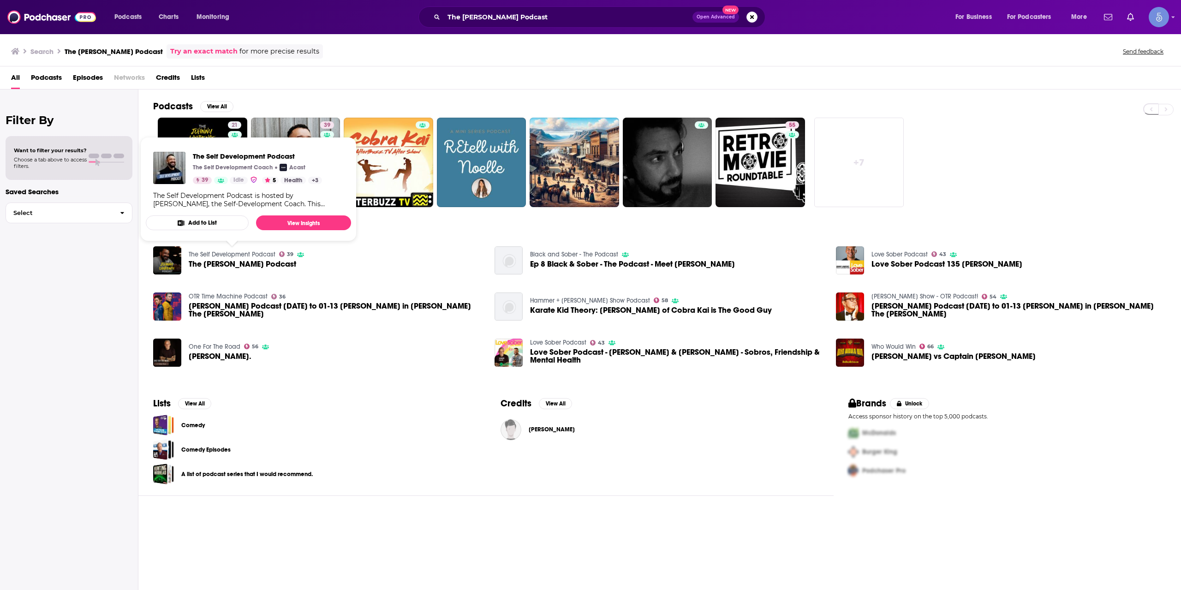
click at [239, 252] on link "The Self Development Podcast" at bounding box center [232, 254] width 87 height 8
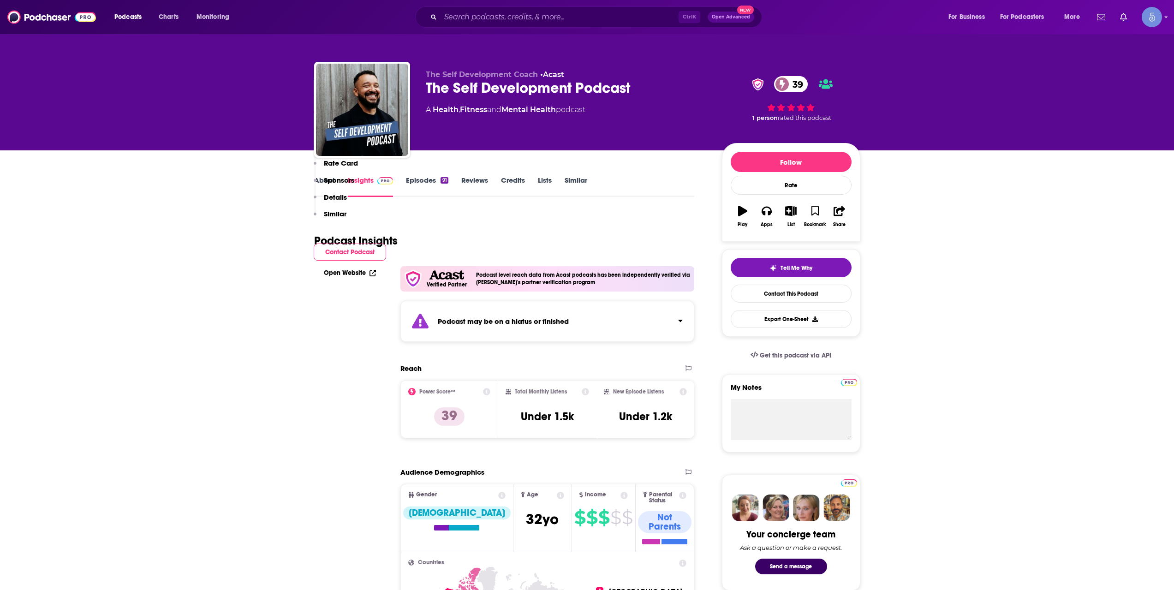
scroll to position [769, 0]
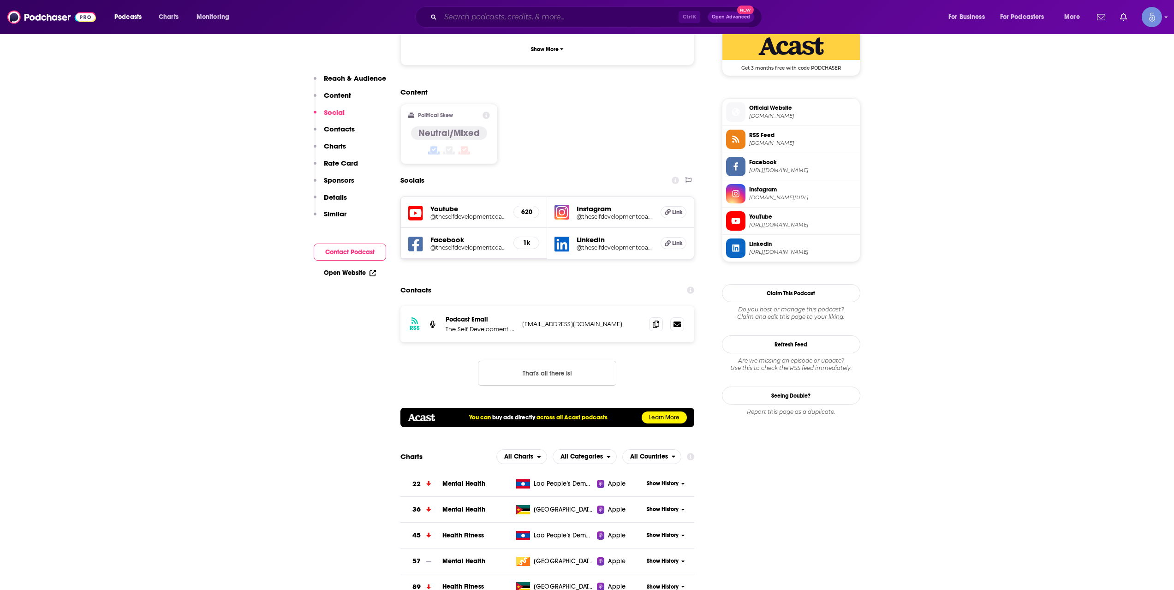
click at [477, 18] on input "Search podcasts, credits, & more..." at bounding box center [559, 17] width 238 height 15
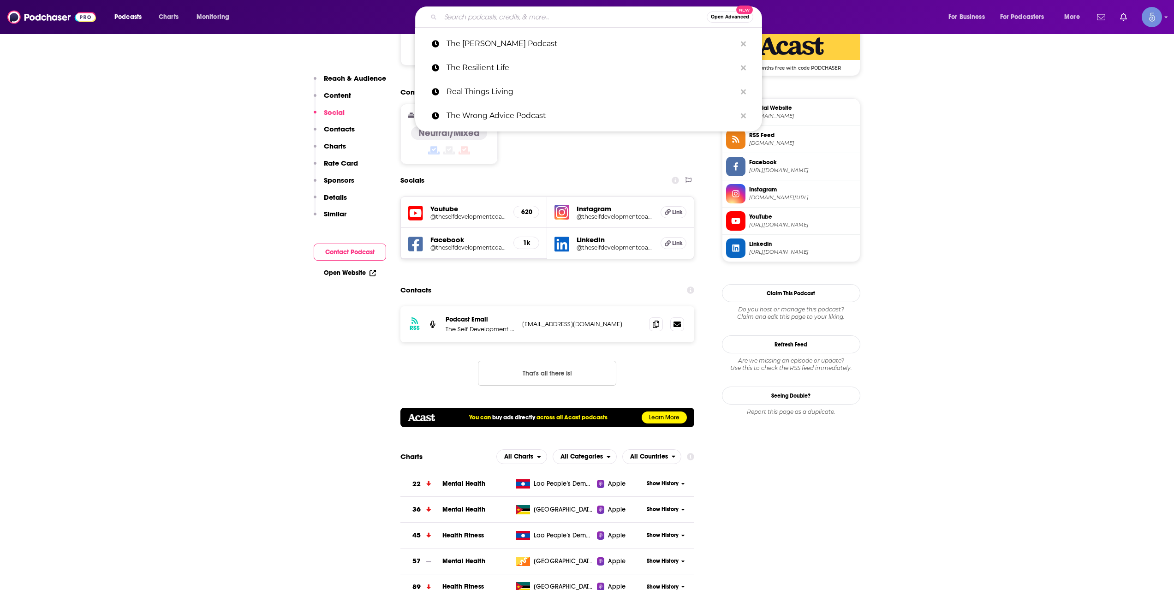
paste input "The Relentless Pursuit Podcast"
type input "The Relentless Pursuit Podcast"
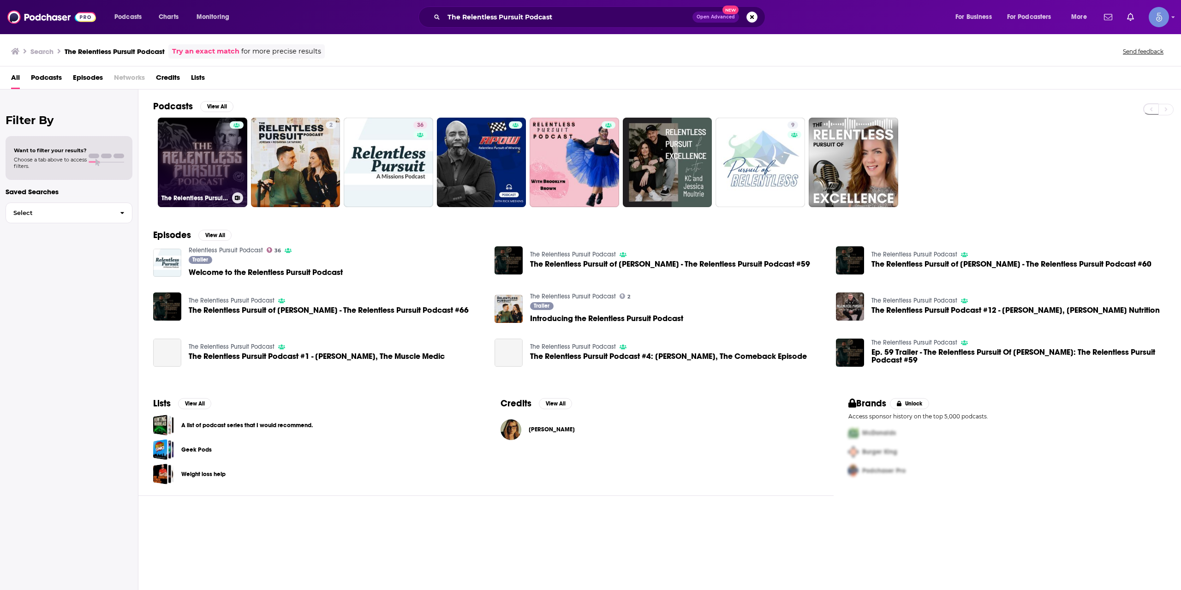
click at [202, 168] on link "The Relentless Pursuit Podcast" at bounding box center [202, 162] width 89 height 89
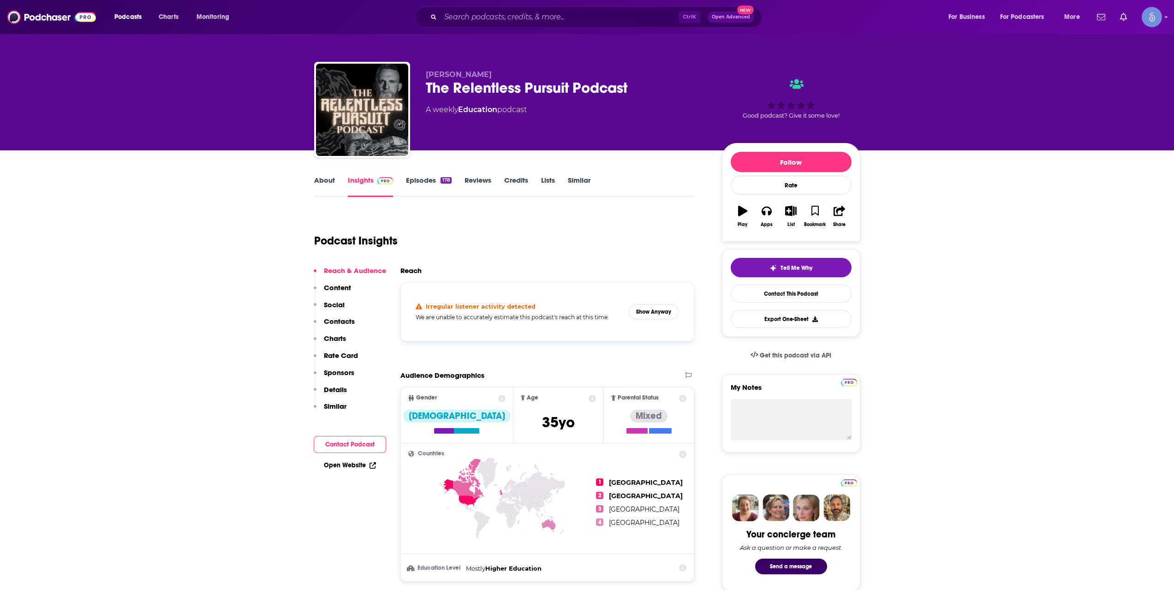
click at [660, 303] on div "Irregular listener activity detected We are unable to accurately estimate this …" at bounding box center [547, 311] width 279 height 43
click at [663, 304] on button "Show Anyway" at bounding box center [653, 311] width 51 height 15
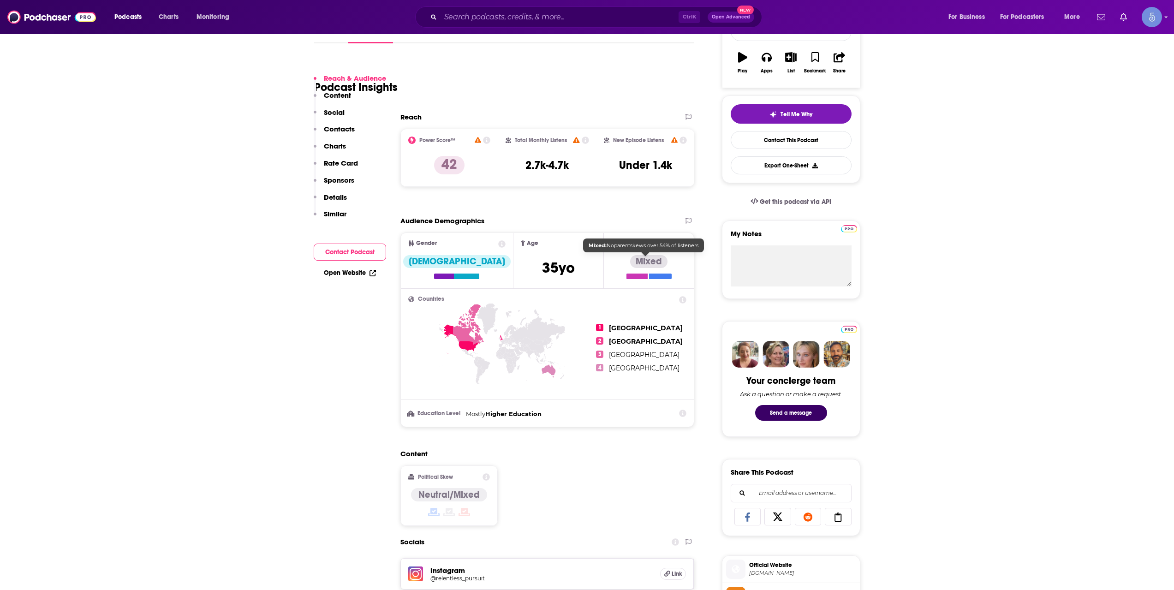
scroll to position [308, 0]
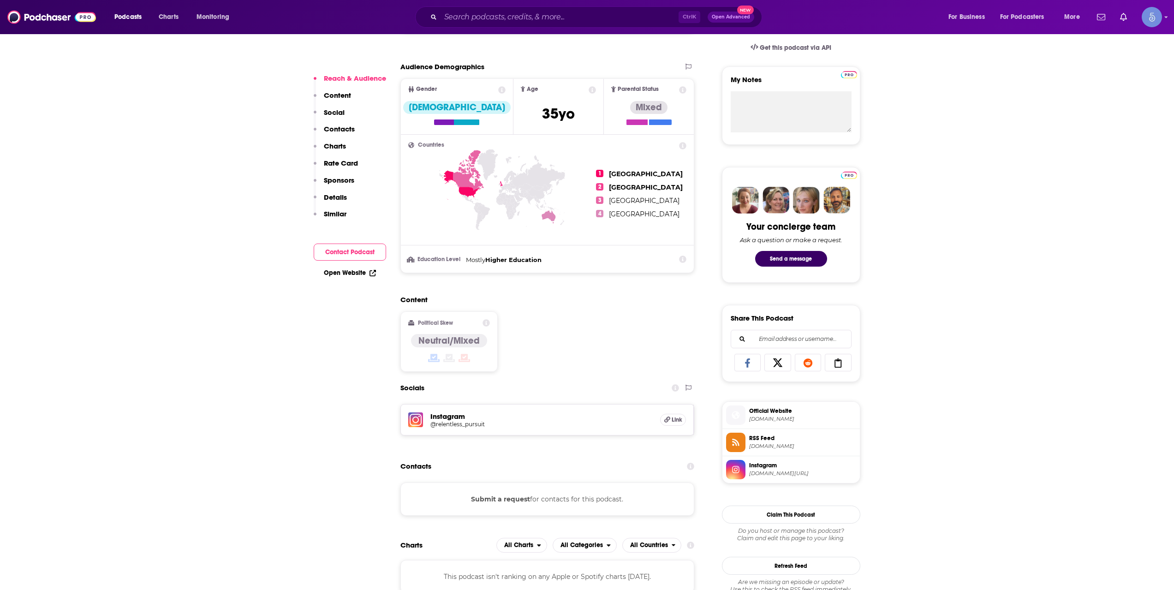
click at [806, 420] on span "[DOMAIN_NAME]" at bounding box center [802, 418] width 107 height 7
click at [516, 21] on input "Search podcasts, credits, & more..." at bounding box center [559, 17] width 238 height 15
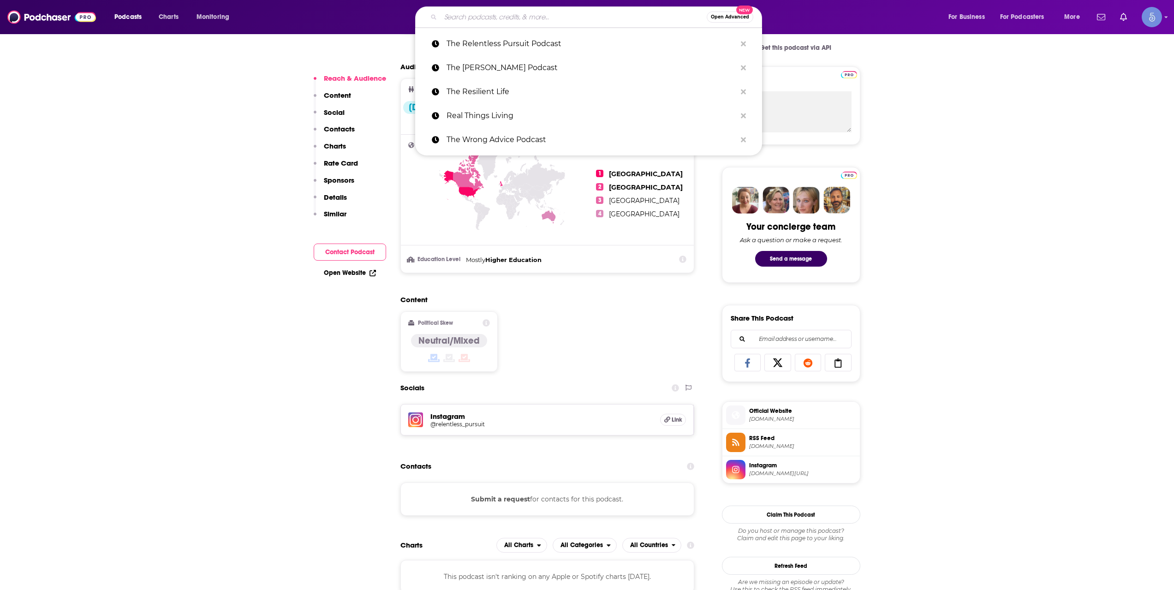
paste input "A Sharper Life"
type input "A Sharper Life"
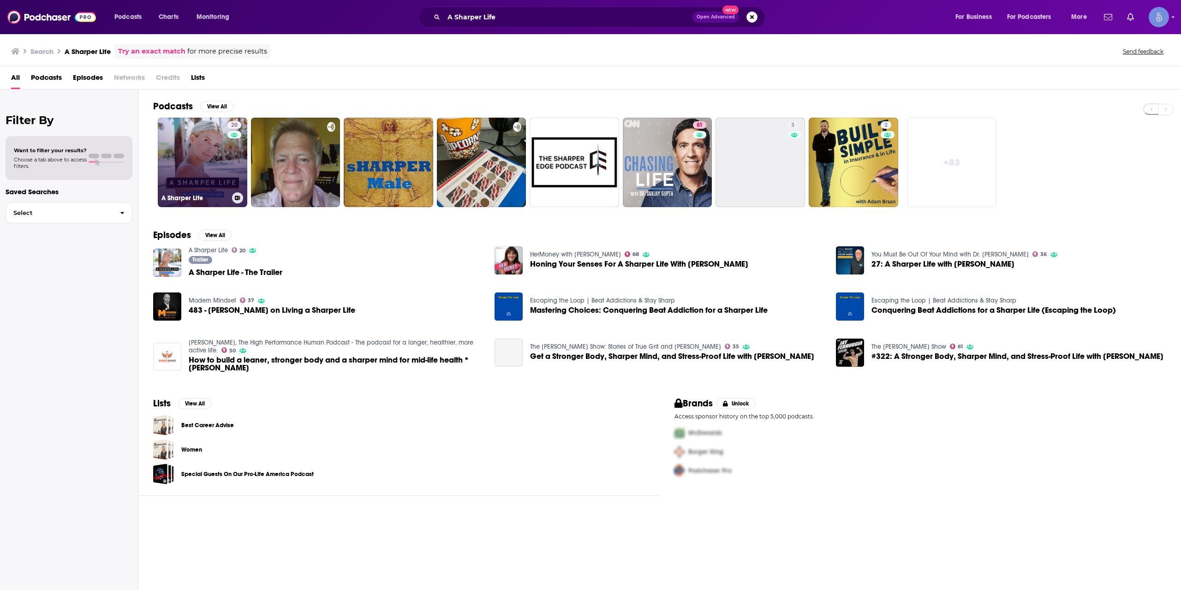
click at [199, 157] on link "20 A Sharper Life" at bounding box center [202, 162] width 89 height 89
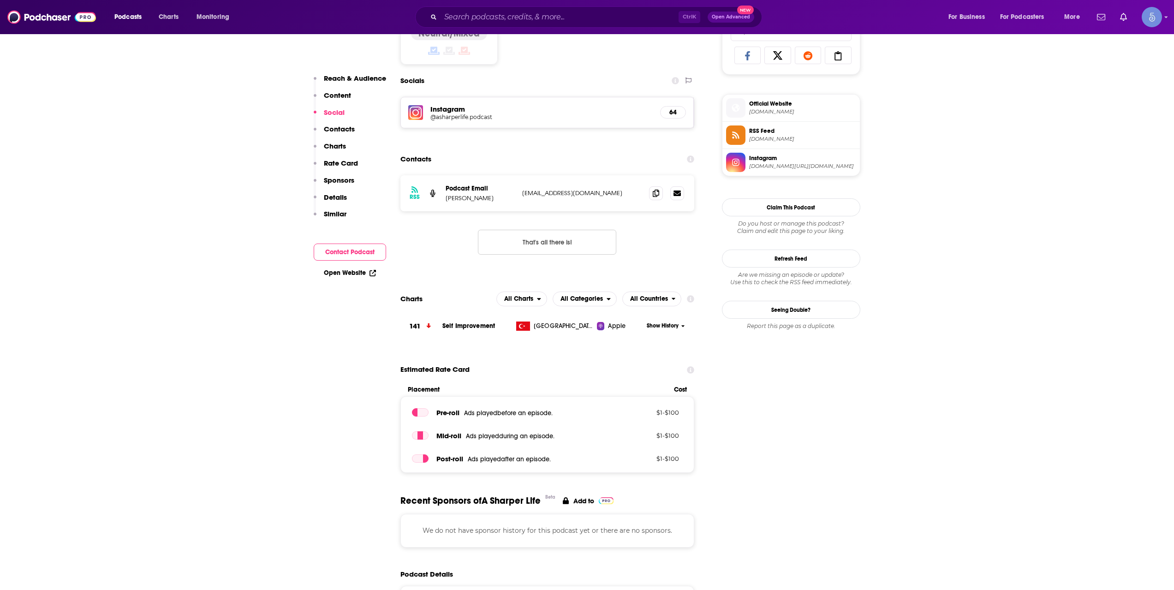
scroll to position [461, 0]
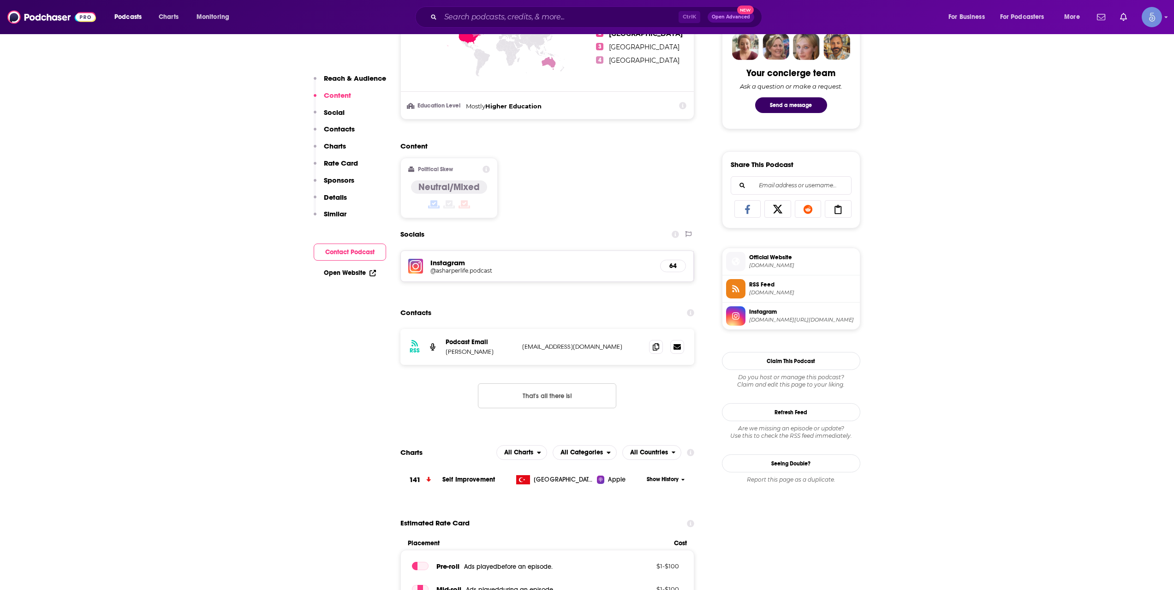
click at [533, 2] on div "Podcasts Charts Monitoring Ctrl K Open Advanced New For Business For Podcasters…" at bounding box center [587, 17] width 1174 height 34
click at [531, 16] on input "Search podcasts, credits, & more..." at bounding box center [559, 17] width 238 height 15
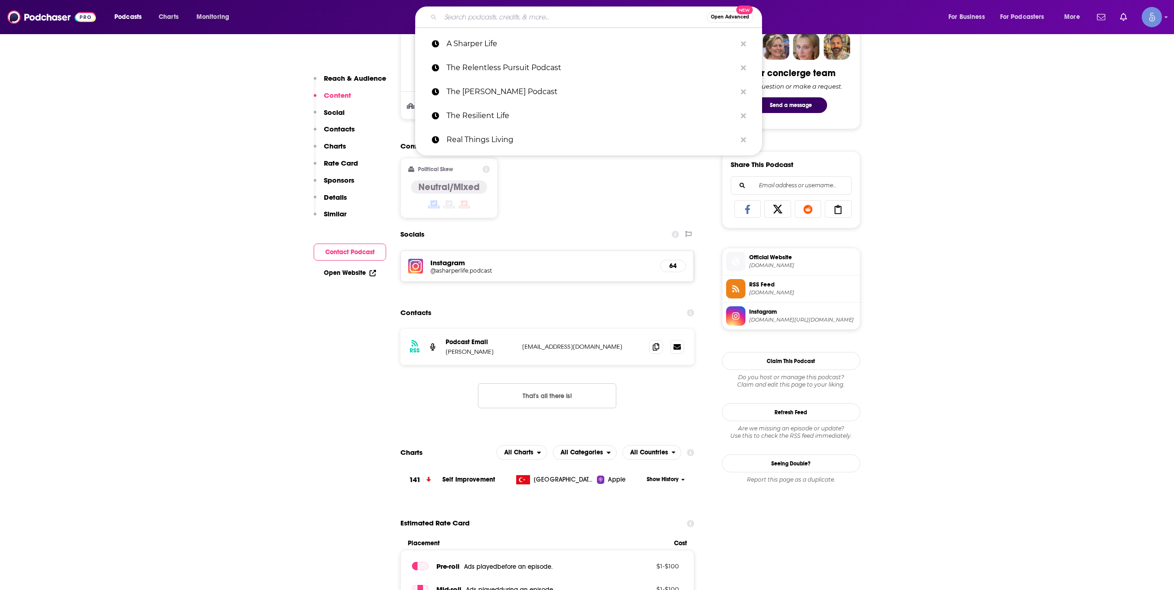
paste input "The Suffering Podcast"
type input "The Suffering Podcast"
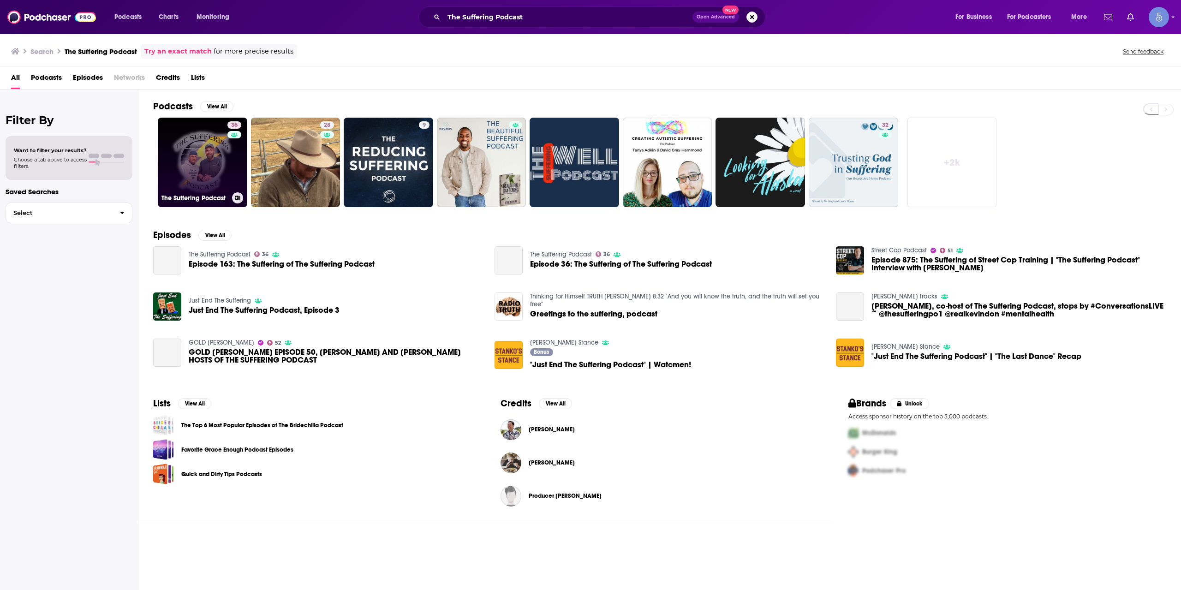
click at [195, 156] on link "36 The Suffering Podcast" at bounding box center [202, 162] width 89 height 89
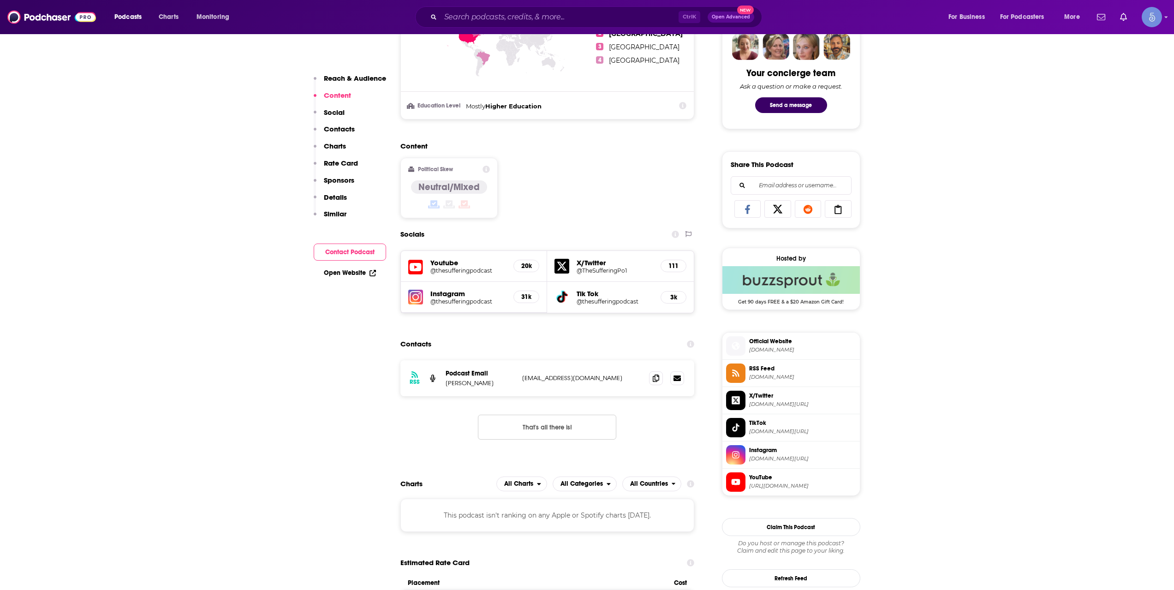
scroll to position [615, 0]
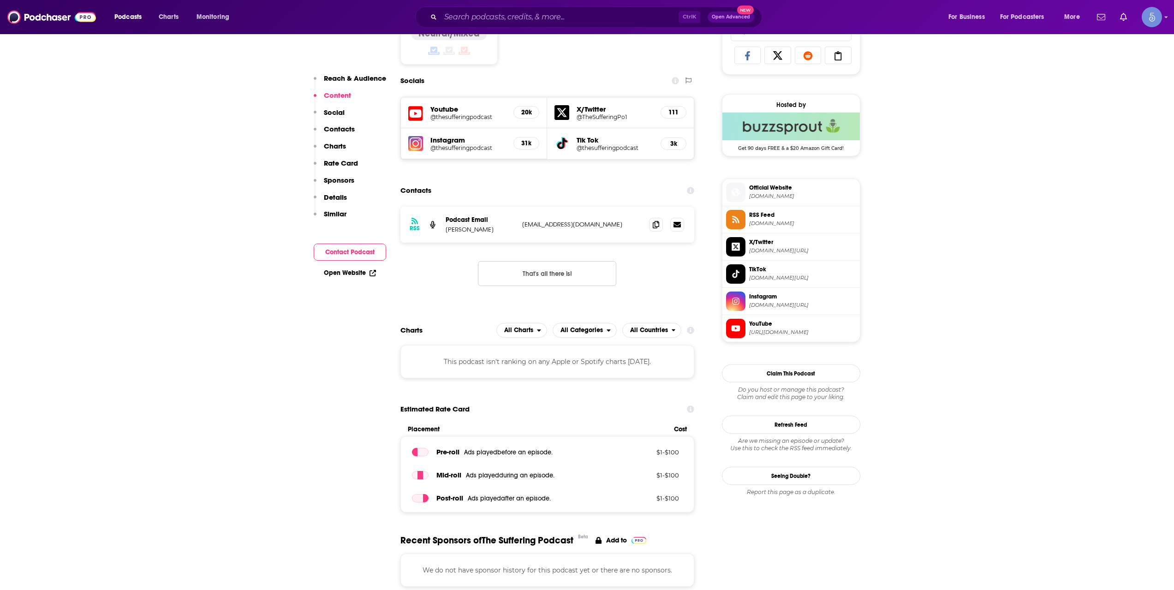
click at [476, 8] on div "Ctrl K Open Advanced New" at bounding box center [588, 16] width 347 height 21
click at [483, 9] on div "Ctrl K Open Advanced New" at bounding box center [588, 16] width 347 height 21
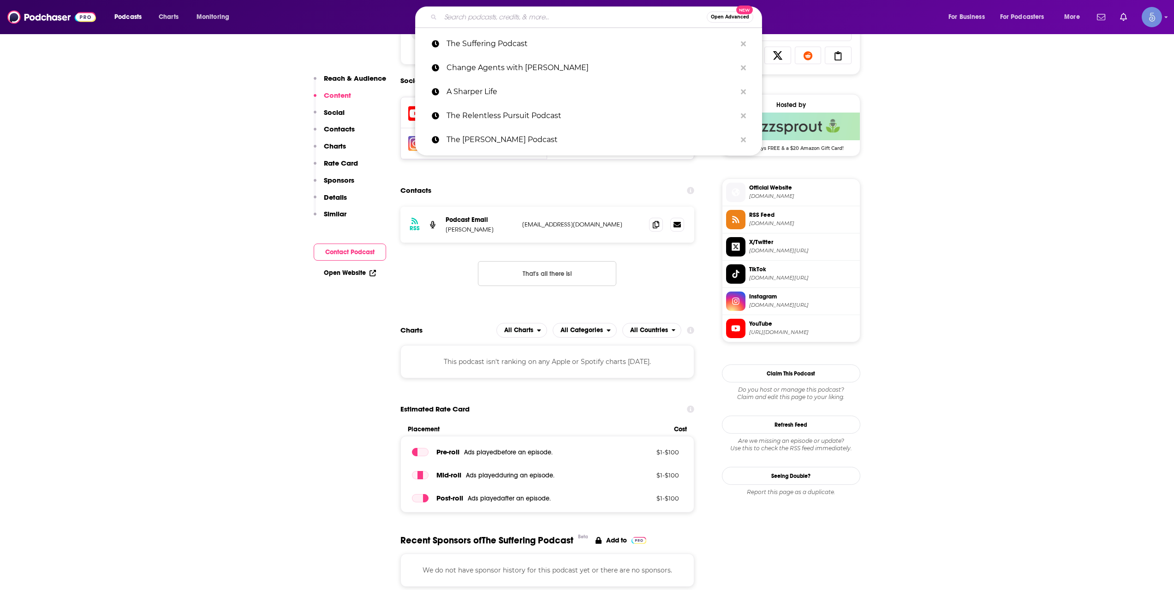
paste input "The New Mind"
click at [488, 19] on input "The New Mind" at bounding box center [573, 17] width 266 height 15
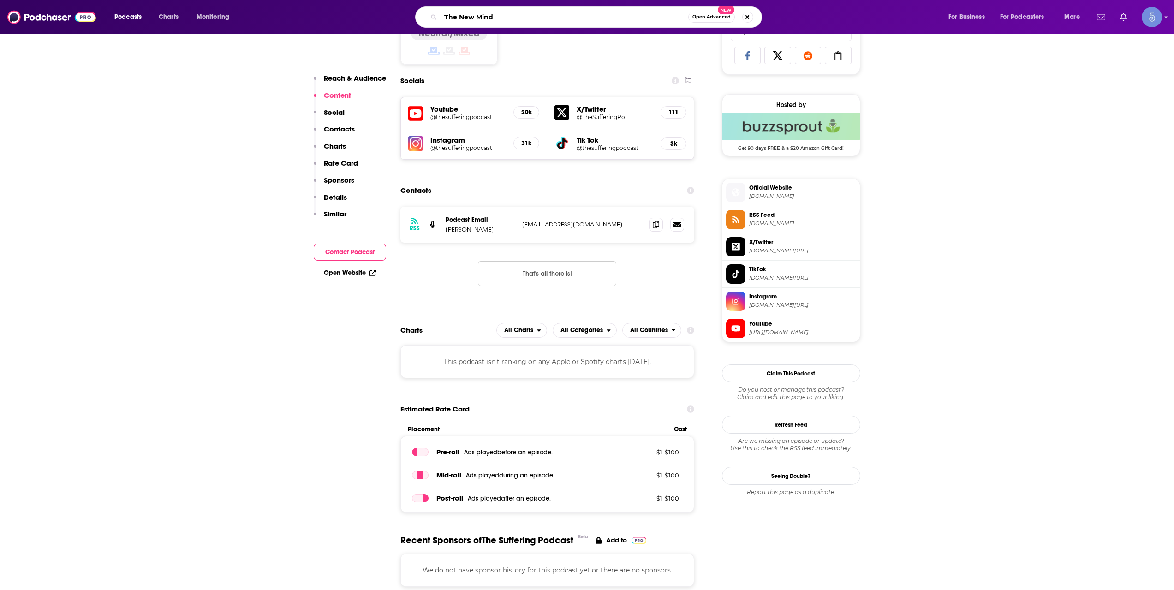
paste input "The New Mind"
type input "The New Mind"
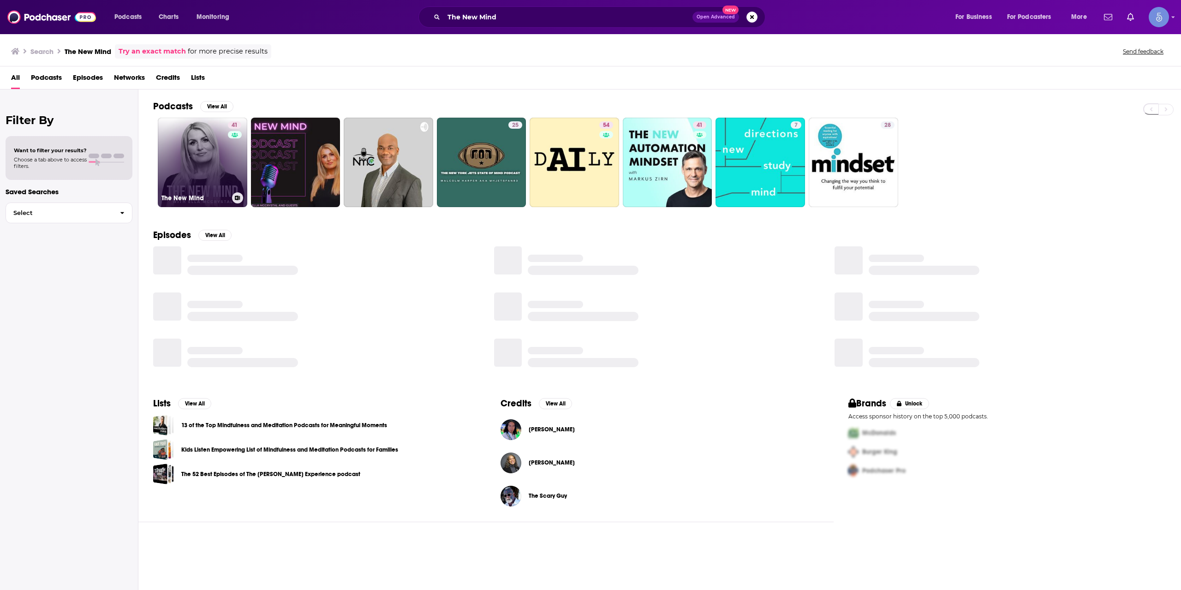
click at [215, 162] on link "41 The New Mind" at bounding box center [202, 162] width 89 height 89
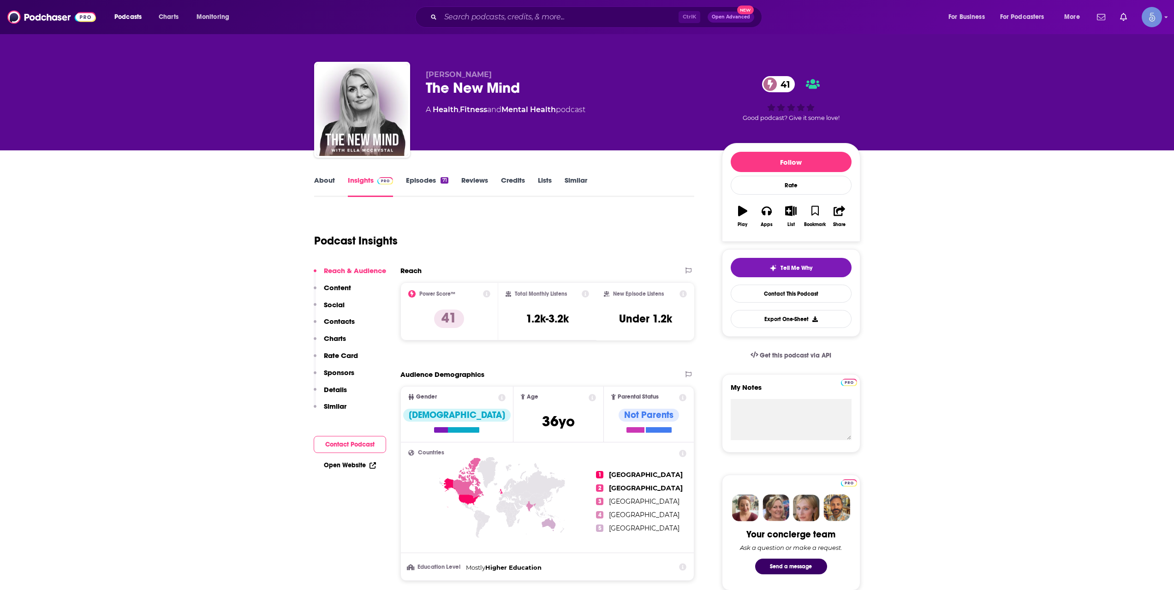
click at [501, 17] on input "Search podcasts, credits, & more..." at bounding box center [559, 17] width 238 height 15
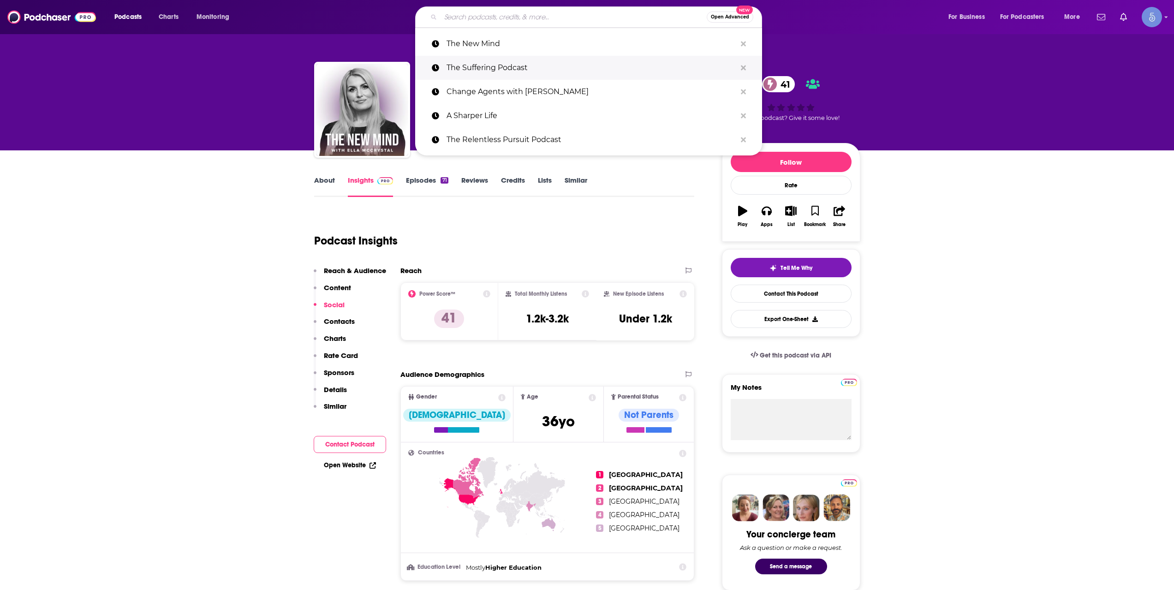
paste input "Point Of Impact With [PERSON_NAME]"
type input "Point Of Impact With [PERSON_NAME]"
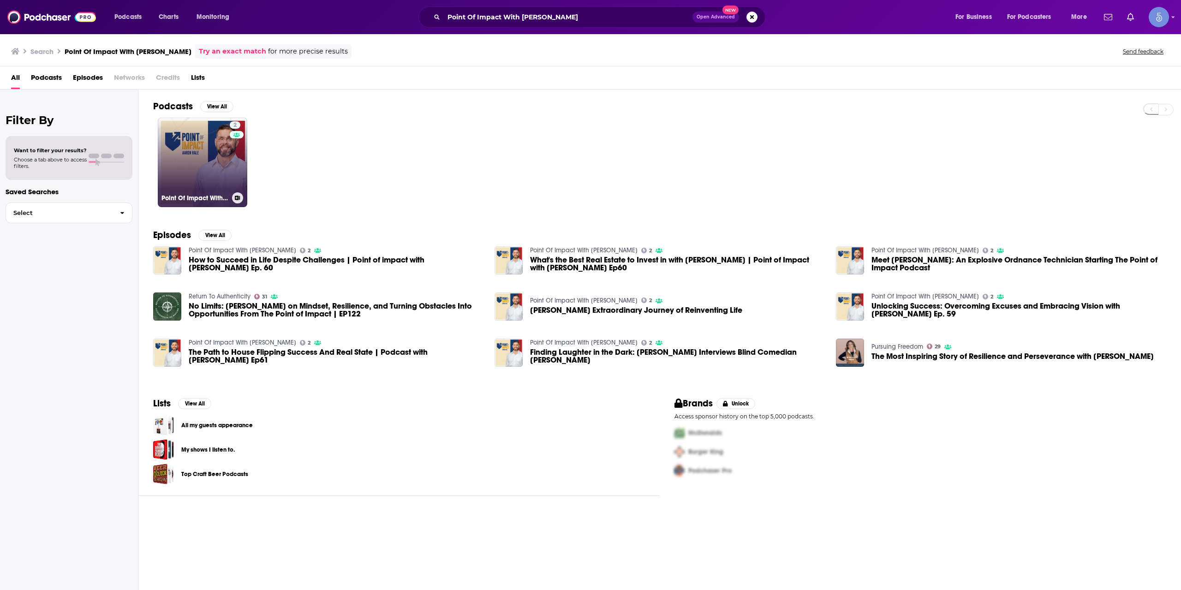
click at [220, 154] on link "2 Point Of Impact With [PERSON_NAME]" at bounding box center [202, 162] width 89 height 89
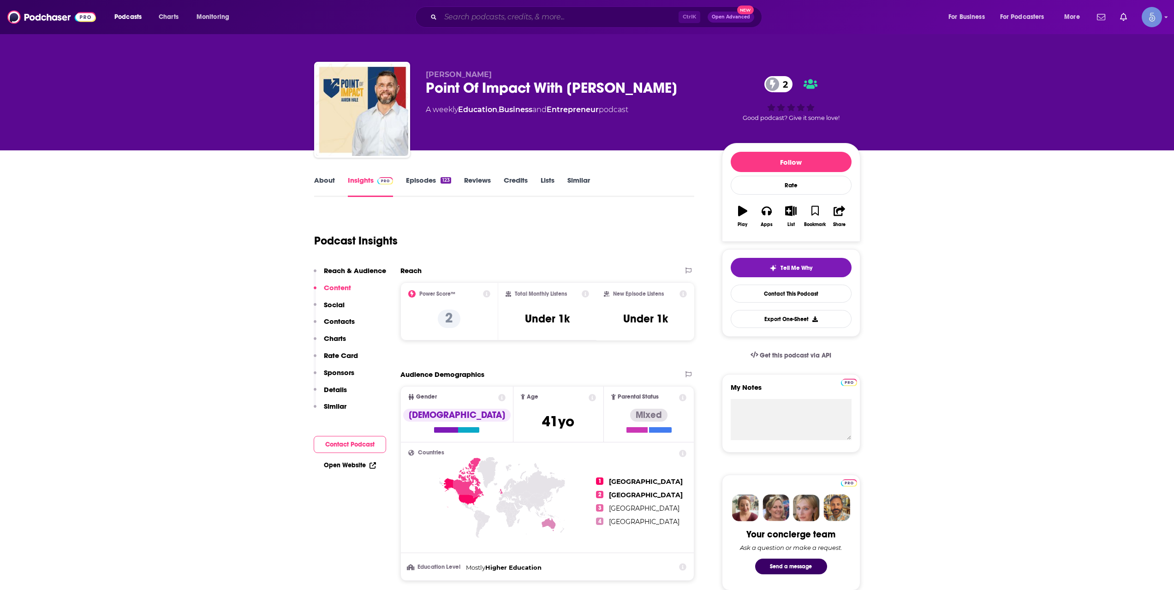
click at [493, 15] on input "Search podcasts, credits, & more..." at bounding box center [559, 17] width 238 height 15
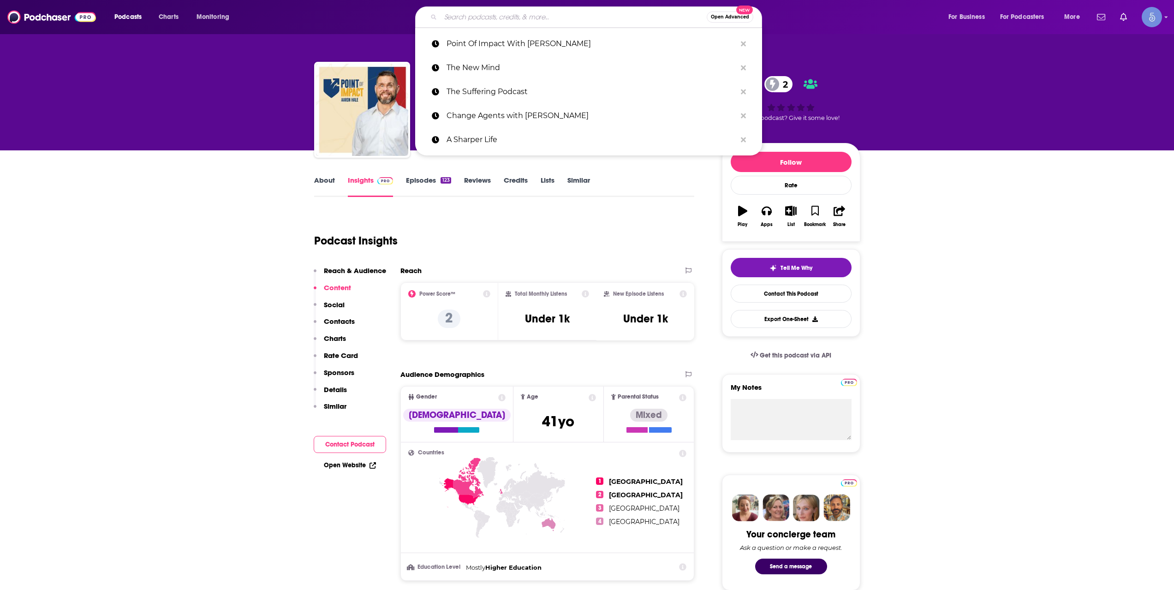
paste input "Heal Your Life Talk Radio Show with [PERSON_NAME], Heal Your Life Trainer and C…"
type input "Heal Your Life Talk Radio Show with [PERSON_NAME], Heal Your Life Trainer and C…"
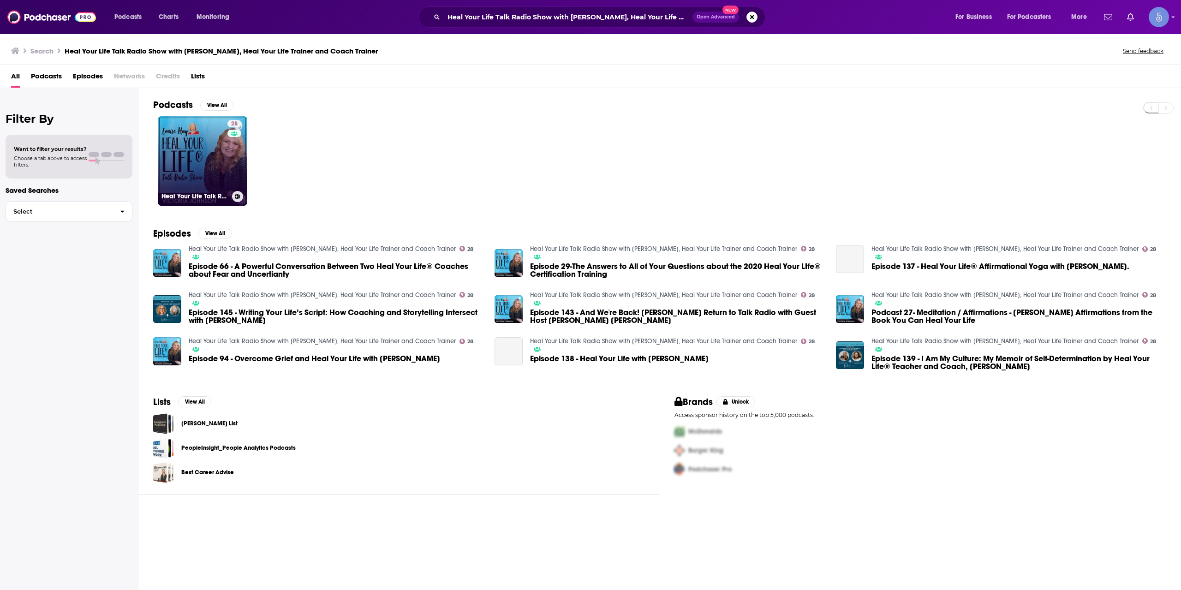
click at [222, 155] on link "28 Heal Your Life Talk Radio Show with [PERSON_NAME], Heal Your Life Trainer an…" at bounding box center [202, 160] width 89 height 89
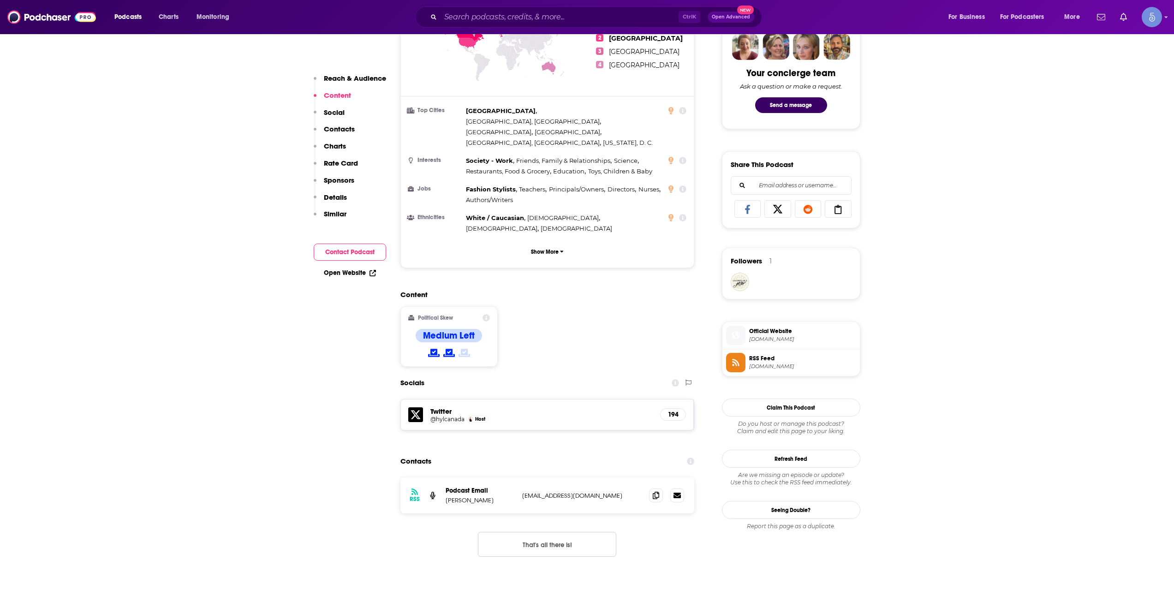
scroll to position [615, 0]
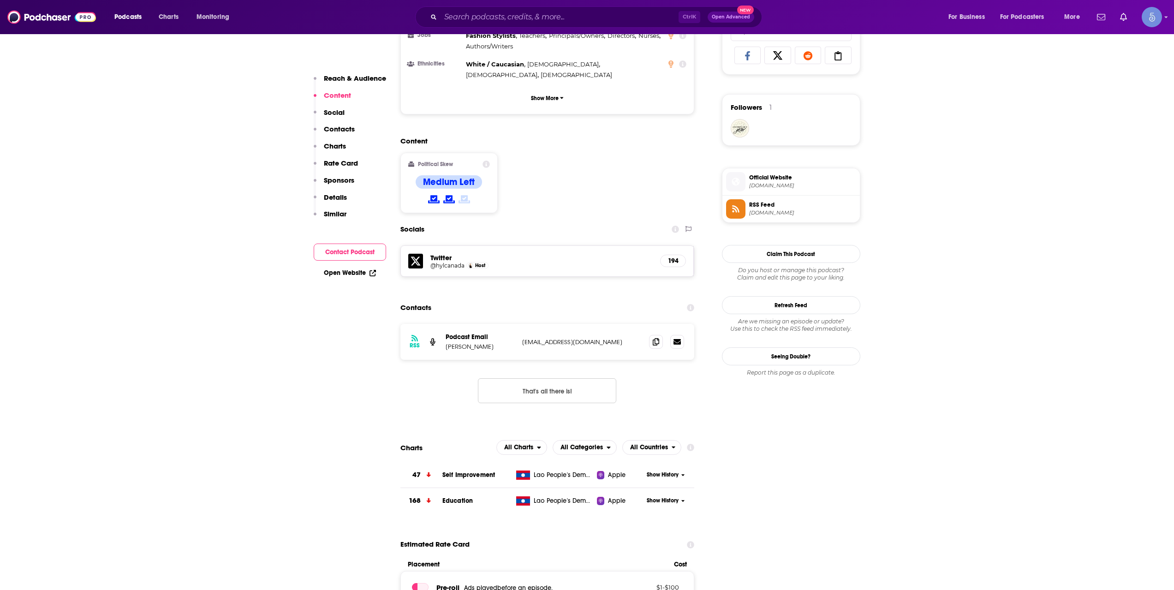
click at [524, 27] on div "Podcasts Charts Monitoring Ctrl K Open Advanced New For Business For Podcasters…" at bounding box center [587, 17] width 1174 height 34
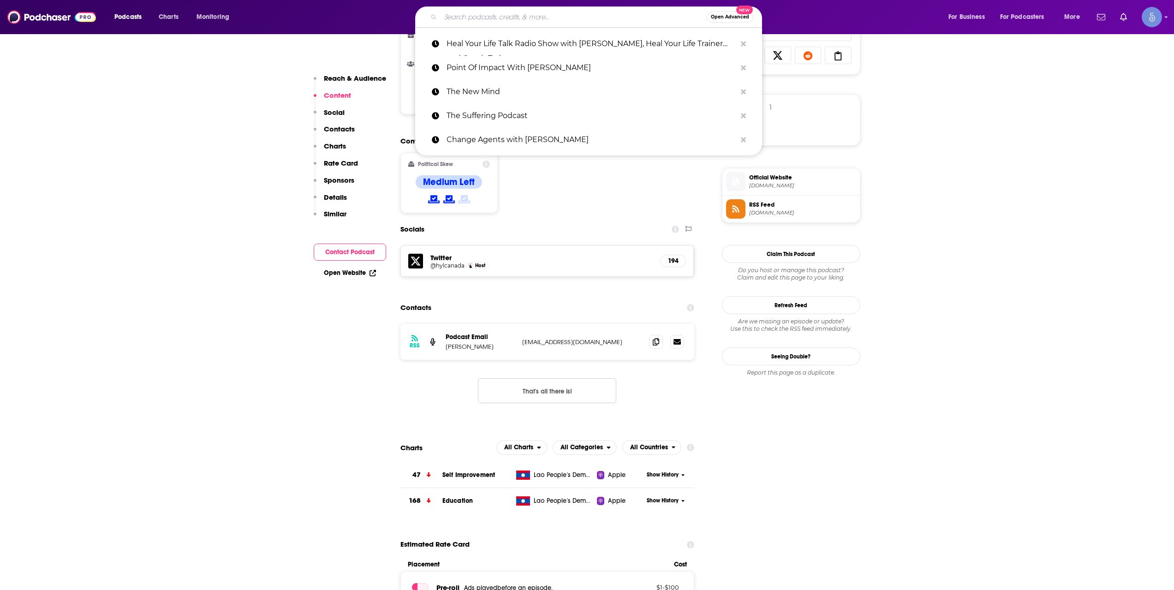
click at [525, 24] on input "Search podcasts, credits, & more..." at bounding box center [573, 17] width 266 height 15
paste input "The Open Palm"
type input "The Open Palm"
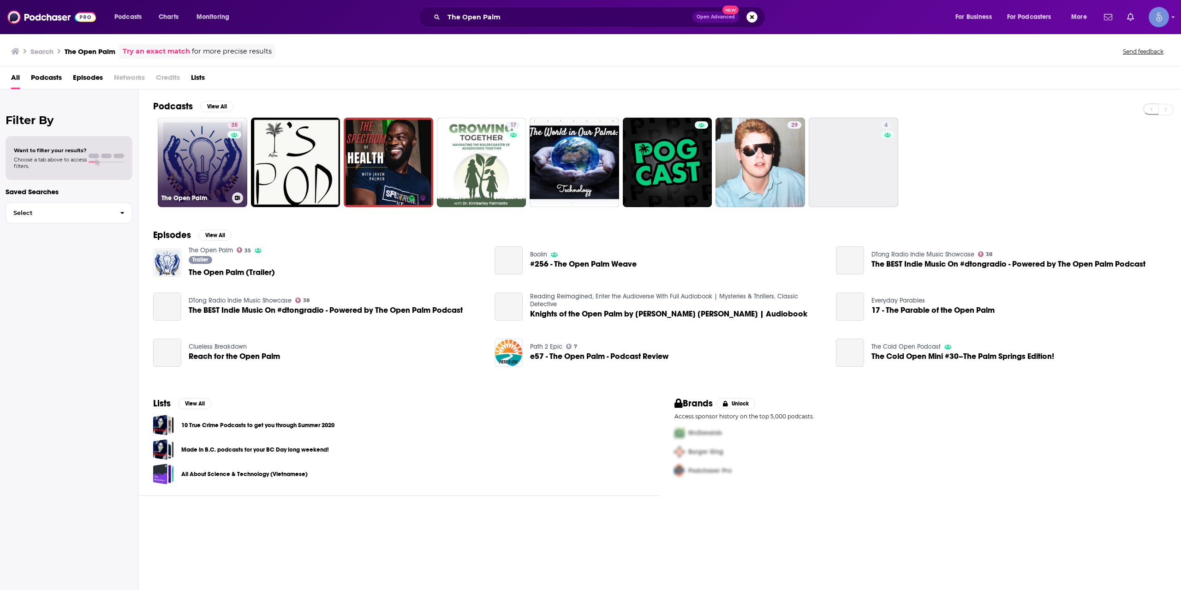
click at [231, 155] on div "35" at bounding box center [235, 156] width 16 height 71
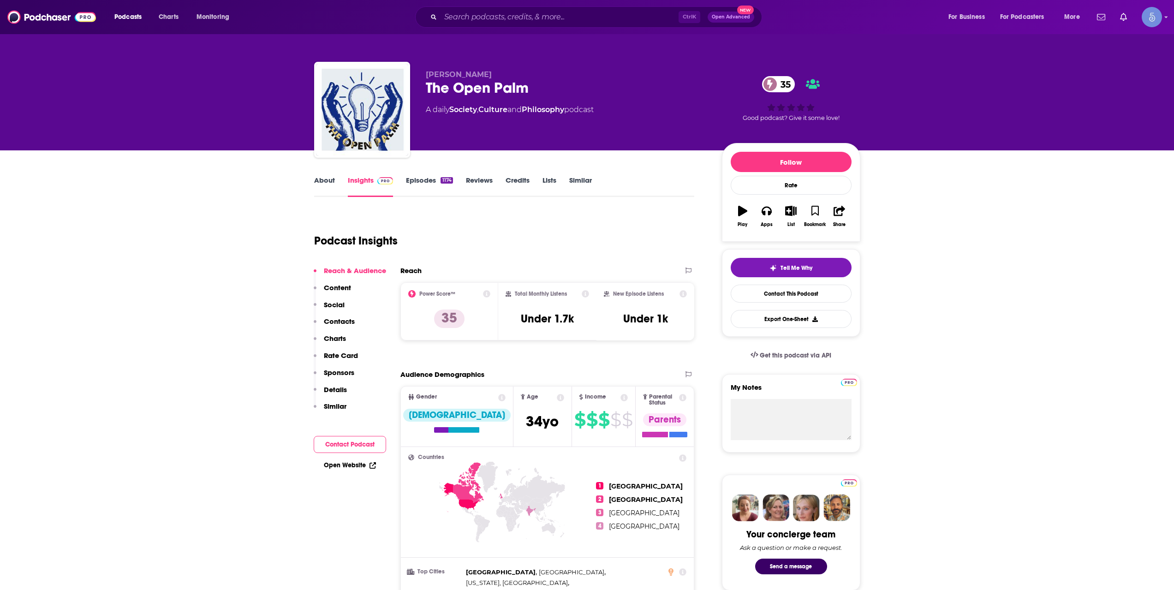
click at [510, 7] on div "Ctrl K Open Advanced New" at bounding box center [588, 16] width 347 height 21
click at [507, 19] on input "Search podcasts, credits, & more..." at bounding box center [559, 17] width 238 height 15
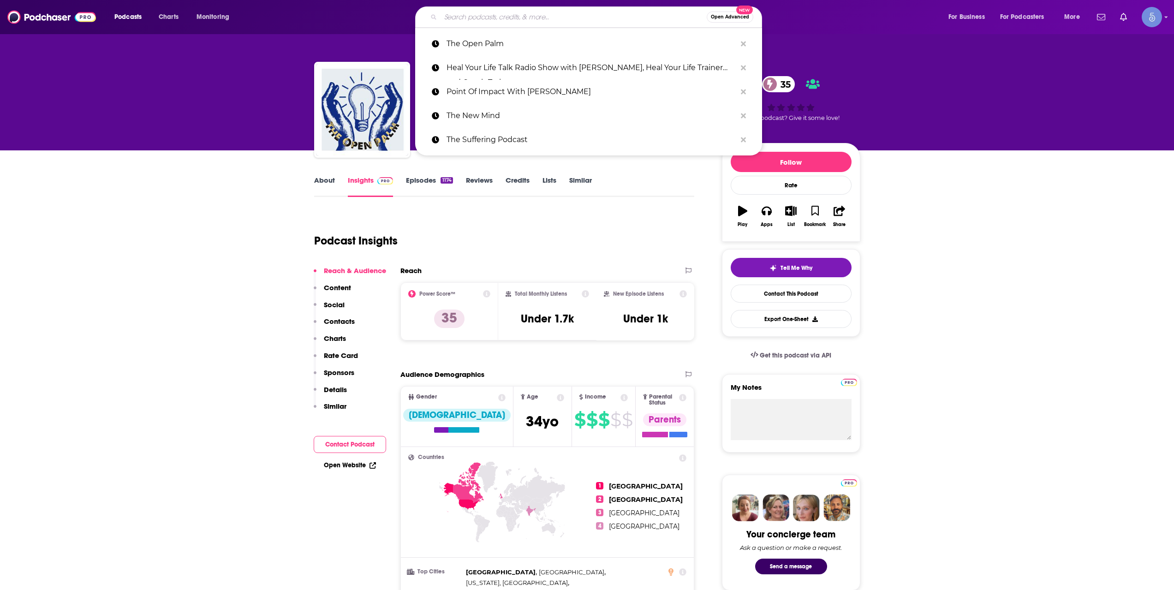
paste input "Vibe With Humanity"
type input "Vibe With Humanity"
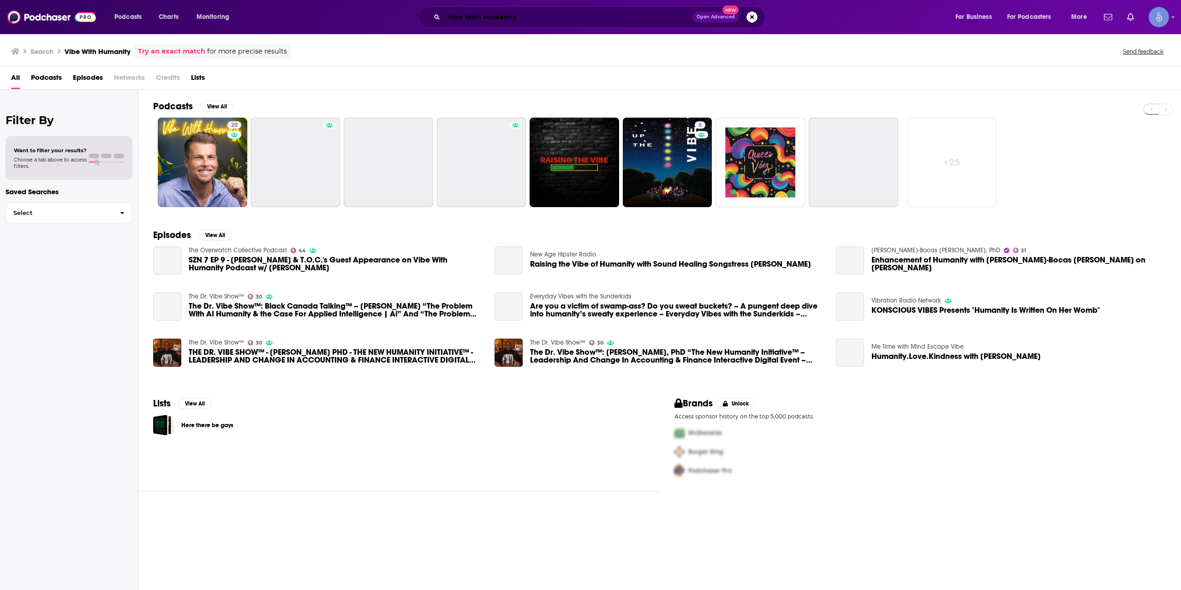
click at [495, 13] on input "Vibe With Humanity" at bounding box center [568, 17] width 249 height 15
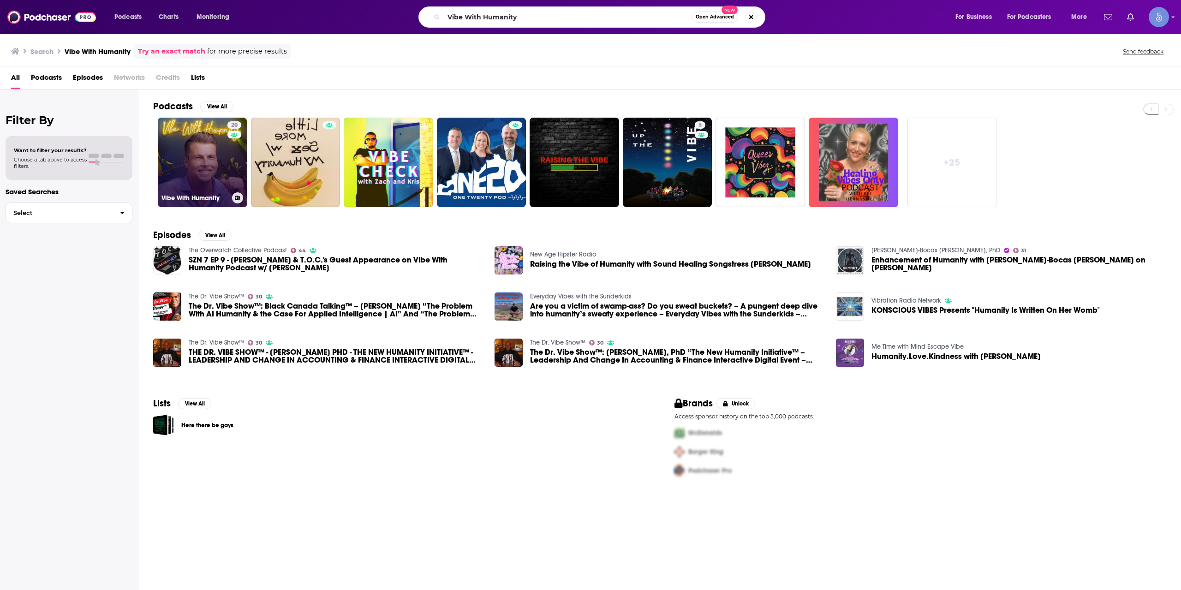
click at [227, 139] on div "20" at bounding box center [235, 156] width 16 height 71
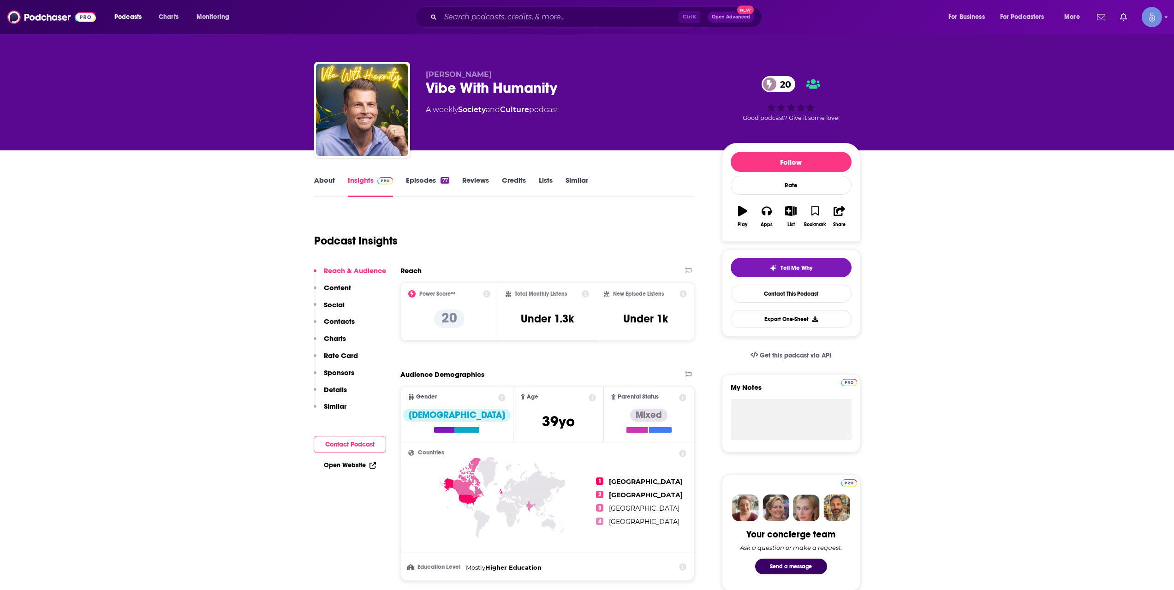
scroll to position [461, 0]
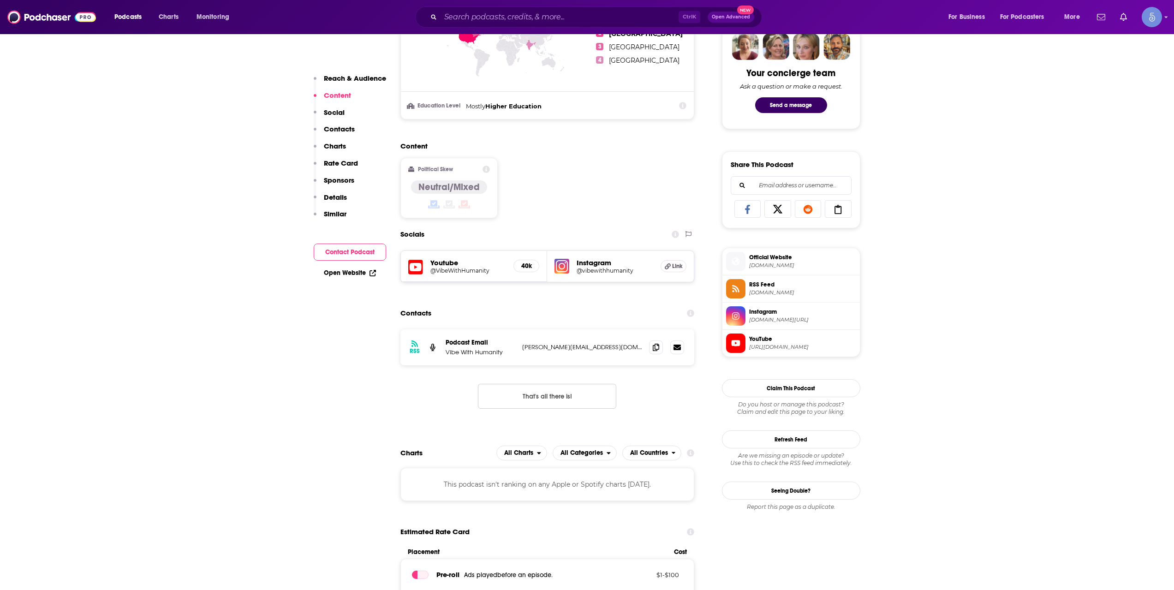
click at [446, 279] on div "Youtube @VibeWithHumanity 40k" at bounding box center [474, 266] width 147 height 31
click at [447, 273] on h5 "@VibeWithHumanity" at bounding box center [468, 270] width 76 height 7
click at [475, 3] on div "Podcasts Charts Monitoring Ctrl K Open Advanced New For Business For Podcasters…" at bounding box center [587, 17] width 1174 height 34
click at [478, 14] on input "Search podcasts, credits, & more..." at bounding box center [559, 17] width 238 height 15
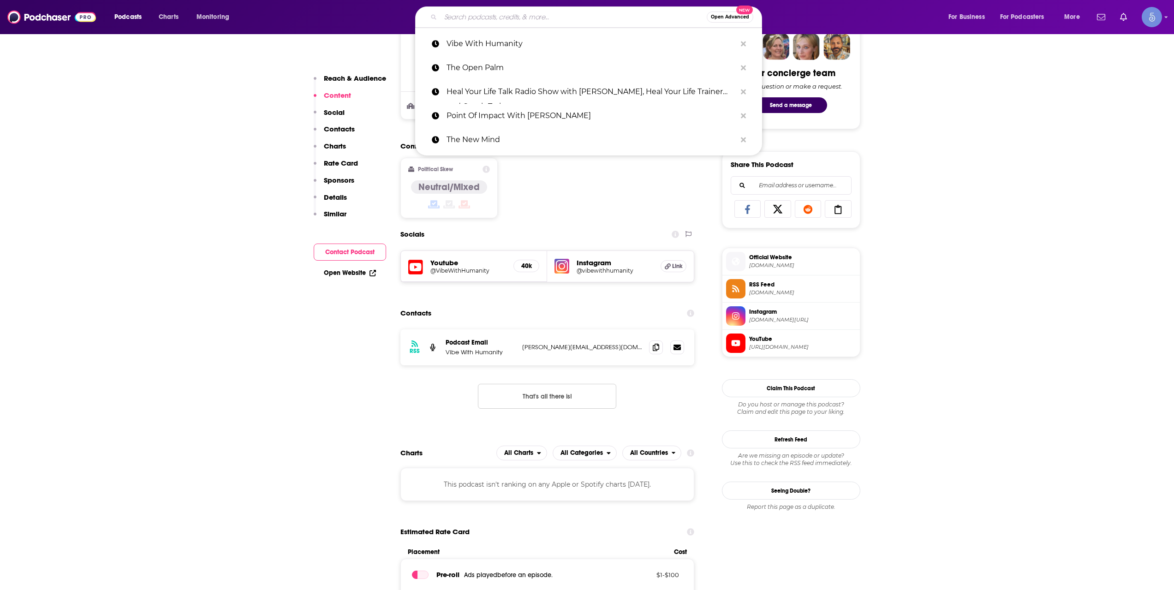
paste input "Money For Lunch with [PERSON_NAME]"
type input "Money For Lunch with [PERSON_NAME]"
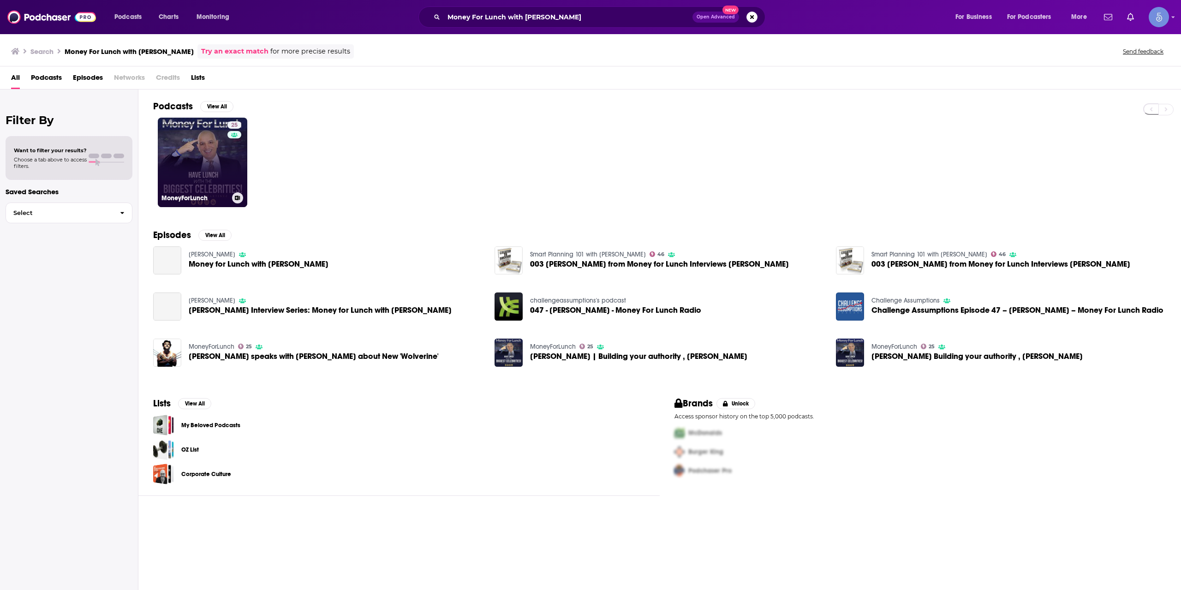
click at [216, 158] on link "25 MoneyForLunch" at bounding box center [202, 162] width 89 height 89
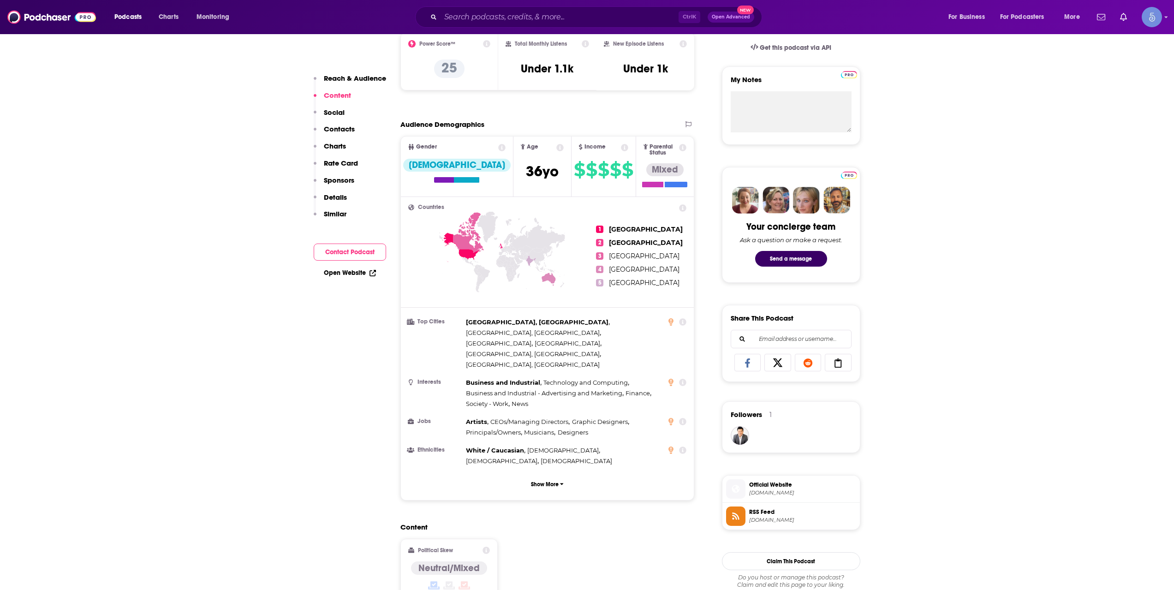
scroll to position [615, 0]
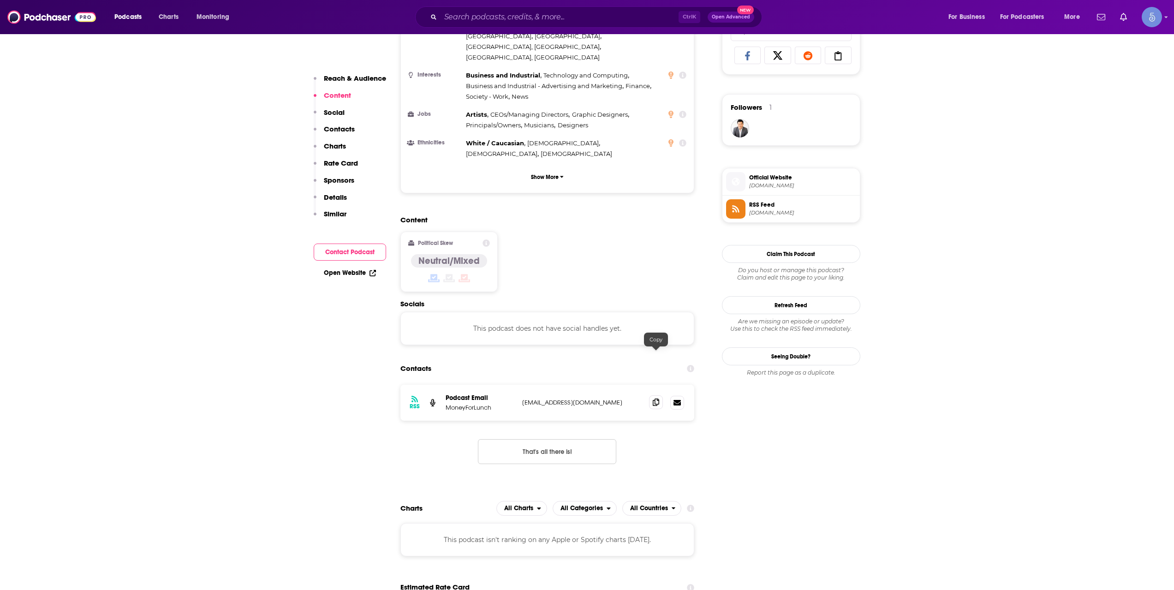
click at [659, 398] on icon at bounding box center [656, 401] width 6 height 7
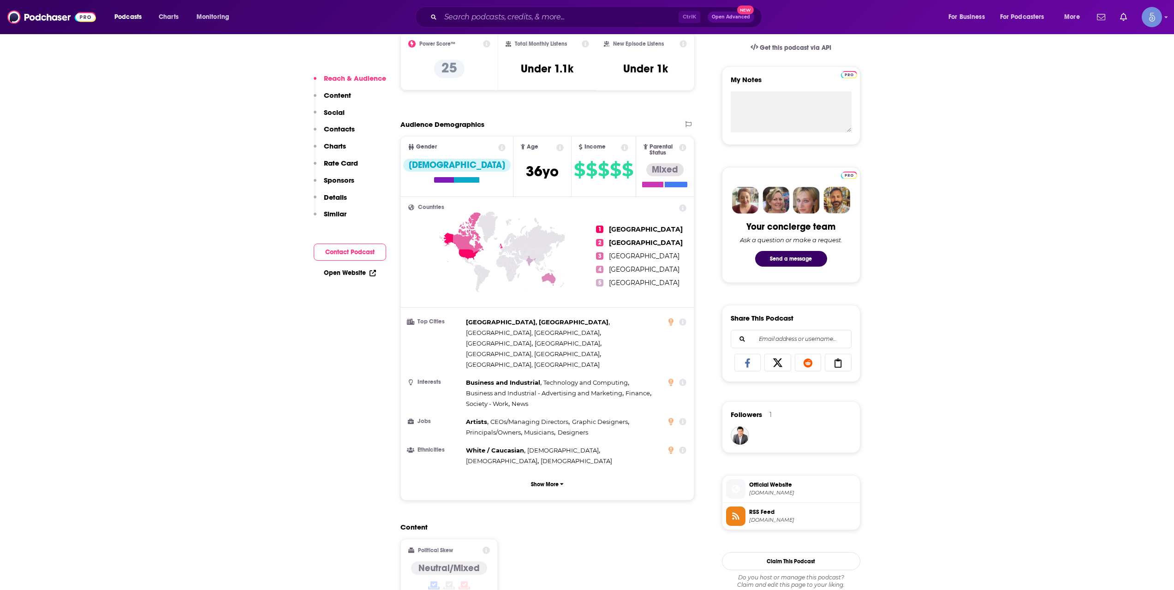
scroll to position [461, 0]
